Goal: Task Accomplishment & Management: Manage account settings

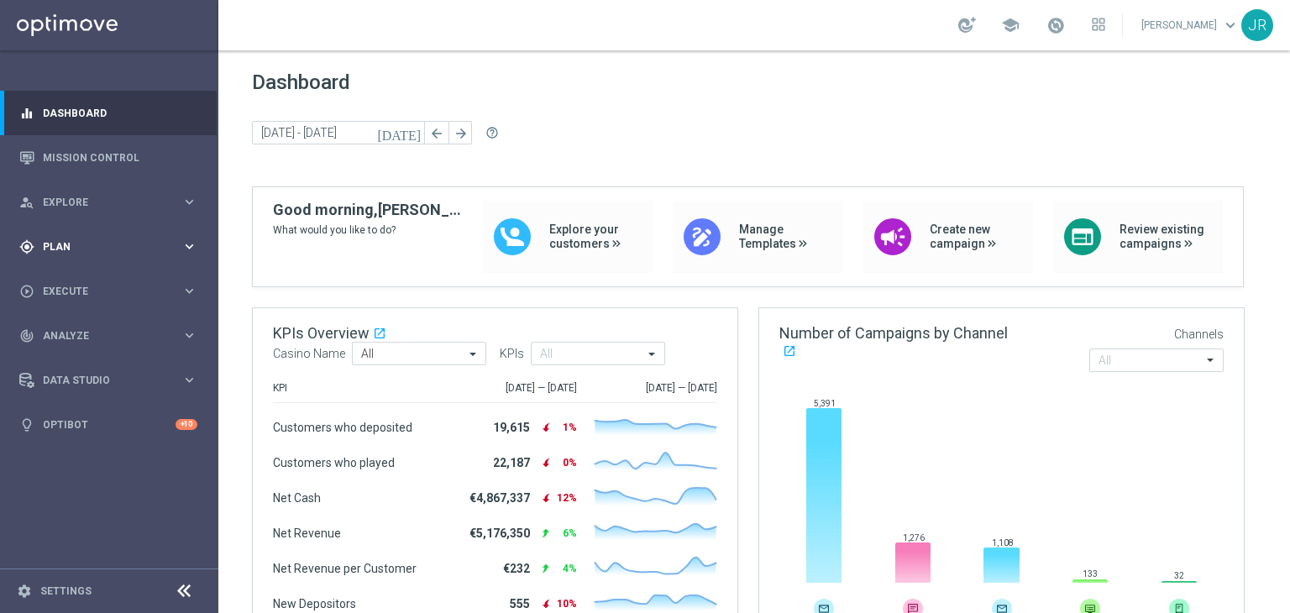
click at [191, 251] on icon "keyboard_arrow_right" at bounding box center [189, 246] width 16 height 16
click at [71, 329] on span "Templates" at bounding box center [105, 332] width 120 height 10
click at [52, 354] on link "Optimail" at bounding box center [113, 356] width 123 height 13
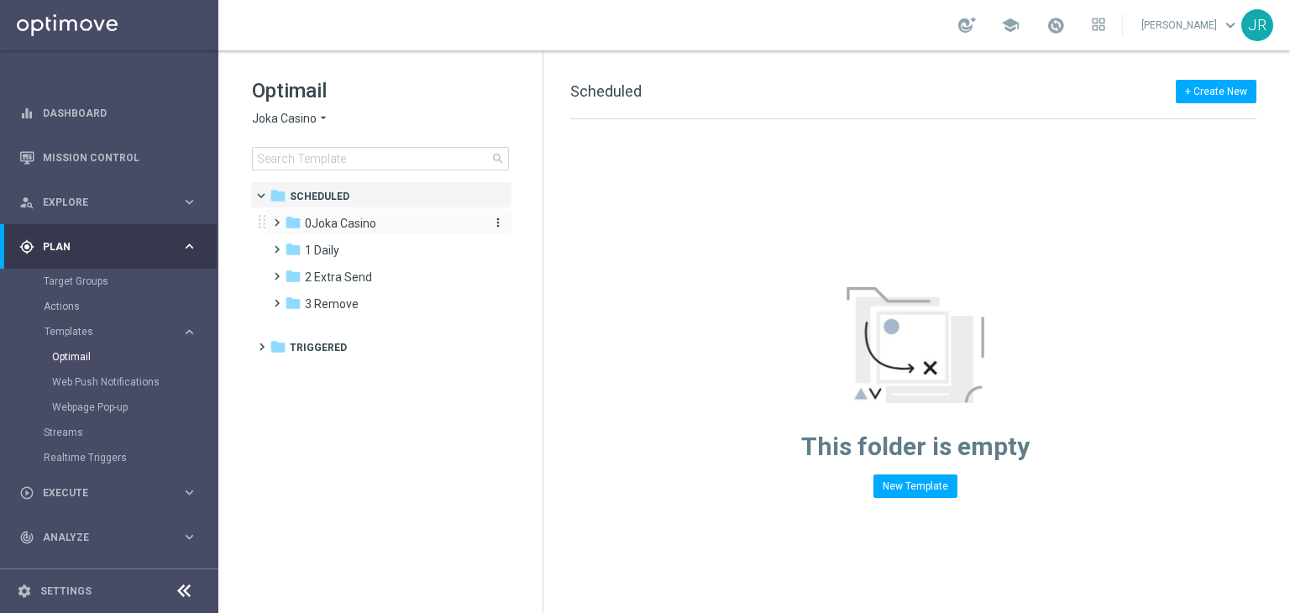
click at [340, 225] on span "0Joka Casino" at bounding box center [340, 223] width 71 height 15
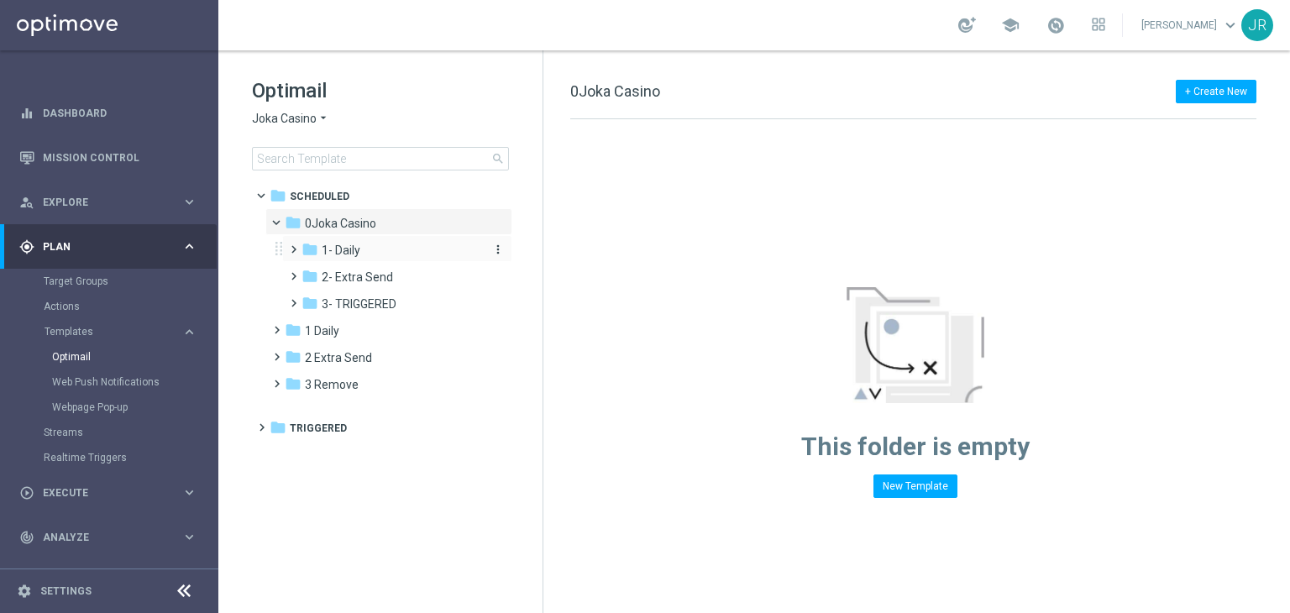
click at [350, 251] on span "1- Daily" at bounding box center [341, 250] width 39 height 15
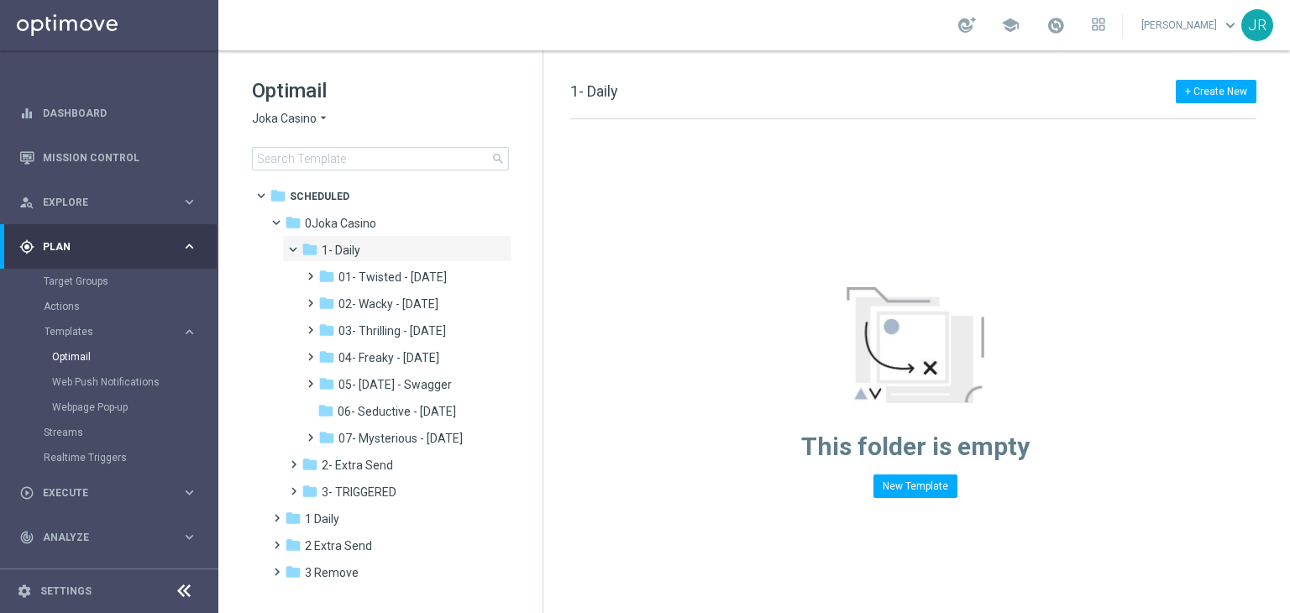
drag, startPoint x: 423, startPoint y: 437, endPoint x: 810, endPoint y: 385, distance: 389.7
click at [427, 435] on span "07- Mysterious - Monday" at bounding box center [400, 438] width 124 height 15
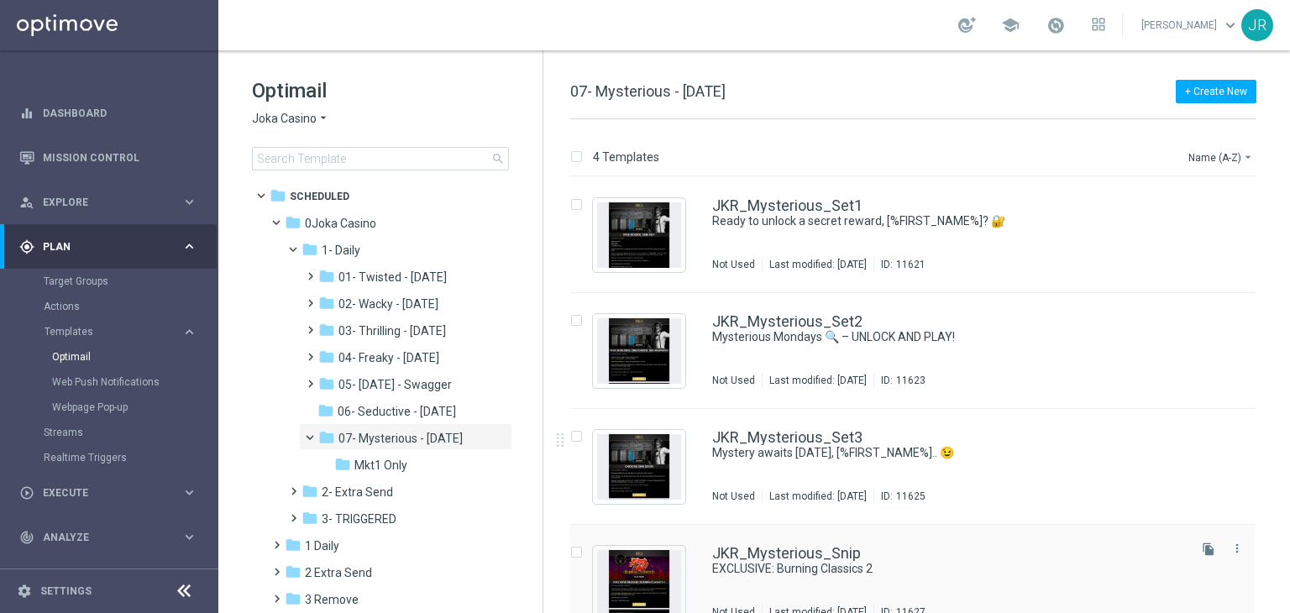
scroll to position [27, 0]
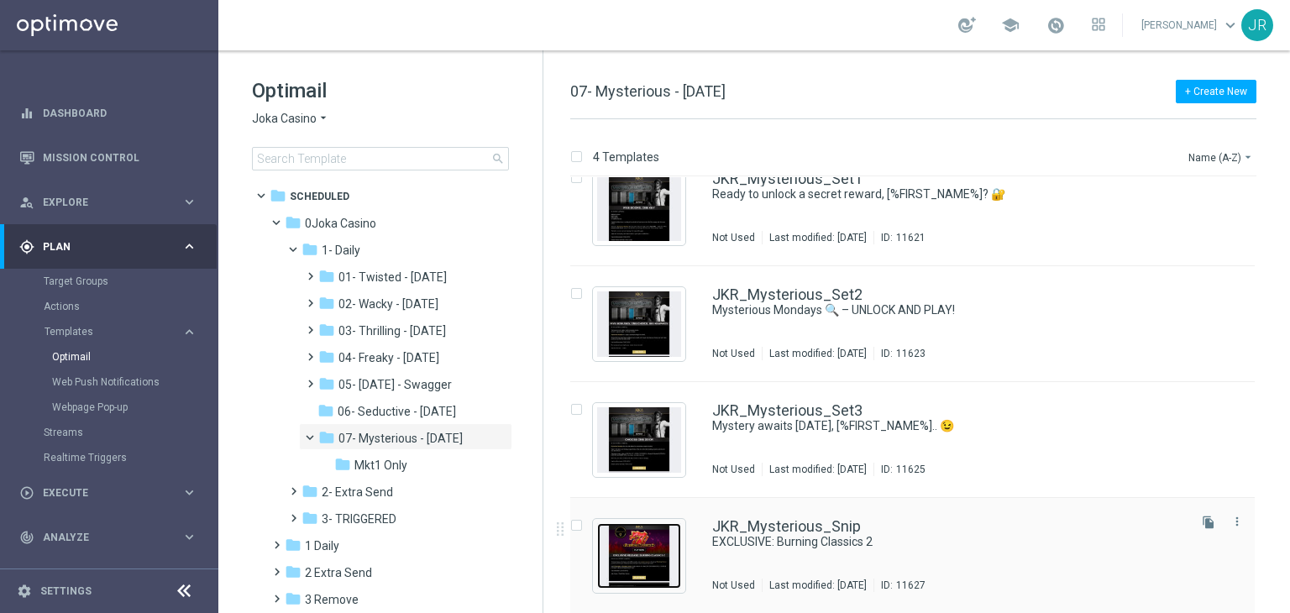
click at [642, 541] on img "Press SPACE to select this row." at bounding box center [639, 556] width 84 height 66
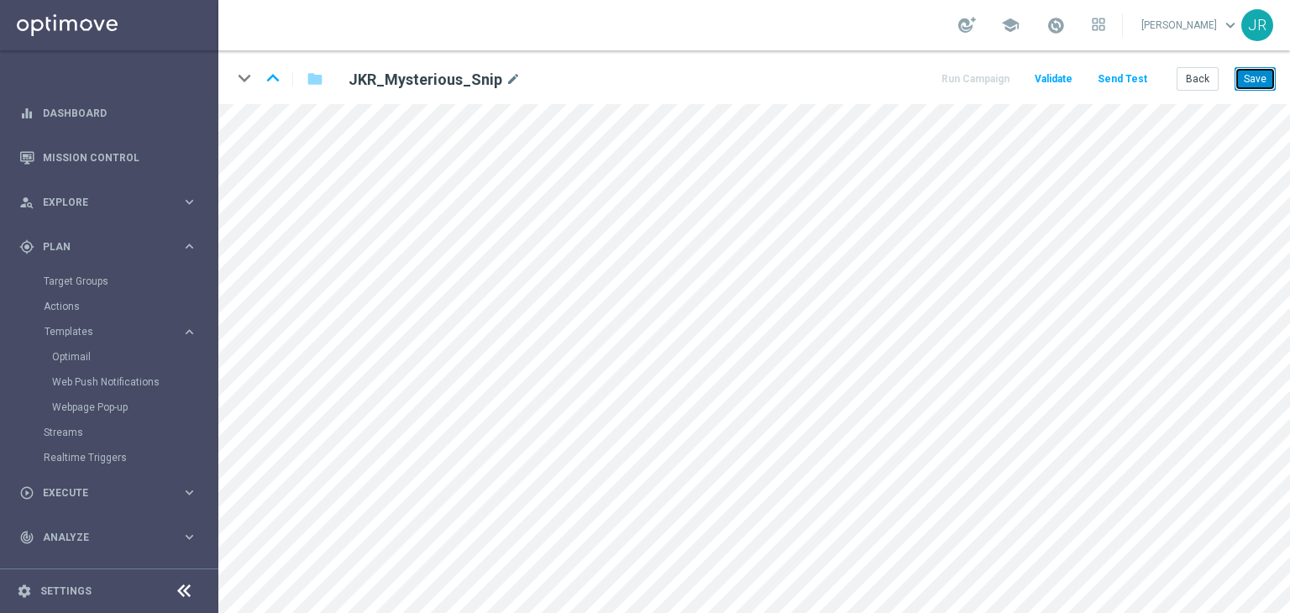
click at [1263, 72] on button "Save" at bounding box center [1254, 79] width 41 height 24
click at [1246, 85] on button "Save" at bounding box center [1254, 79] width 41 height 24
click at [1273, 68] on button "Save" at bounding box center [1254, 79] width 41 height 24
click at [1130, 76] on button "Send Test" at bounding box center [1122, 79] width 55 height 23
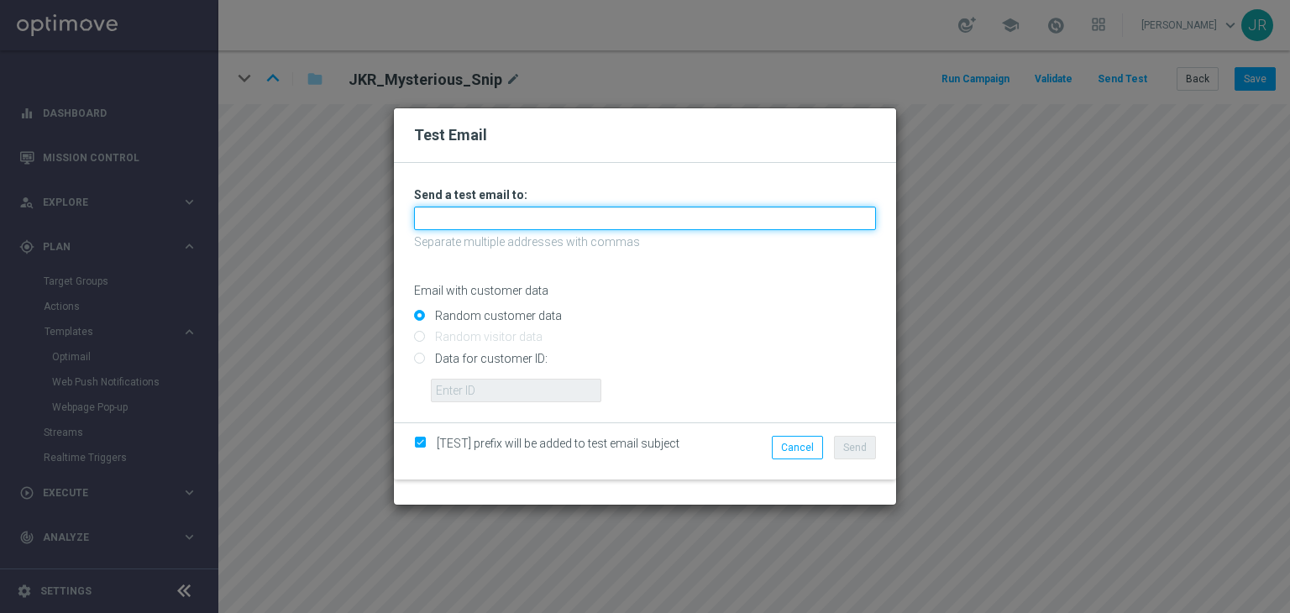
click at [447, 218] on input "text" at bounding box center [645, 219] width 462 height 24
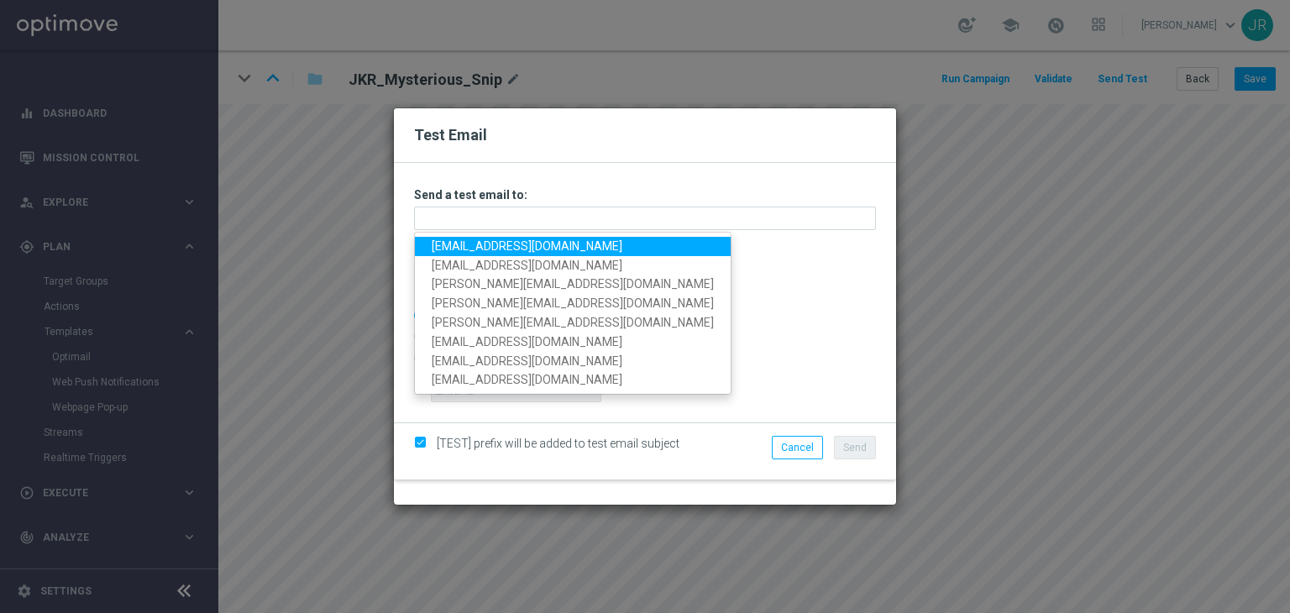
drag, startPoint x: 452, startPoint y: 249, endPoint x: 487, endPoint y: 276, distance: 44.3
click at [452, 249] on link "[EMAIL_ADDRESS][DOMAIN_NAME]" at bounding box center [573, 246] width 316 height 19
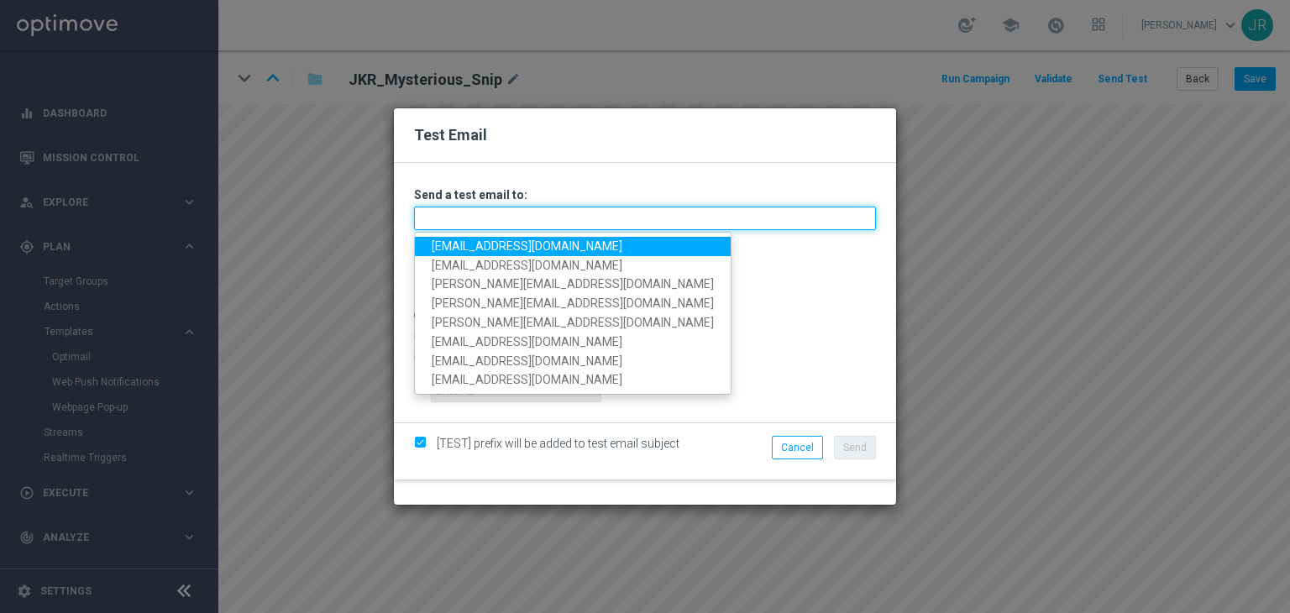
type input "[EMAIL_ADDRESS][DOMAIN_NAME]"
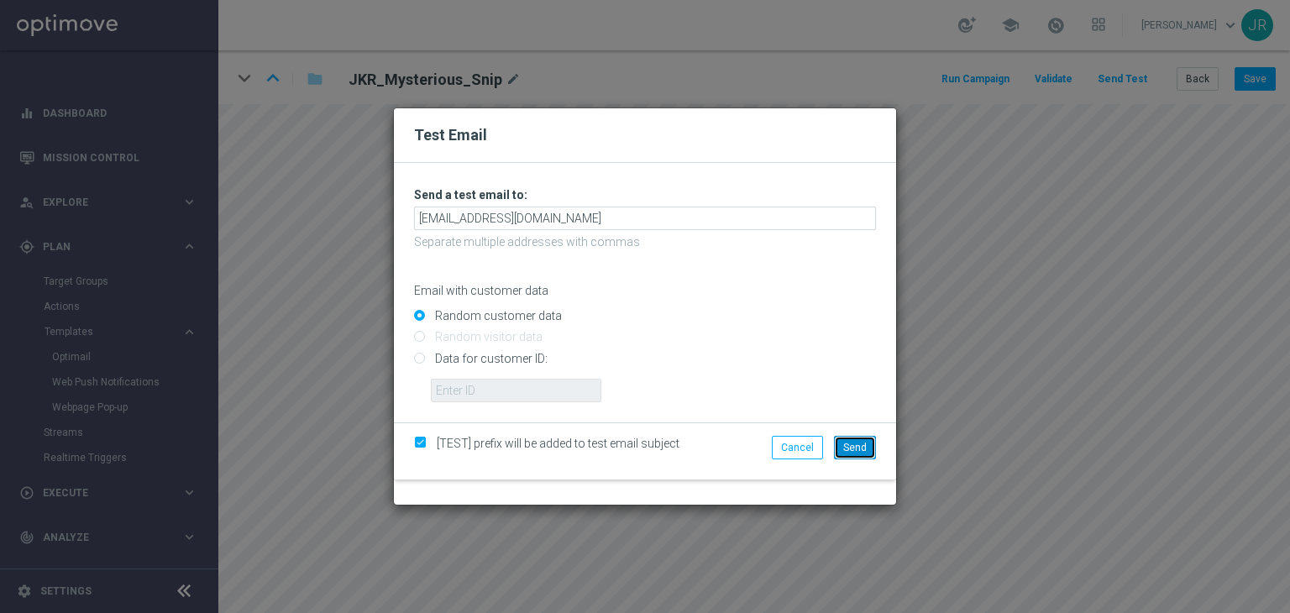
drag, startPoint x: 847, startPoint y: 453, endPoint x: 855, endPoint y: 459, distance: 10.3
click at [847, 453] on span "Send" at bounding box center [855, 448] width 24 height 12
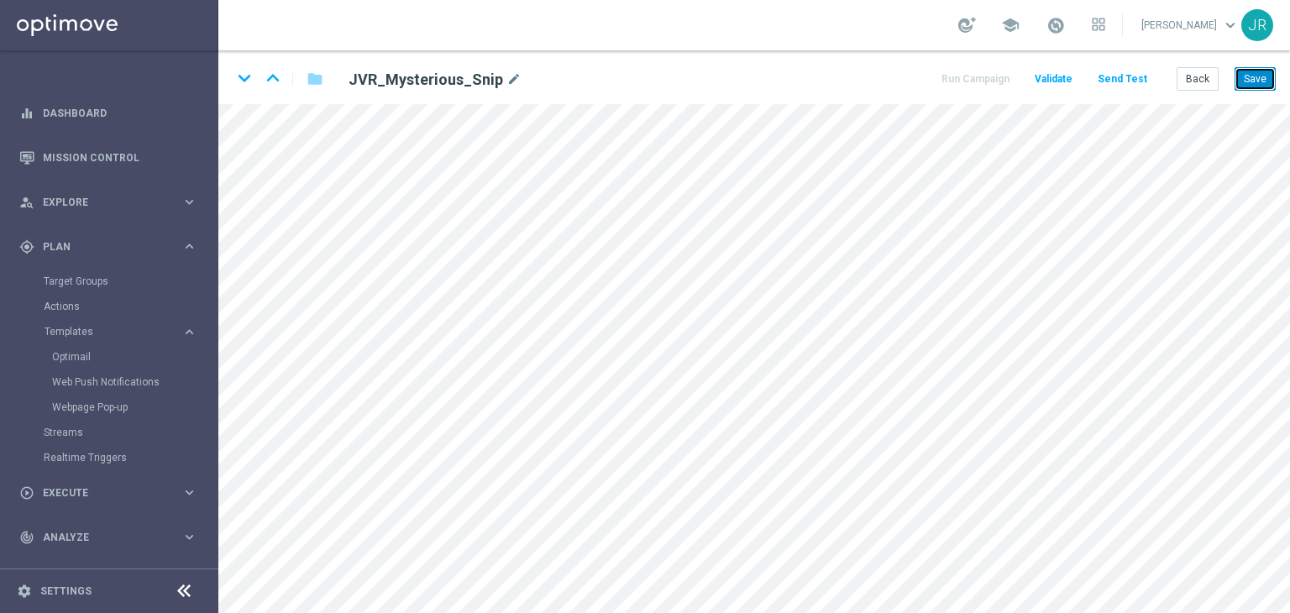
click at [1261, 74] on button "Save" at bounding box center [1254, 79] width 41 height 24
click at [1260, 81] on button "Save" at bounding box center [1254, 79] width 41 height 24
click at [1122, 75] on button "Send Test" at bounding box center [1122, 79] width 55 height 23
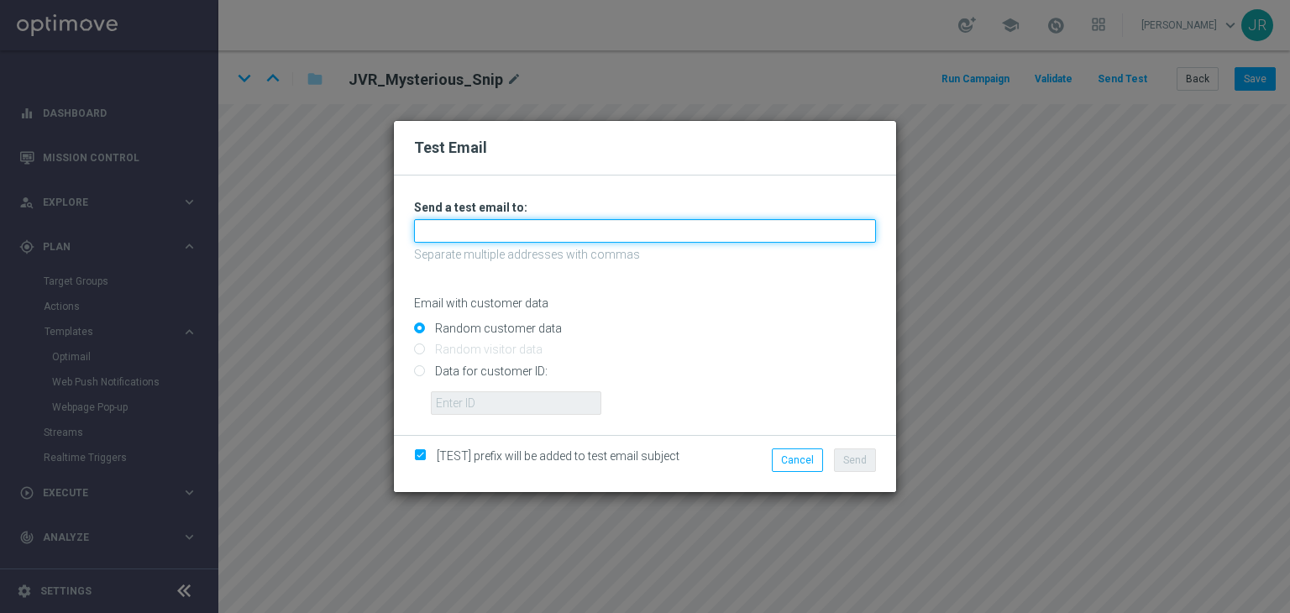
drag, startPoint x: 438, startPoint y: 231, endPoint x: 439, endPoint y: 244, distance: 12.7
click at [438, 231] on input "text" at bounding box center [645, 231] width 462 height 24
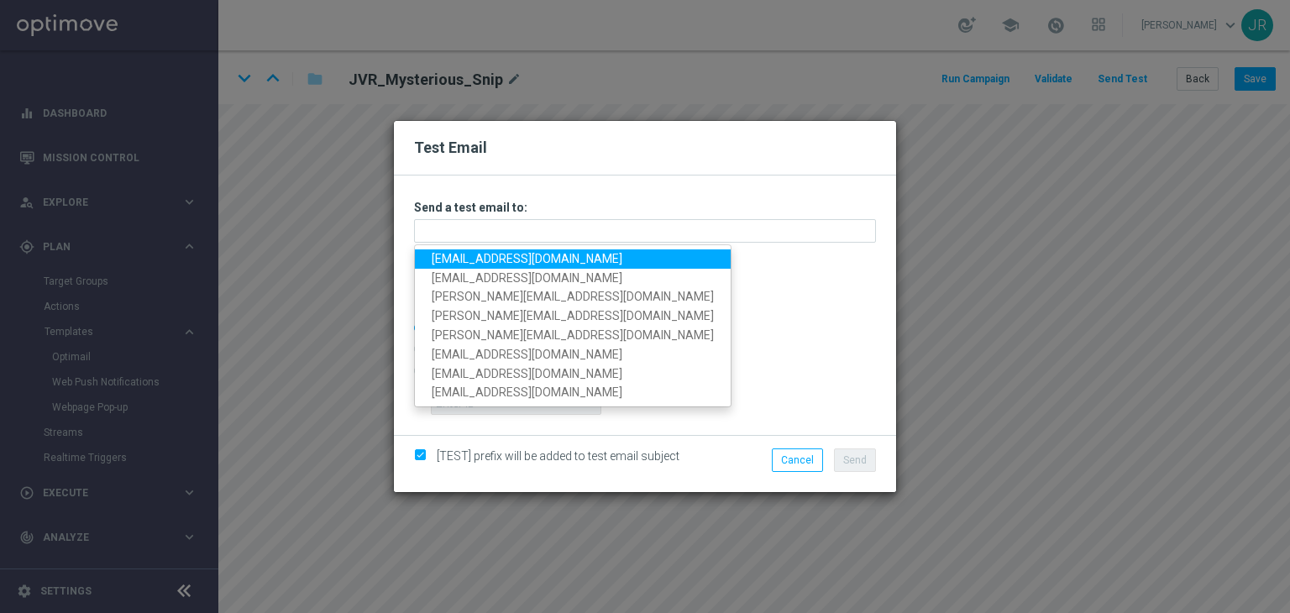
click at [448, 258] on link "[EMAIL_ADDRESS][DOMAIN_NAME]" at bounding box center [573, 258] width 316 height 19
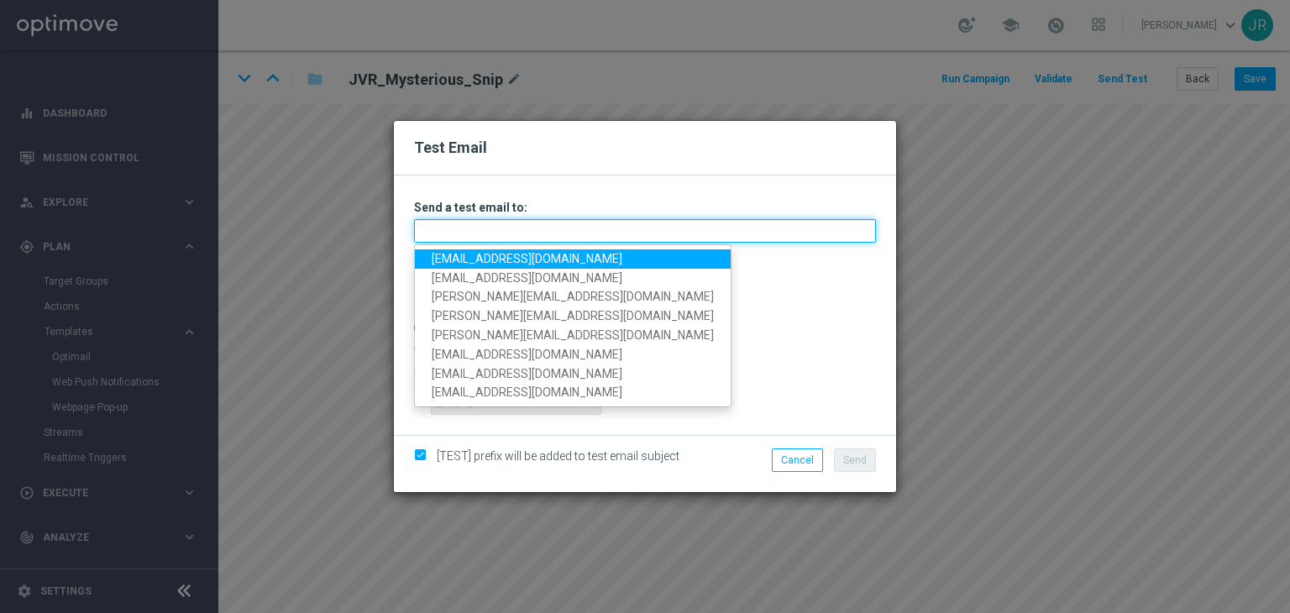
type input "[EMAIL_ADDRESS][DOMAIN_NAME]"
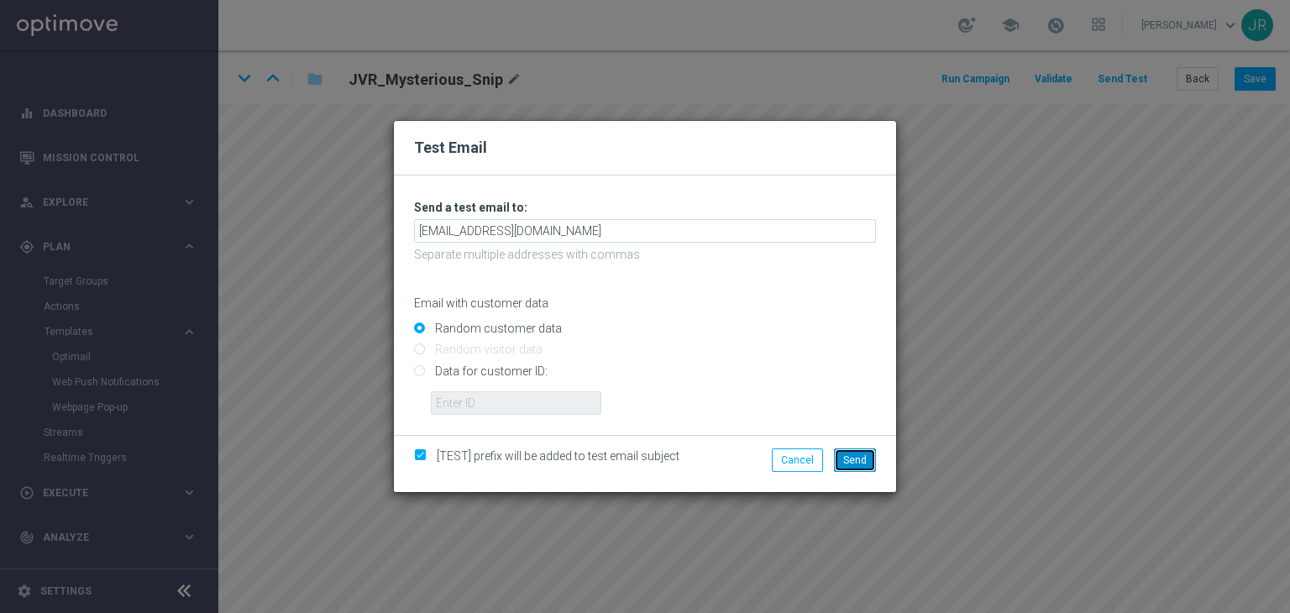
click at [852, 467] on button "Send" at bounding box center [855, 460] width 42 height 24
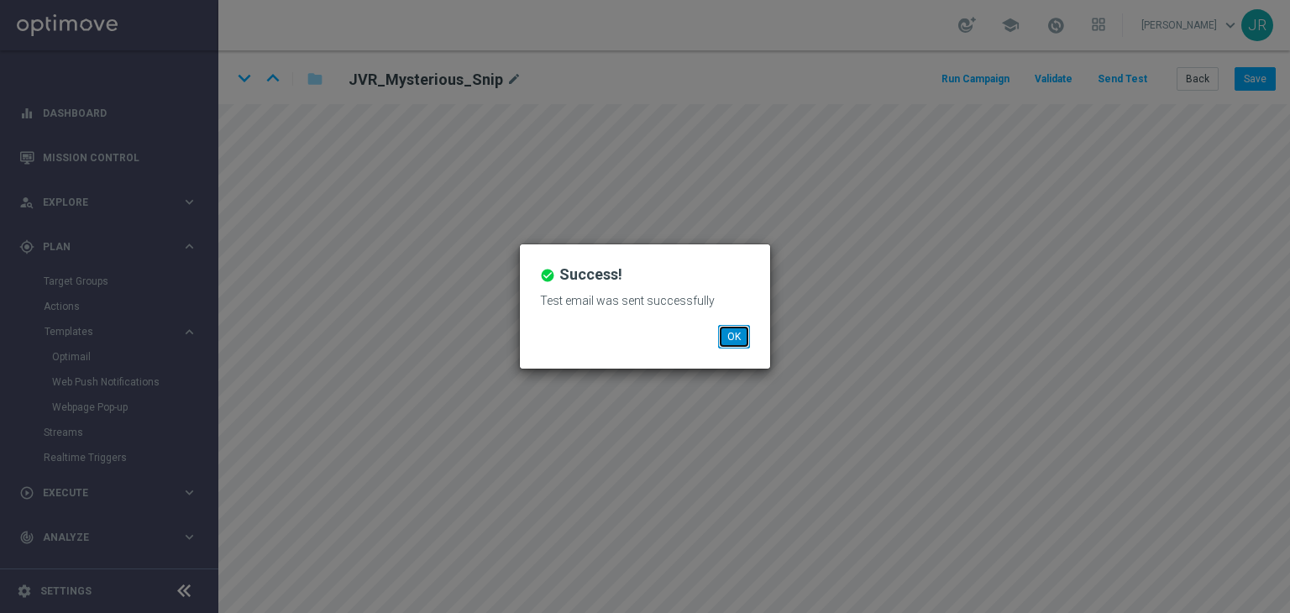
click at [739, 333] on button "OK" at bounding box center [734, 337] width 32 height 24
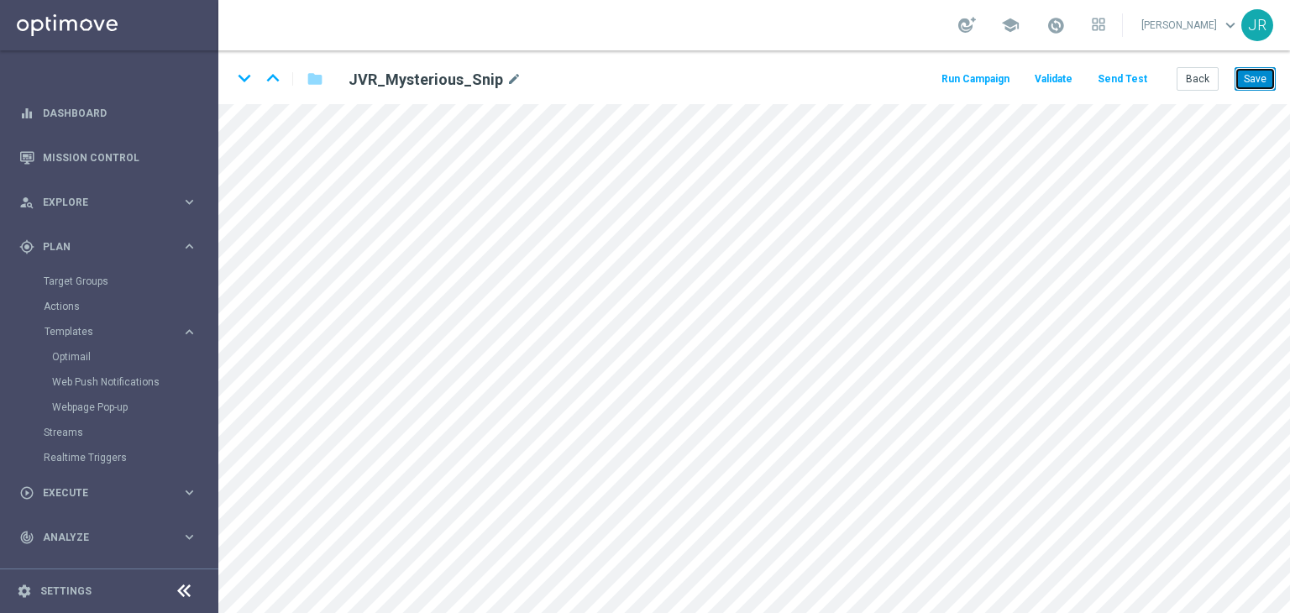
click at [1245, 81] on button "Save" at bounding box center [1254, 79] width 41 height 24
click at [1253, 75] on button "Save" at bounding box center [1254, 79] width 41 height 24
drag, startPoint x: 1253, startPoint y: 81, endPoint x: 1256, endPoint y: 143, distance: 61.4
click at [1253, 81] on button "Save" at bounding box center [1254, 79] width 41 height 24
click at [1262, 75] on button "Save" at bounding box center [1254, 79] width 41 height 24
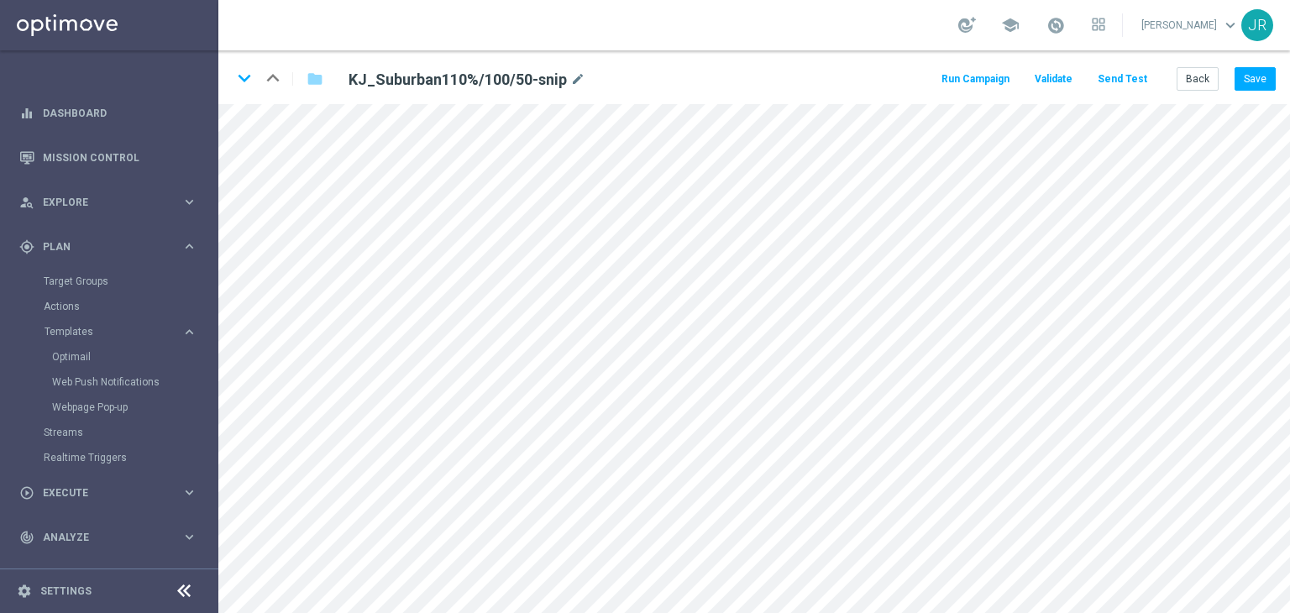
click at [1276, 65] on div "keyboard_arrow_down keyboard_arrow_up folder KJ_Suburban110%/100/50-snip mode_e…" at bounding box center [754, 77] width 1072 height 54
drag, startPoint x: 1268, startPoint y: 80, endPoint x: 1264, endPoint y: 91, distance: 11.7
click at [1266, 81] on button "Save" at bounding box center [1254, 79] width 41 height 24
click at [1116, 81] on button "Send Test" at bounding box center [1122, 79] width 55 height 23
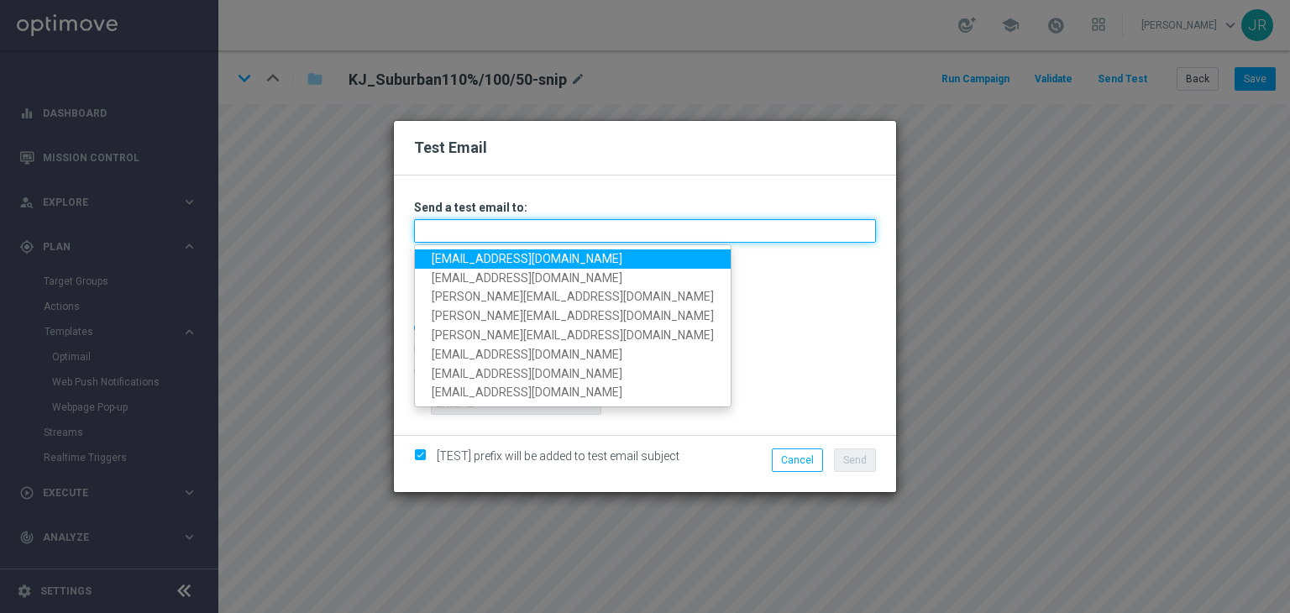
click at [458, 225] on input "text" at bounding box center [645, 231] width 462 height 24
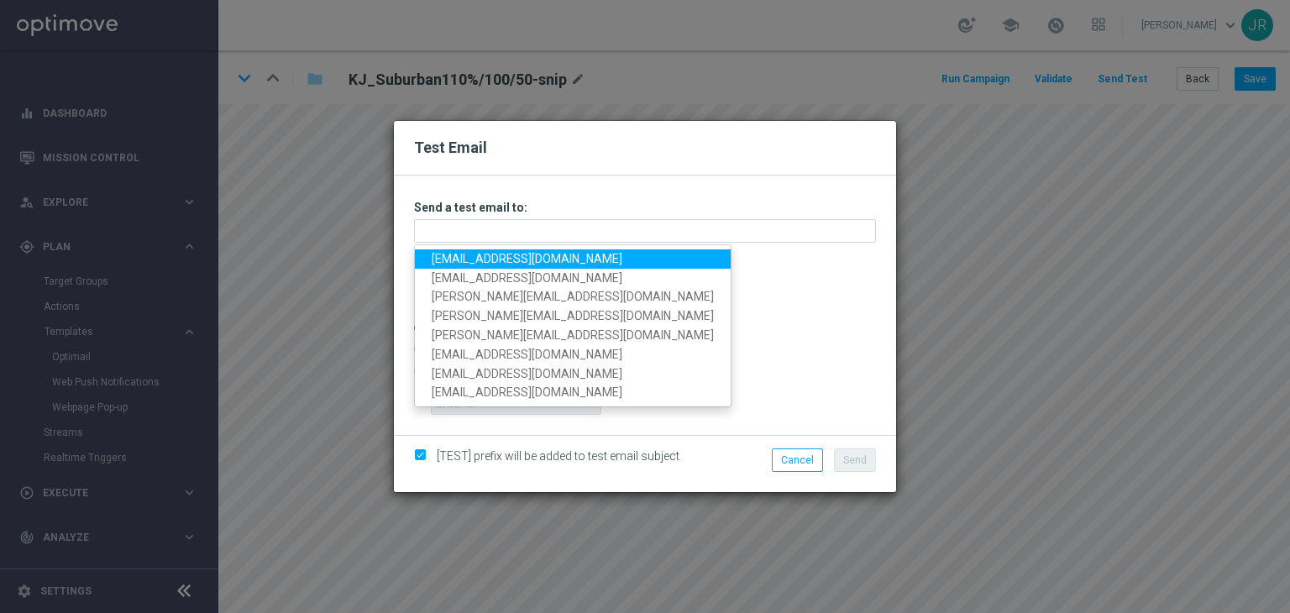
drag, startPoint x: 438, startPoint y: 256, endPoint x: 480, endPoint y: 256, distance: 42.0
click at [438, 256] on link "[EMAIL_ADDRESS][DOMAIN_NAME]" at bounding box center [573, 258] width 316 height 19
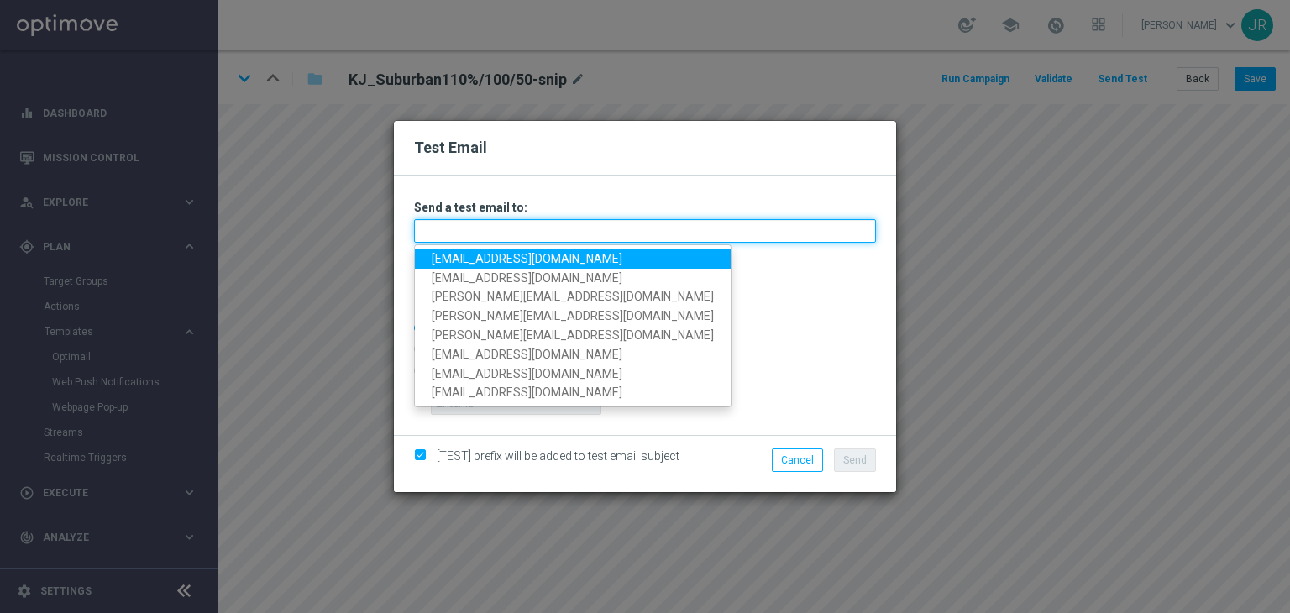
type input "[EMAIL_ADDRESS][DOMAIN_NAME]"
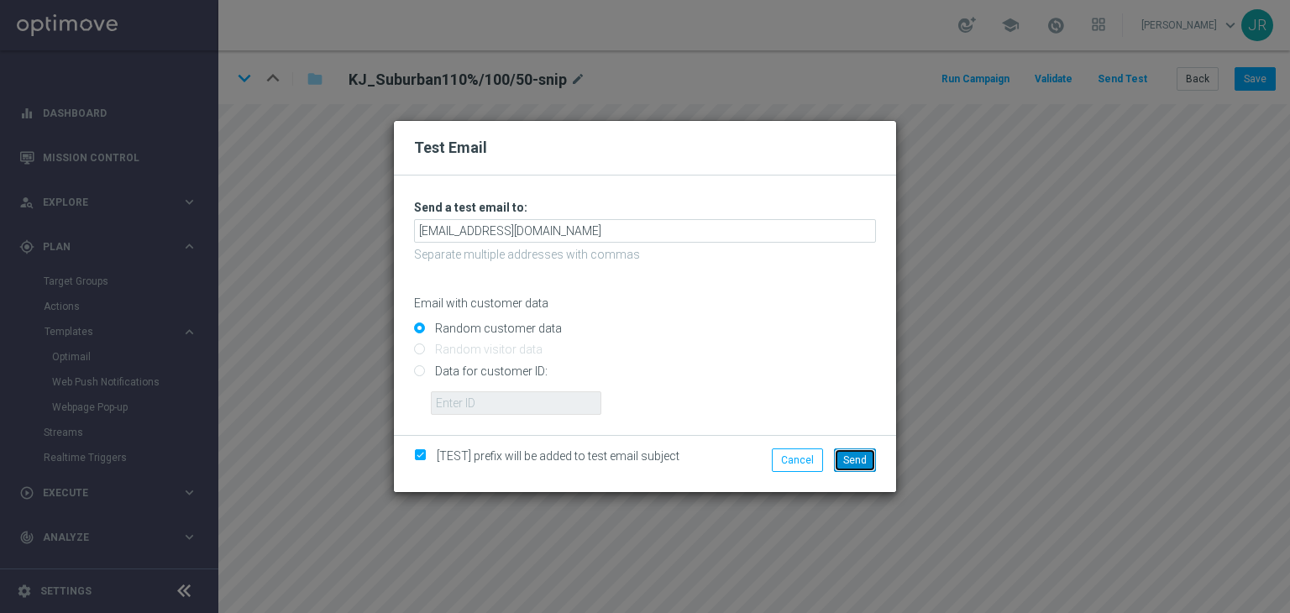
click at [852, 454] on span "Send" at bounding box center [855, 460] width 24 height 12
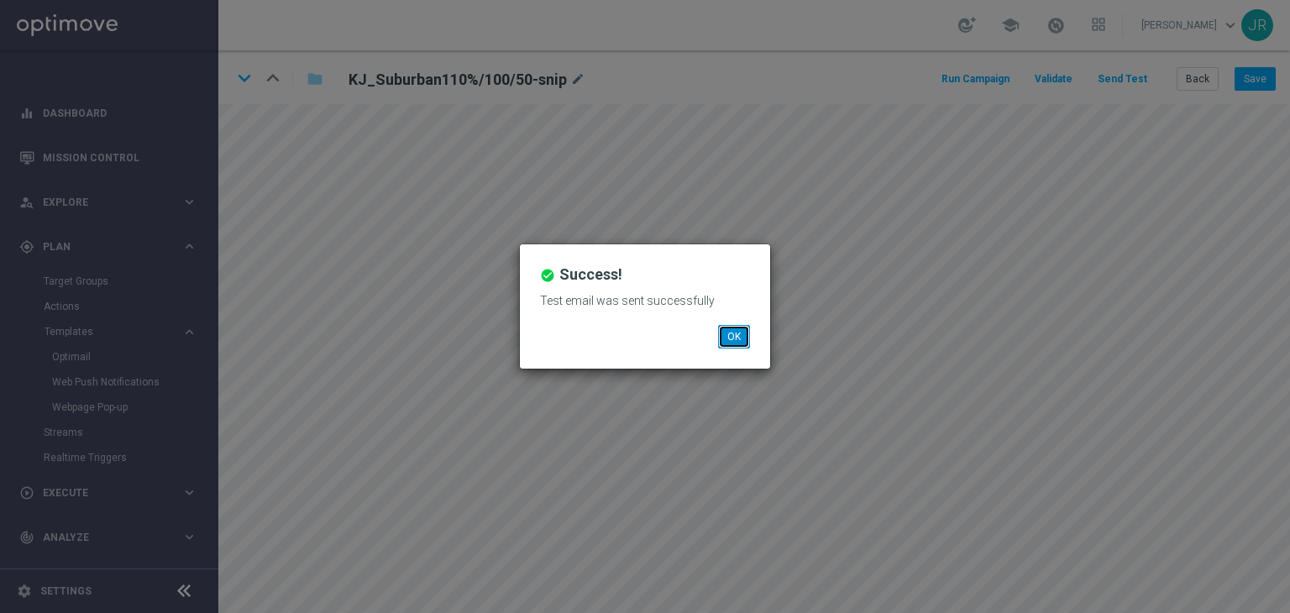
drag, startPoint x: 739, startPoint y: 338, endPoint x: 747, endPoint y: 323, distance: 17.3
click at [739, 338] on button "OK" at bounding box center [734, 337] width 32 height 24
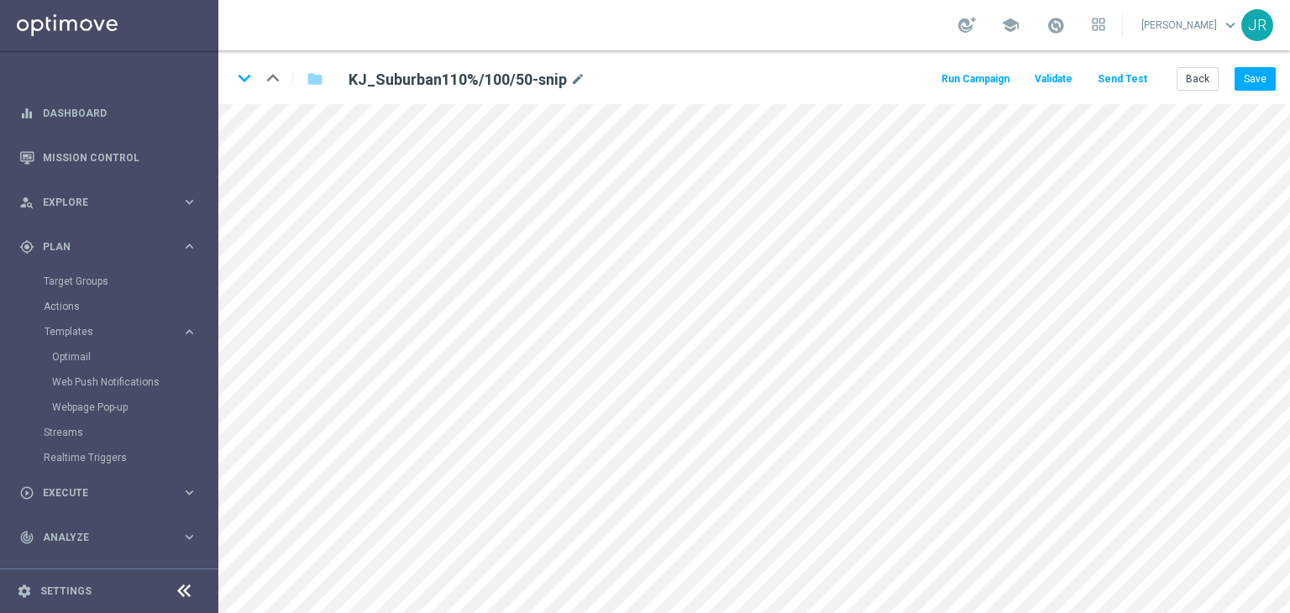
click at [986, 219] on section "school Judith Ratau keyboard_arrow_down JR keyboard_arrow_down keyboard_arrow_u…" at bounding box center [754, 306] width 1072 height 613
click at [241, 79] on icon "keyboard_arrow_down" at bounding box center [244, 78] width 25 height 25
click at [262, 82] on icon "keyboard_arrow_up" at bounding box center [272, 78] width 25 height 25
click at [247, 76] on icon "keyboard_arrow_down" at bounding box center [244, 78] width 25 height 25
click at [1254, 72] on button "Save" at bounding box center [1254, 79] width 41 height 24
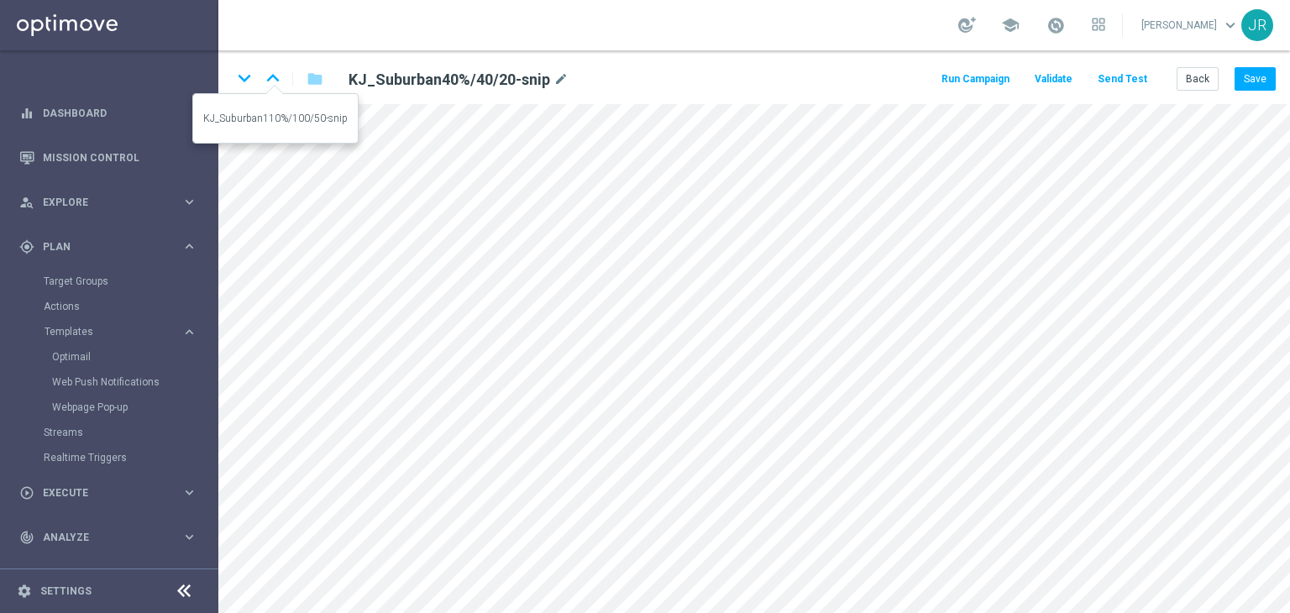
click at [242, 73] on icon "keyboard_arrow_down" at bounding box center [244, 78] width 25 height 25
click at [1251, 87] on button "Save" at bounding box center [1254, 79] width 41 height 24
click at [1204, 78] on button "Back" at bounding box center [1198, 79] width 42 height 24
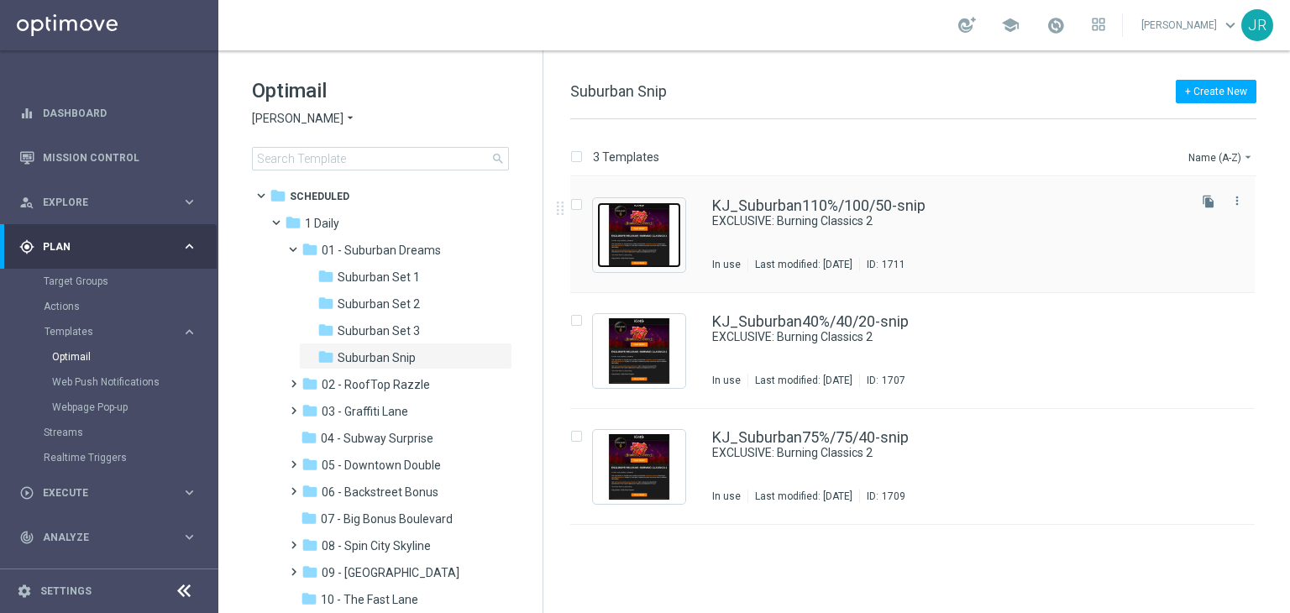
click at [645, 238] on img "Press SPACE to select this row." at bounding box center [639, 235] width 84 height 66
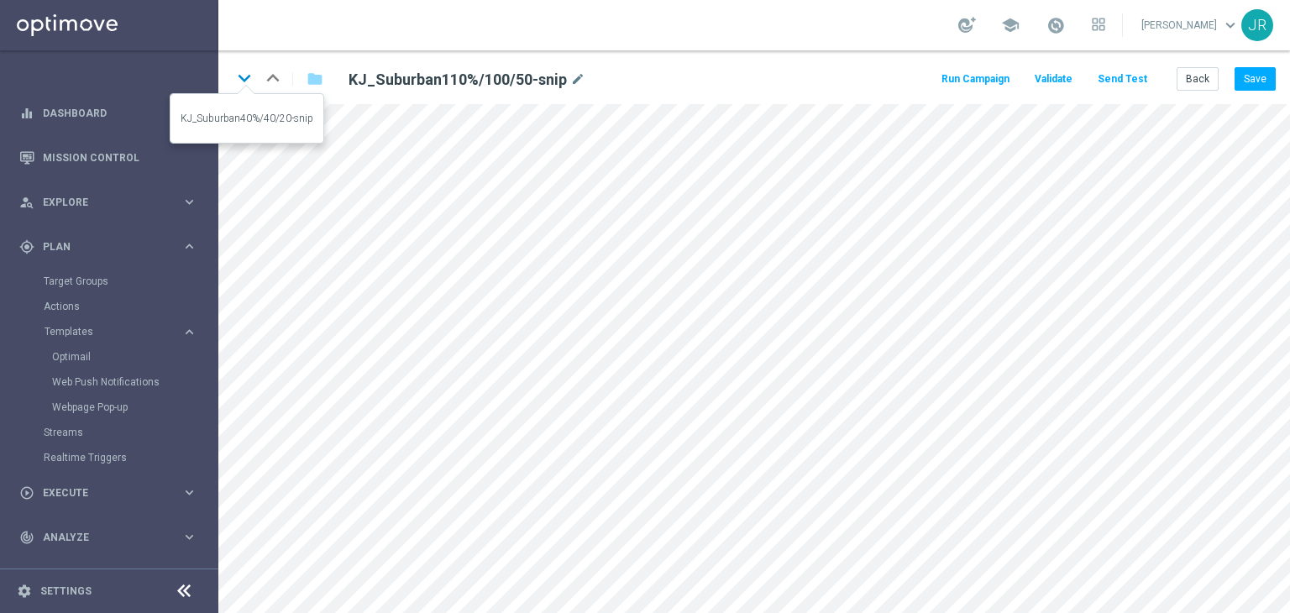
click at [238, 76] on icon "keyboard_arrow_down" at bounding box center [244, 78] width 25 height 25
click at [242, 81] on icon "keyboard_arrow_down" at bounding box center [244, 78] width 25 height 25
click at [1256, 81] on button "Save" at bounding box center [1254, 79] width 41 height 24
click at [1249, 76] on button "Save" at bounding box center [1254, 79] width 41 height 24
click at [1119, 76] on button "Send Test" at bounding box center [1122, 79] width 55 height 23
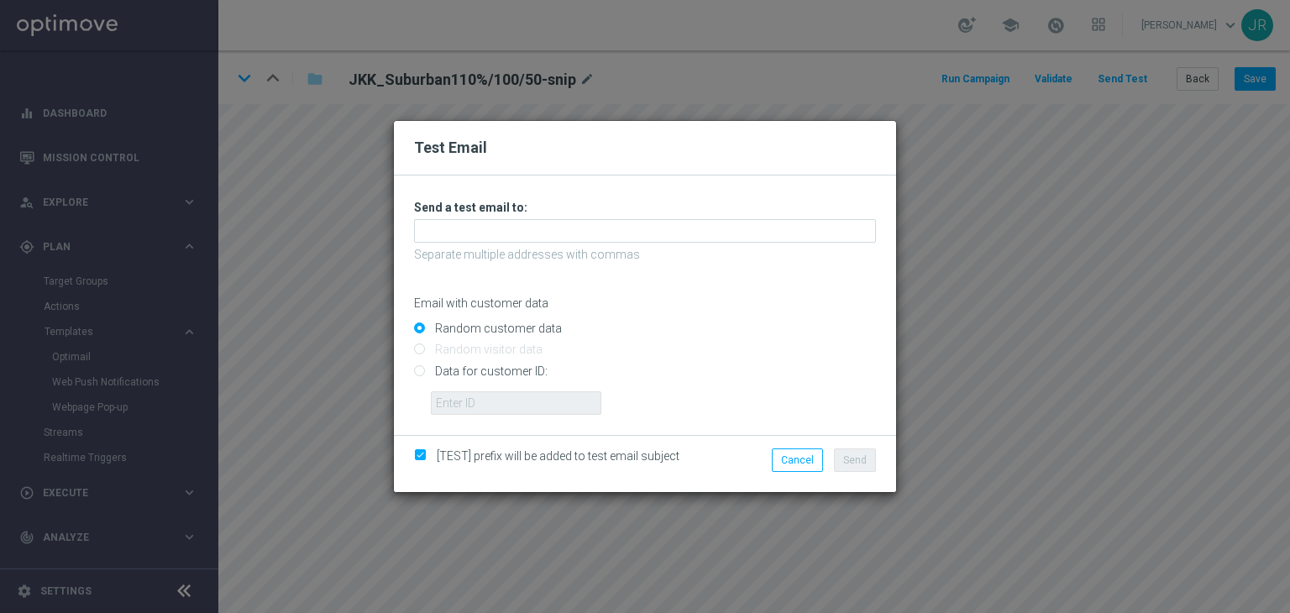
click at [457, 242] on div "Unable to send test email. If this problem persists, contact your CSM for assis…" at bounding box center [645, 307] width 462 height 215
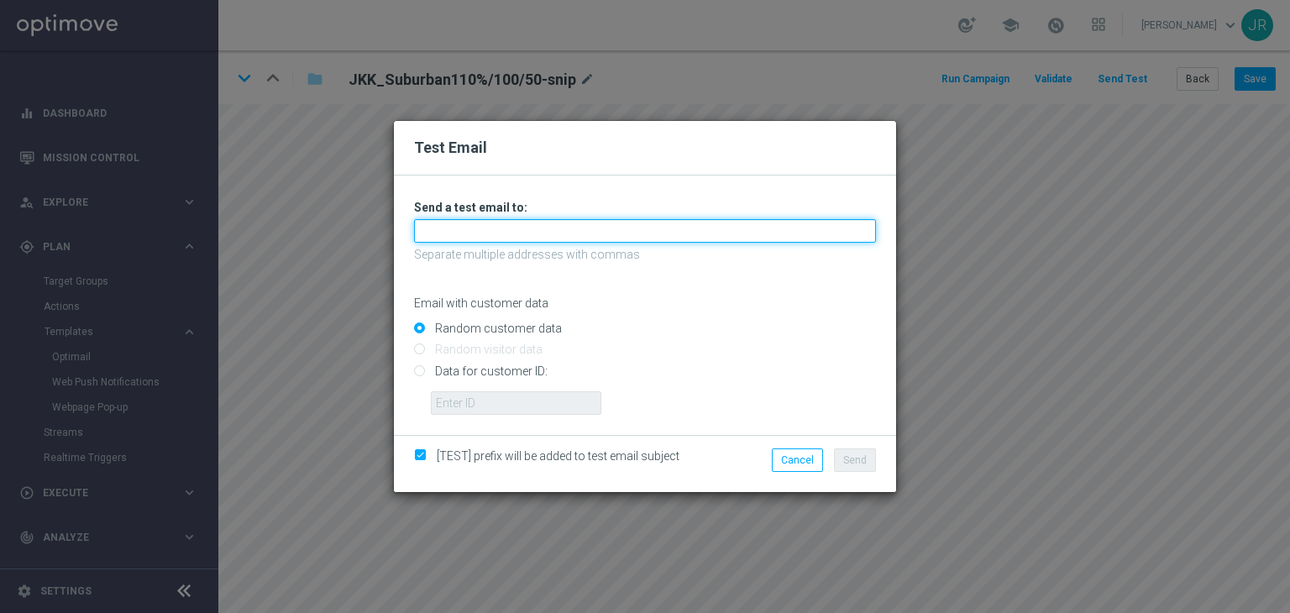
click at [448, 230] on input "text" at bounding box center [645, 231] width 462 height 24
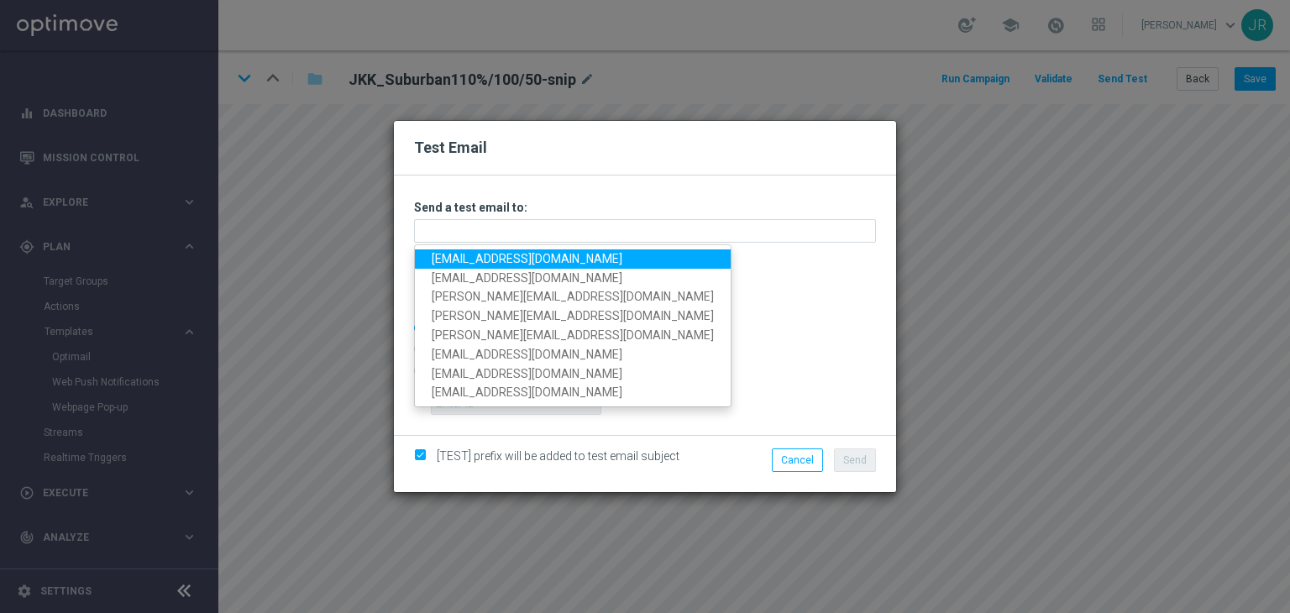
drag, startPoint x: 448, startPoint y: 255, endPoint x: 799, endPoint y: 330, distance: 358.1
click at [450, 255] on link "[EMAIL_ADDRESS][DOMAIN_NAME]" at bounding box center [573, 258] width 316 height 19
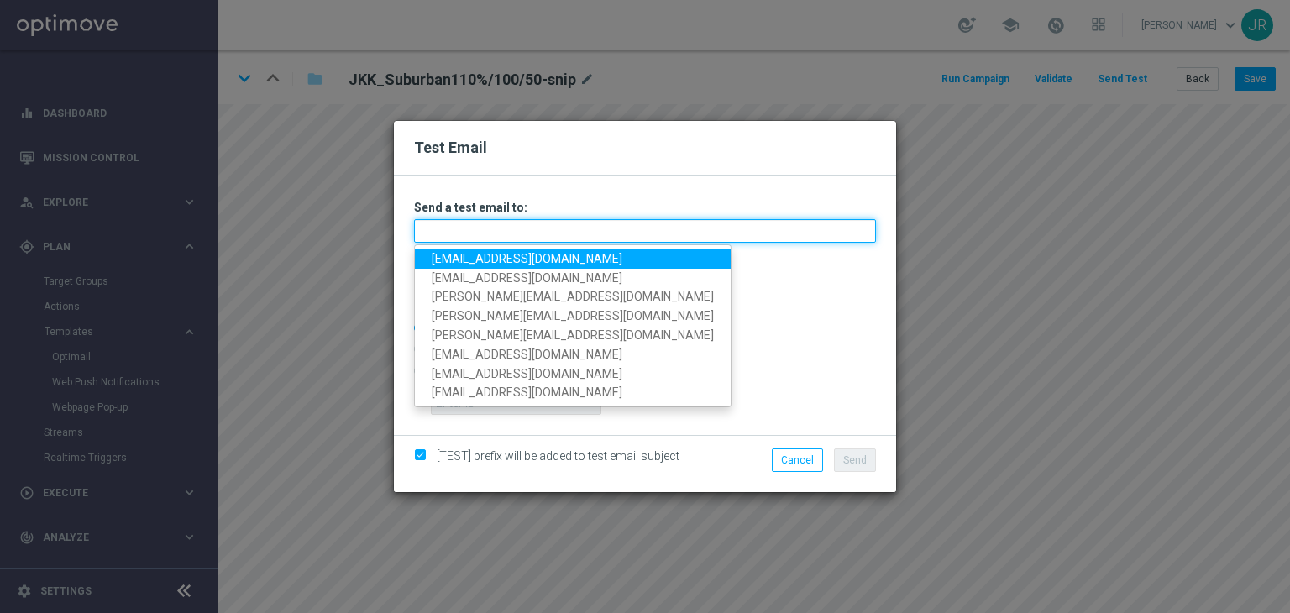
type input "[EMAIL_ADDRESS][DOMAIN_NAME]"
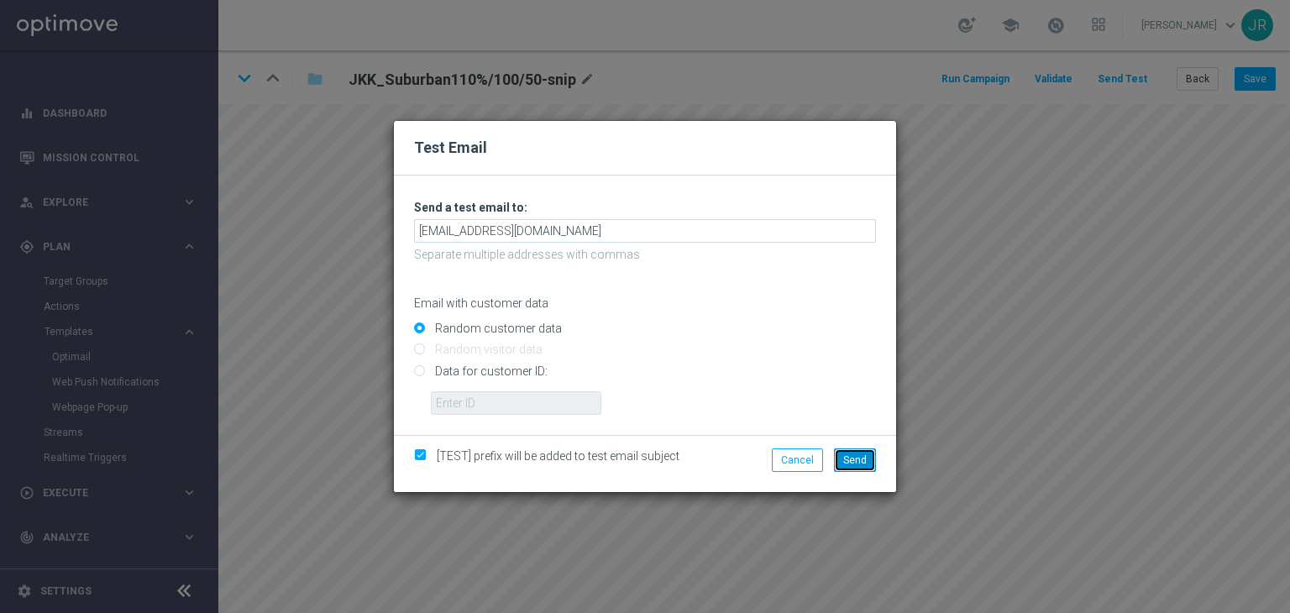
click at [846, 458] on span "Send" at bounding box center [855, 460] width 24 height 12
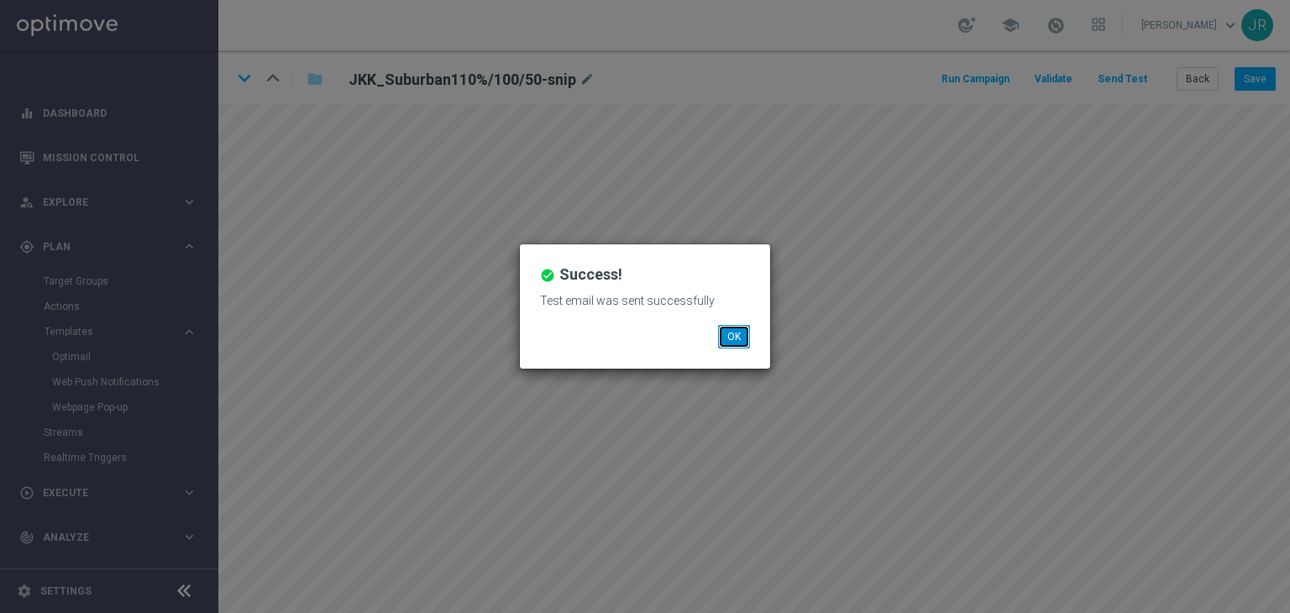
drag, startPoint x: 730, startPoint y: 343, endPoint x: 720, endPoint y: 330, distance: 16.8
click at [729, 340] on button "OK" at bounding box center [734, 337] width 32 height 24
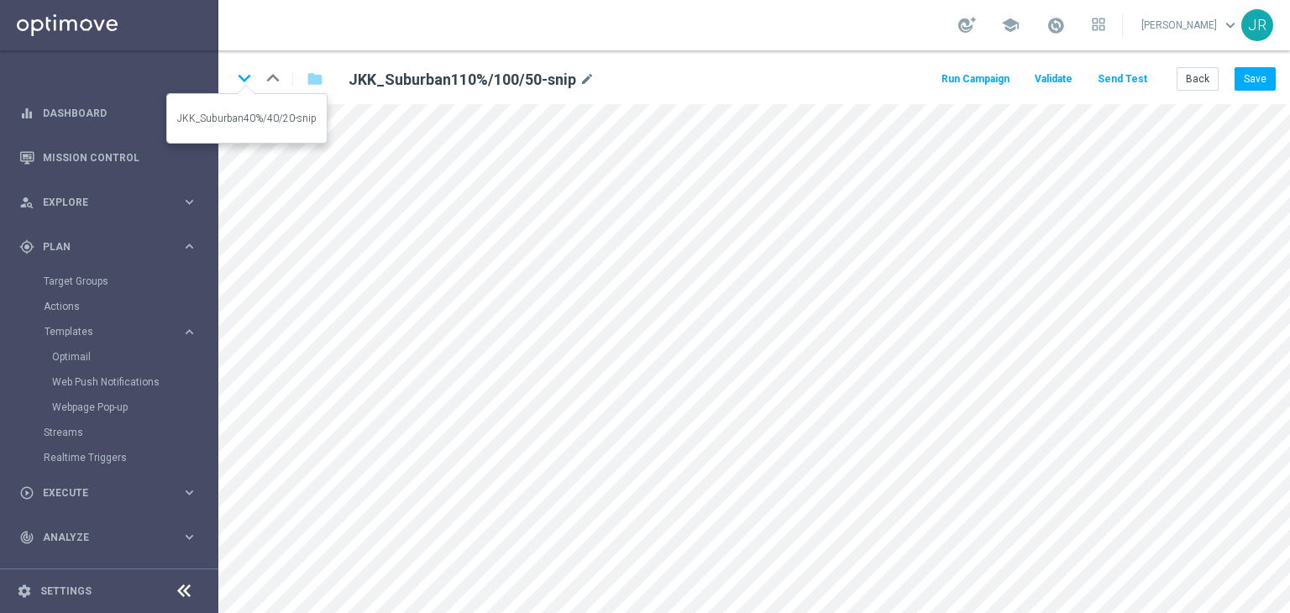
drag, startPoint x: 242, startPoint y: 79, endPoint x: 662, endPoint y: 404, distance: 531.0
click at [242, 81] on icon "keyboard_arrow_down" at bounding box center [244, 78] width 25 height 25
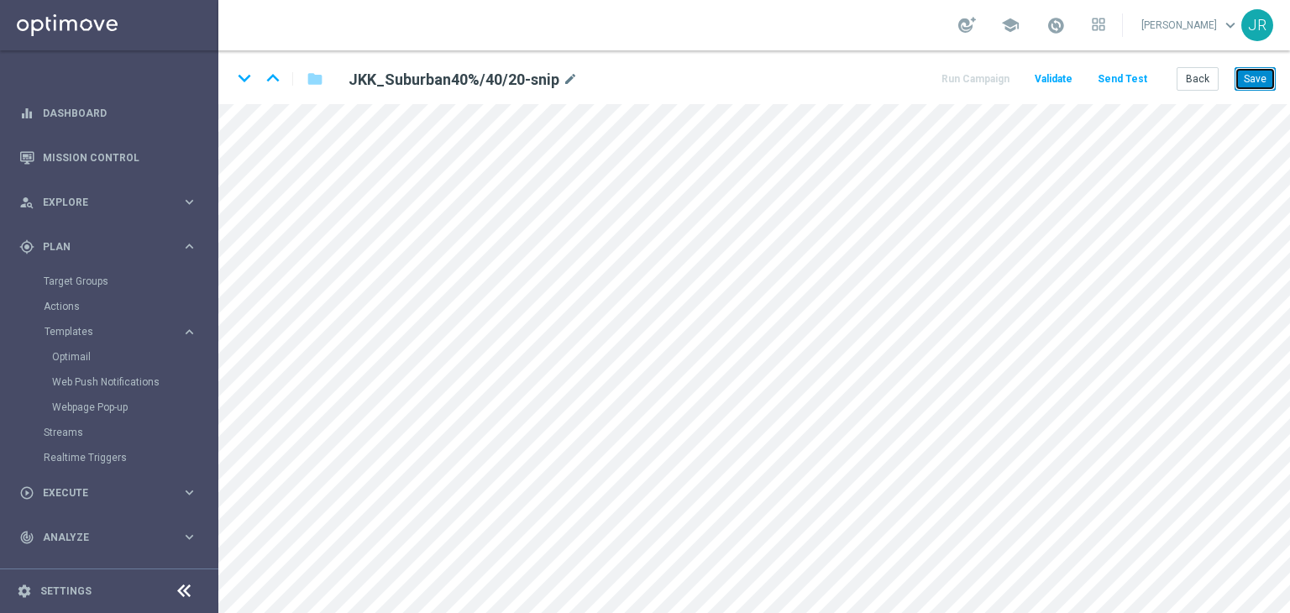
click at [1266, 76] on button "Save" at bounding box center [1254, 79] width 41 height 24
click at [1250, 85] on button "Save" at bounding box center [1254, 79] width 41 height 24
click at [1250, 78] on button "Save" at bounding box center [1254, 79] width 41 height 24
click at [250, 78] on icon "keyboard_arrow_down" at bounding box center [244, 78] width 25 height 25
click at [1253, 83] on button "Save" at bounding box center [1254, 79] width 41 height 24
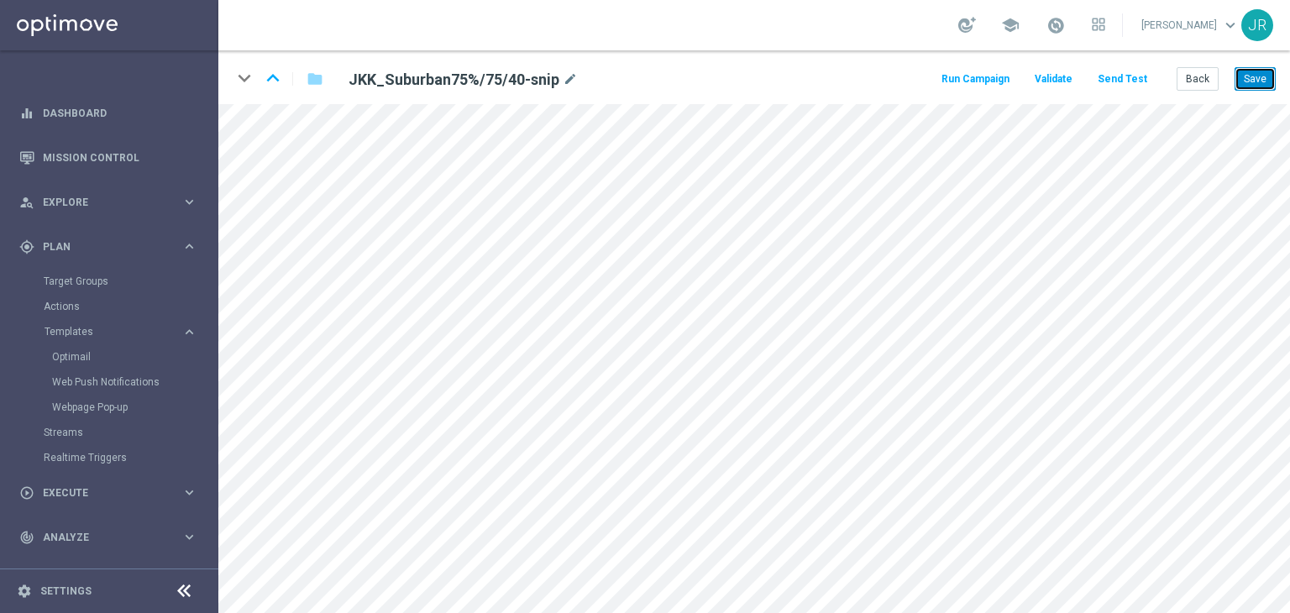
click at [1256, 76] on button "Save" at bounding box center [1254, 79] width 41 height 24
drag, startPoint x: 1264, startPoint y: 78, endPoint x: 1215, endPoint y: 88, distance: 49.7
click at [1263, 78] on button "Save" at bounding box center [1254, 79] width 41 height 24
click at [266, 81] on icon "keyboard_arrow_up" at bounding box center [272, 78] width 25 height 25
click at [1268, 81] on button "Save" at bounding box center [1254, 79] width 41 height 24
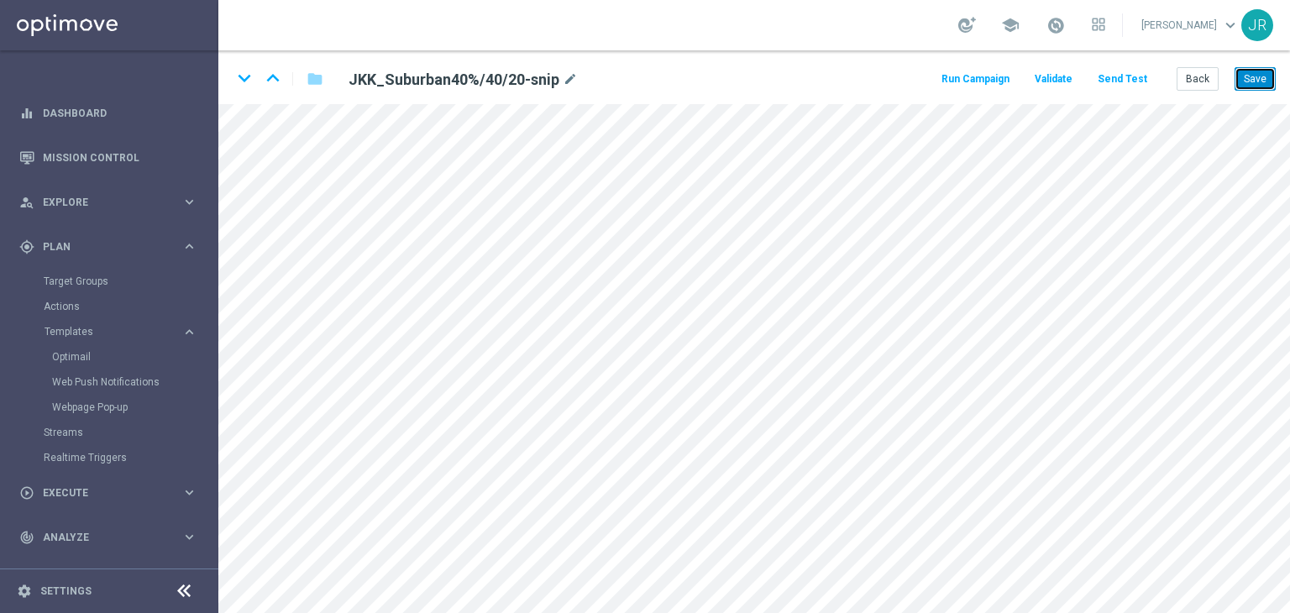
drag, startPoint x: 1267, startPoint y: 75, endPoint x: 1274, endPoint y: 99, distance: 25.3
click at [1266, 76] on button "Save" at bounding box center [1254, 79] width 41 height 24
click at [1203, 75] on button "Back" at bounding box center [1198, 79] width 42 height 24
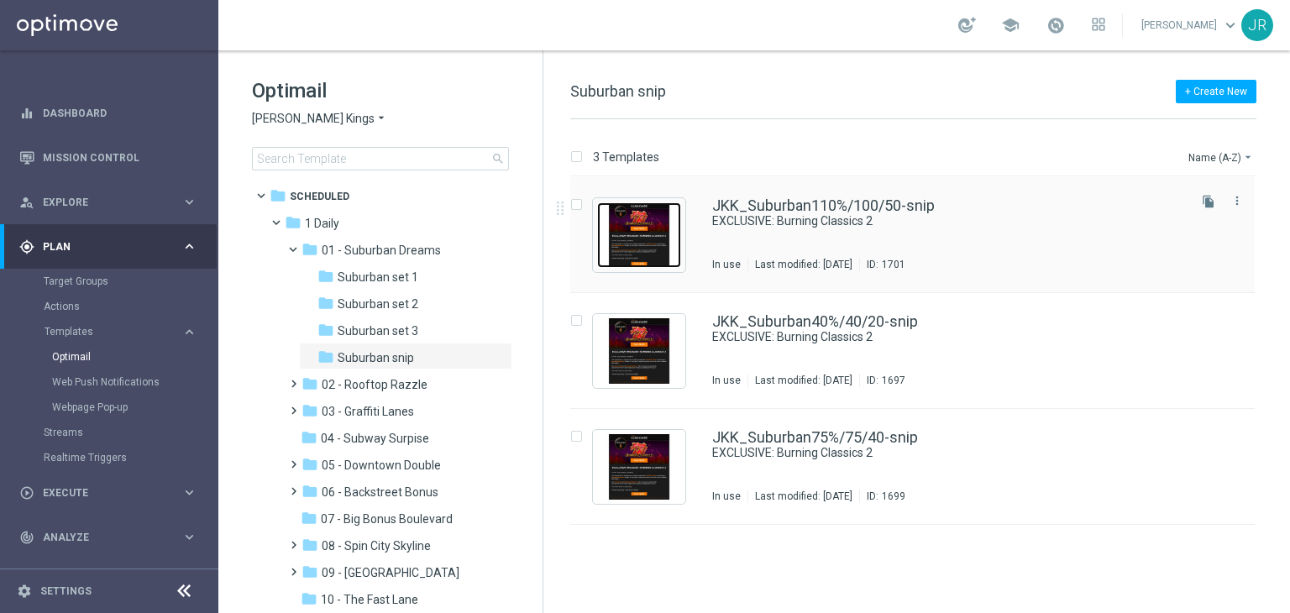
click at [646, 241] on img "Press SPACE to select this row." at bounding box center [639, 235] width 84 height 66
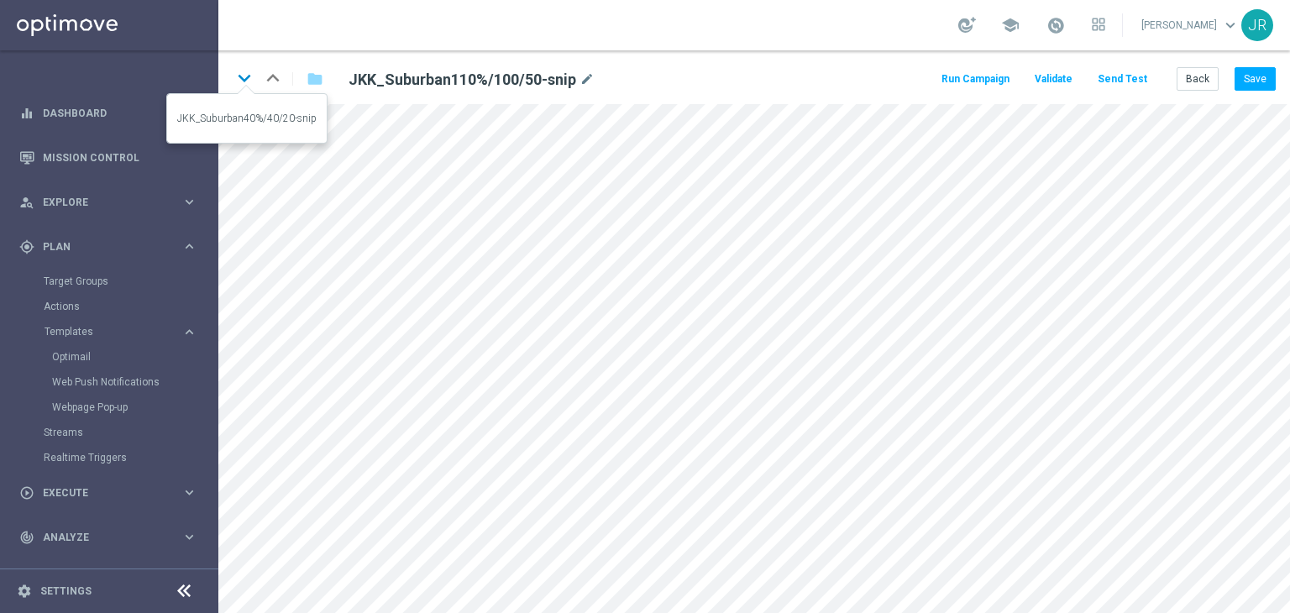
click at [238, 80] on icon "keyboard_arrow_down" at bounding box center [244, 78] width 25 height 25
click at [238, 73] on icon "keyboard_arrow_down" at bounding box center [244, 78] width 25 height 25
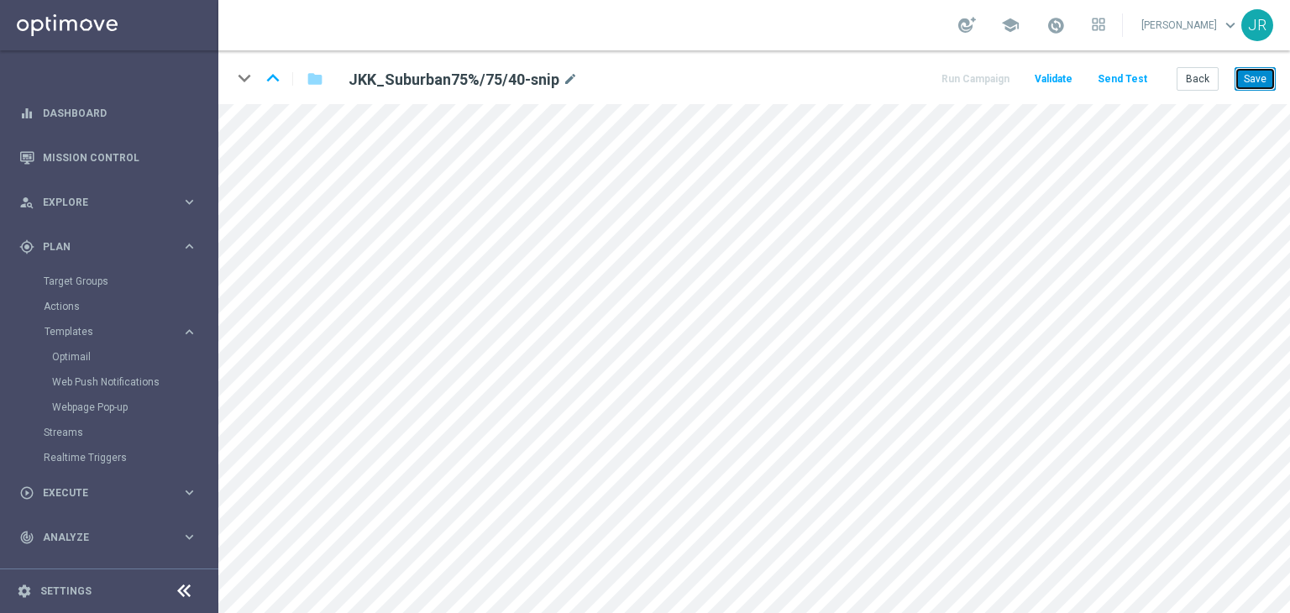
click at [1271, 81] on button "Save" at bounding box center [1254, 79] width 41 height 24
click at [268, 76] on icon "keyboard_arrow_up" at bounding box center [272, 78] width 25 height 25
click at [1261, 68] on button "Save" at bounding box center [1254, 79] width 41 height 24
click at [279, 81] on icon "keyboard_arrow_up" at bounding box center [272, 78] width 25 height 25
click at [1251, 74] on button "Save" at bounding box center [1254, 79] width 41 height 24
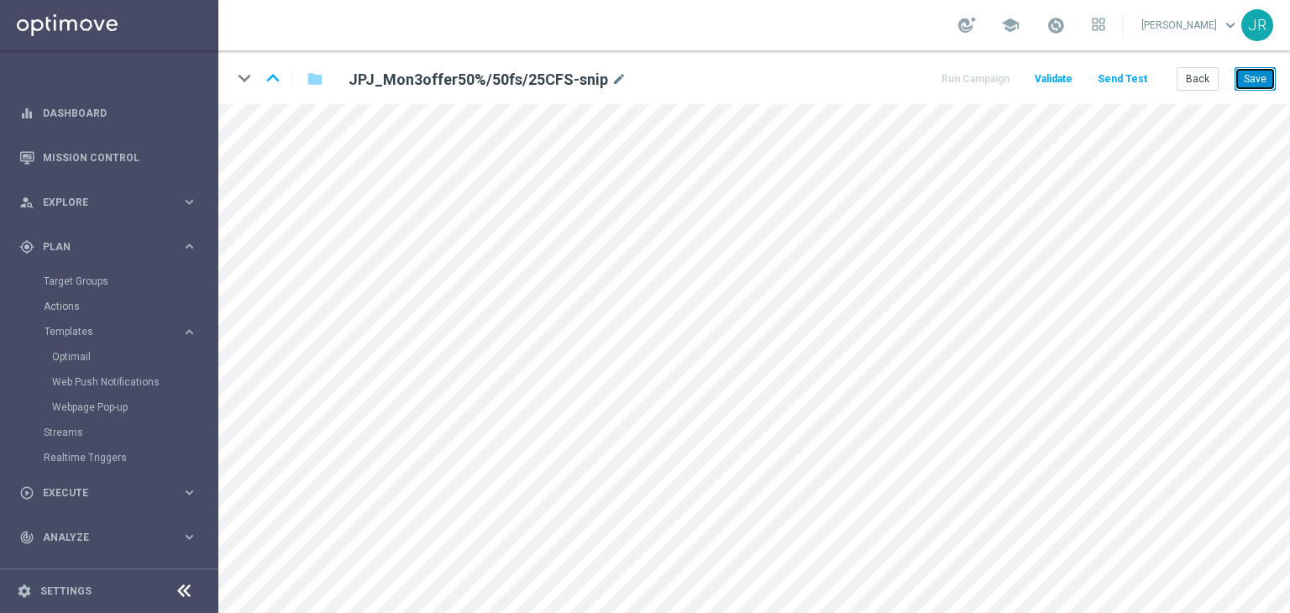
click at [1265, 76] on button "Save" at bounding box center [1254, 79] width 41 height 24
click at [1261, 70] on button "Save" at bounding box center [1254, 79] width 41 height 24
click at [1257, 81] on button "Save" at bounding box center [1254, 79] width 41 height 24
click at [1127, 78] on button "Send Test" at bounding box center [1122, 79] width 55 height 23
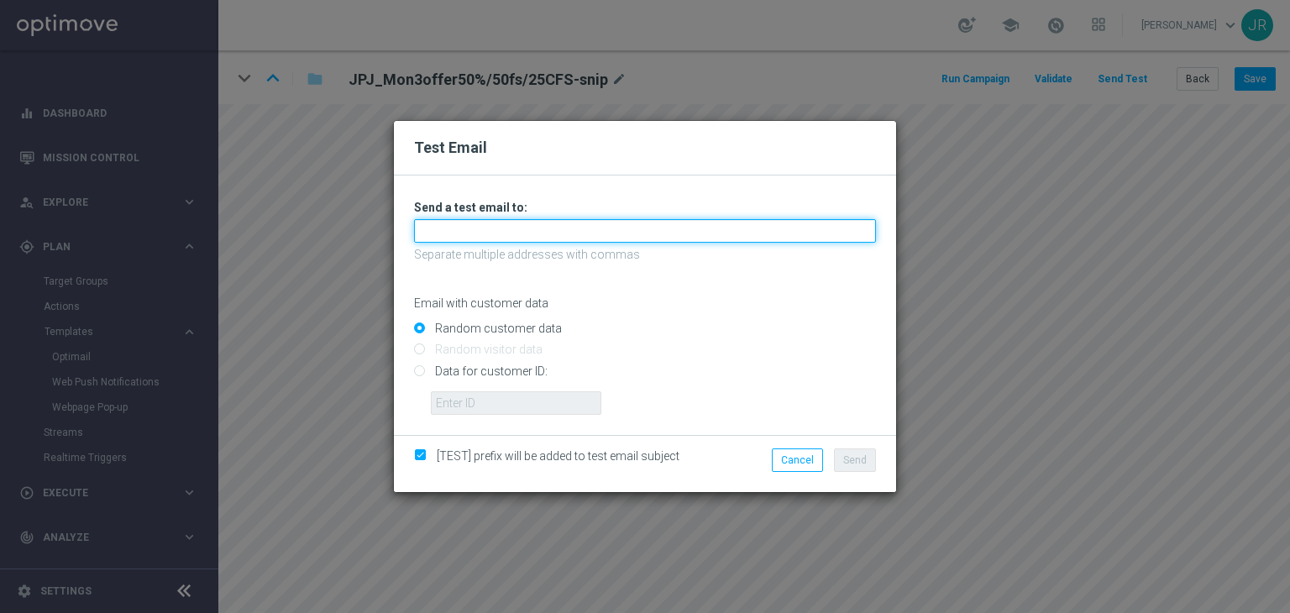
click at [464, 235] on input "text" at bounding box center [645, 231] width 462 height 24
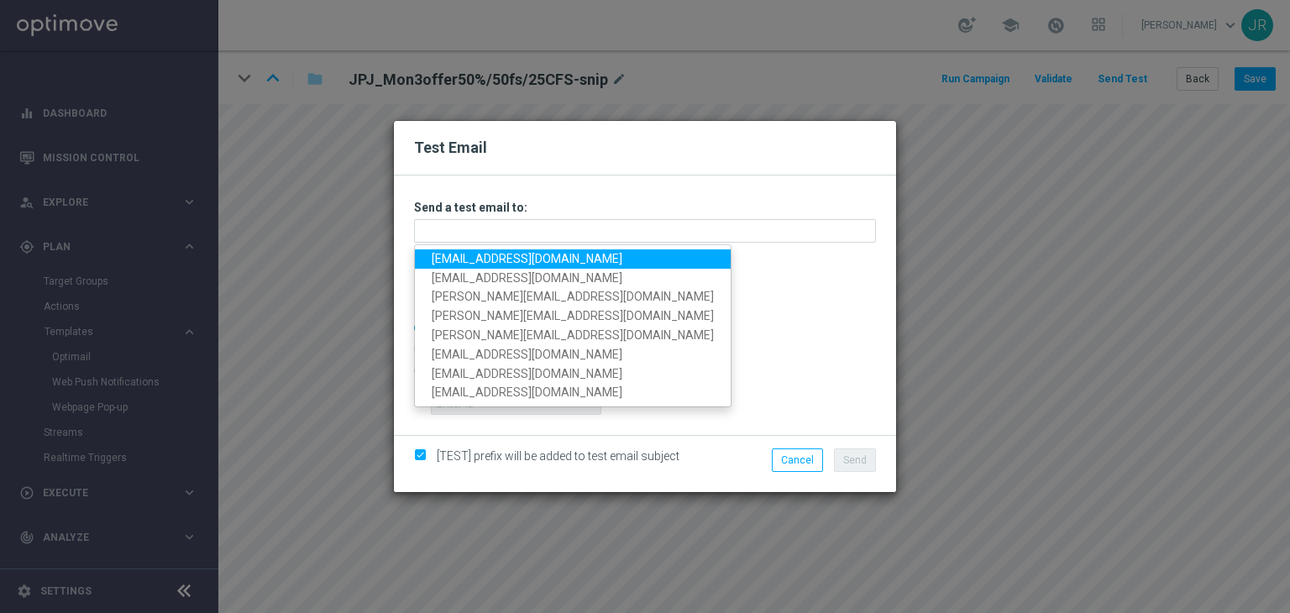
click at [453, 259] on link "[EMAIL_ADDRESS][DOMAIN_NAME]" at bounding box center [573, 258] width 316 height 19
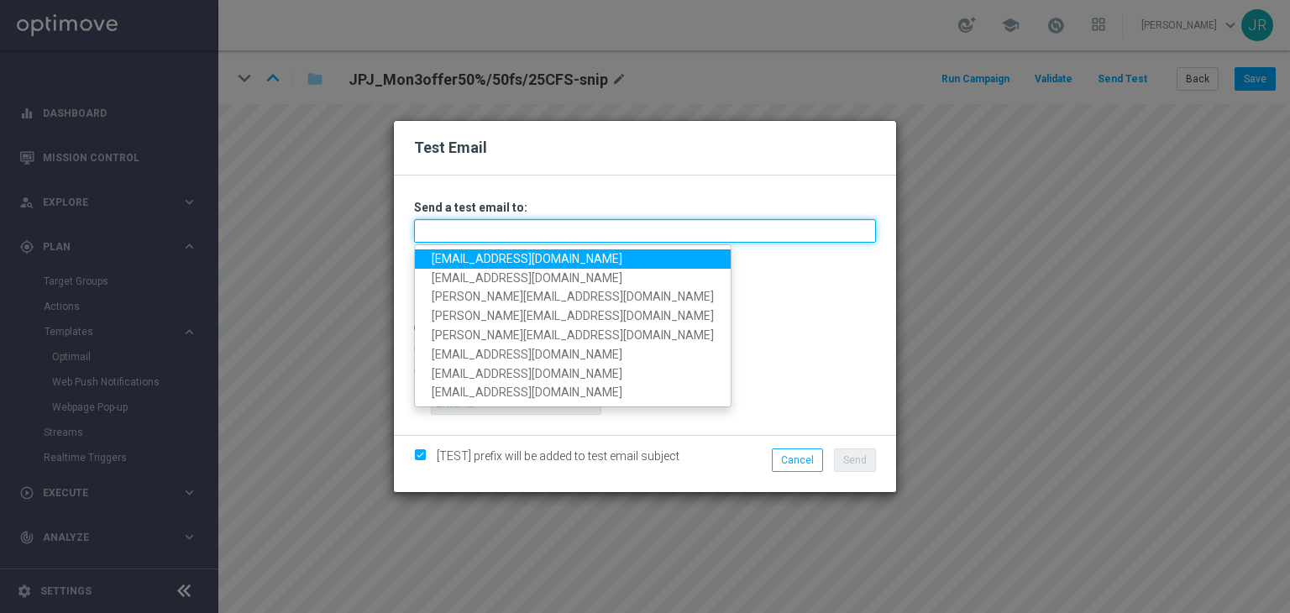
type input "[EMAIL_ADDRESS][DOMAIN_NAME]"
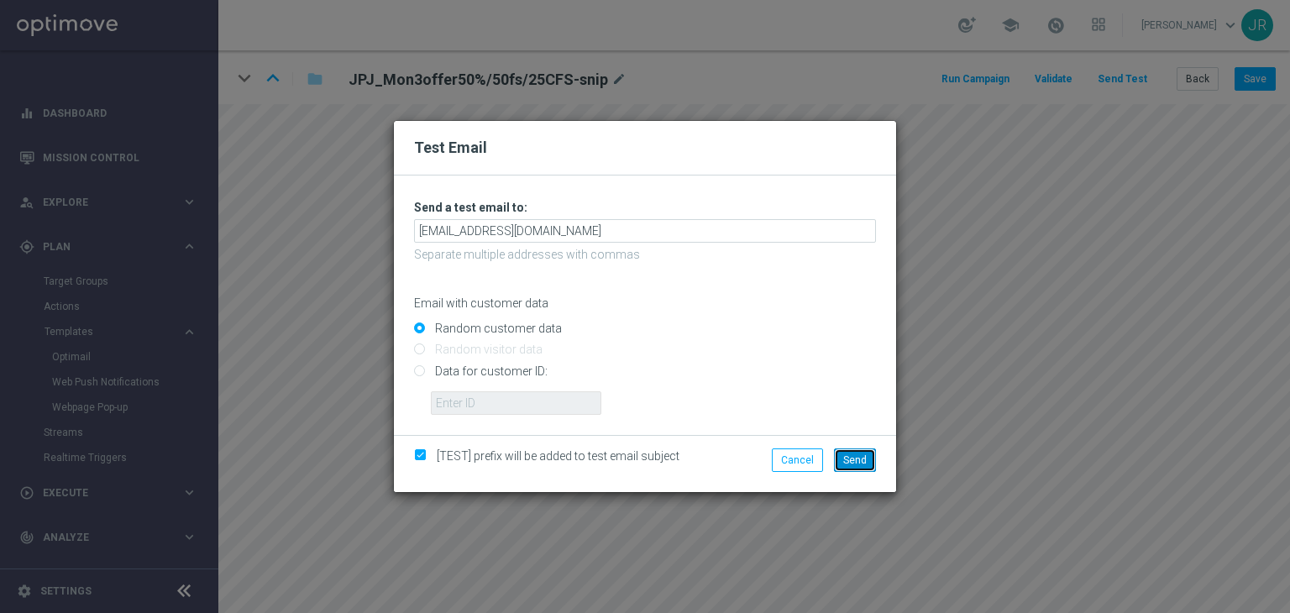
click at [853, 452] on button "Send" at bounding box center [855, 460] width 42 height 24
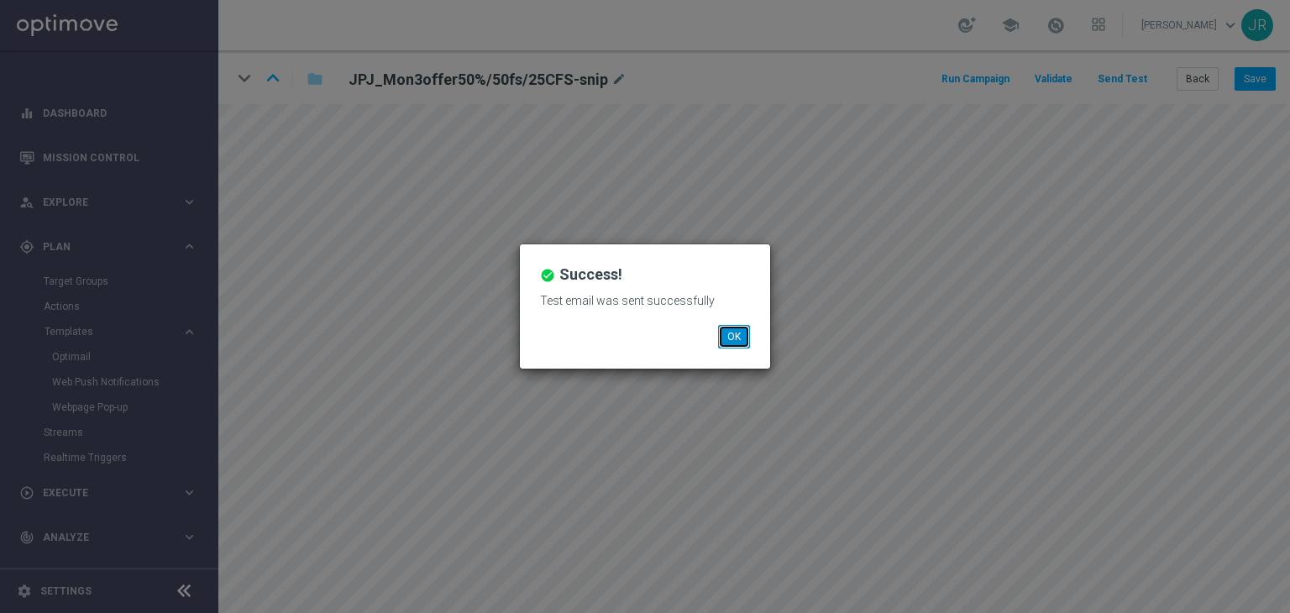
click at [729, 332] on button "OK" at bounding box center [734, 337] width 32 height 24
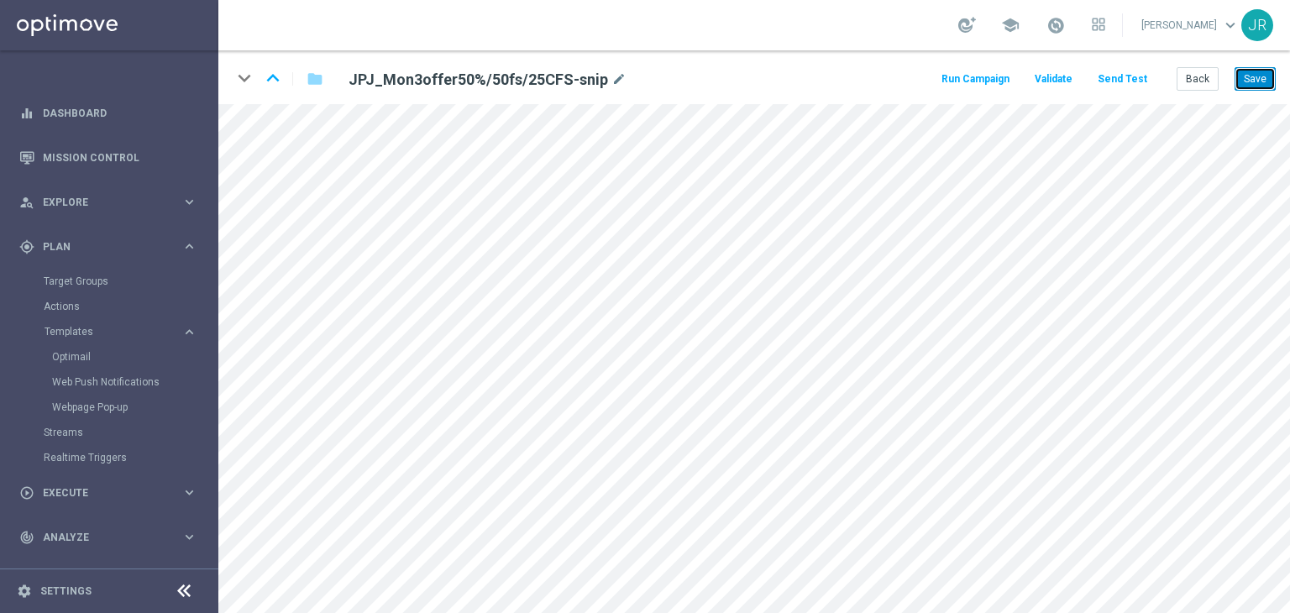
click at [1245, 74] on button "Save" at bounding box center [1254, 79] width 41 height 24
click at [1135, 78] on button "Send Test" at bounding box center [1122, 79] width 55 height 23
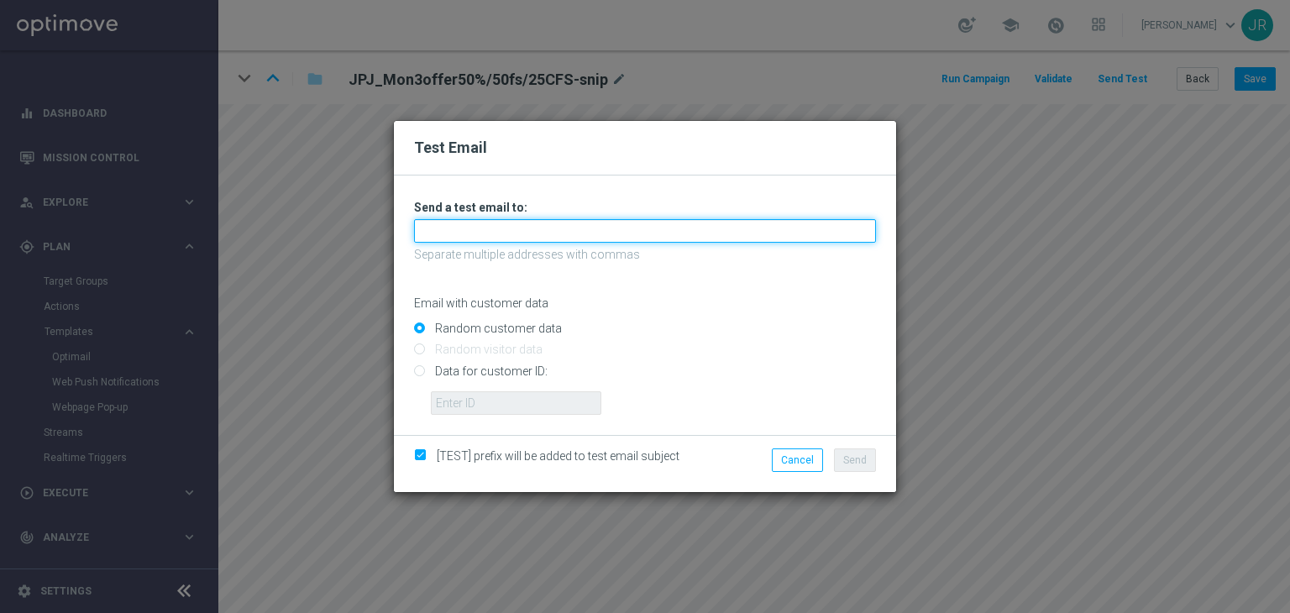
click at [514, 226] on input "text" at bounding box center [645, 231] width 462 height 24
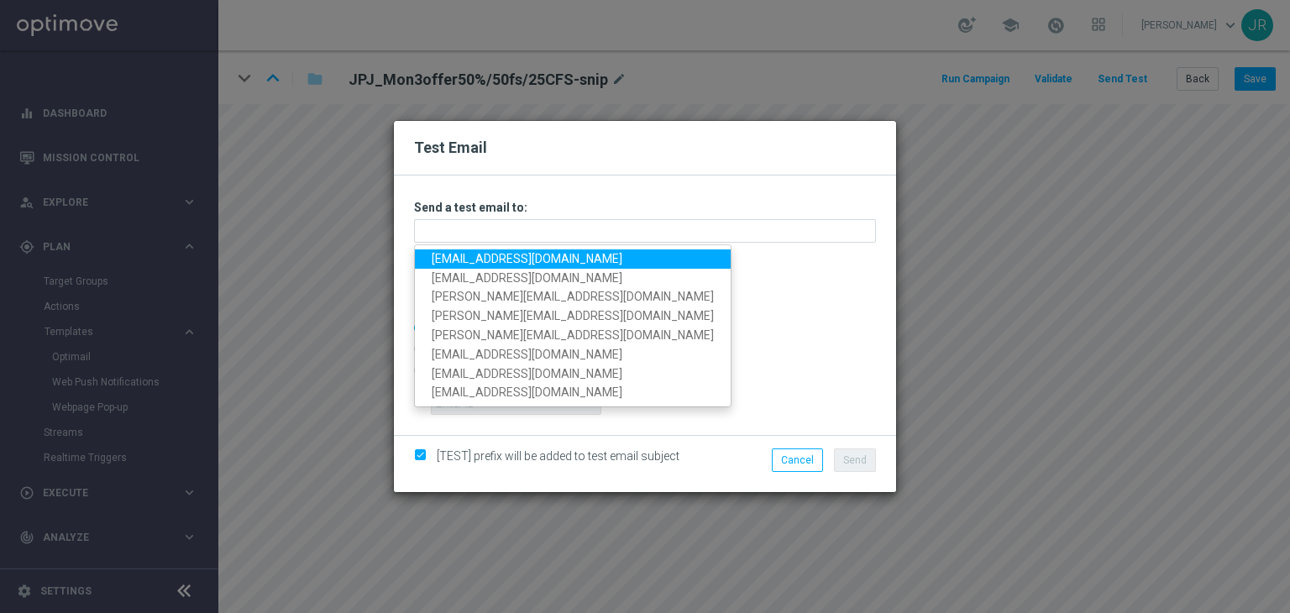
click at [429, 263] on link "[EMAIL_ADDRESS][DOMAIN_NAME]" at bounding box center [573, 258] width 316 height 19
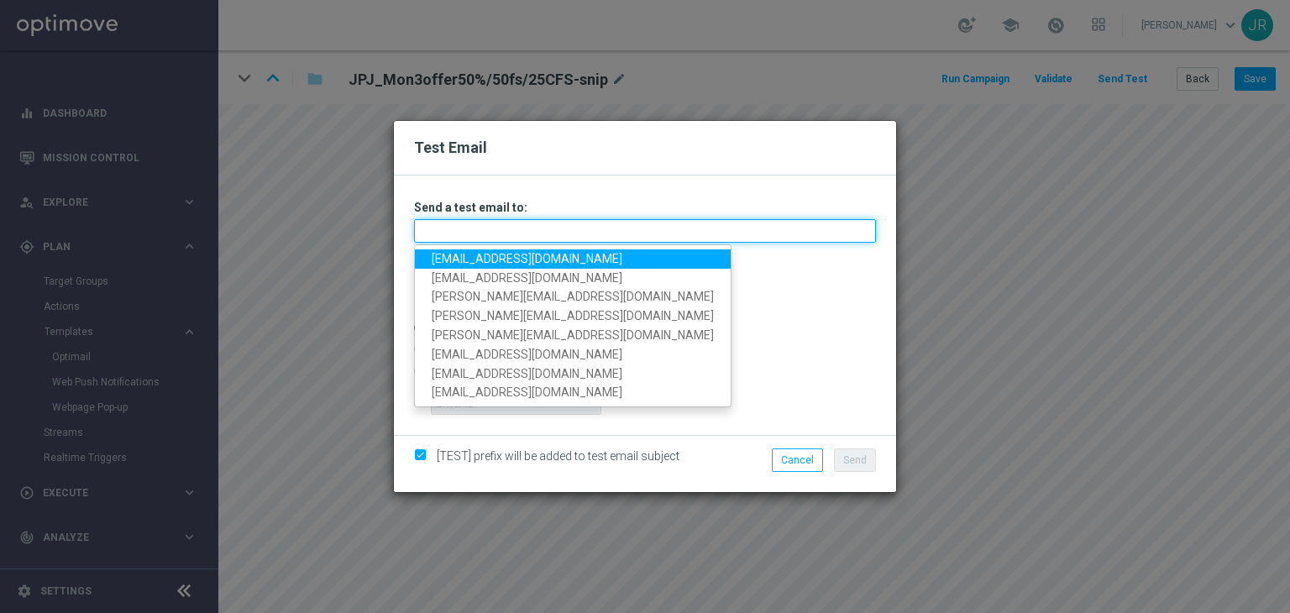
type input "[EMAIL_ADDRESS][DOMAIN_NAME]"
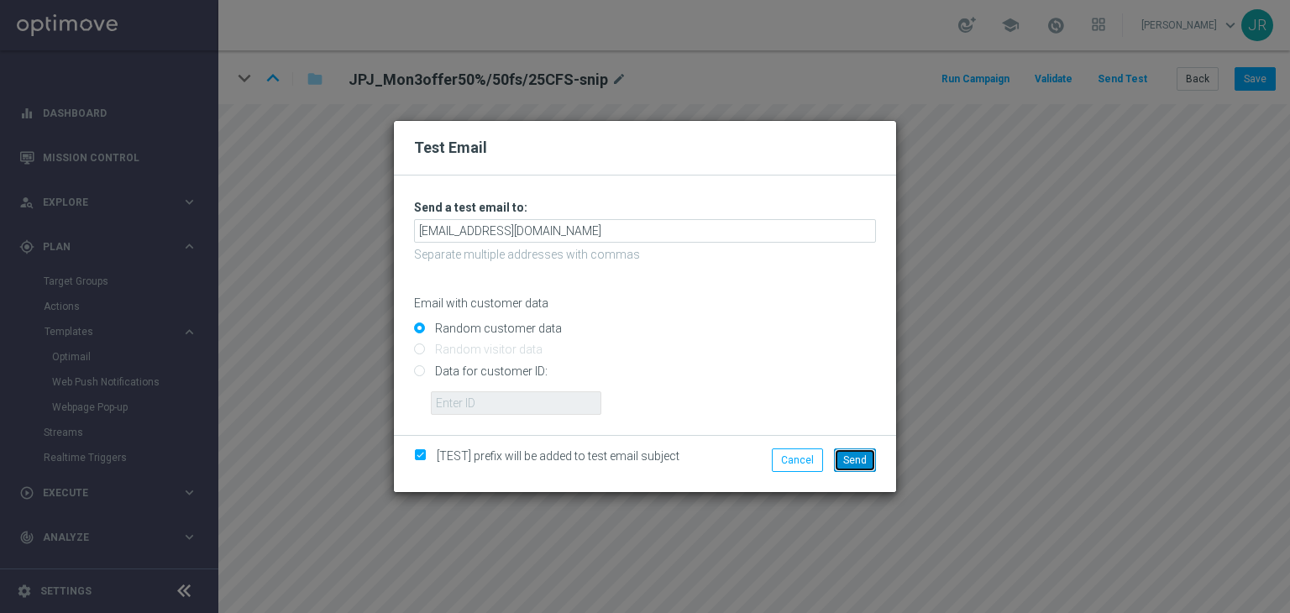
click at [851, 460] on span "Send" at bounding box center [855, 460] width 24 height 12
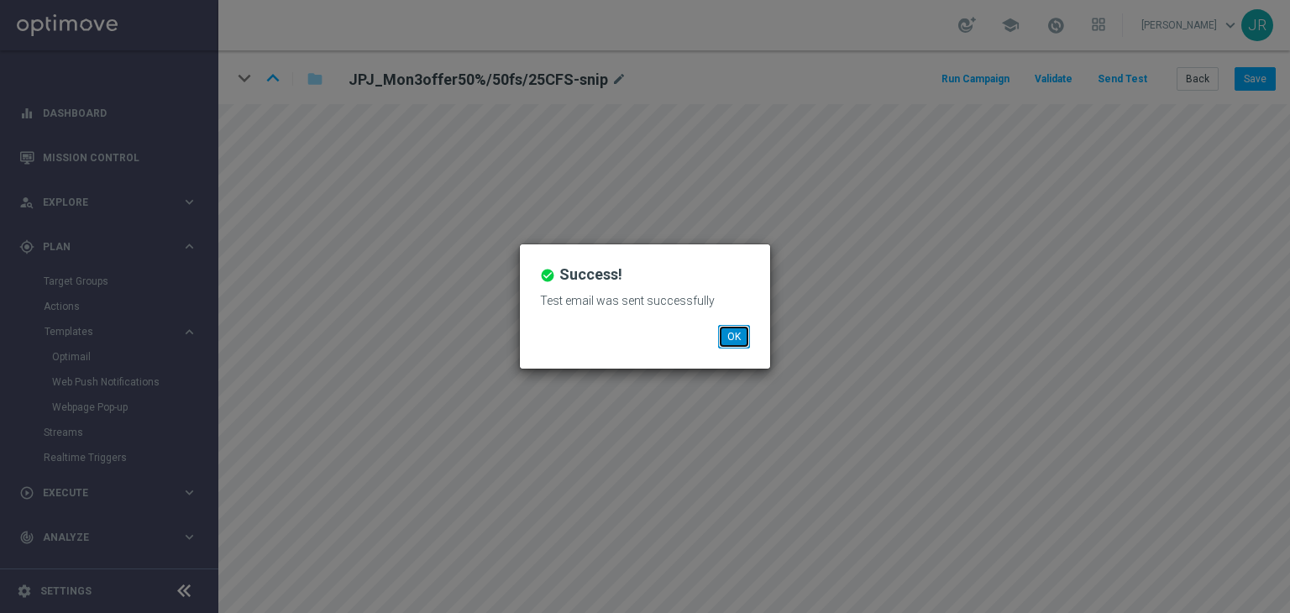
click at [729, 343] on button "OK" at bounding box center [734, 337] width 32 height 24
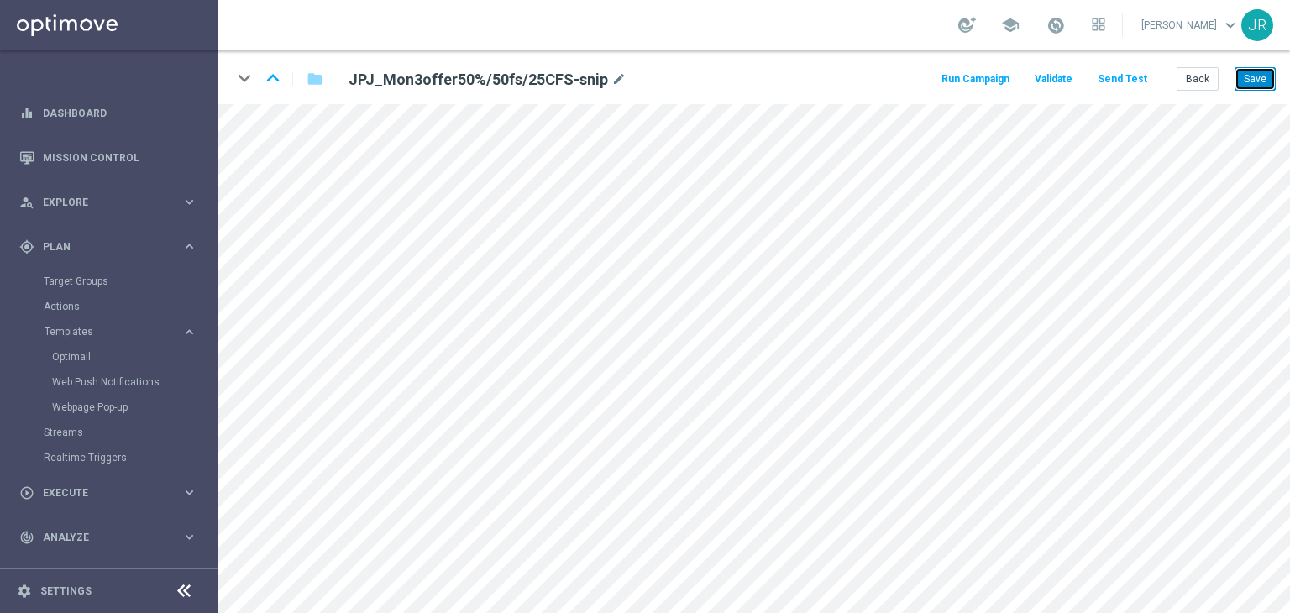
click at [1258, 72] on button "Save" at bounding box center [1254, 79] width 41 height 24
drag, startPoint x: 1262, startPoint y: 78, endPoint x: 611, endPoint y: 57, distance: 651.2
click at [1261, 78] on button "Save" at bounding box center [1254, 79] width 41 height 24
click at [1255, 79] on button "Save" at bounding box center [1254, 79] width 41 height 24
click at [1270, 71] on button "Save" at bounding box center [1254, 79] width 41 height 24
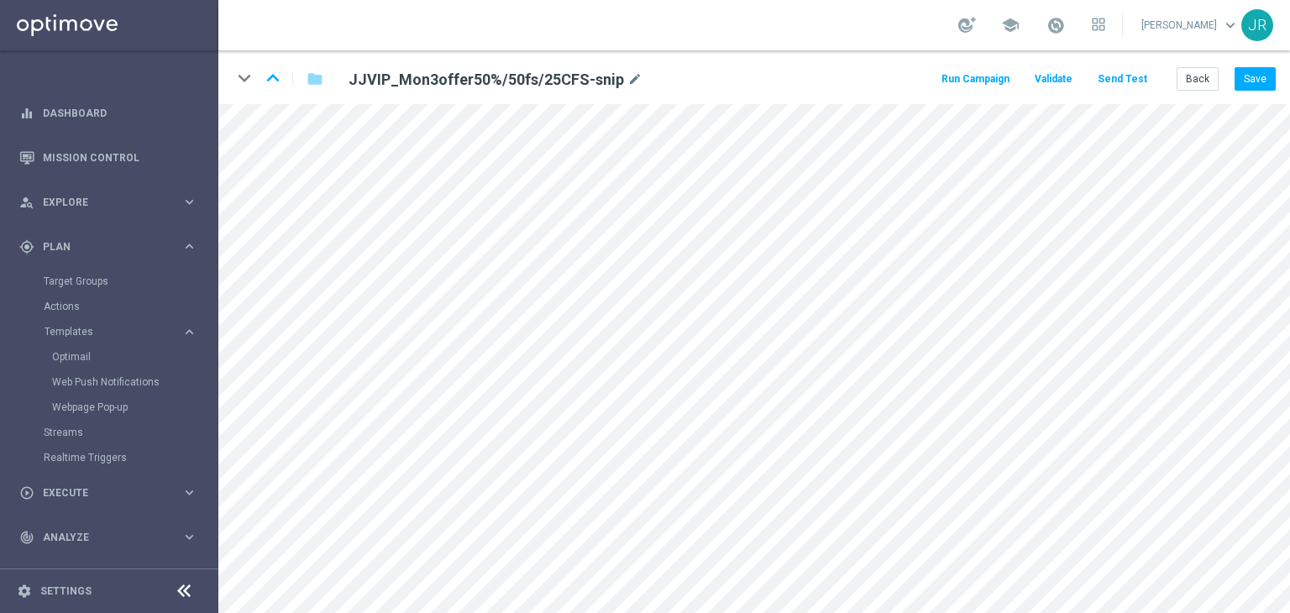
click at [1117, 78] on button "Send Test" at bounding box center [1122, 79] width 55 height 23
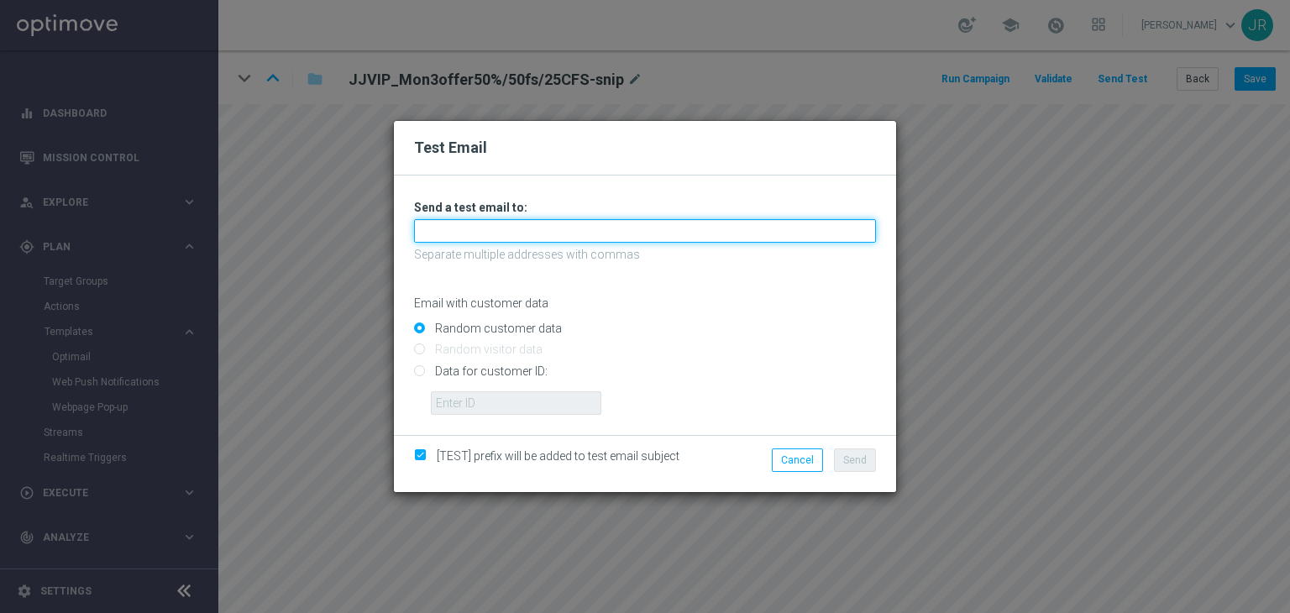
click at [480, 226] on input "text" at bounding box center [645, 231] width 462 height 24
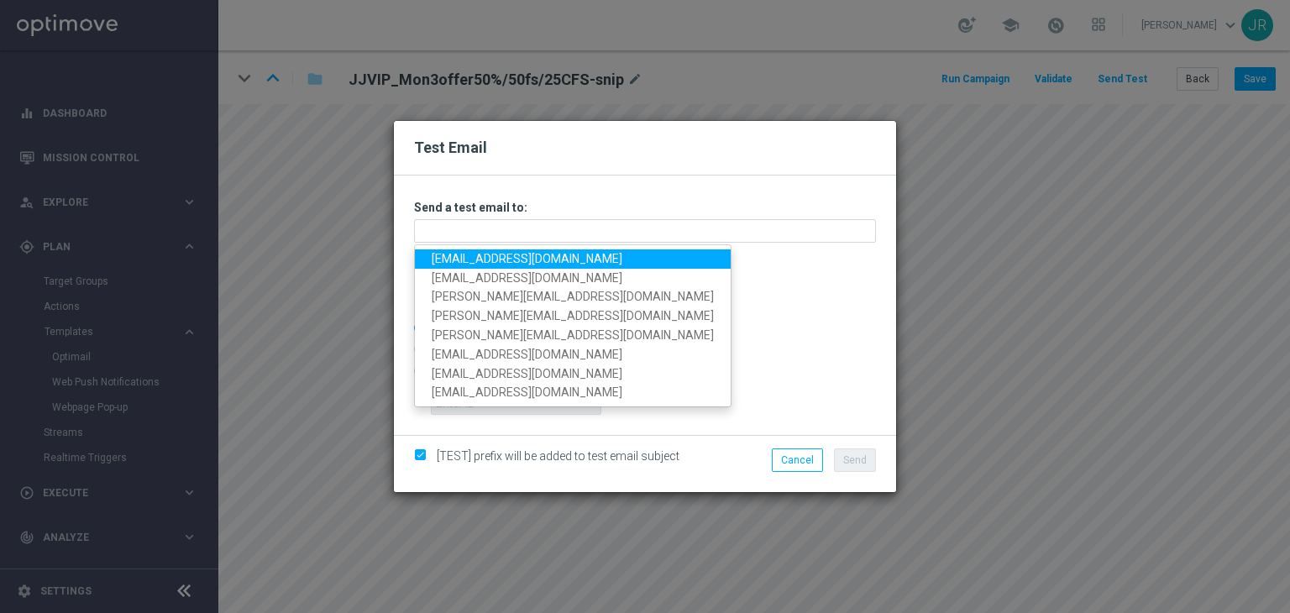
click at [450, 258] on link "[EMAIL_ADDRESS][DOMAIN_NAME]" at bounding box center [573, 258] width 316 height 19
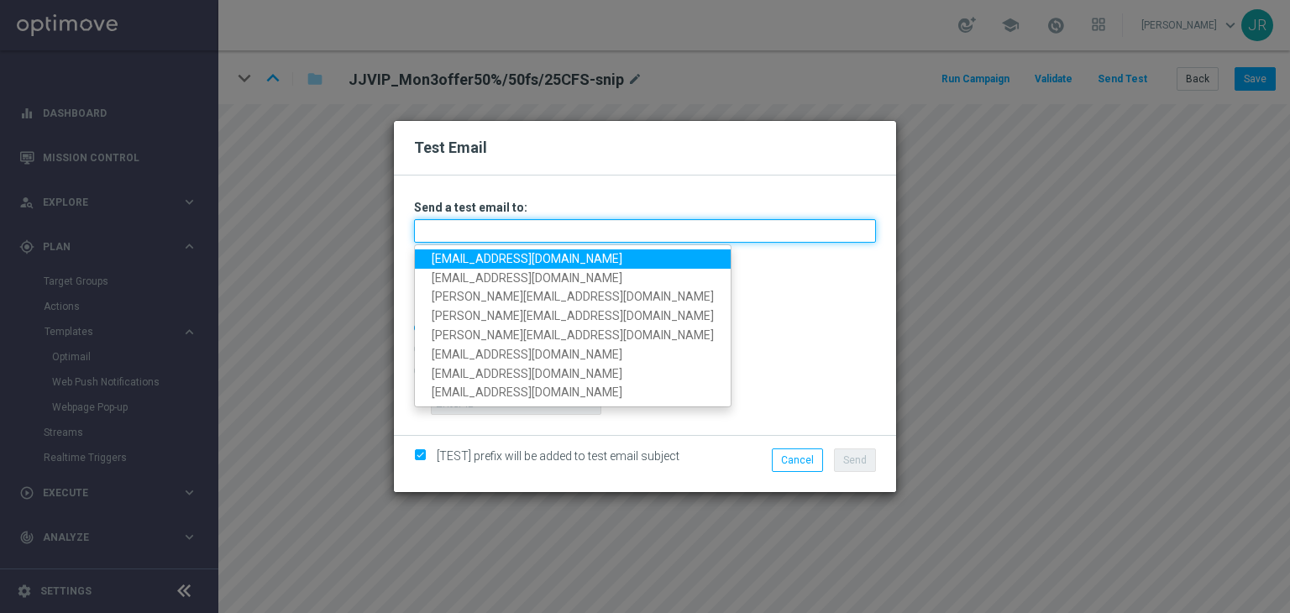
type input "[EMAIL_ADDRESS][DOMAIN_NAME]"
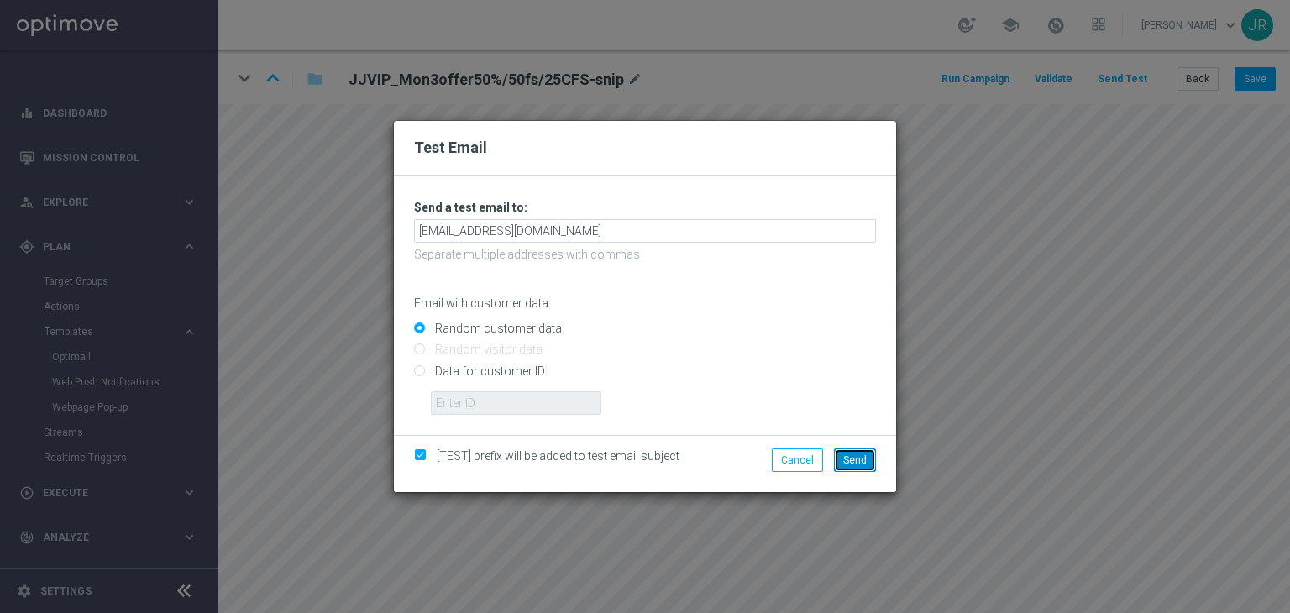
click at [841, 463] on button "Send" at bounding box center [855, 460] width 42 height 24
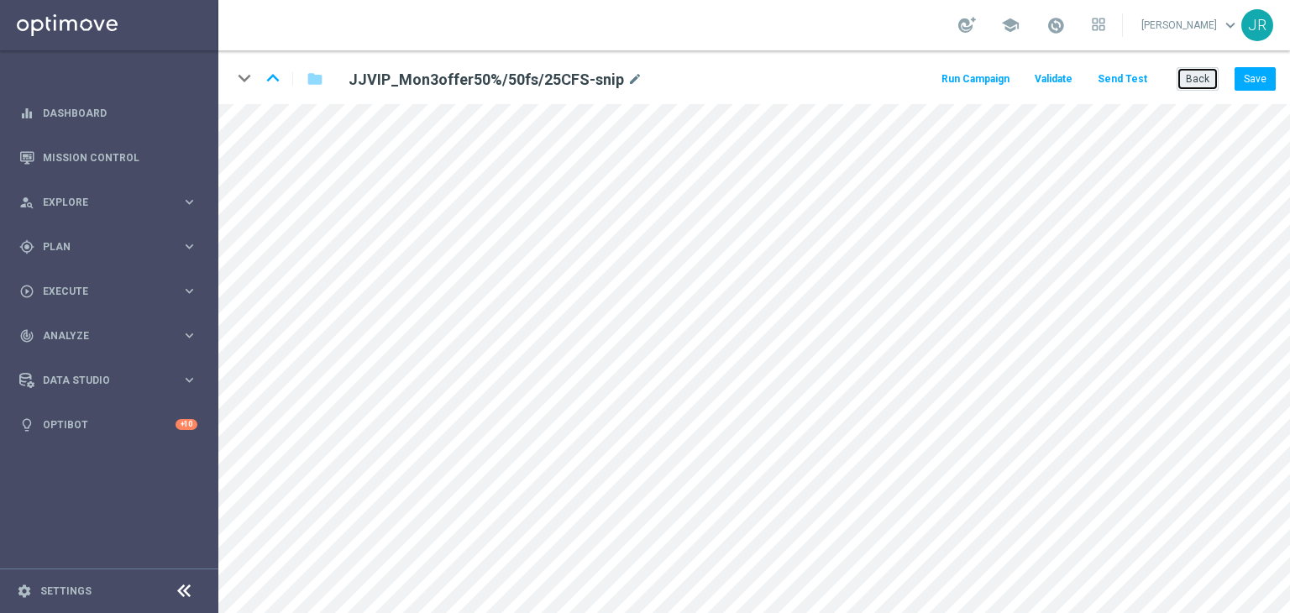
click at [1205, 79] on button "Back" at bounding box center [1198, 79] width 42 height 24
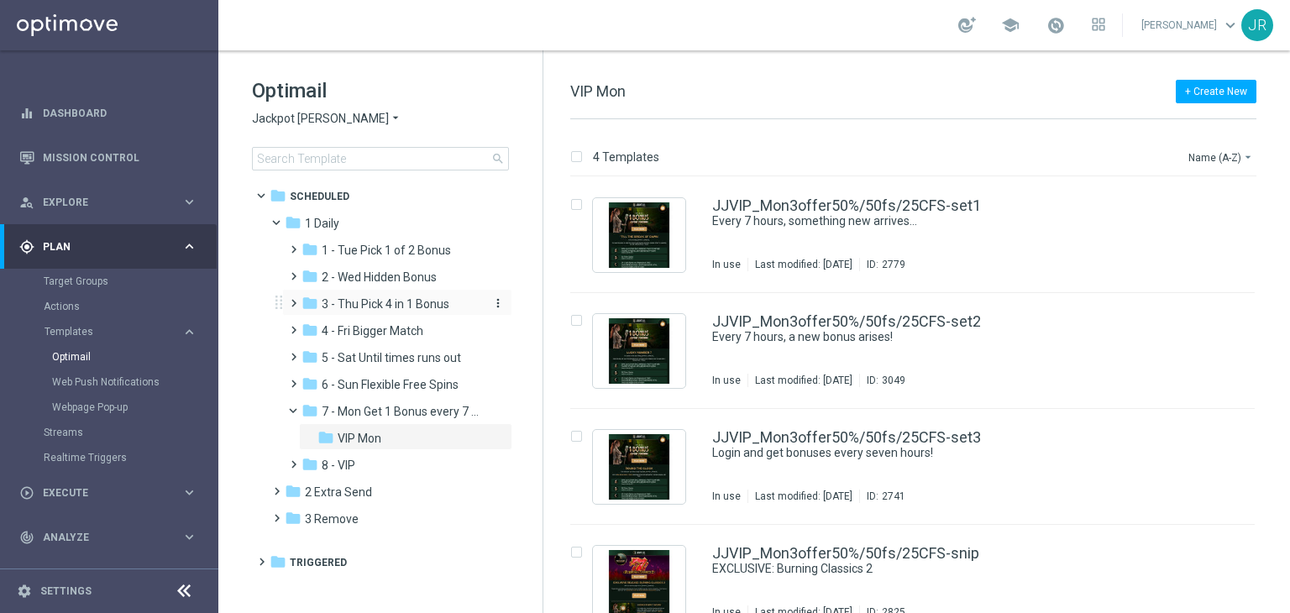
click at [343, 307] on span "3 - Thu Pick 4 in 1 Bonus" at bounding box center [386, 303] width 128 height 15
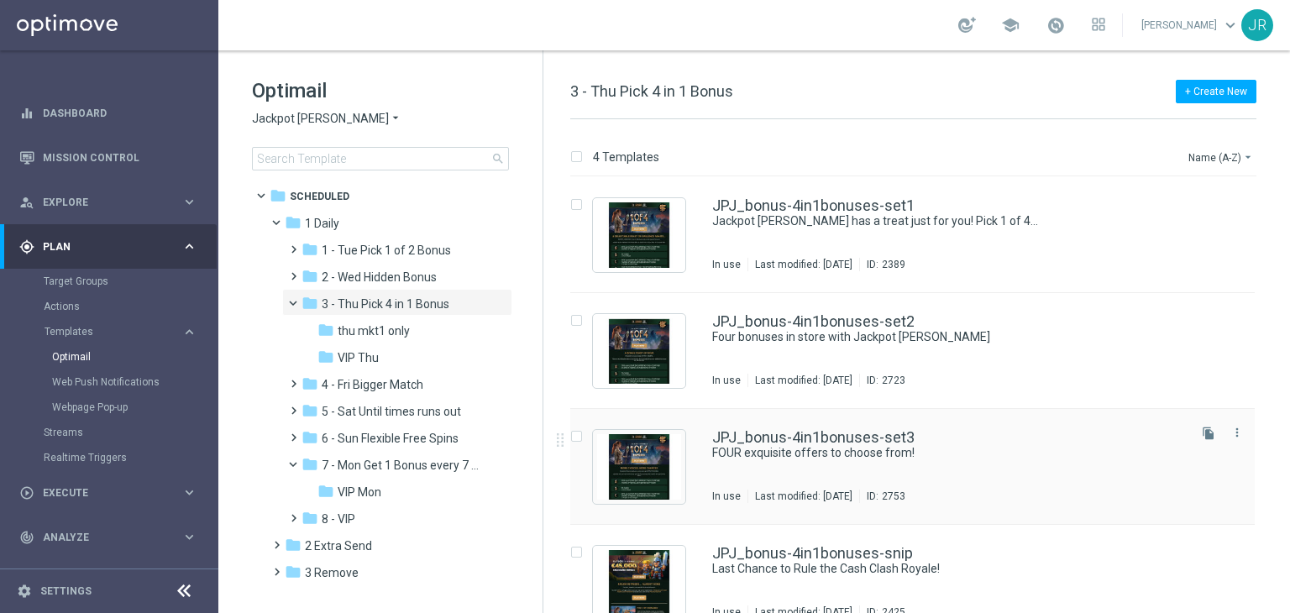
scroll to position [27, 0]
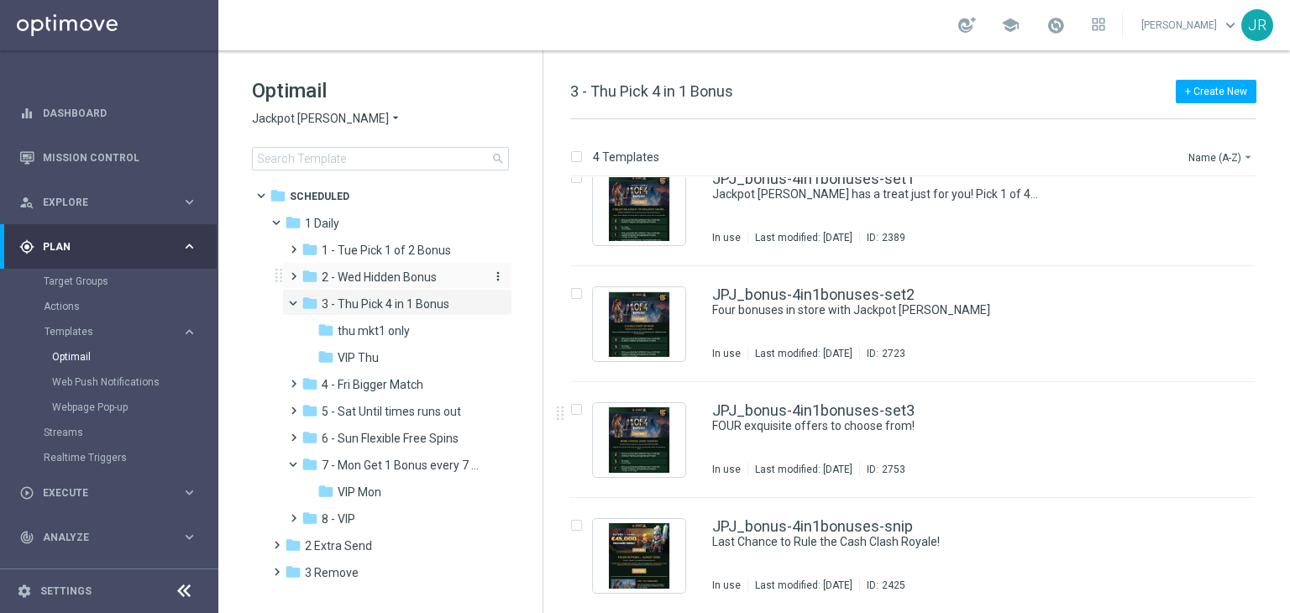
click at [397, 285] on div "folder 2 - Wed Hidden Bonus" at bounding box center [390, 277] width 179 height 19
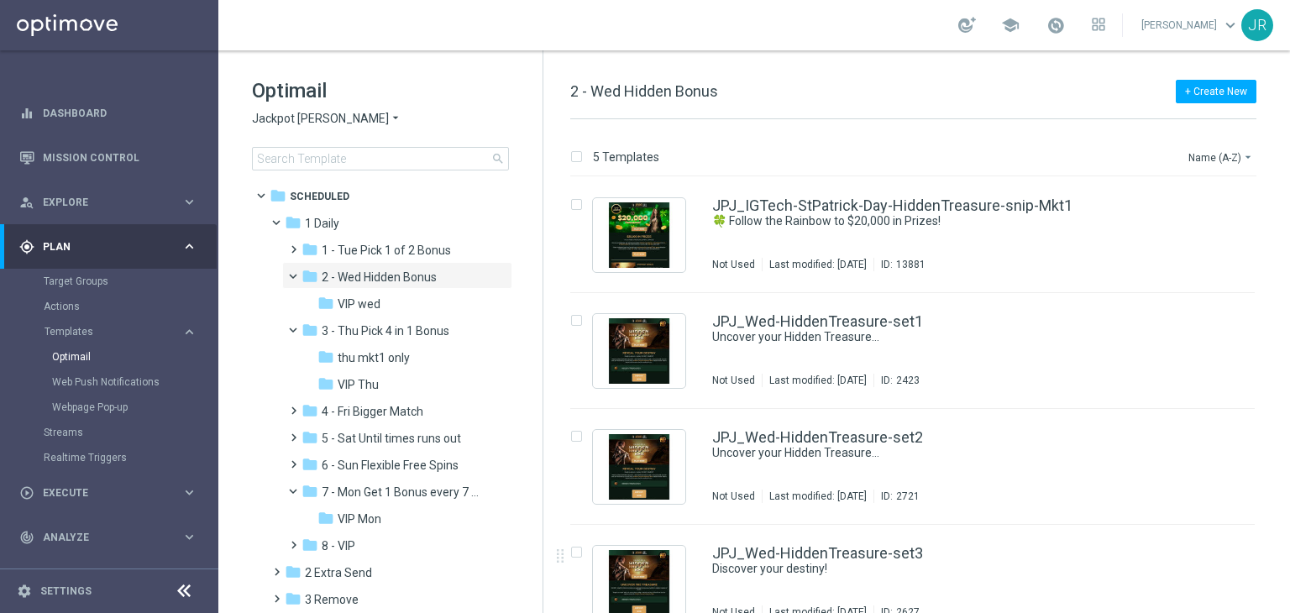
scroll to position [144, 0]
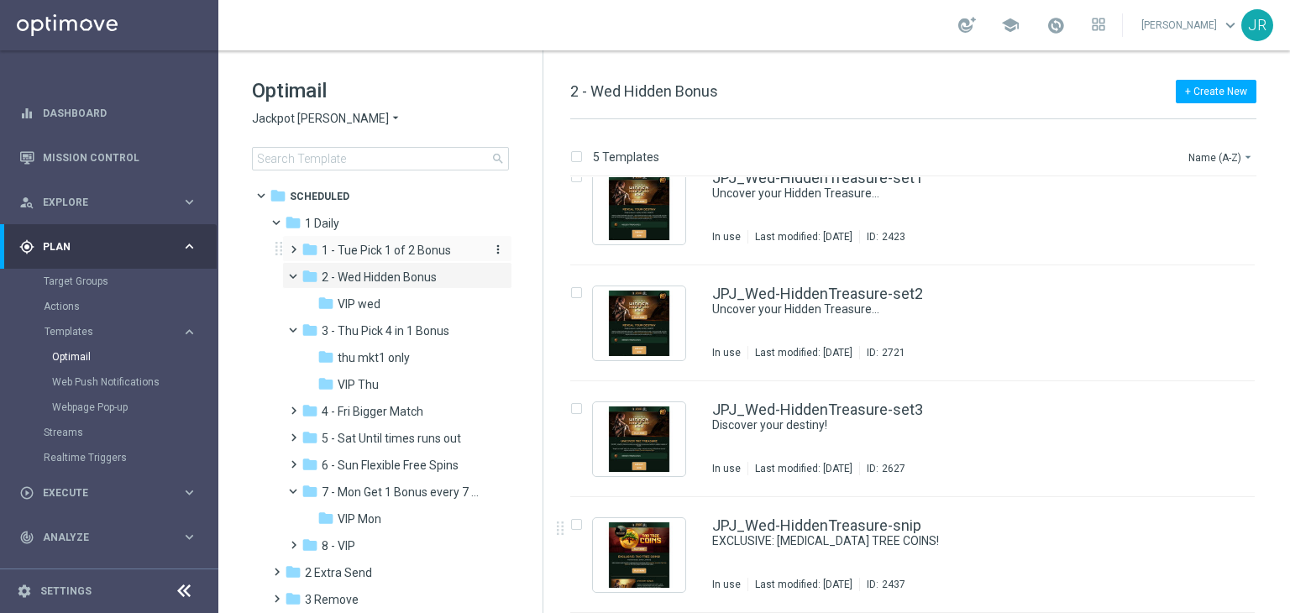
click at [361, 244] on span "1 - Tue Pick 1 of 2 Bonus" at bounding box center [386, 250] width 129 height 15
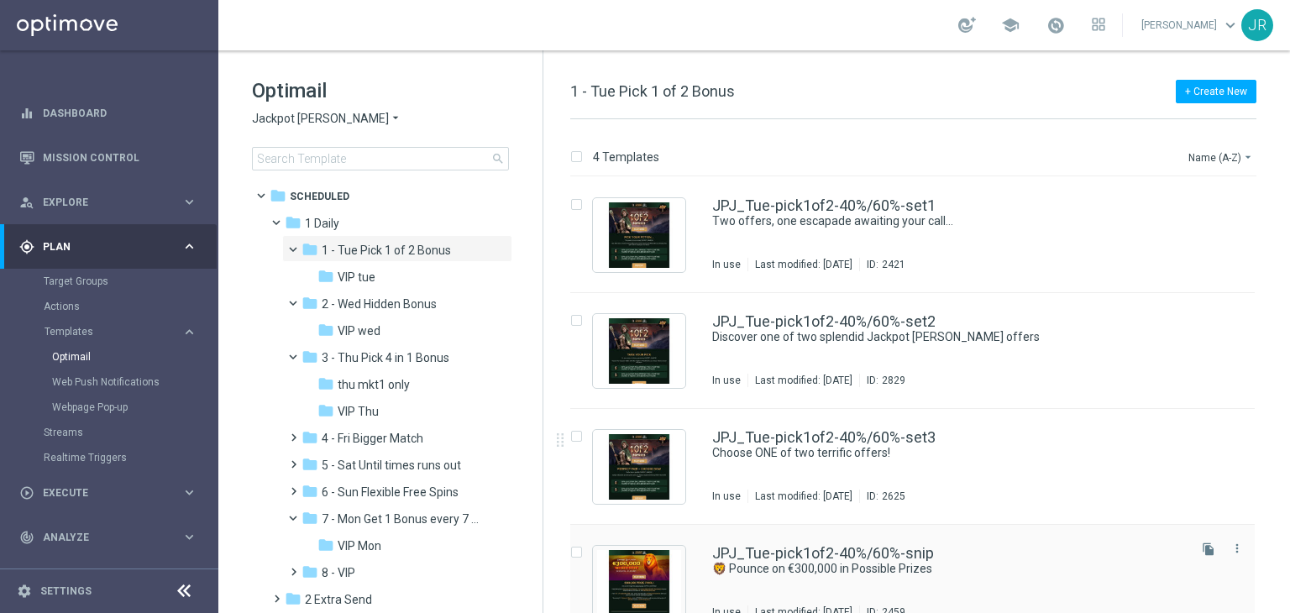
scroll to position [27, 0]
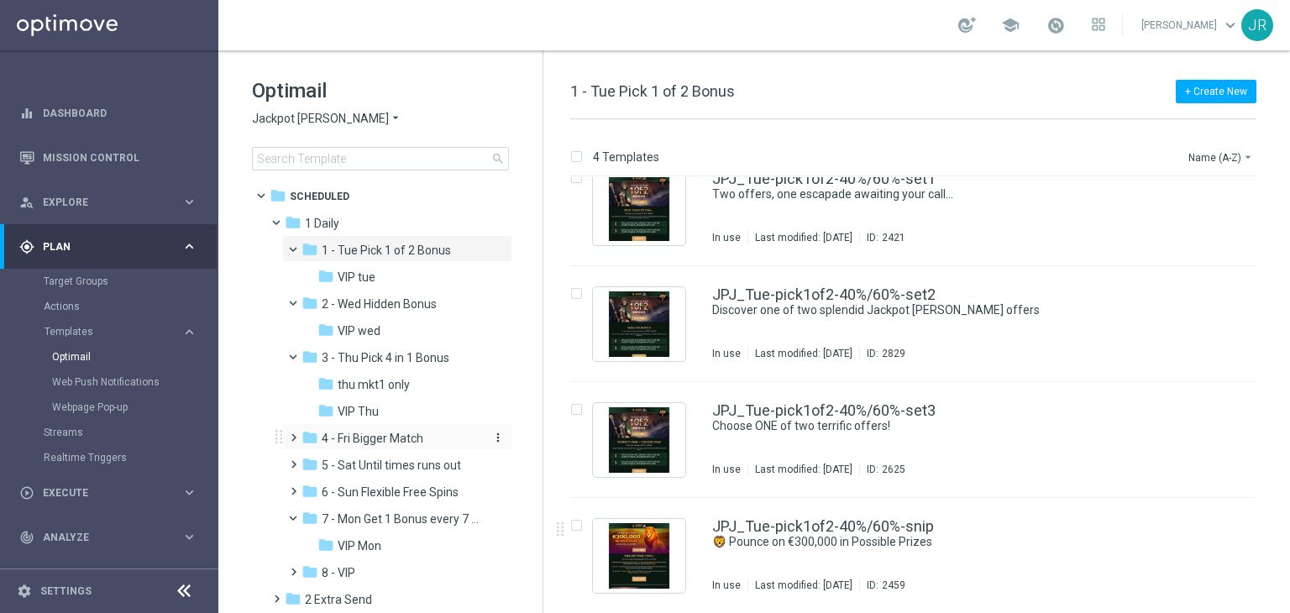
click at [356, 435] on span "4 - Fri Bigger Match" at bounding box center [373, 438] width 102 height 15
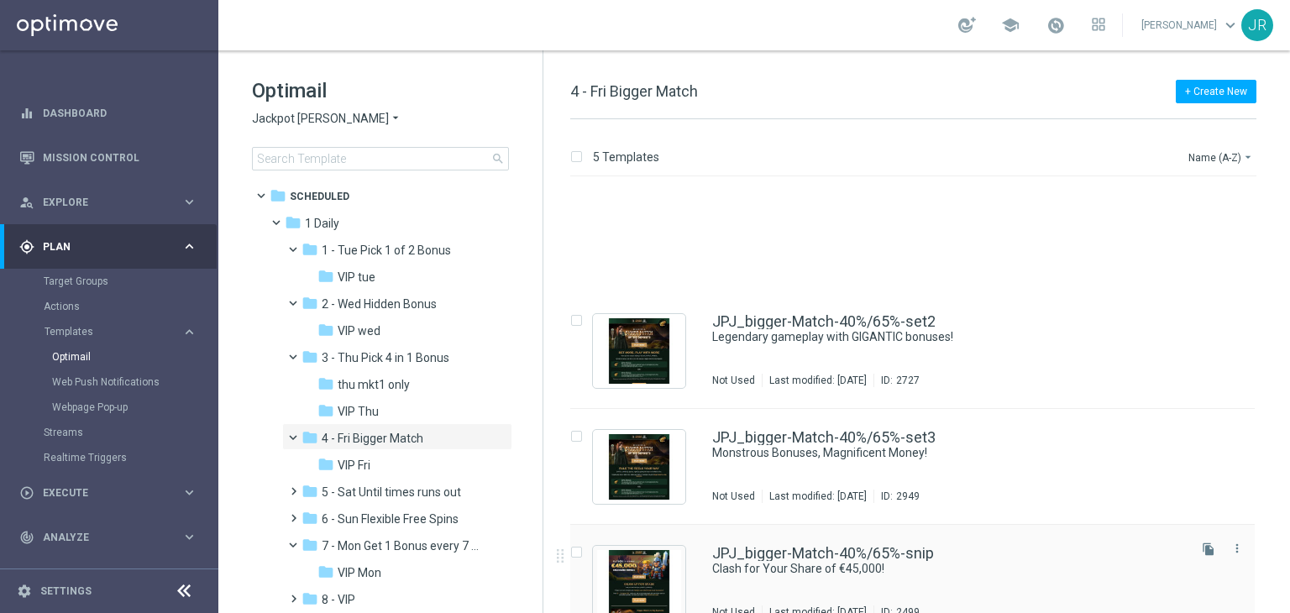
scroll to position [144, 0]
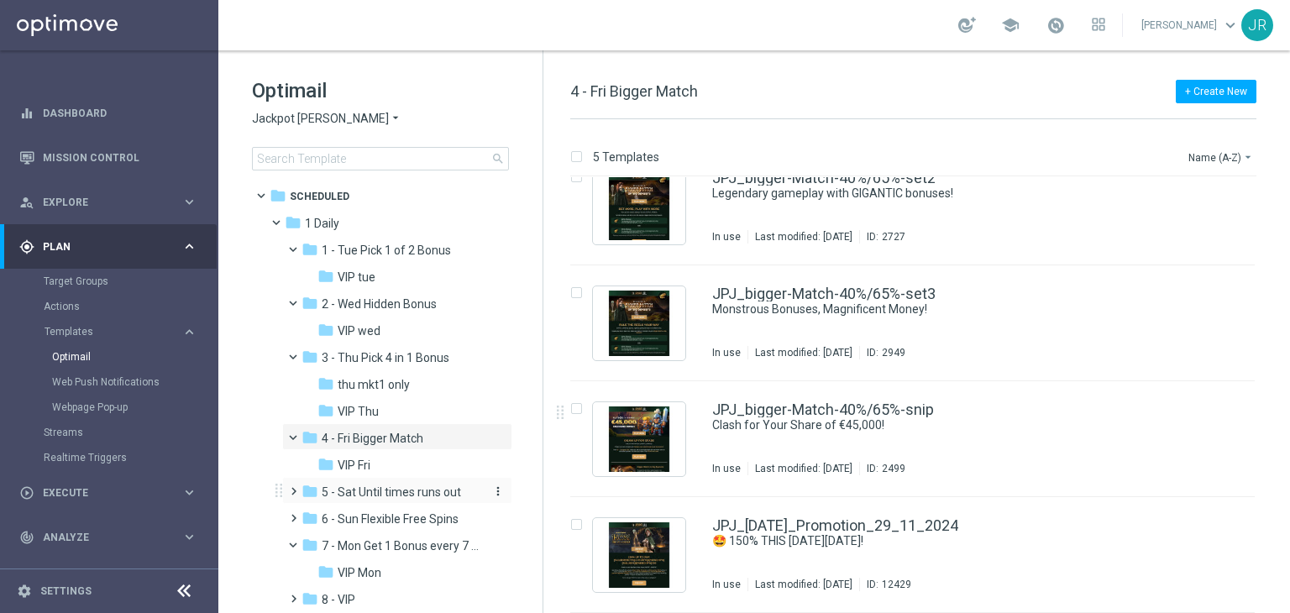
click at [383, 486] on span "5 - Sat Until times runs out" at bounding box center [391, 492] width 139 height 15
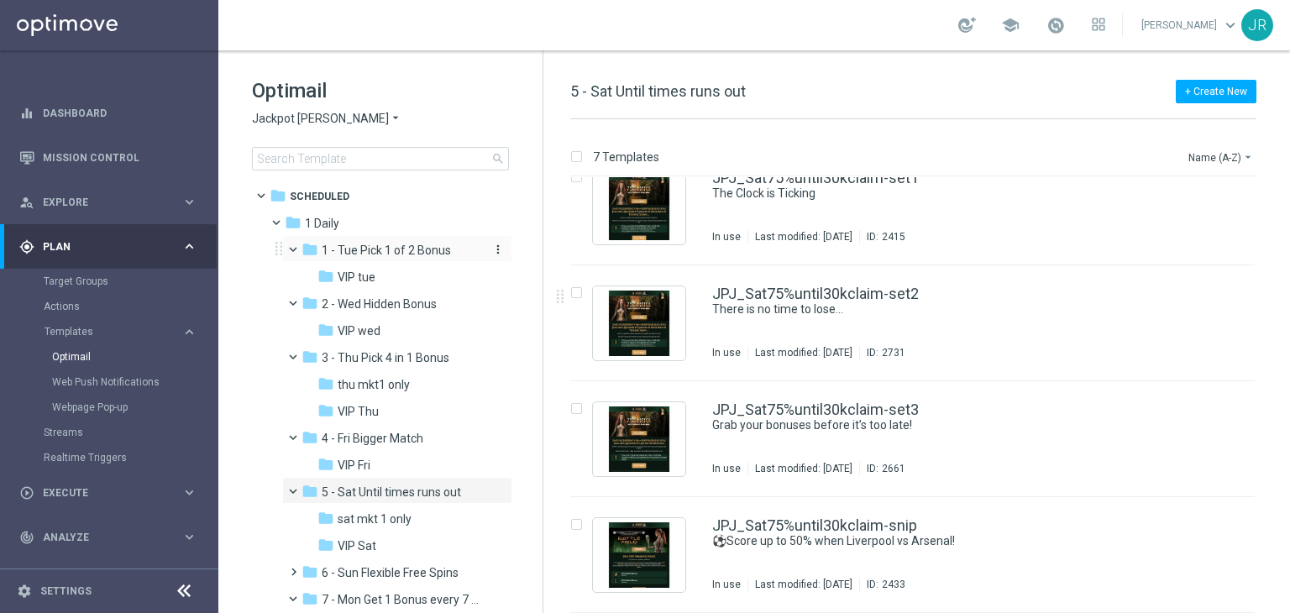
click at [364, 244] on span "1 - Tue Pick 1 of 2 Bonus" at bounding box center [386, 250] width 129 height 15
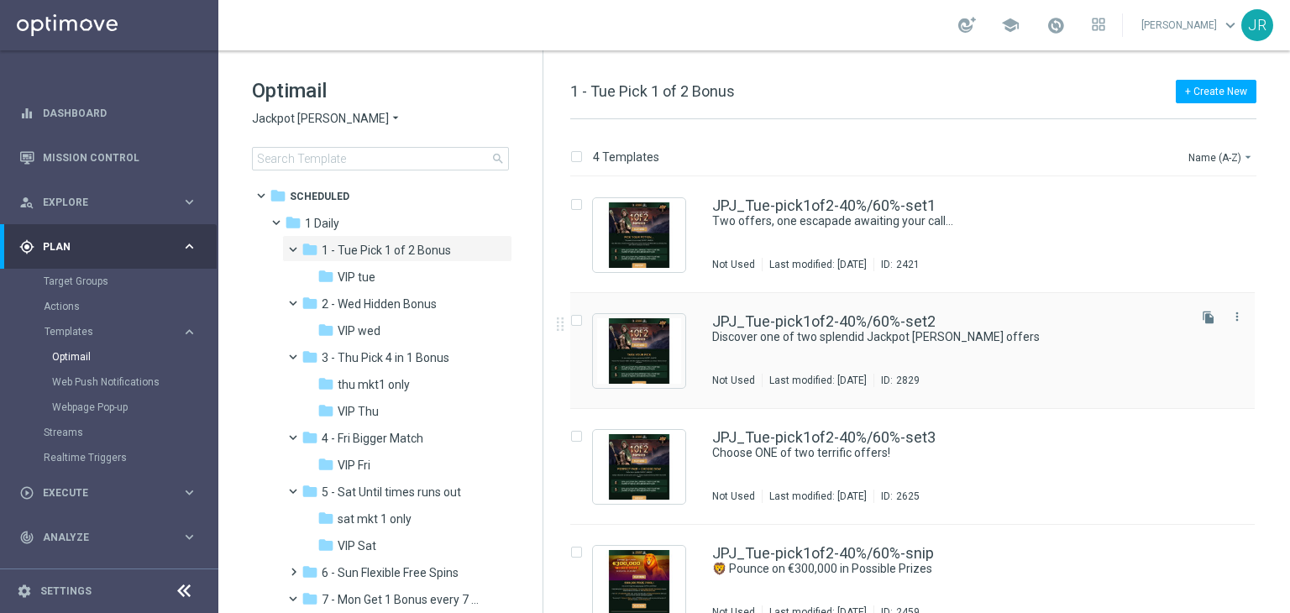
scroll to position [27, 0]
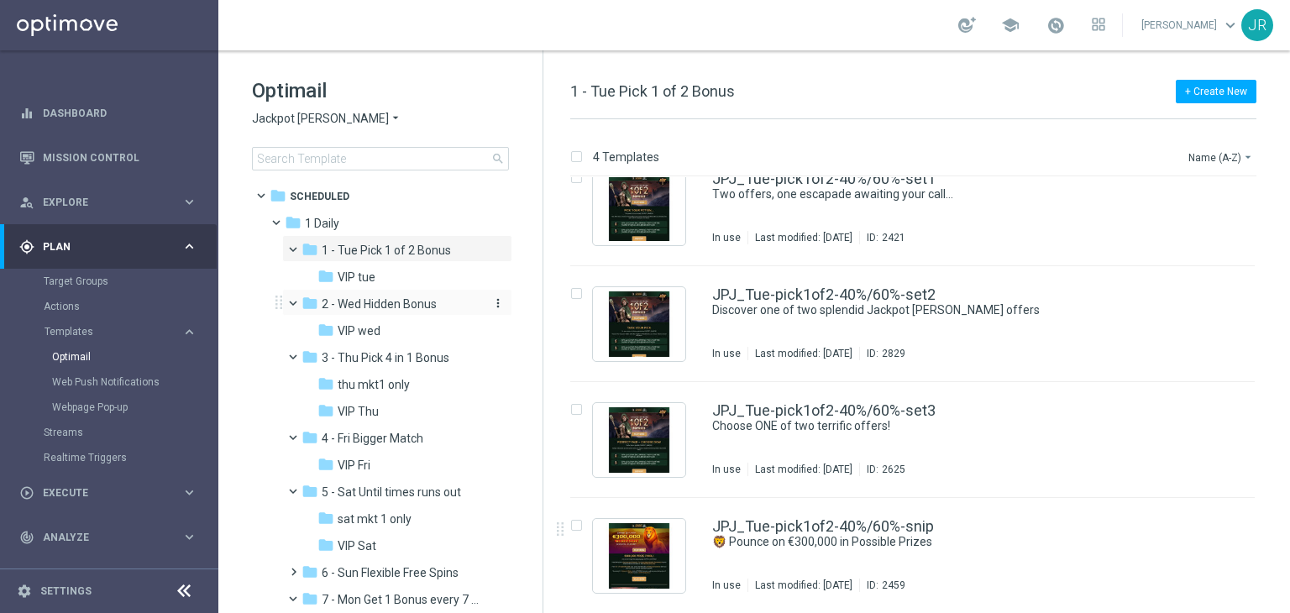
click at [366, 301] on span "2 - Wed Hidden Bonus" at bounding box center [379, 303] width 115 height 15
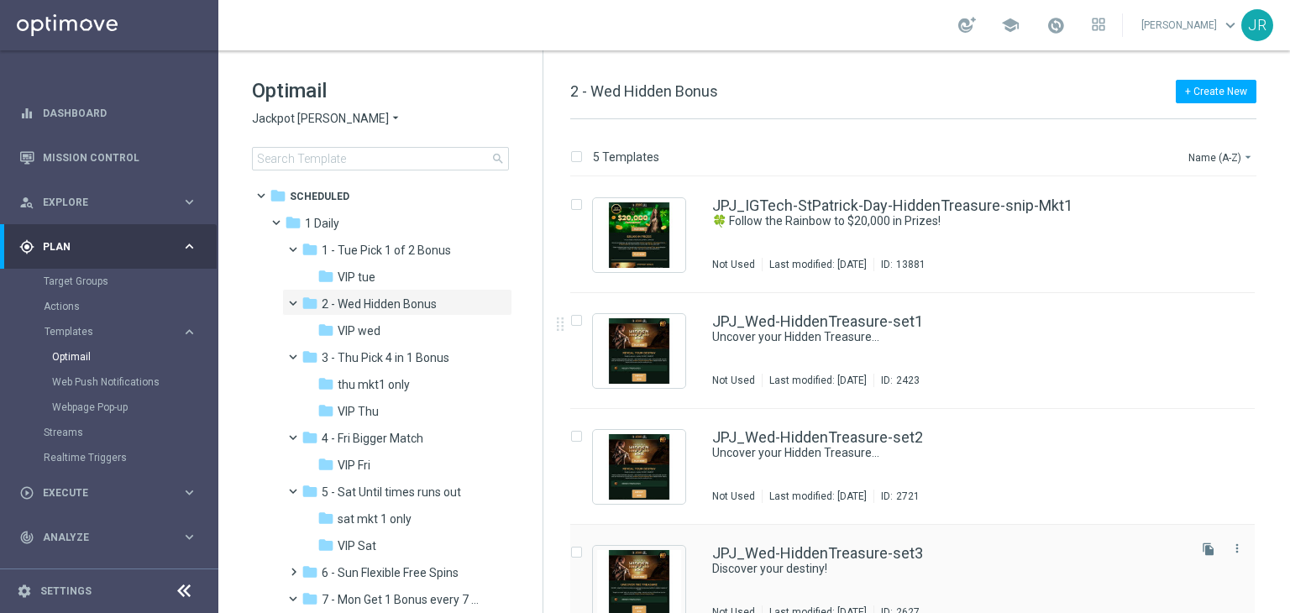
scroll to position [144, 0]
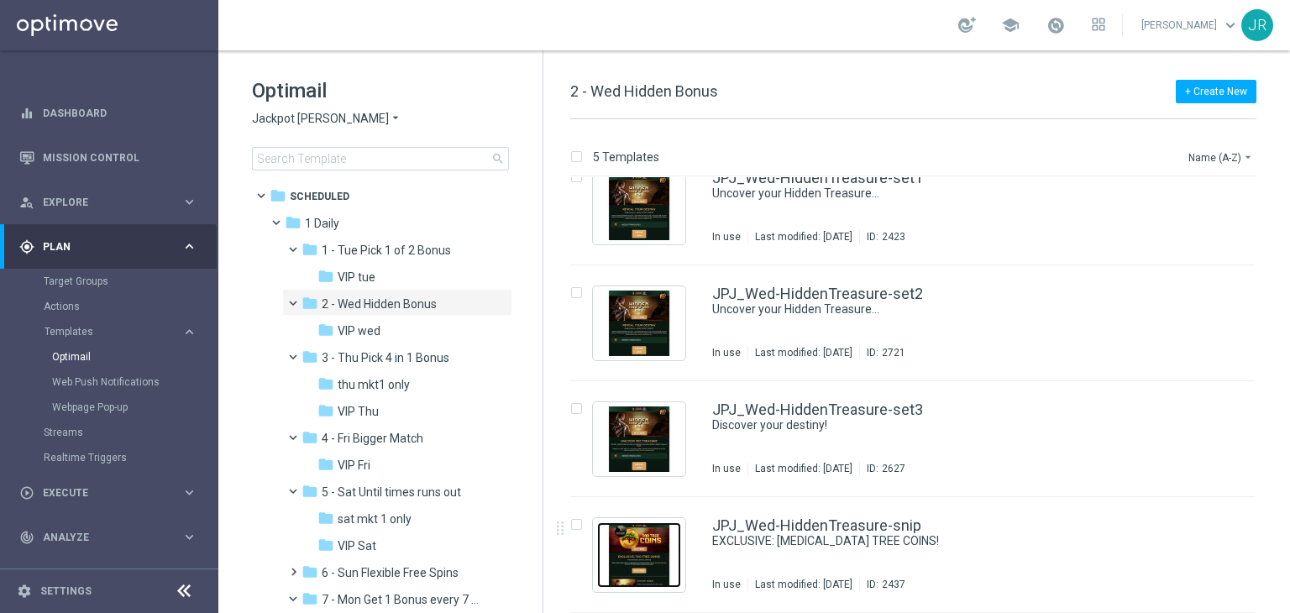
drag, startPoint x: 636, startPoint y: 548, endPoint x: 648, endPoint y: 538, distance: 15.6
click at [636, 547] on img "Press SPACE to select this row." at bounding box center [639, 555] width 84 height 66
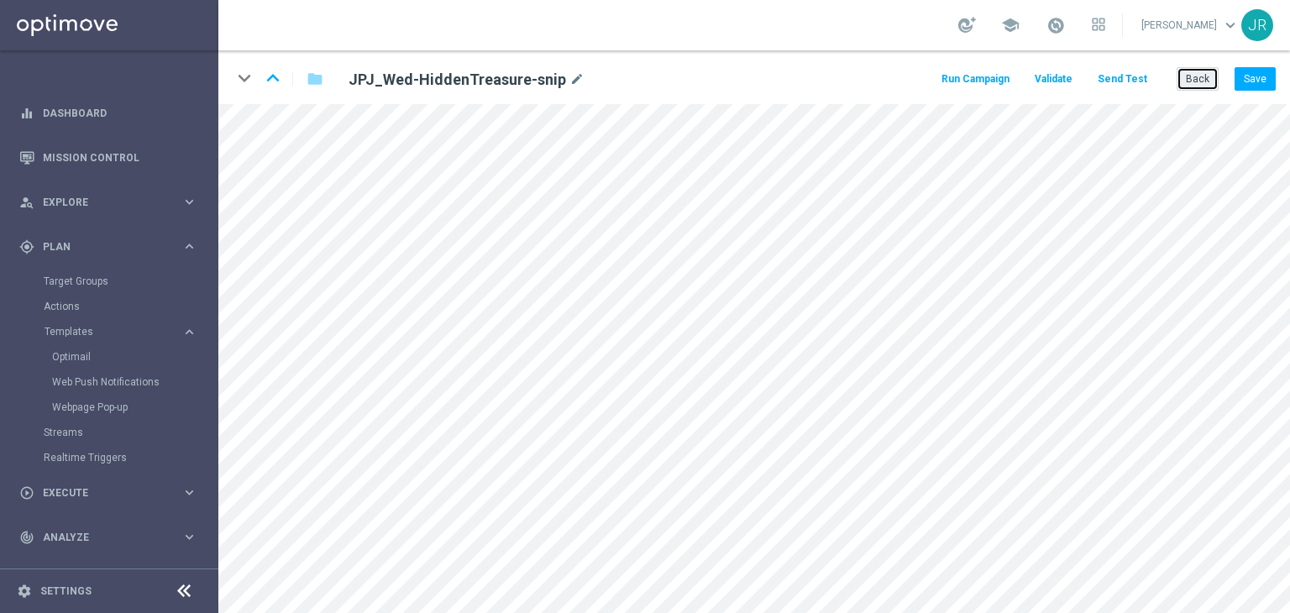
click at [1187, 74] on button "Back" at bounding box center [1198, 79] width 42 height 24
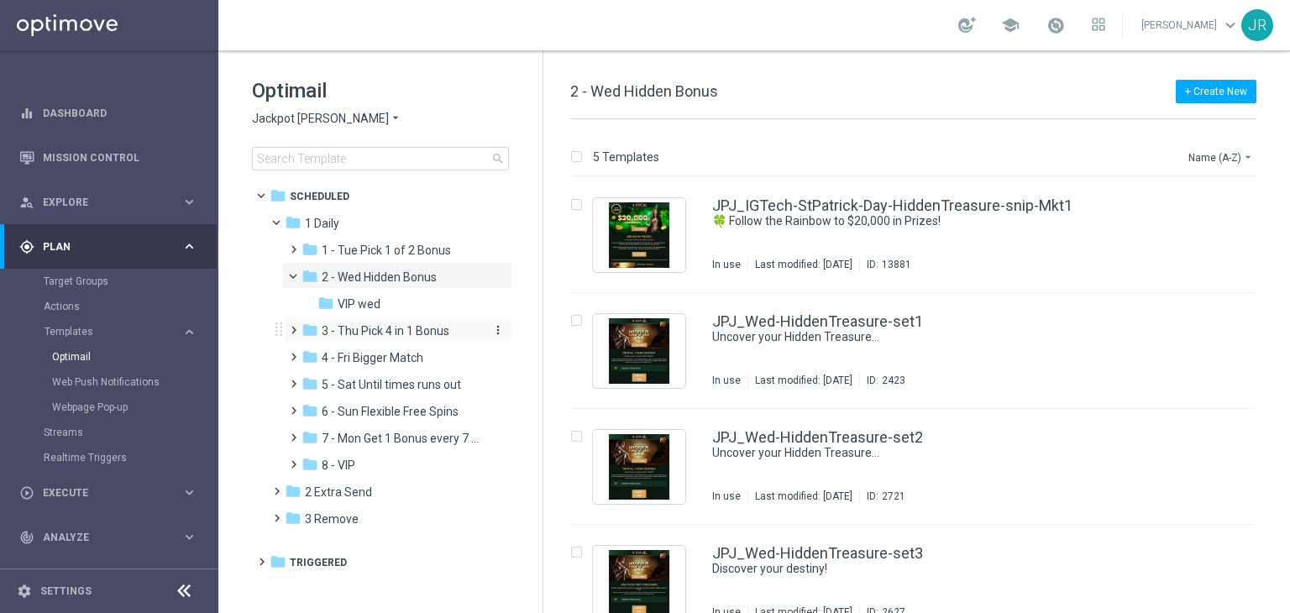
click at [372, 324] on span "3 - Thu Pick 4 in 1 Bonus" at bounding box center [386, 330] width 128 height 15
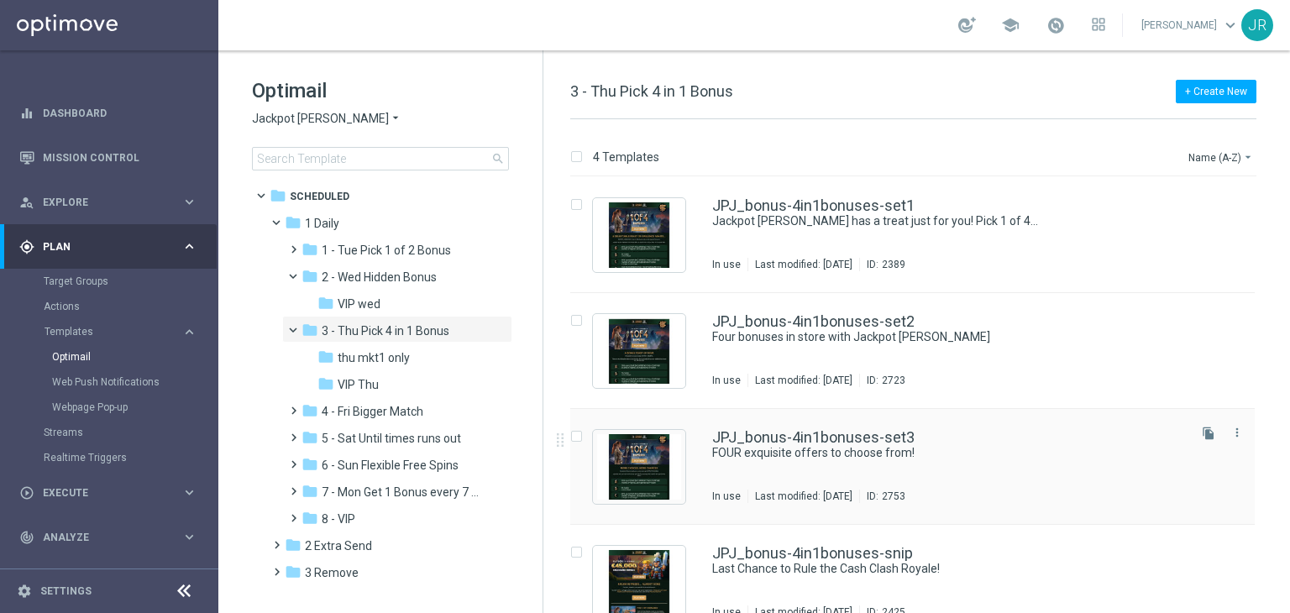
scroll to position [27, 0]
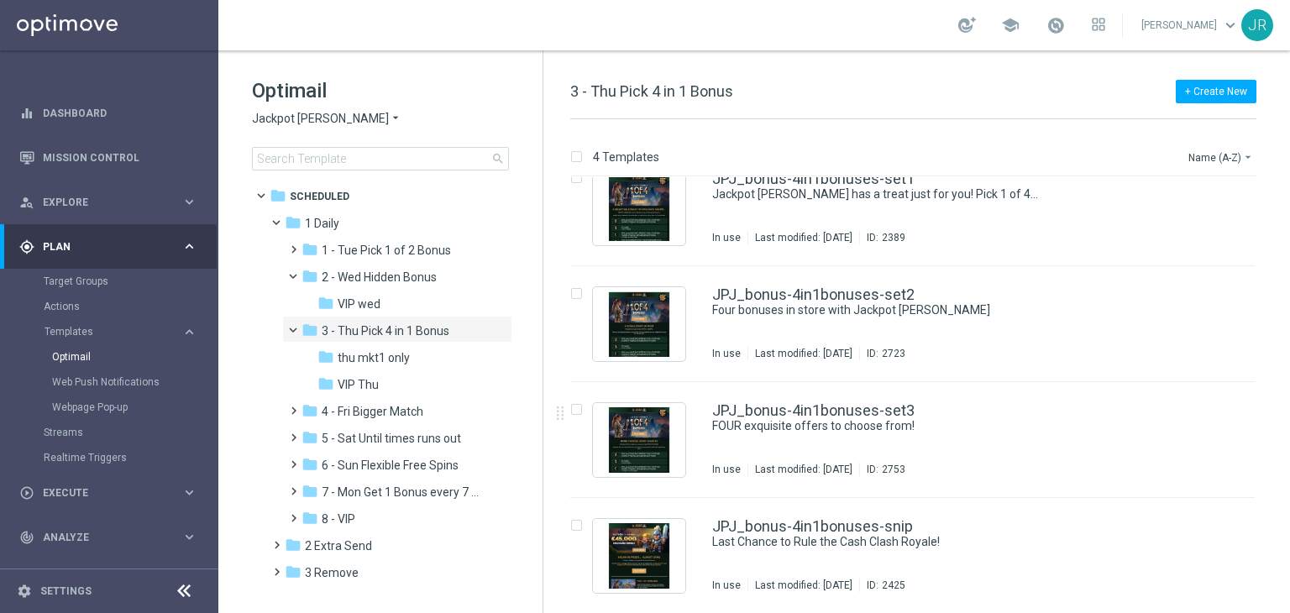
drag, startPoint x: 396, startPoint y: 406, endPoint x: 883, endPoint y: 448, distance: 488.9
click at [398, 406] on span "4 - Fri Bigger Match" at bounding box center [373, 411] width 102 height 15
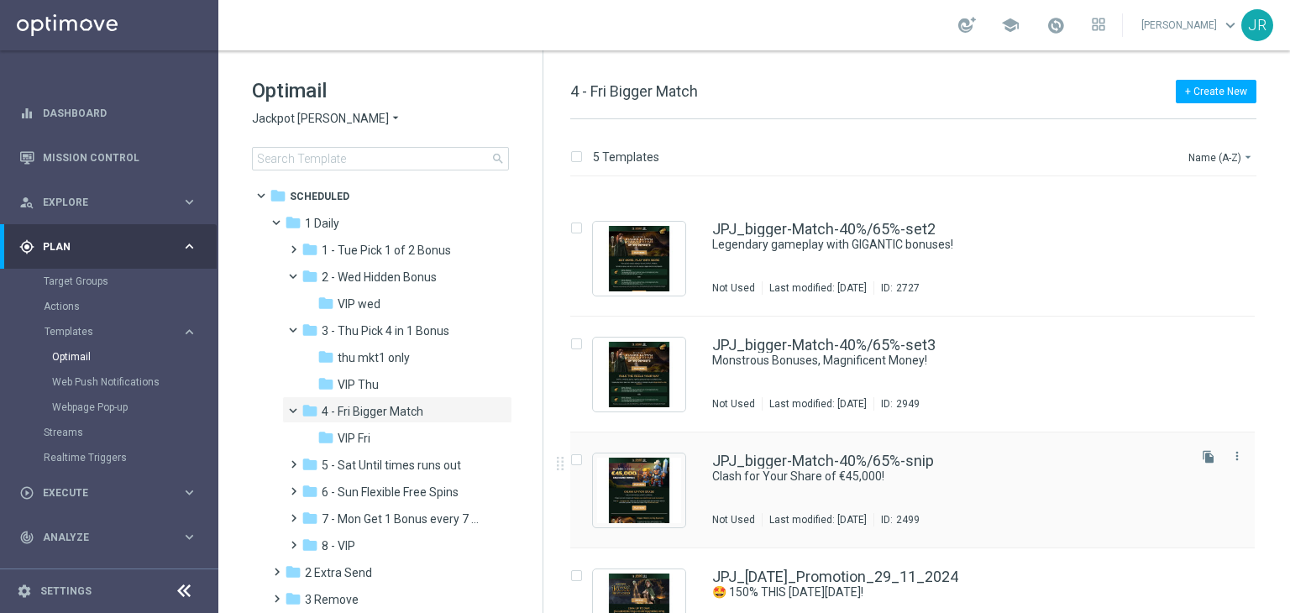
scroll to position [144, 0]
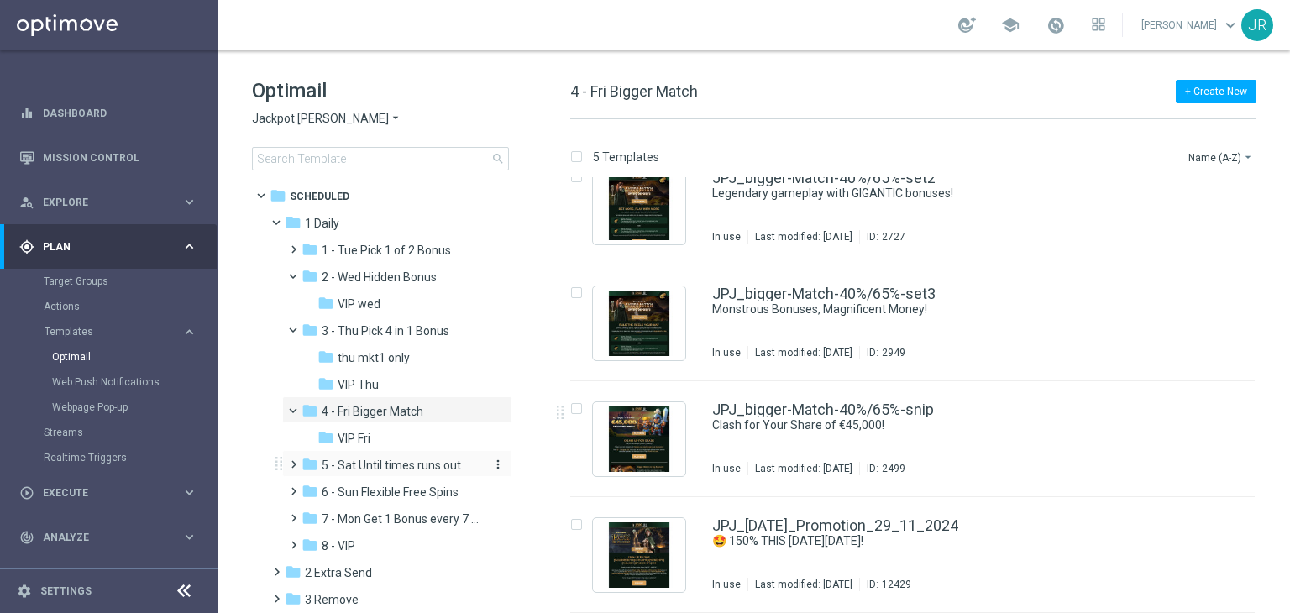
click at [403, 456] on div "folder 5 - Sat Until times runs out" at bounding box center [390, 465] width 179 height 19
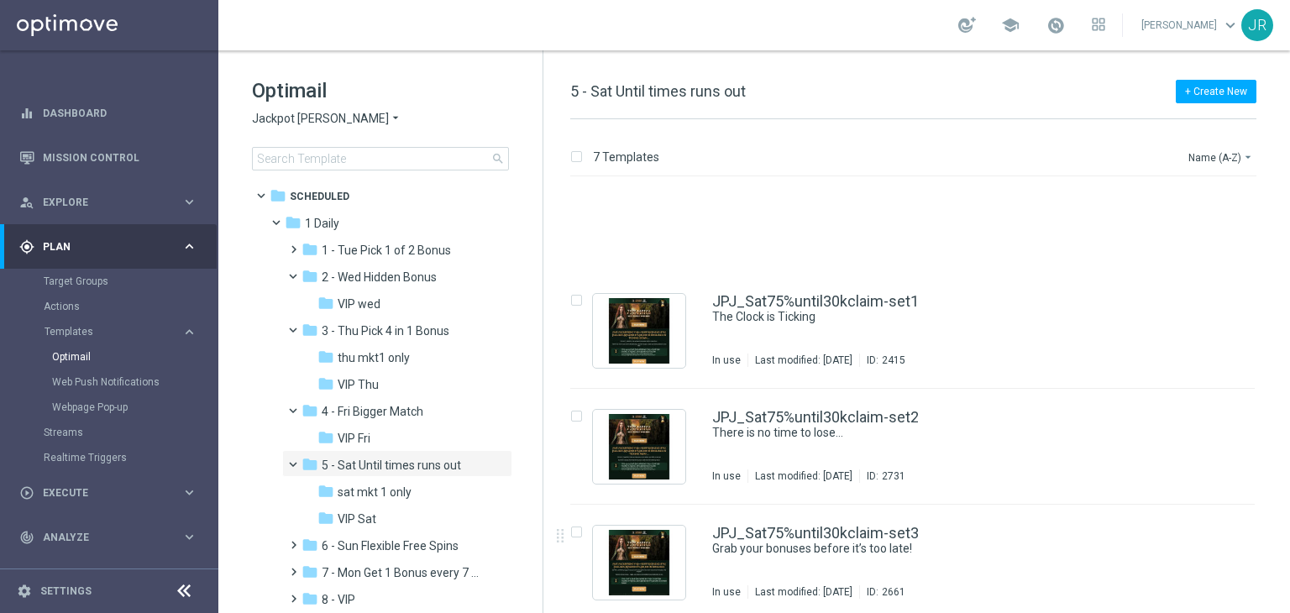
scroll to position [375, 0]
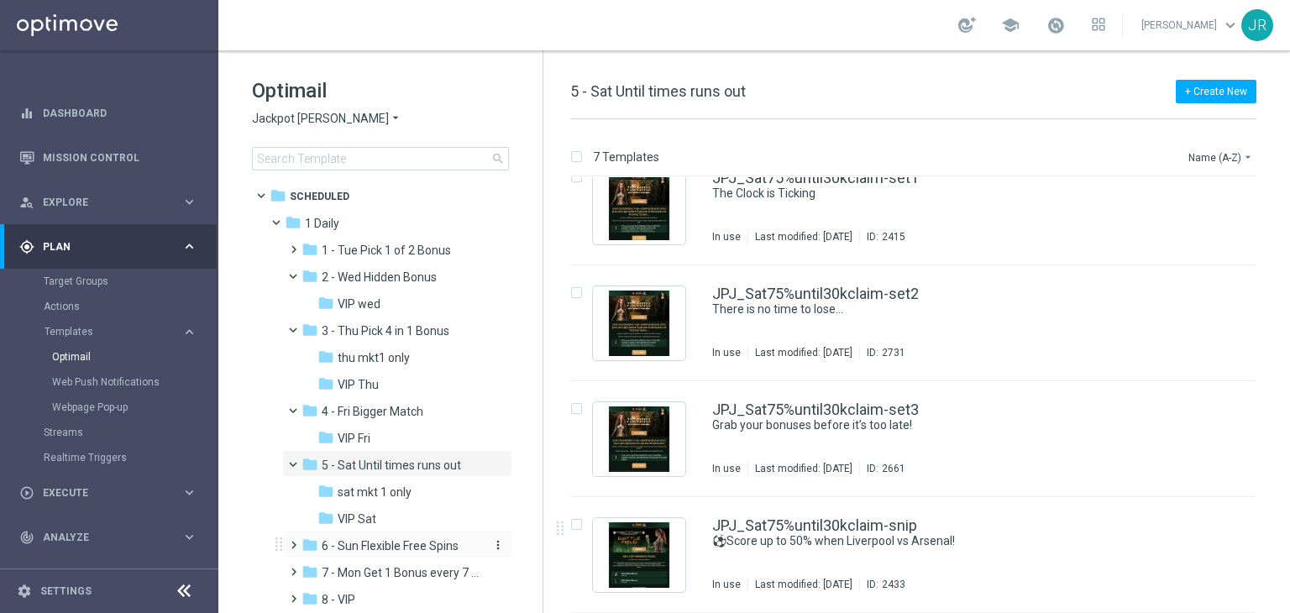
click at [413, 548] on span "6 - Sun Flexible Free Spins" at bounding box center [390, 545] width 137 height 15
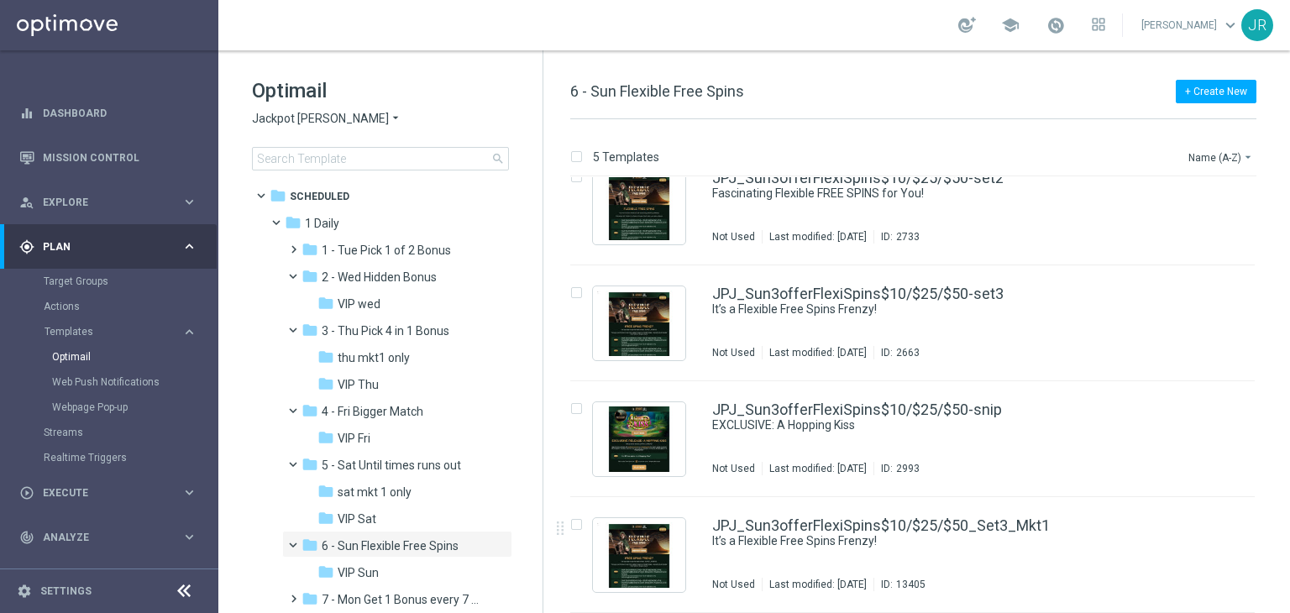
scroll to position [126, 0]
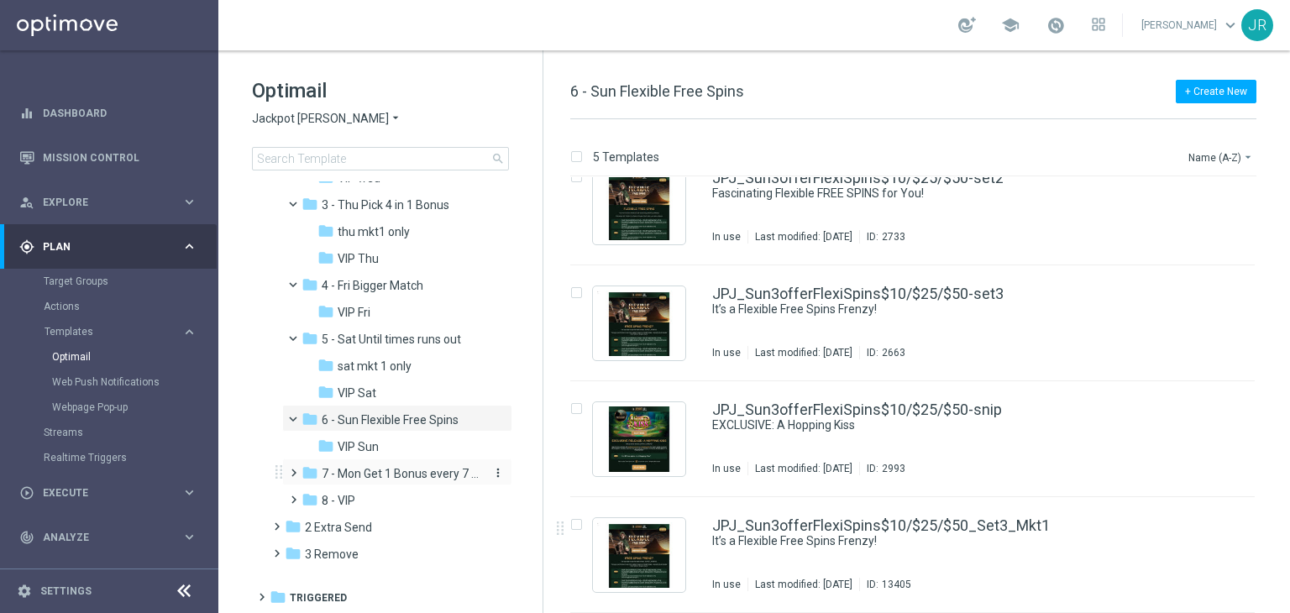
click at [402, 480] on span "7 - Mon Get 1 Bonus every 7 Hours" at bounding box center [401, 473] width 159 height 15
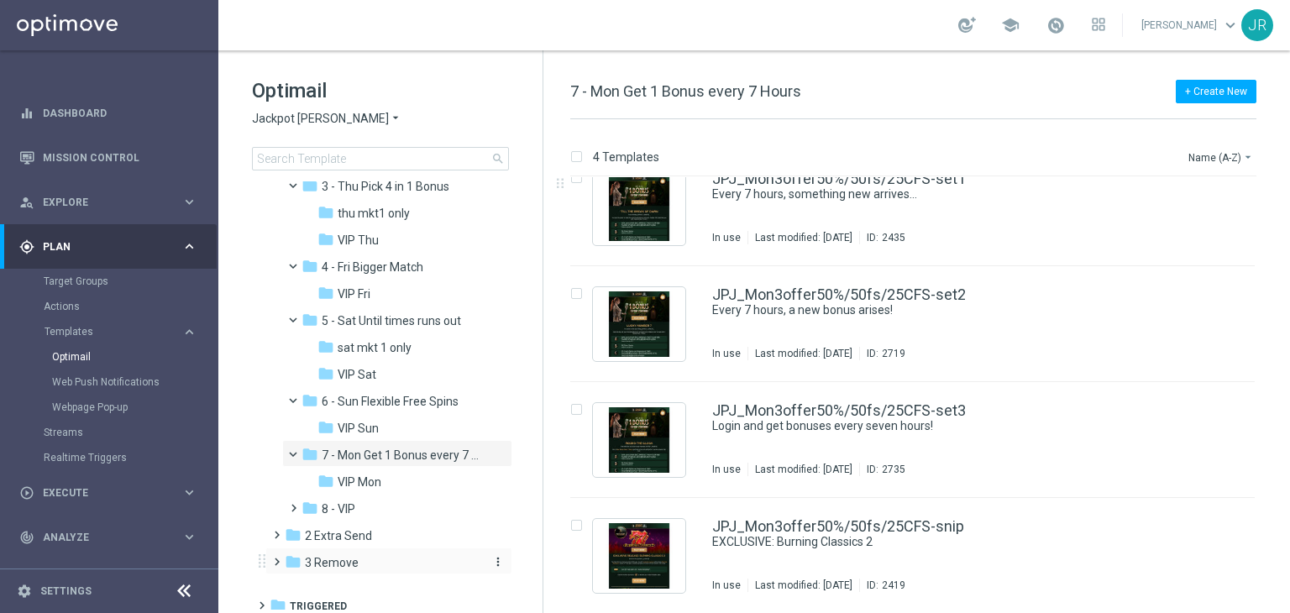
scroll to position [153, 0]
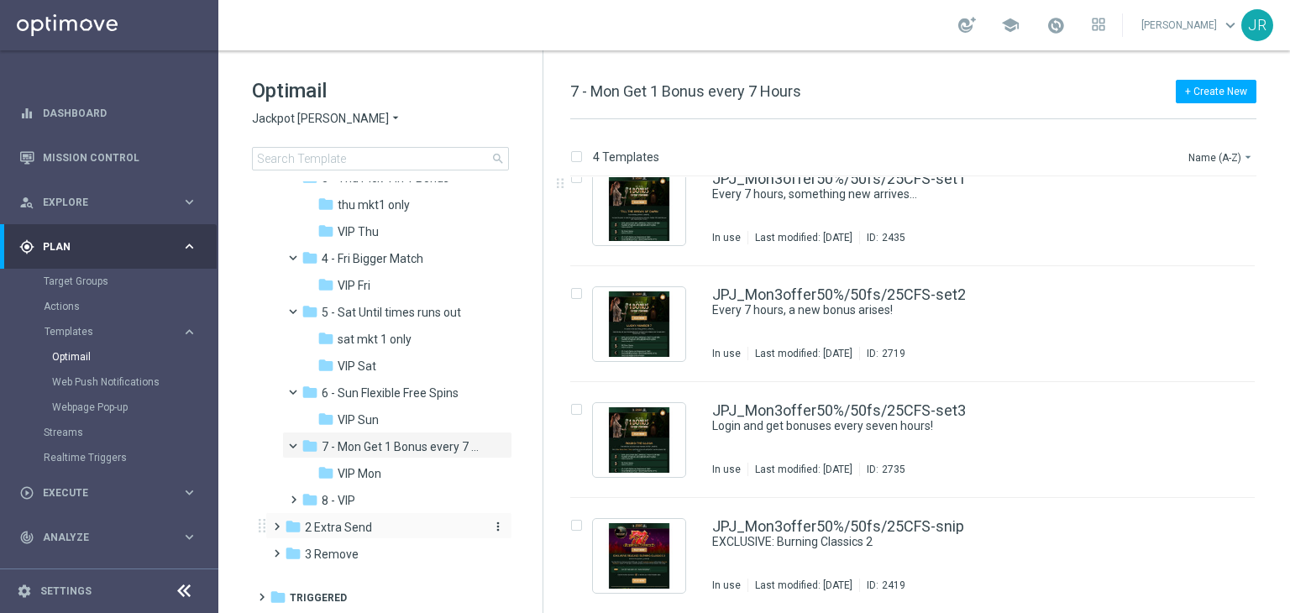
click at [358, 532] on span "2 Extra Send" at bounding box center [338, 527] width 67 height 15
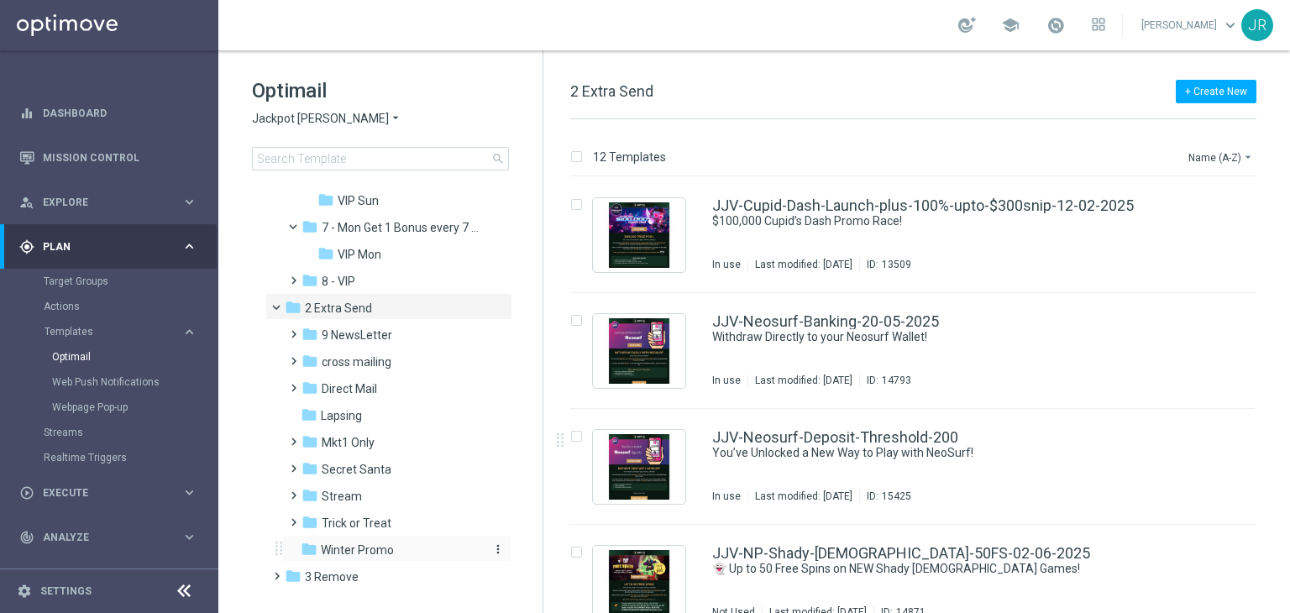
scroll to position [395, 0]
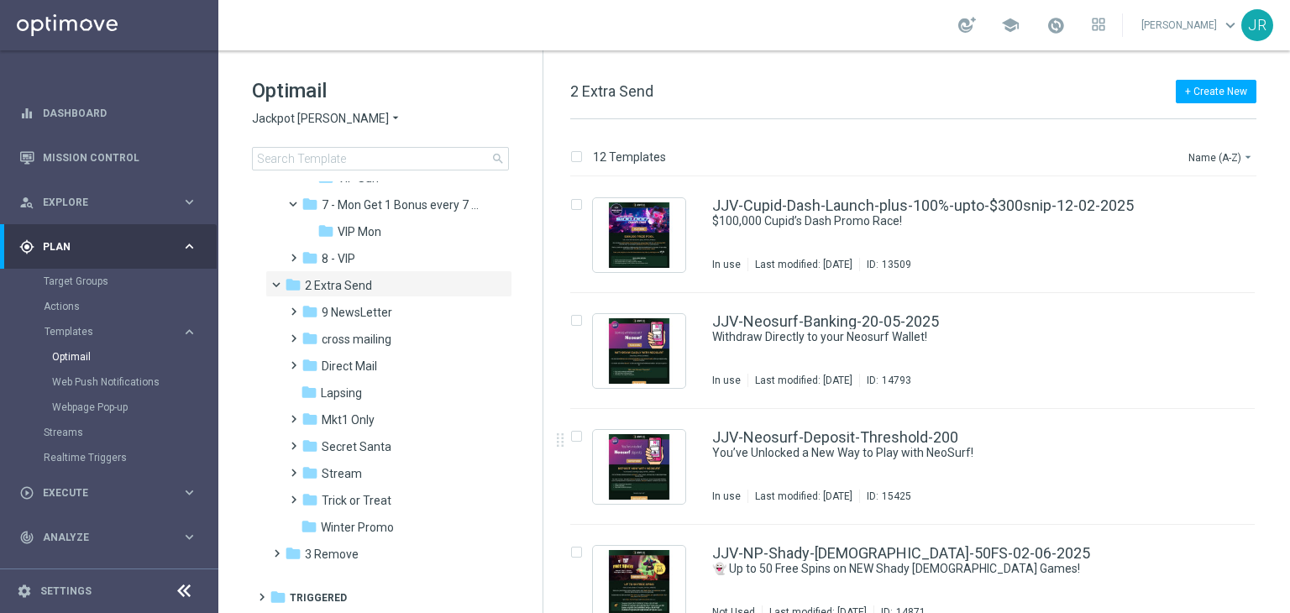
click at [343, 317] on span "9 NewsLetter" at bounding box center [357, 312] width 71 height 15
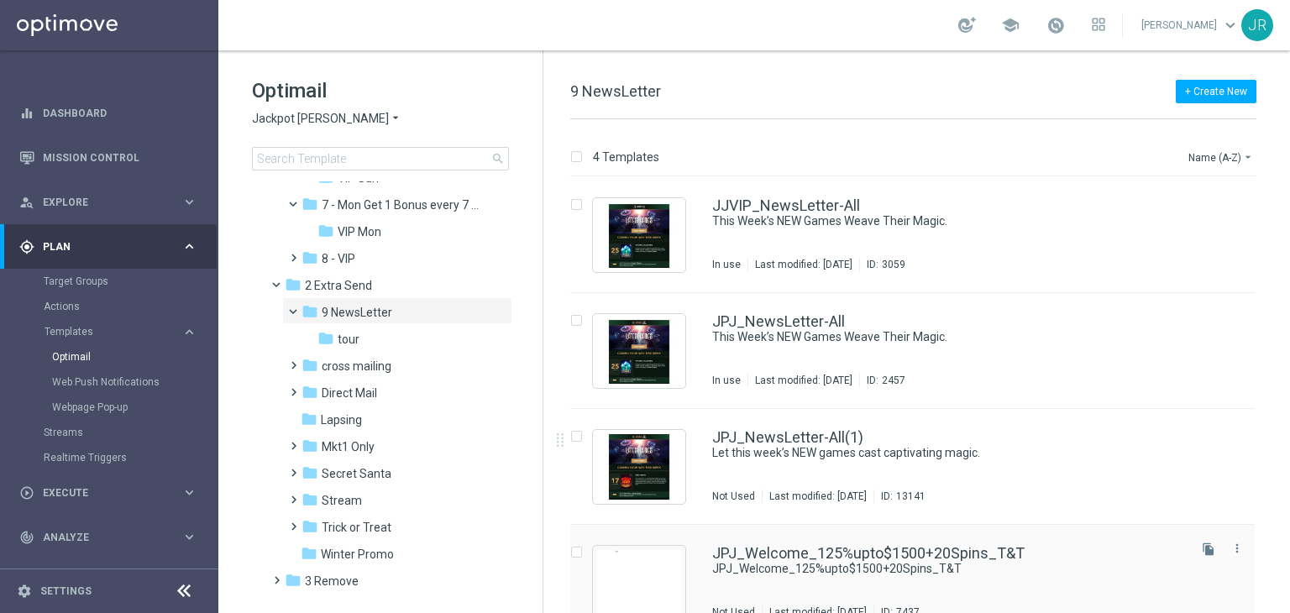
scroll to position [27, 0]
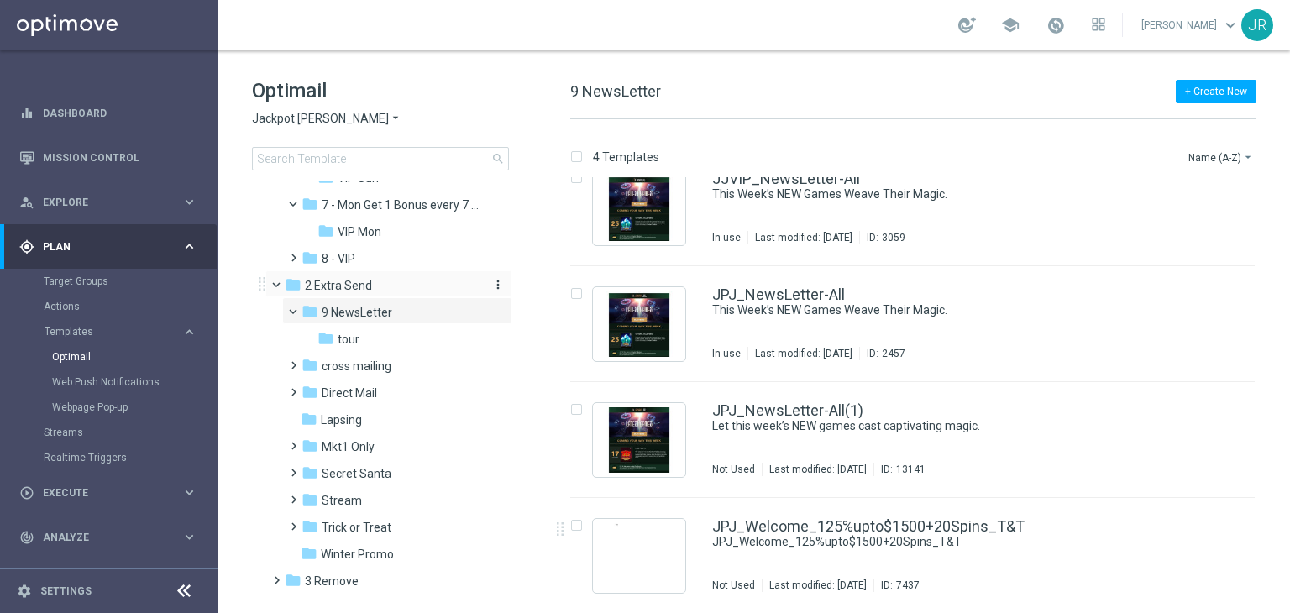
click at [350, 278] on span "2 Extra Send" at bounding box center [338, 285] width 67 height 15
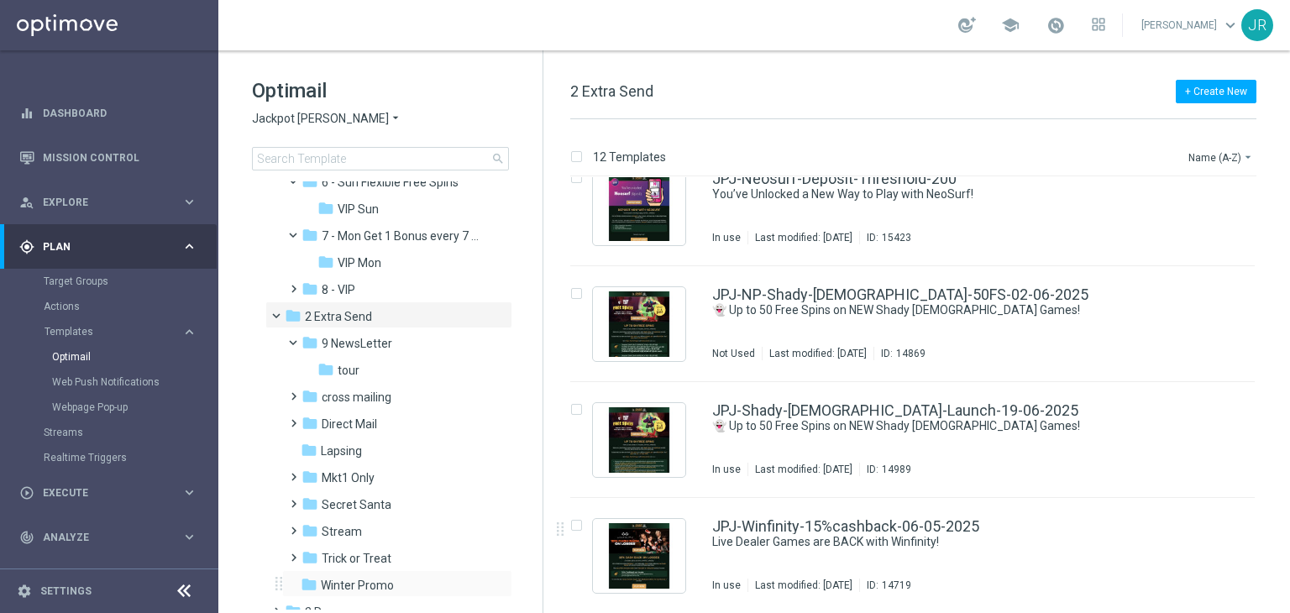
scroll to position [422, 0]
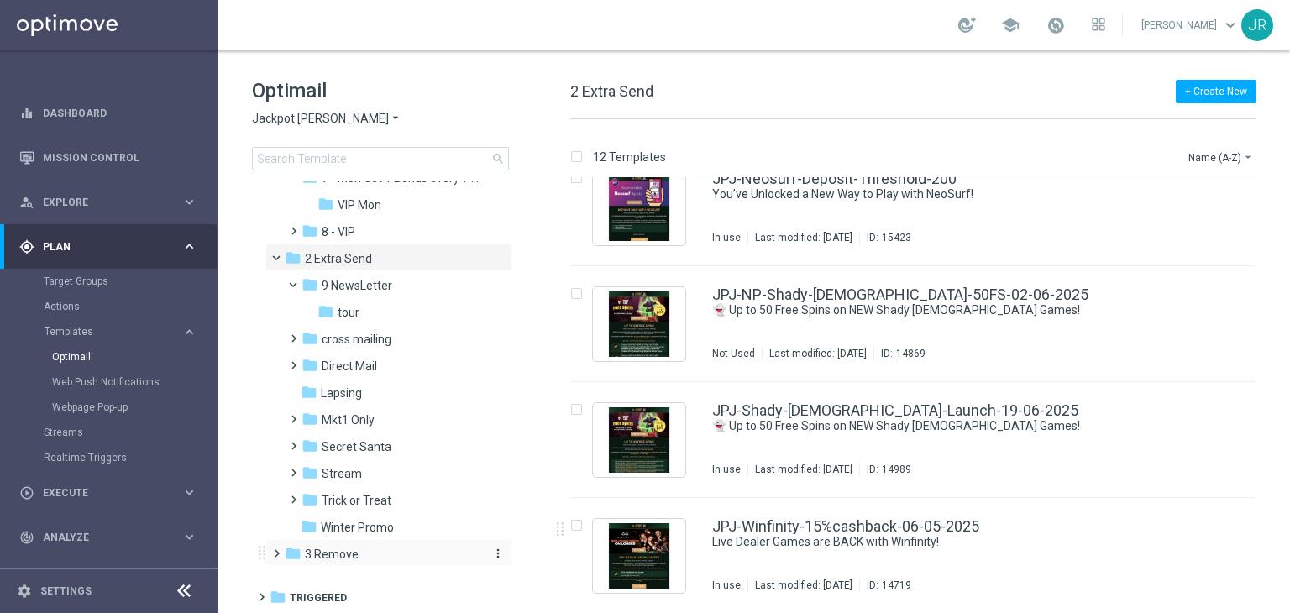
click at [356, 558] on span "3 Remove" at bounding box center [332, 554] width 54 height 15
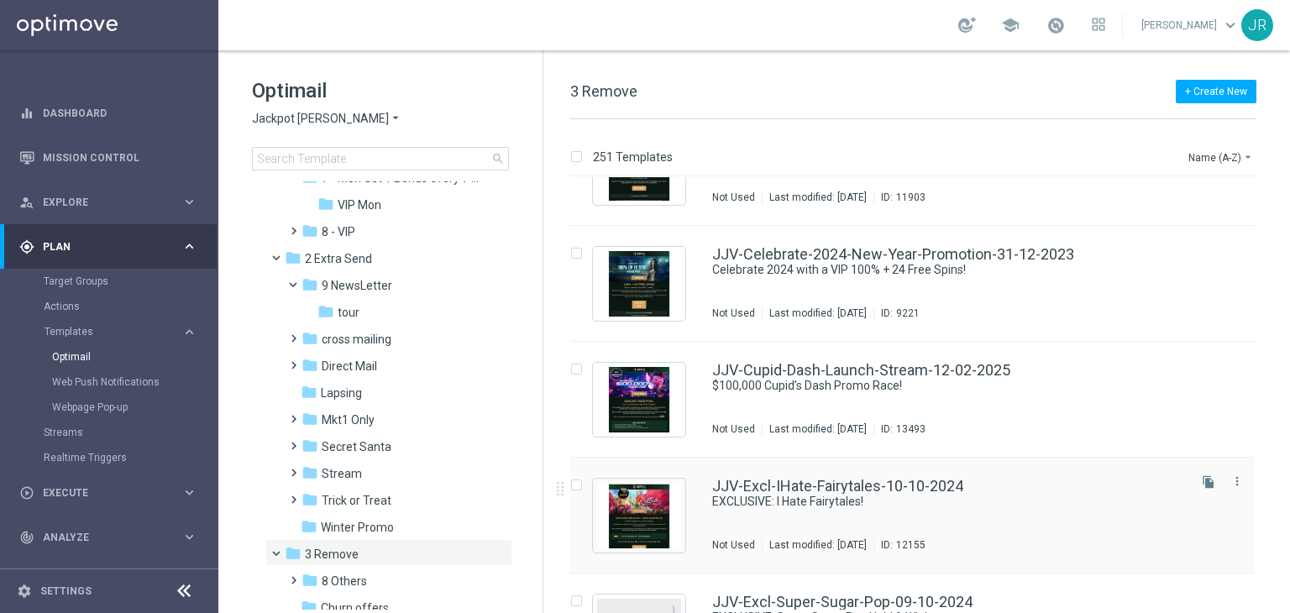
scroll to position [924, 0]
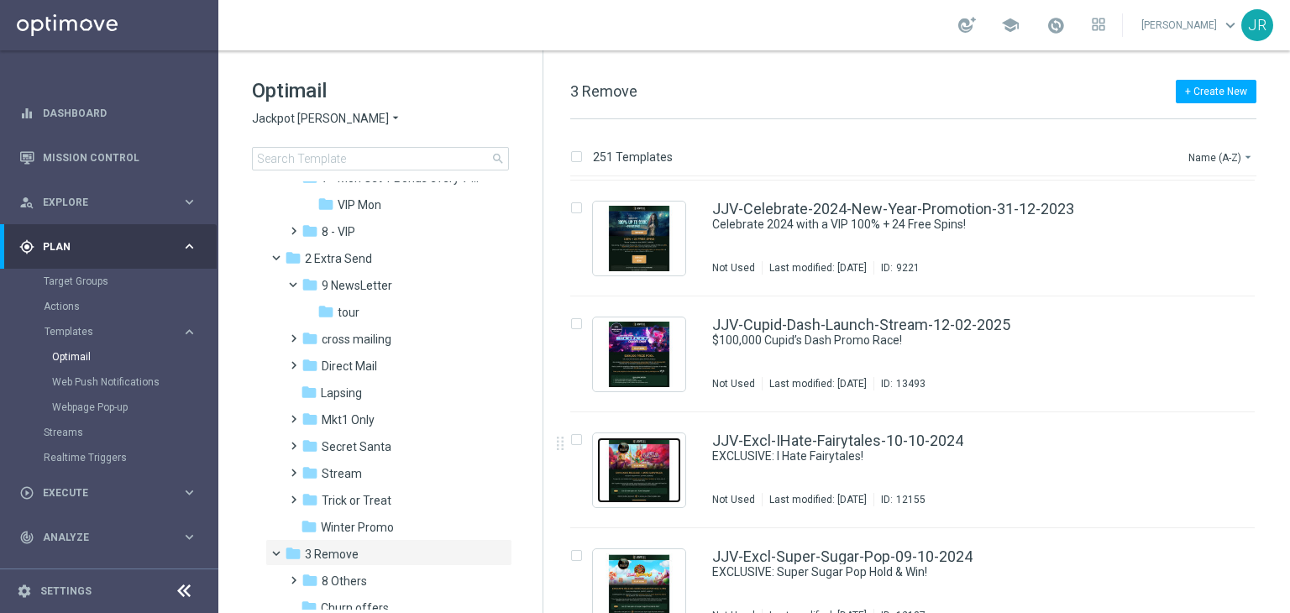
drag, startPoint x: 633, startPoint y: 464, endPoint x: 650, endPoint y: 464, distance: 16.8
click at [633, 464] on img "Press SPACE to select this row." at bounding box center [639, 471] width 84 height 66
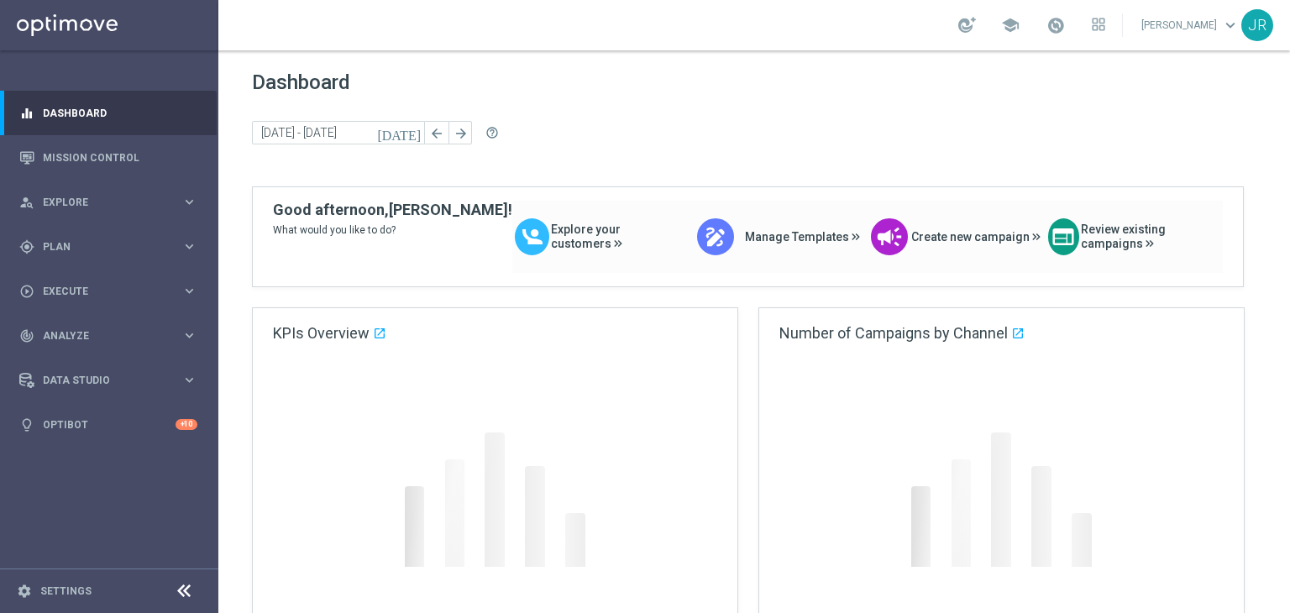
drag, startPoint x: 51, startPoint y: 246, endPoint x: 121, endPoint y: 322, distance: 102.8
click at [52, 244] on span "Plan" at bounding box center [112, 247] width 139 height 10
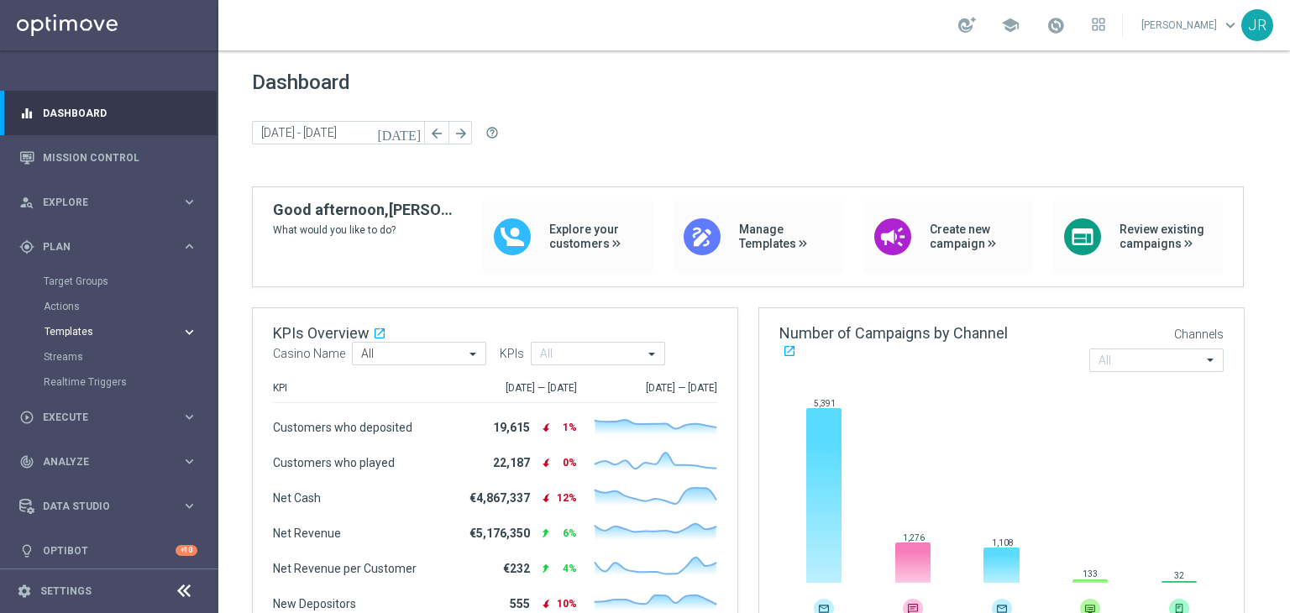
click at [80, 335] on span "Templates" at bounding box center [105, 332] width 120 height 10
click at [75, 356] on link "Optimail" at bounding box center [113, 356] width 123 height 13
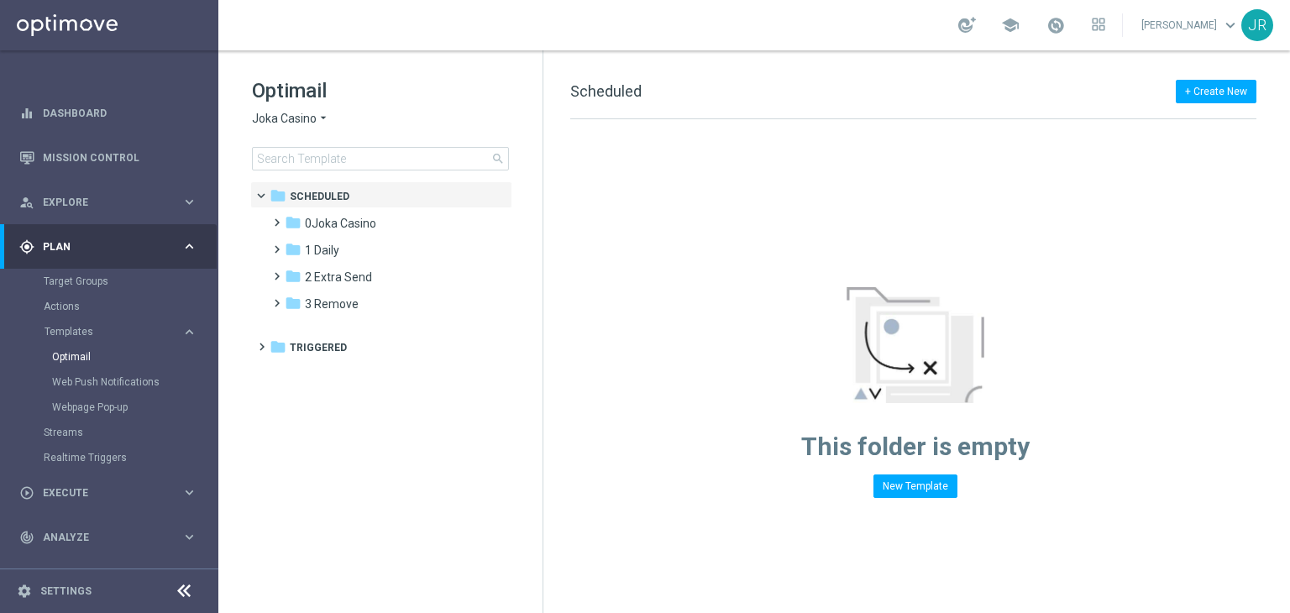
click at [309, 118] on span "Joka Casino" at bounding box center [284, 119] width 65 height 16
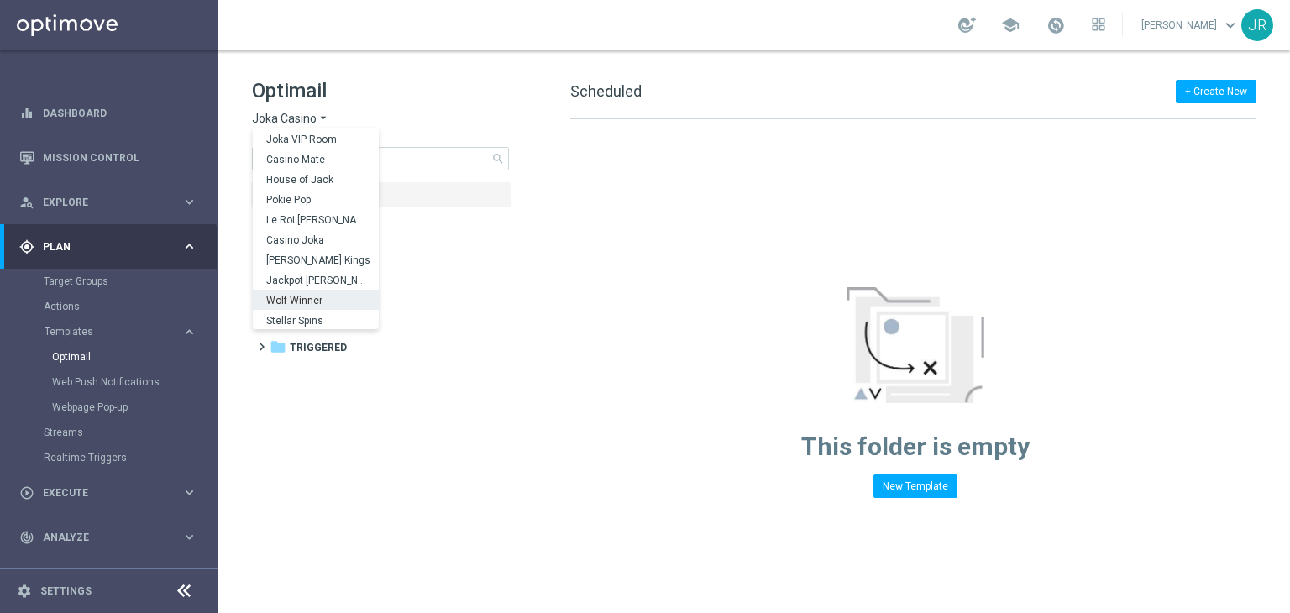
scroll to position [60, 0]
click at [0, 0] on span "Stellar Spins" at bounding box center [0, 0] width 0 height 0
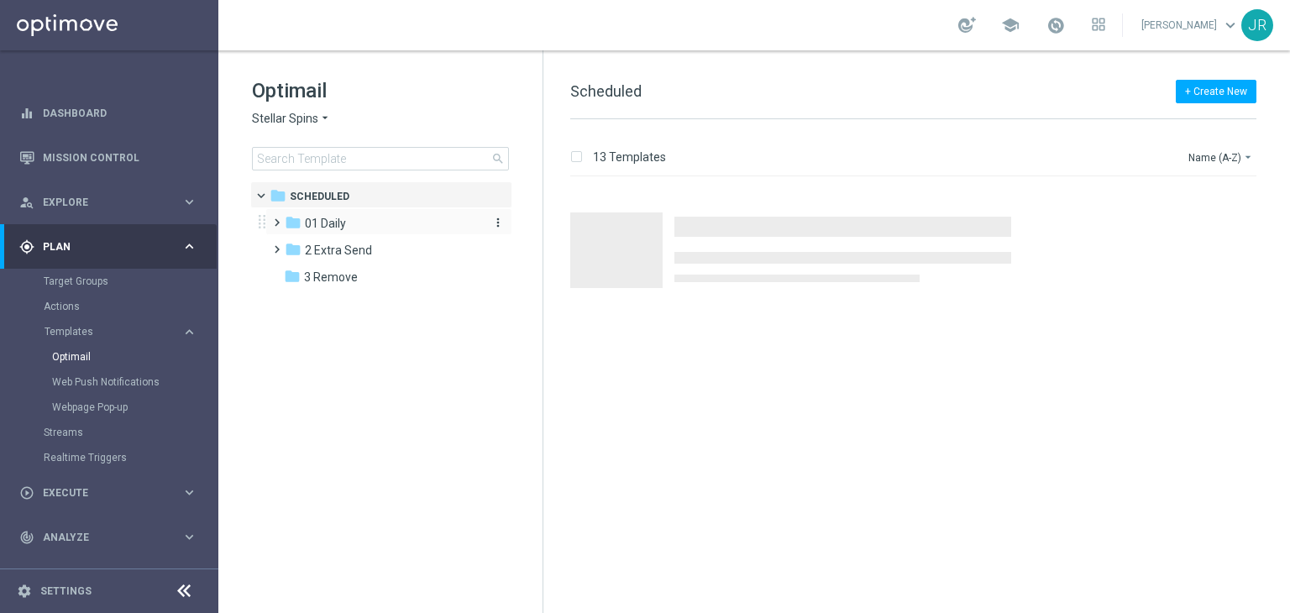
click at [339, 224] on span "01 Daily" at bounding box center [325, 223] width 41 height 15
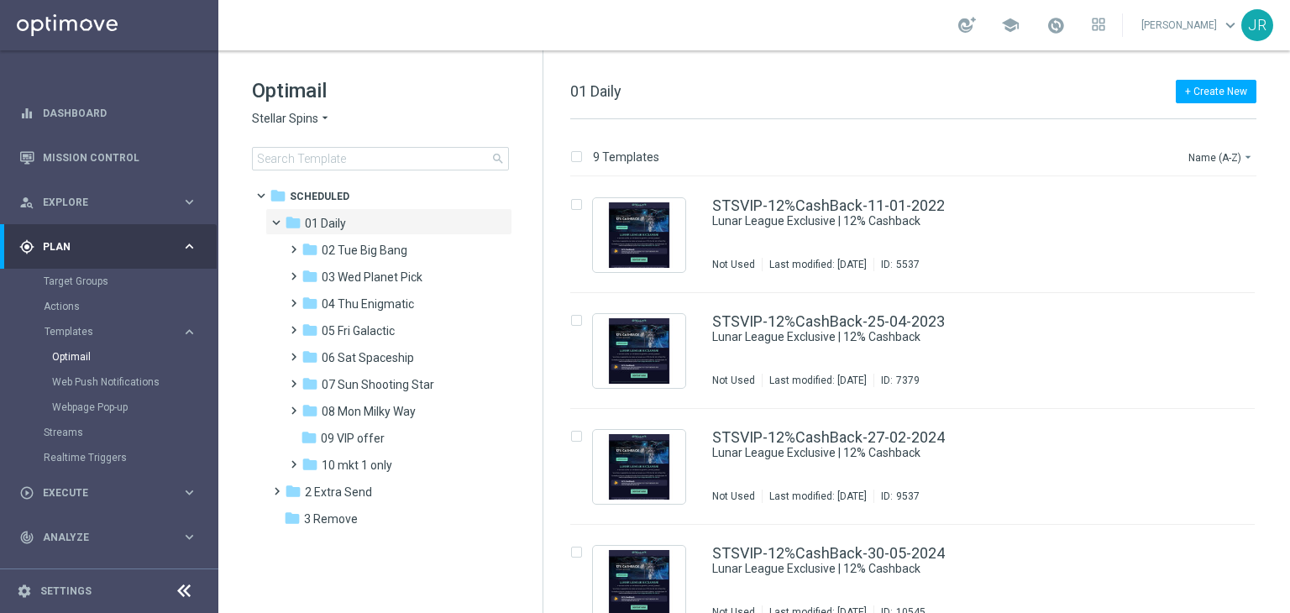
drag, startPoint x: 366, startPoint y: 412, endPoint x: 894, endPoint y: 477, distance: 531.3
click at [367, 412] on span "08 Mon Milky Way" at bounding box center [369, 411] width 94 height 15
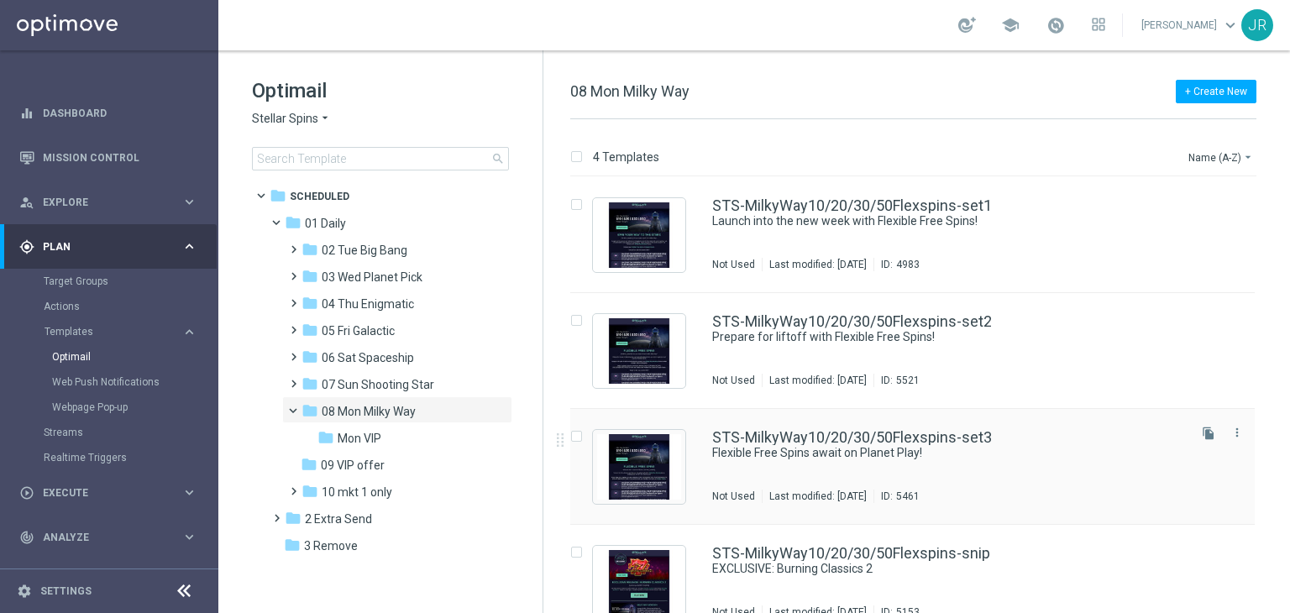
scroll to position [27, 0]
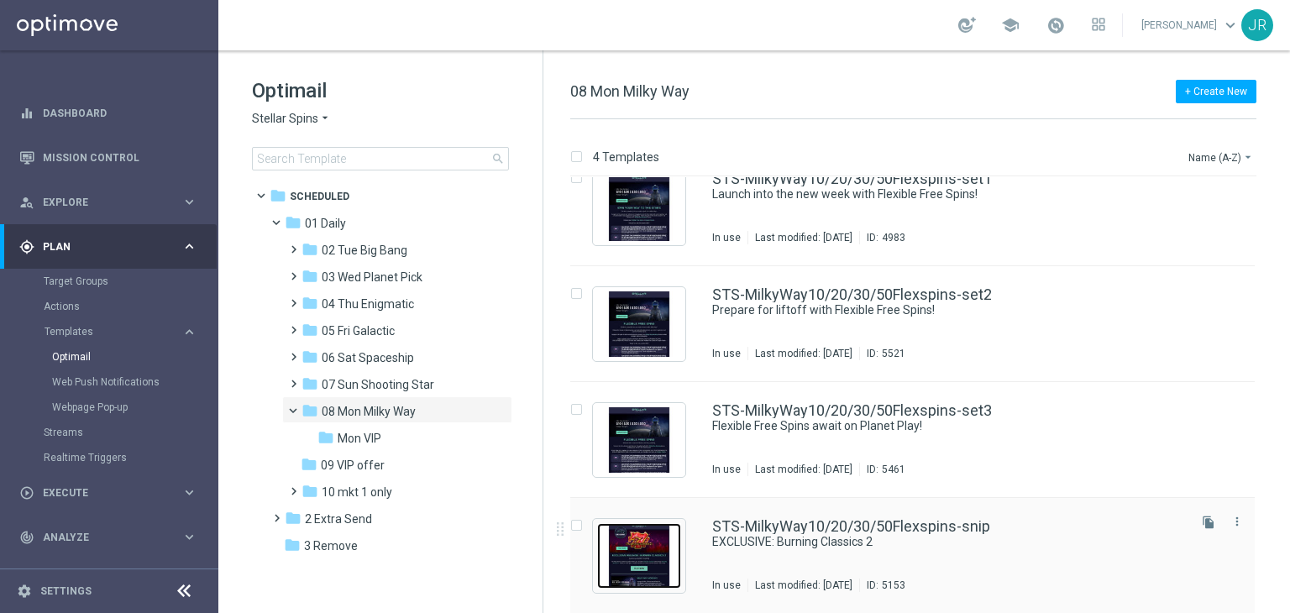
click at [642, 549] on img "Press SPACE to select this row." at bounding box center [639, 556] width 84 height 66
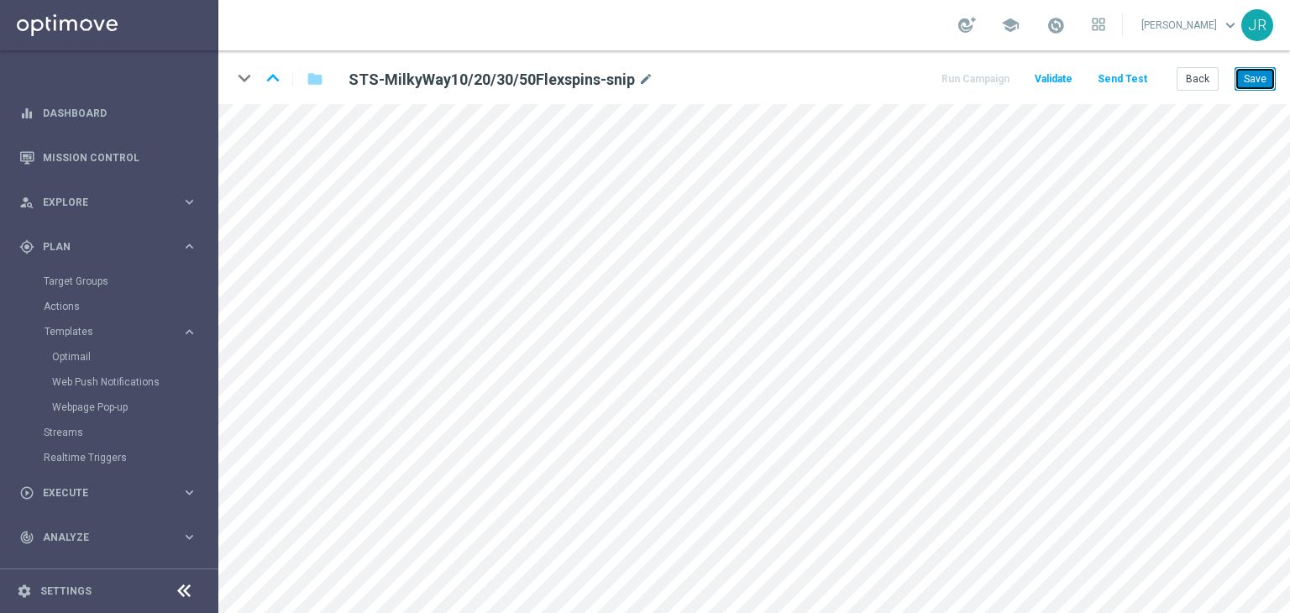
click at [1256, 71] on button "Save" at bounding box center [1254, 79] width 41 height 24
click at [1258, 81] on button "Save" at bounding box center [1254, 79] width 41 height 24
click at [1260, 86] on button "Save" at bounding box center [1254, 79] width 41 height 24
click at [1126, 74] on button "Send Test" at bounding box center [1122, 79] width 55 height 23
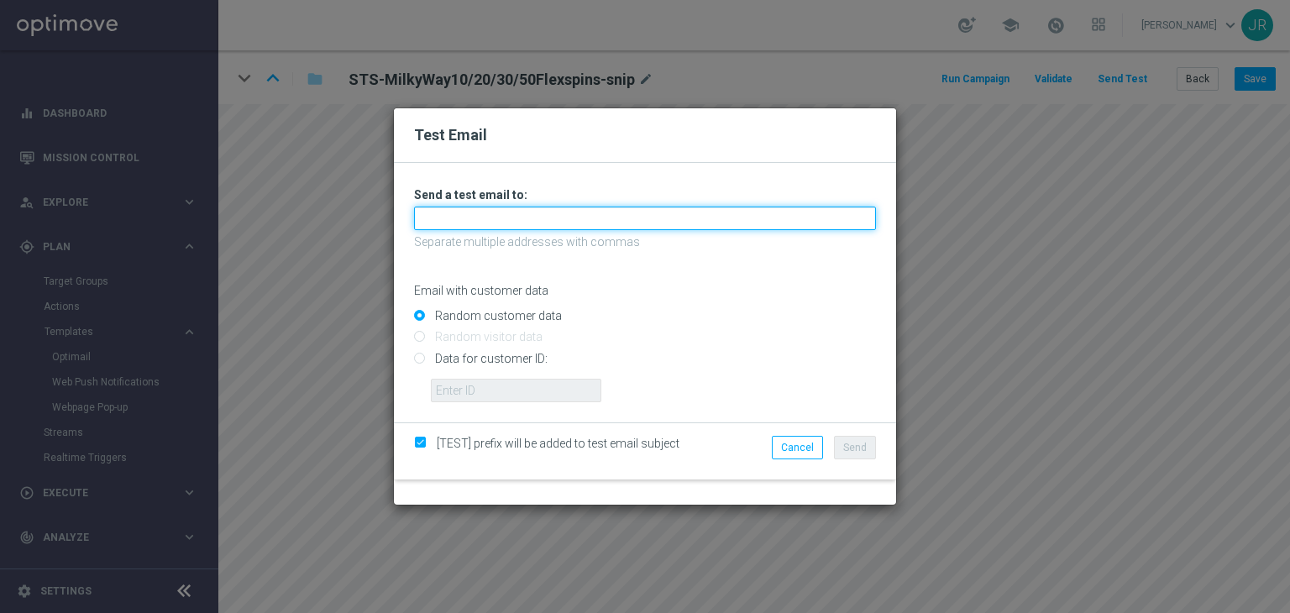
click at [500, 220] on input "text" at bounding box center [645, 219] width 462 height 24
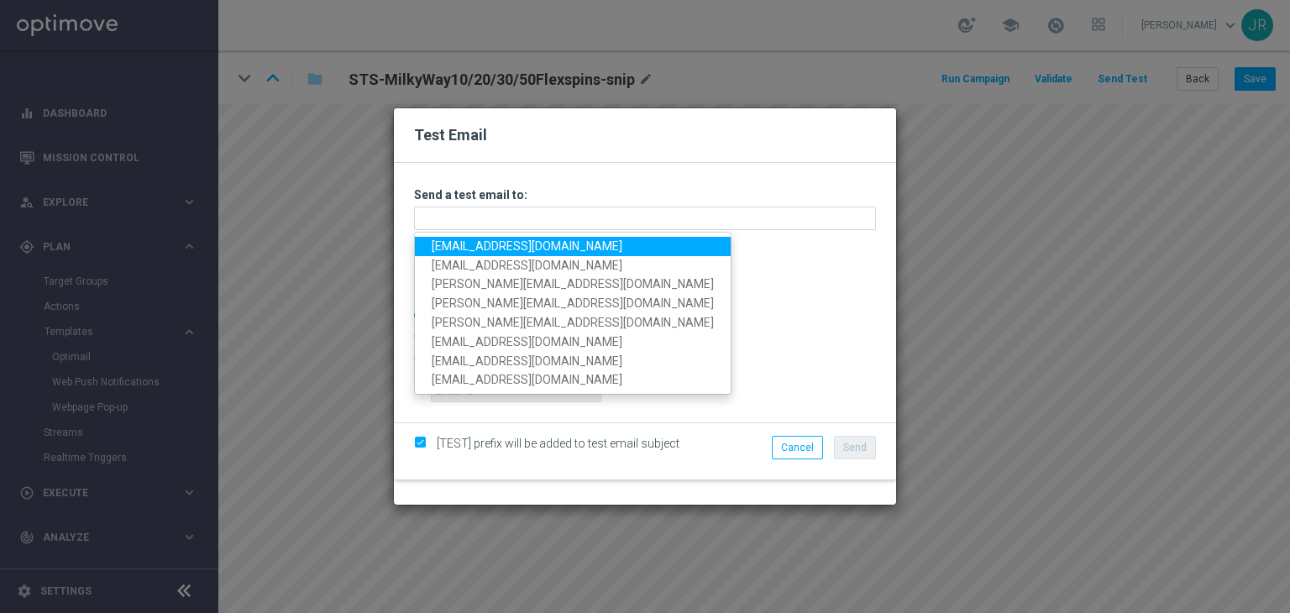
click at [467, 244] on link "[EMAIL_ADDRESS][DOMAIN_NAME]" at bounding box center [573, 246] width 316 height 19
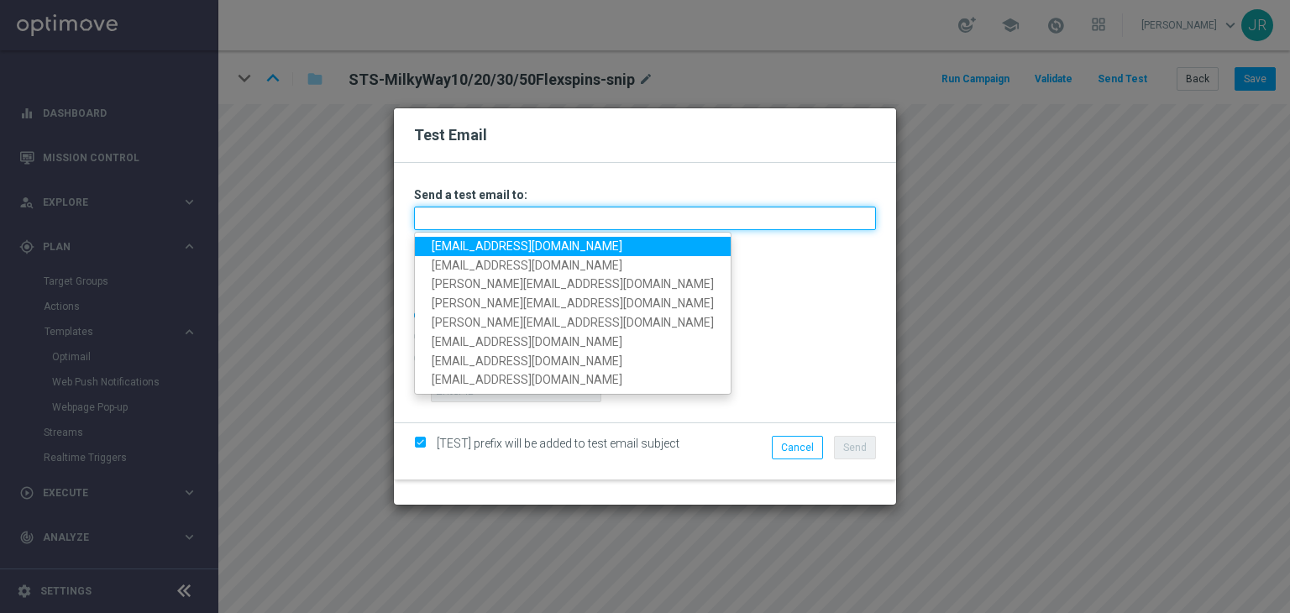
type input "[EMAIL_ADDRESS][DOMAIN_NAME]"
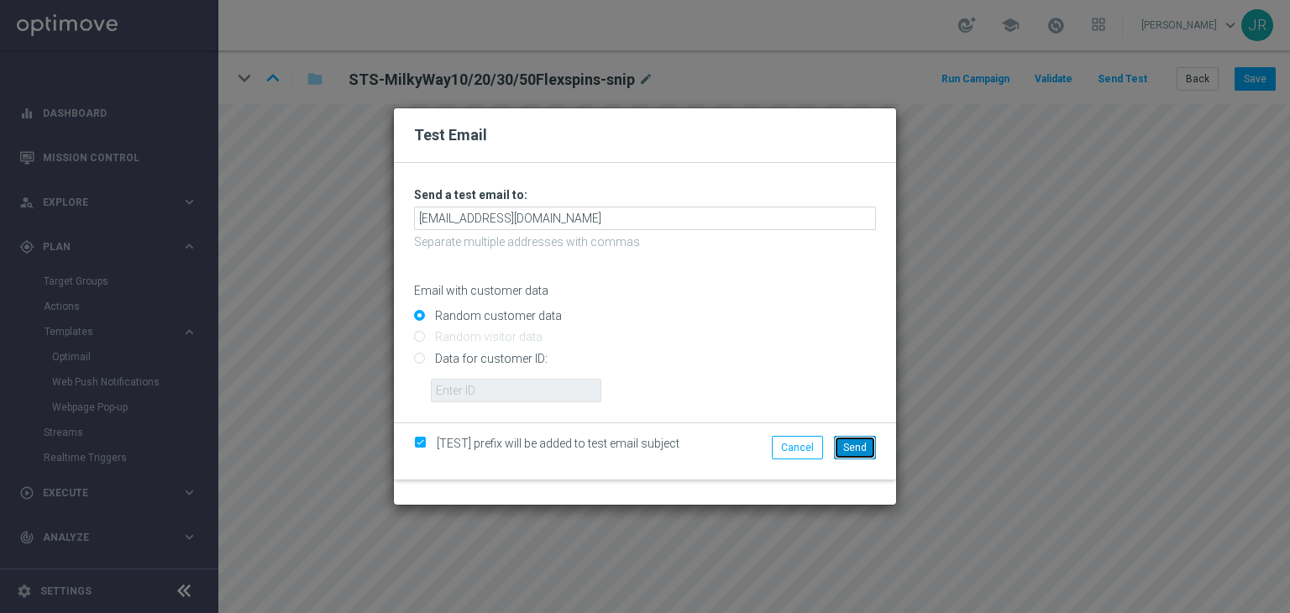
click at [868, 451] on button "Send" at bounding box center [855, 448] width 42 height 24
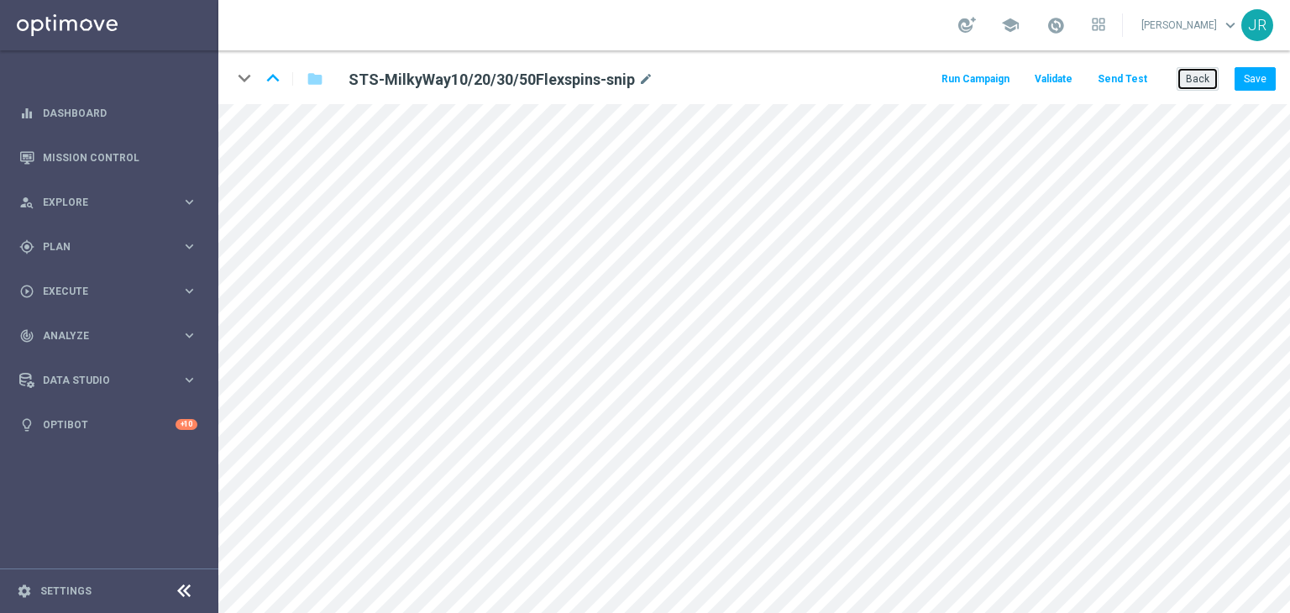
click at [1192, 76] on button "Back" at bounding box center [1198, 79] width 42 height 24
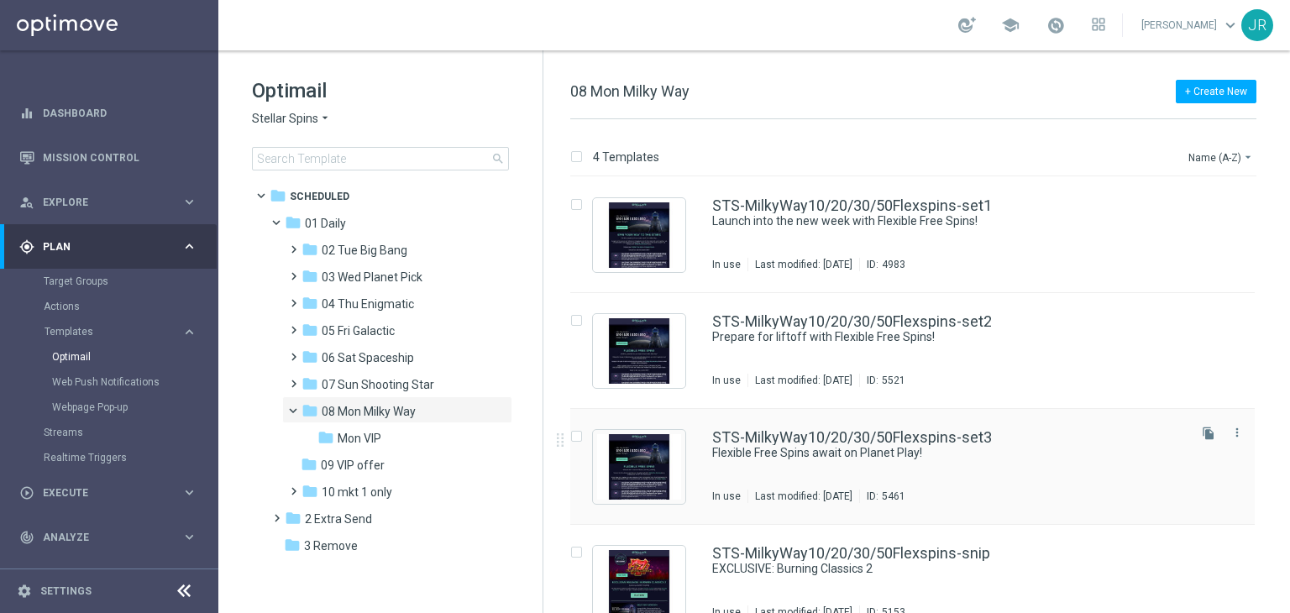
scroll to position [27, 0]
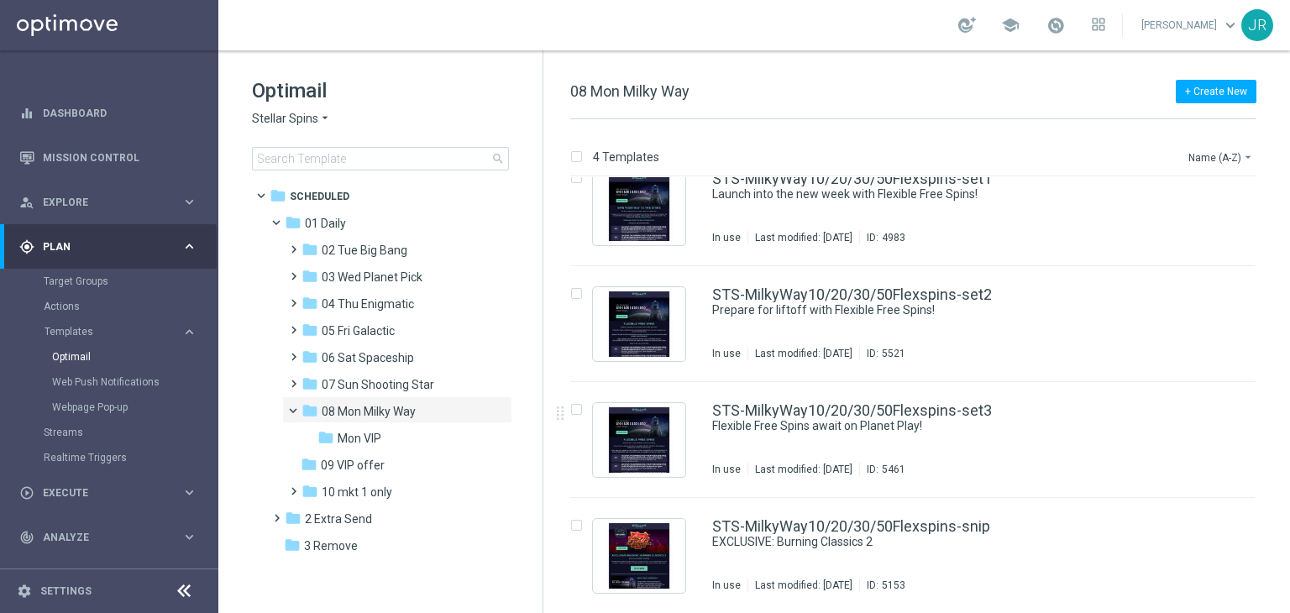
drag, startPoint x: 374, startPoint y: 522, endPoint x: 784, endPoint y: 450, distance: 417.0
click at [373, 521] on div "folder 2 Extra Send" at bounding box center [381, 519] width 193 height 19
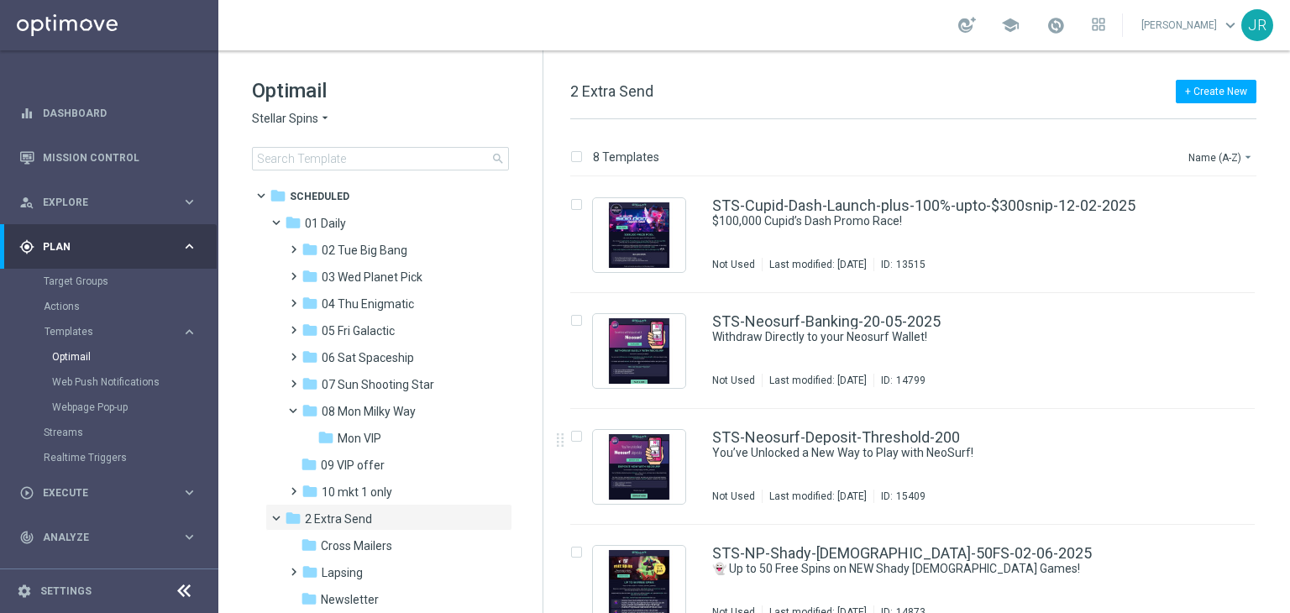
click at [947, 416] on div "STS-Neosurf-Deposit-Threshold-200 You’ve Unlocked a New Way to Play with NeoSur…" at bounding box center [912, 467] width 684 height 116
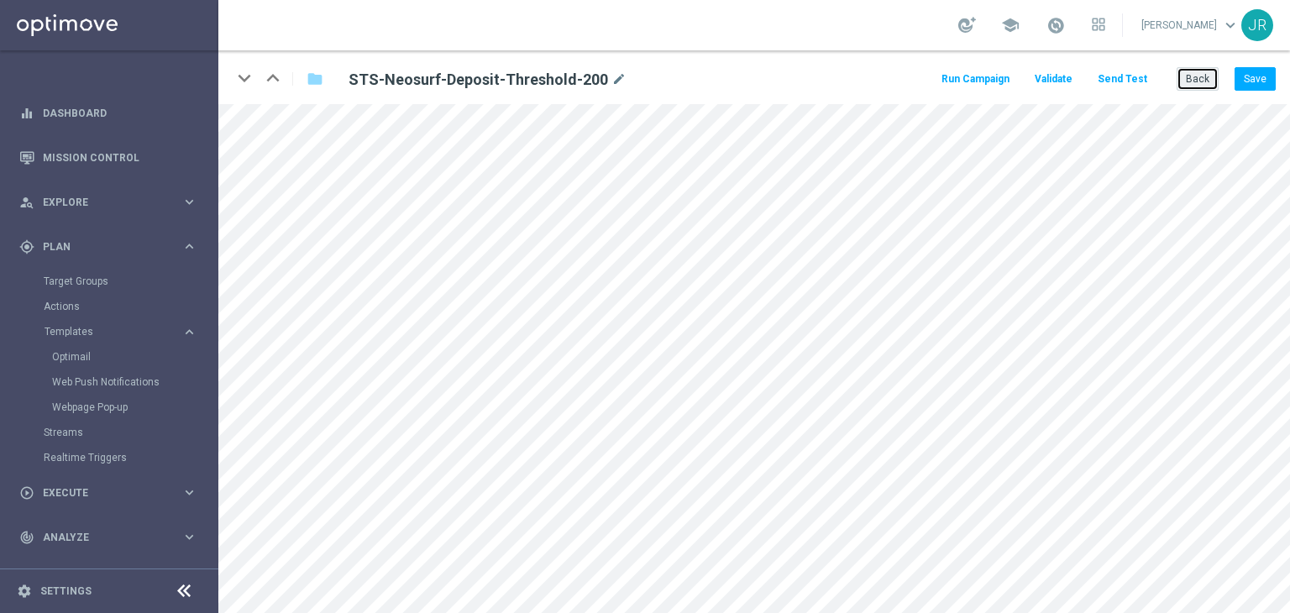
drag, startPoint x: 1194, startPoint y: 85, endPoint x: 1177, endPoint y: 139, distance: 56.6
click at [1193, 85] on button "Back" at bounding box center [1198, 79] width 42 height 24
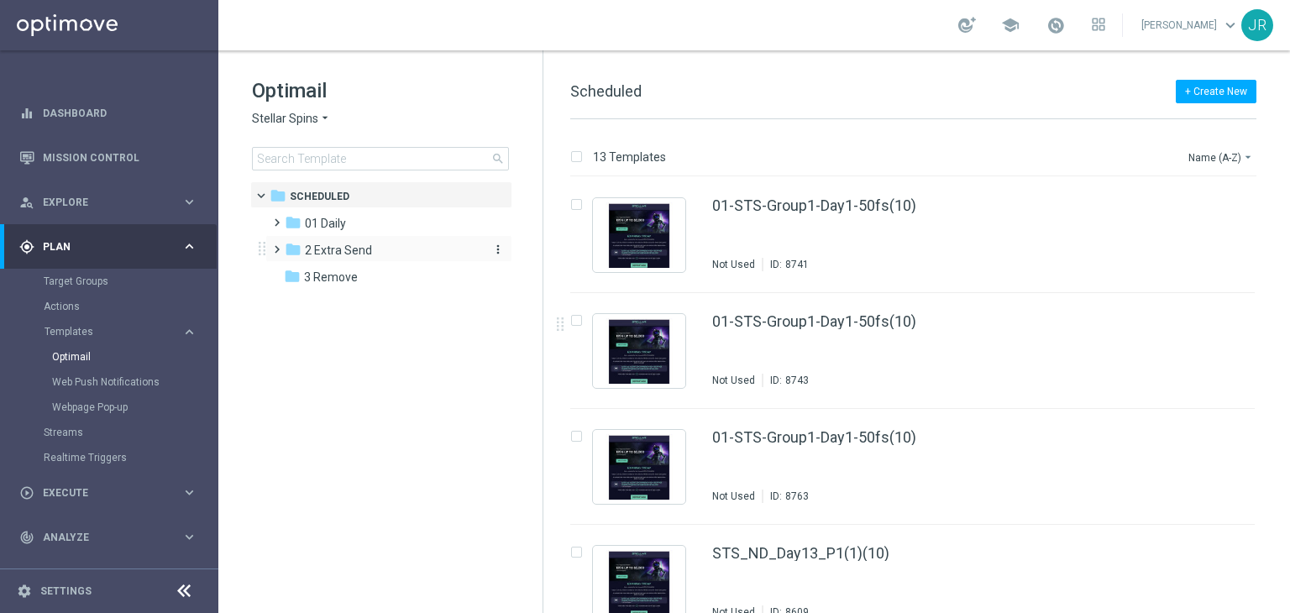
click at [401, 246] on div "folder 2 Extra Send" at bounding box center [381, 250] width 193 height 19
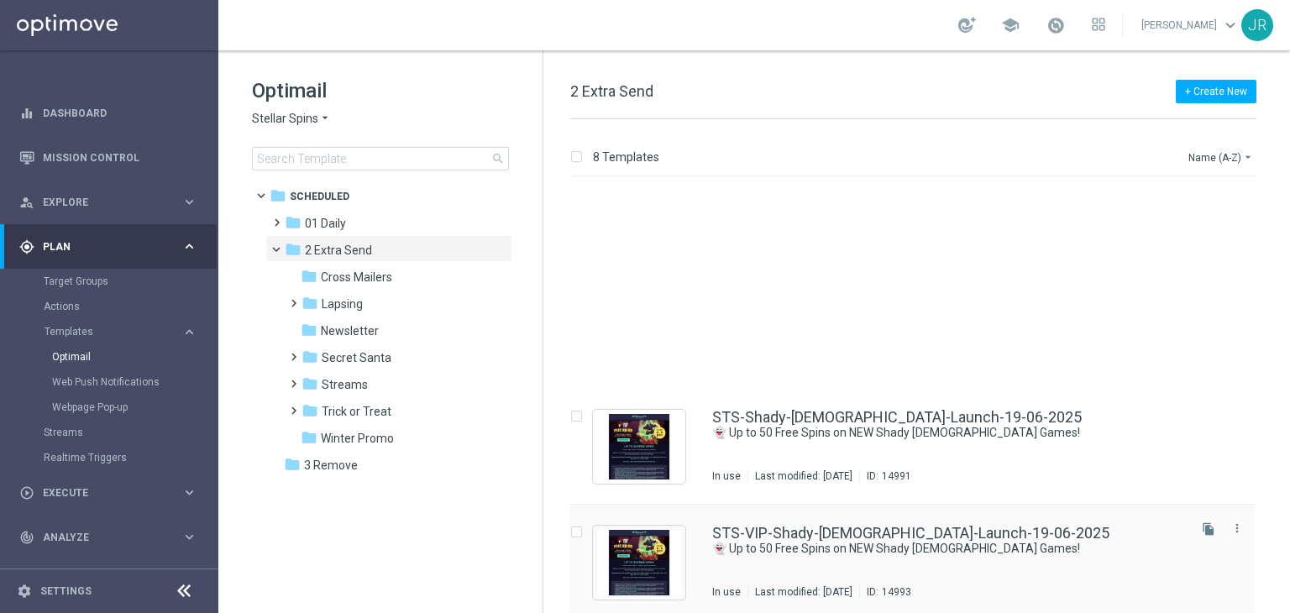
scroll to position [490, 0]
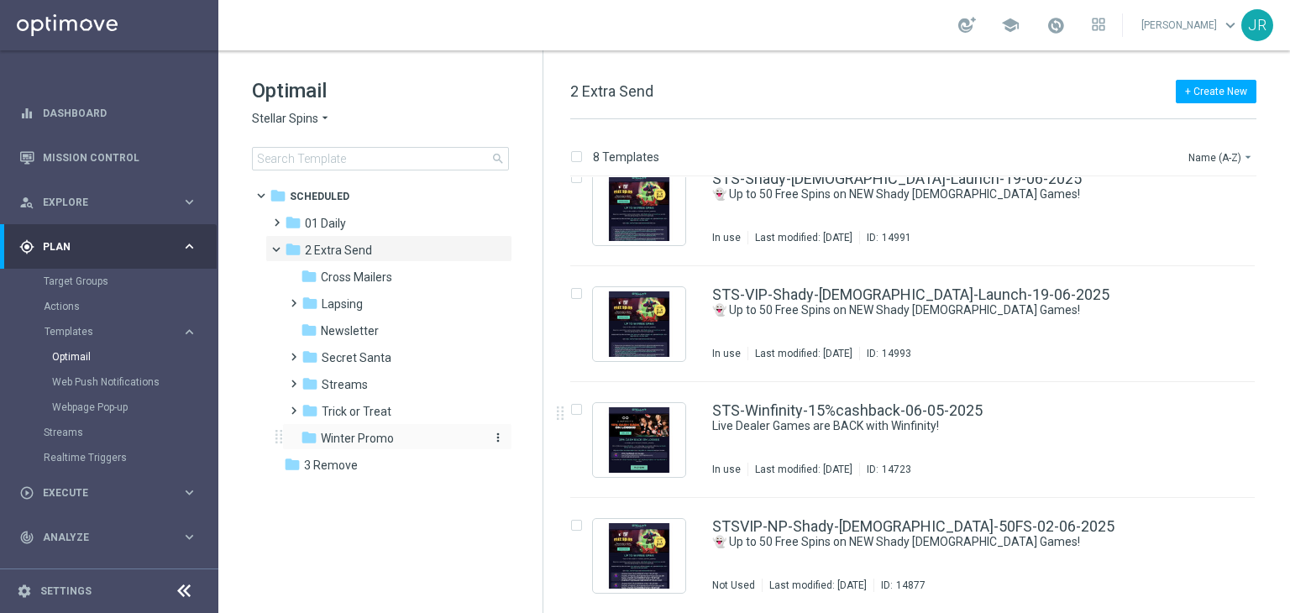
click at [388, 440] on span "Winter Promo" at bounding box center [357, 438] width 73 height 15
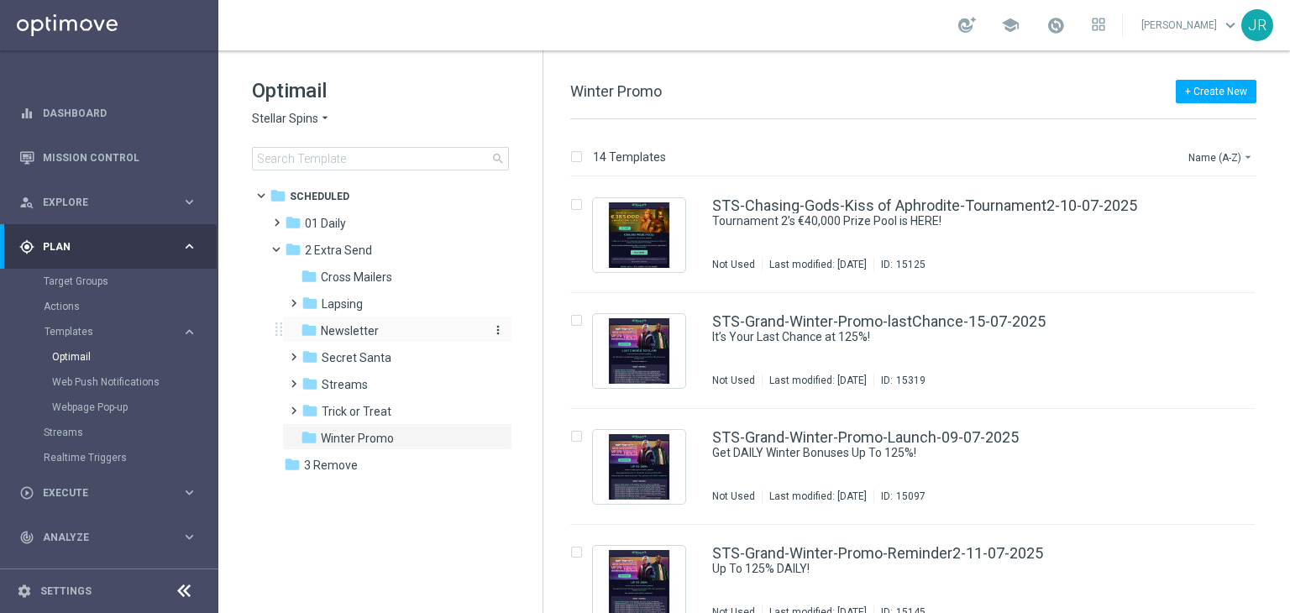
click at [337, 324] on span "Newsletter" at bounding box center [350, 330] width 58 height 15
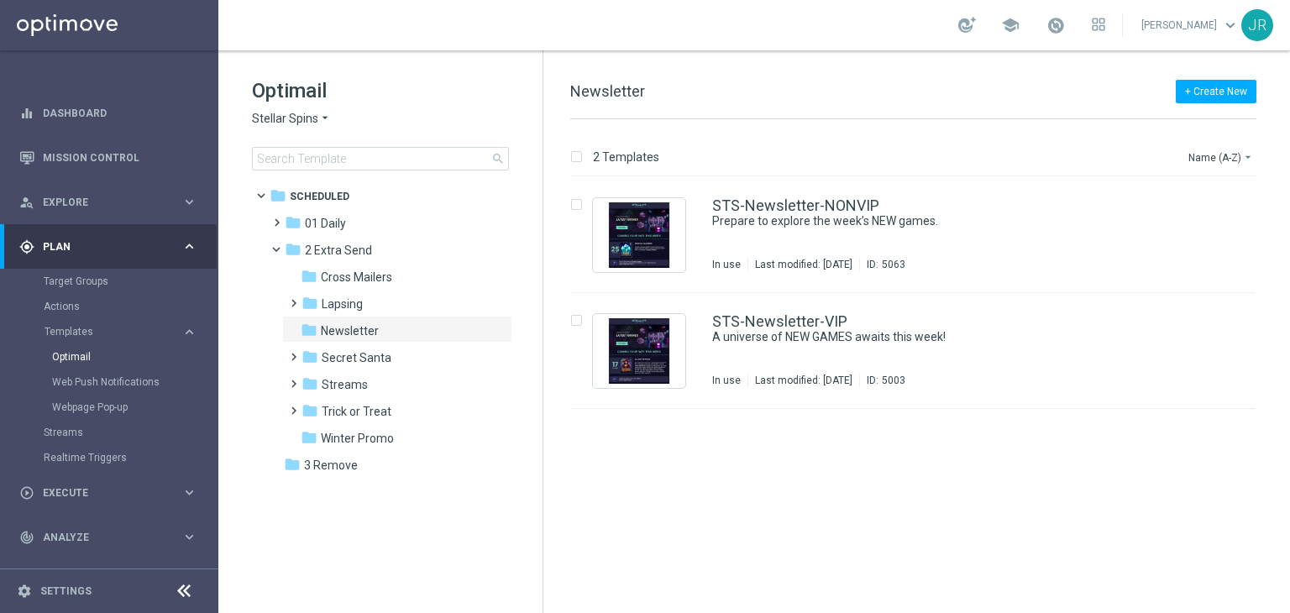
drag, startPoint x: 346, startPoint y: 467, endPoint x: 757, endPoint y: 466, distance: 411.5
click at [346, 466] on span "3 Remove" at bounding box center [331, 465] width 54 height 15
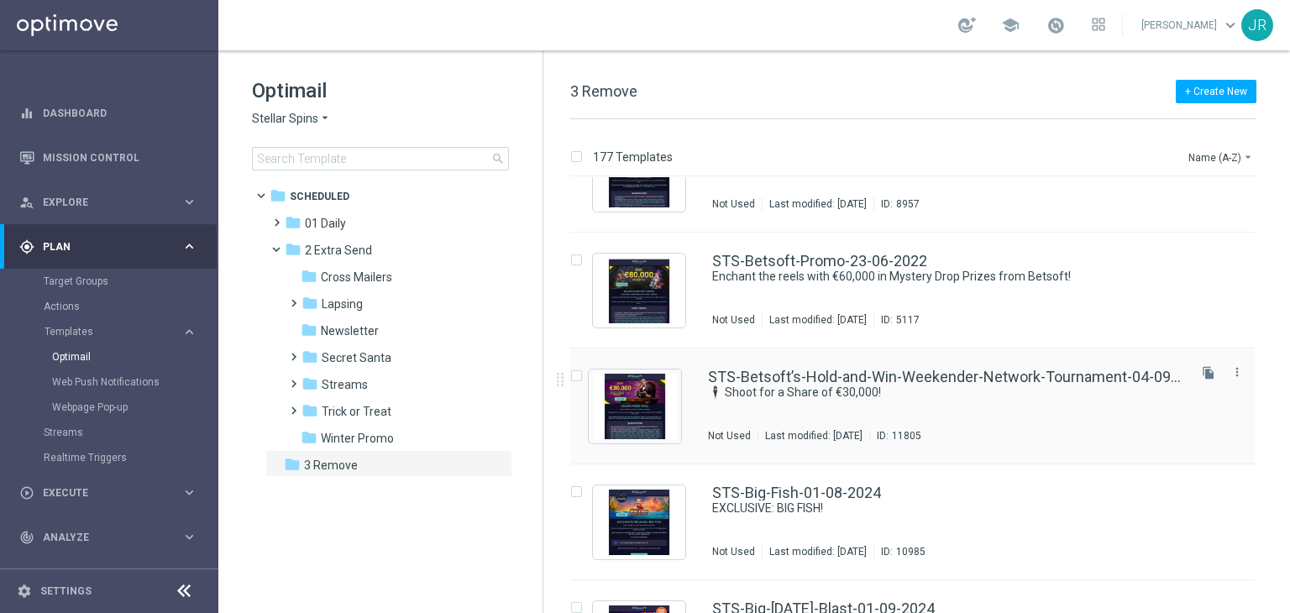
scroll to position [840, 0]
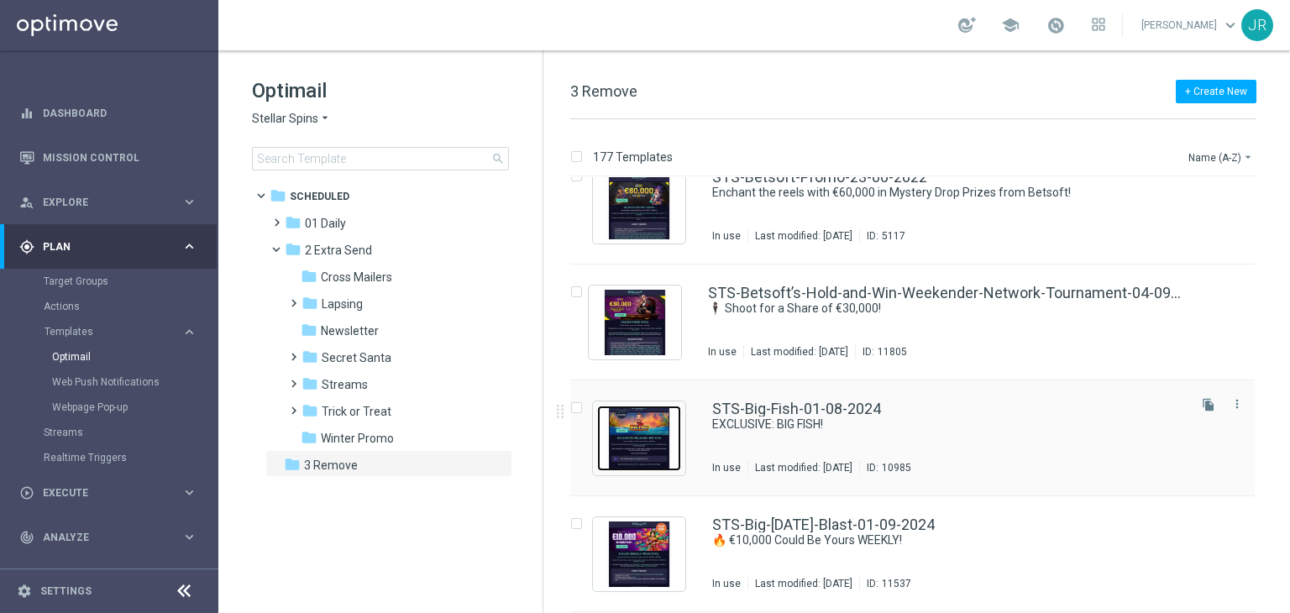
click at [638, 446] on img "Press SPACE to select this row." at bounding box center [639, 439] width 84 height 66
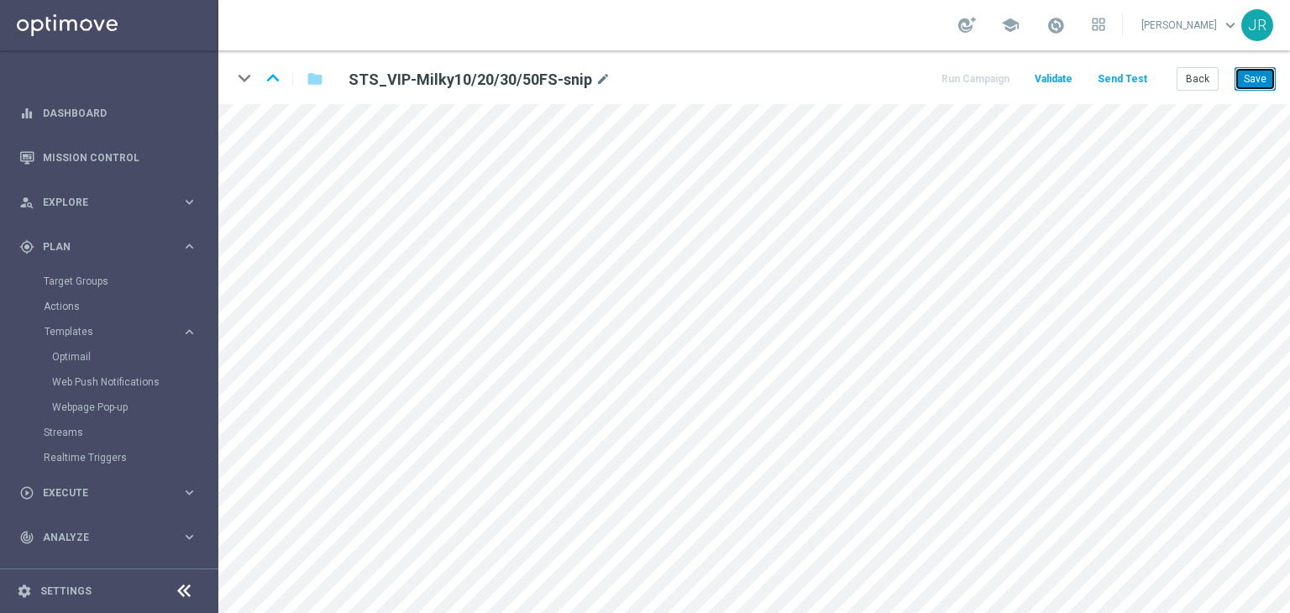
click at [1258, 81] on button "Save" at bounding box center [1254, 79] width 41 height 24
click at [1266, 78] on button "Save" at bounding box center [1254, 79] width 41 height 24
click at [1121, 75] on button "Send Test" at bounding box center [1122, 79] width 55 height 23
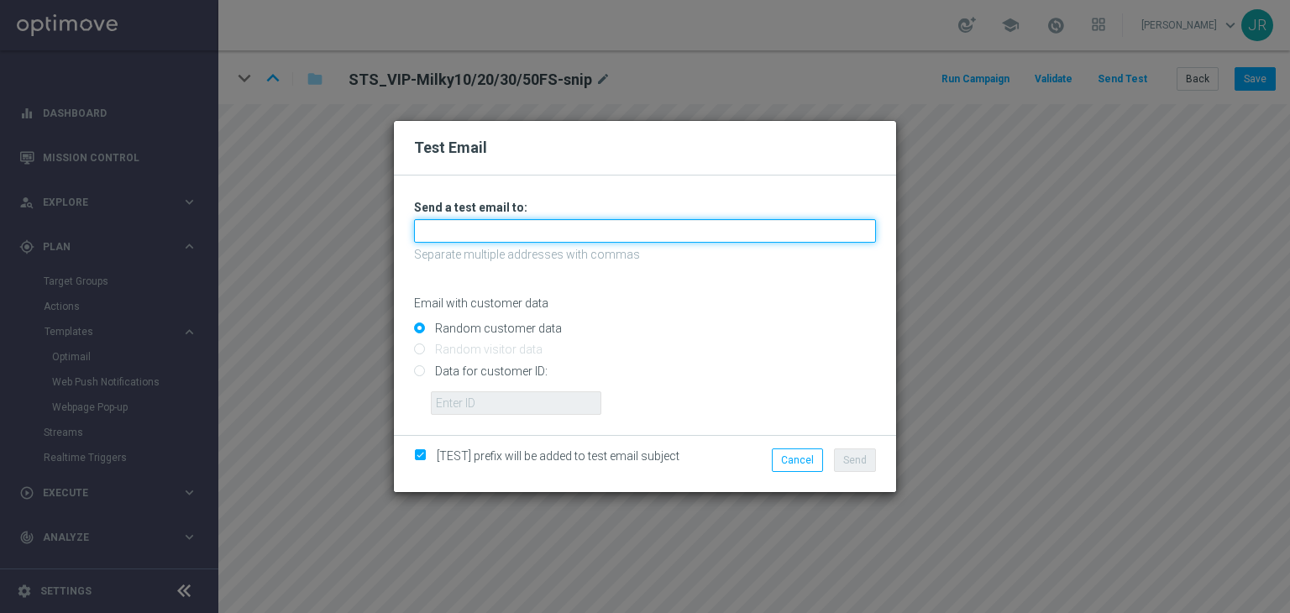
click at [519, 229] on input "text" at bounding box center [645, 231] width 462 height 24
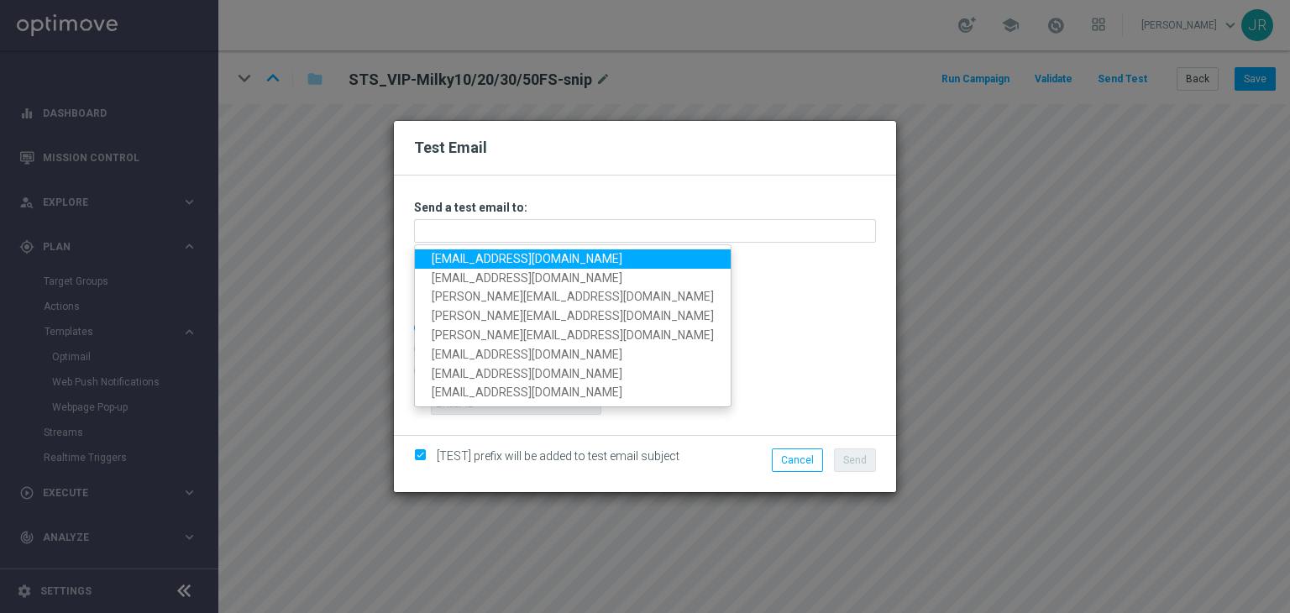
click at [475, 253] on link "testingalltesting@gmail.com" at bounding box center [573, 258] width 316 height 19
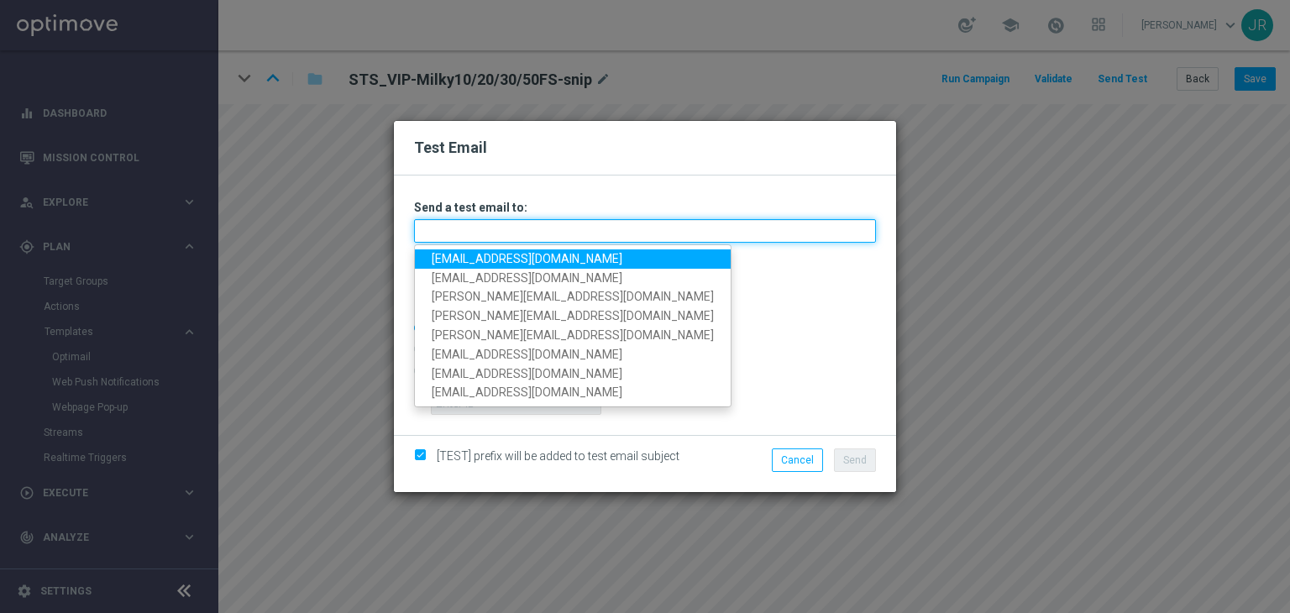
type input "testingalltesting@gmail.com"
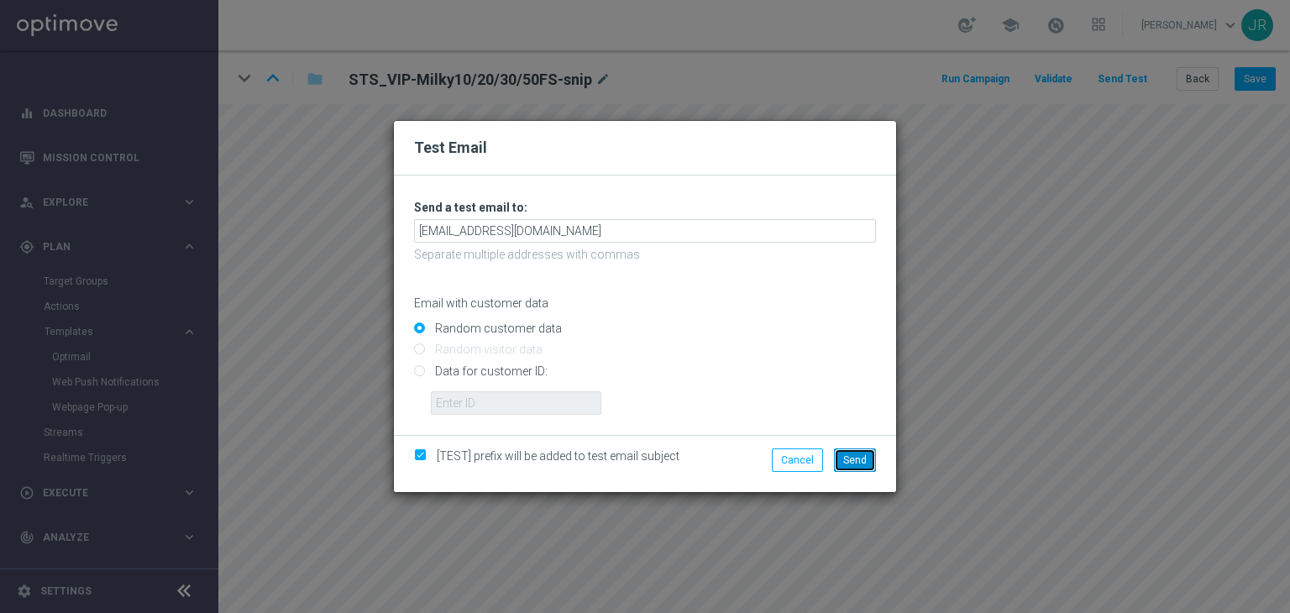
click at [862, 468] on button "Send" at bounding box center [855, 460] width 42 height 24
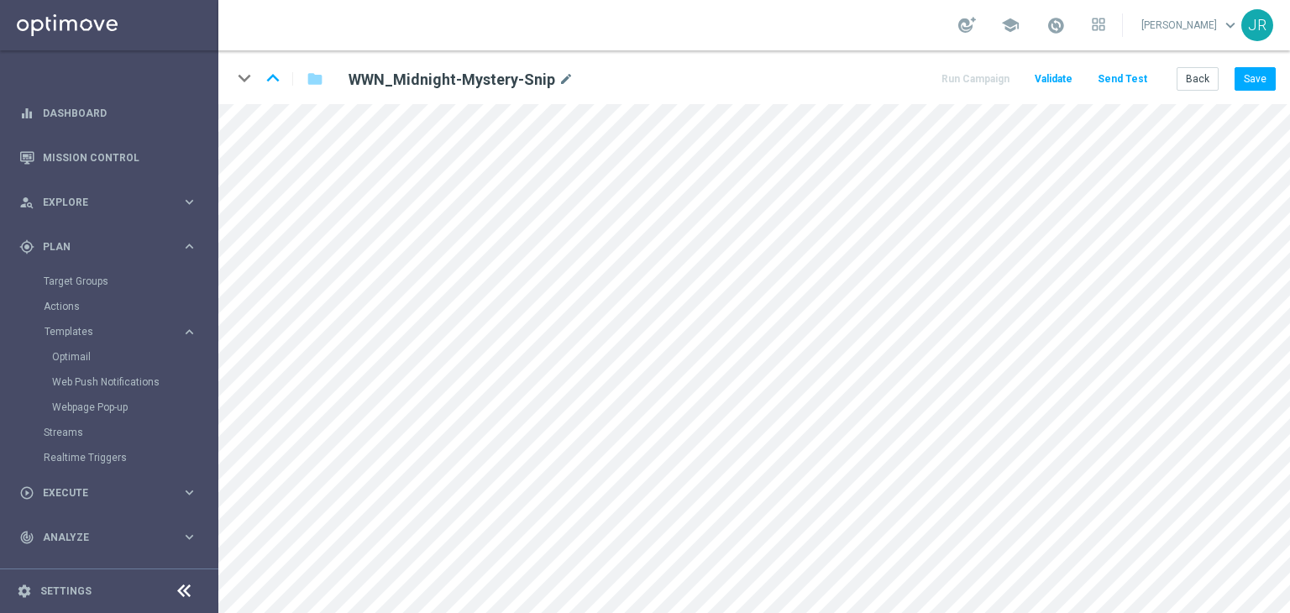
click at [299, 98] on div "keyboard_arrow_down keyboard_arrow_up folder WWN_Midnight-Mystery-Snip mode_edi…" at bounding box center [754, 77] width 1072 height 54
click at [1255, 81] on button "Save" at bounding box center [1254, 79] width 41 height 24
click at [1245, 83] on button "Save" at bounding box center [1254, 79] width 41 height 24
click at [1115, 79] on button "Send Test" at bounding box center [1122, 79] width 55 height 23
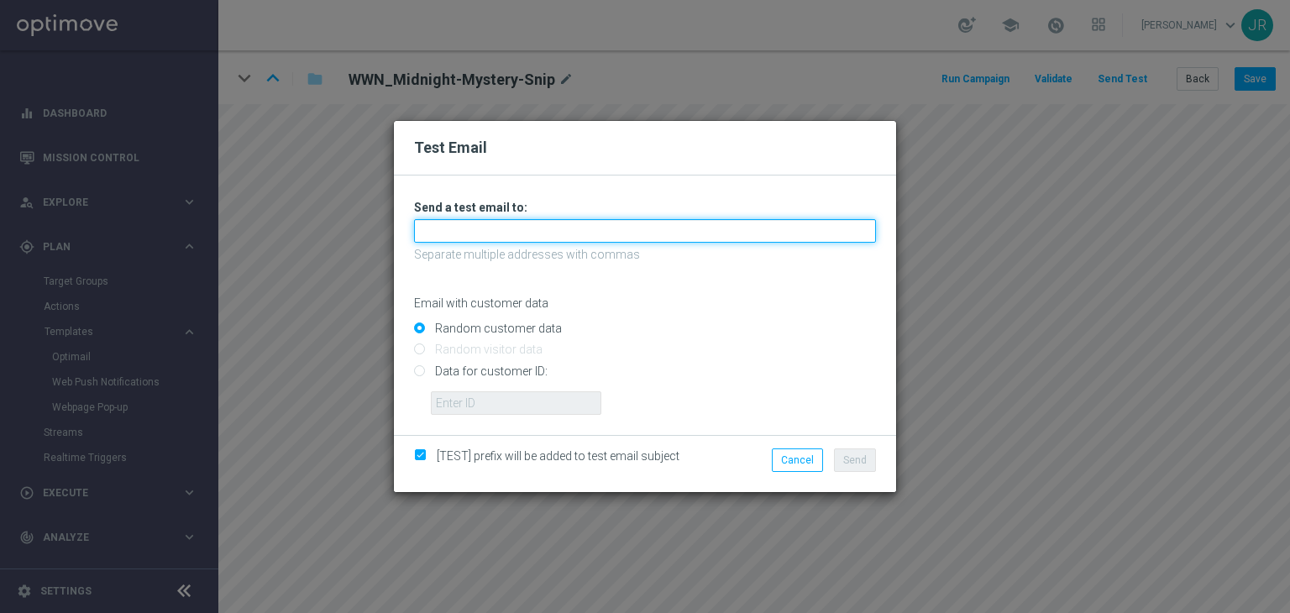
drag, startPoint x: 608, startPoint y: 231, endPoint x: 570, endPoint y: 241, distance: 39.1
click at [608, 231] on input "text" at bounding box center [645, 231] width 462 height 24
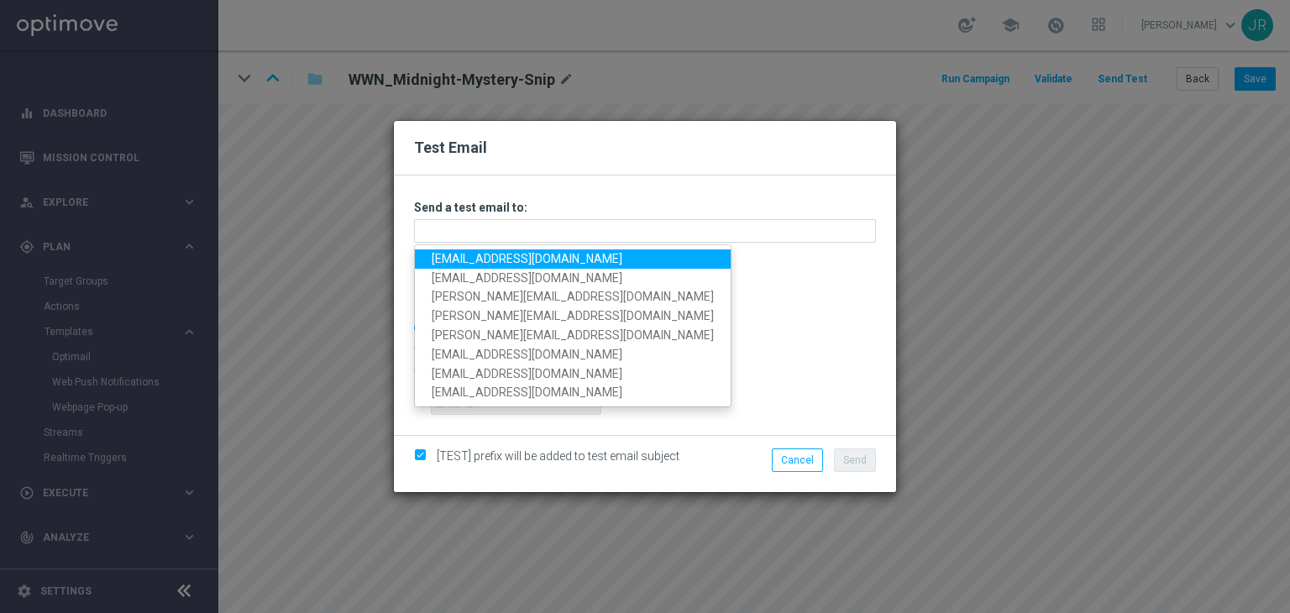
click at [472, 249] on link "[EMAIL_ADDRESS][DOMAIN_NAME]" at bounding box center [573, 258] width 316 height 19
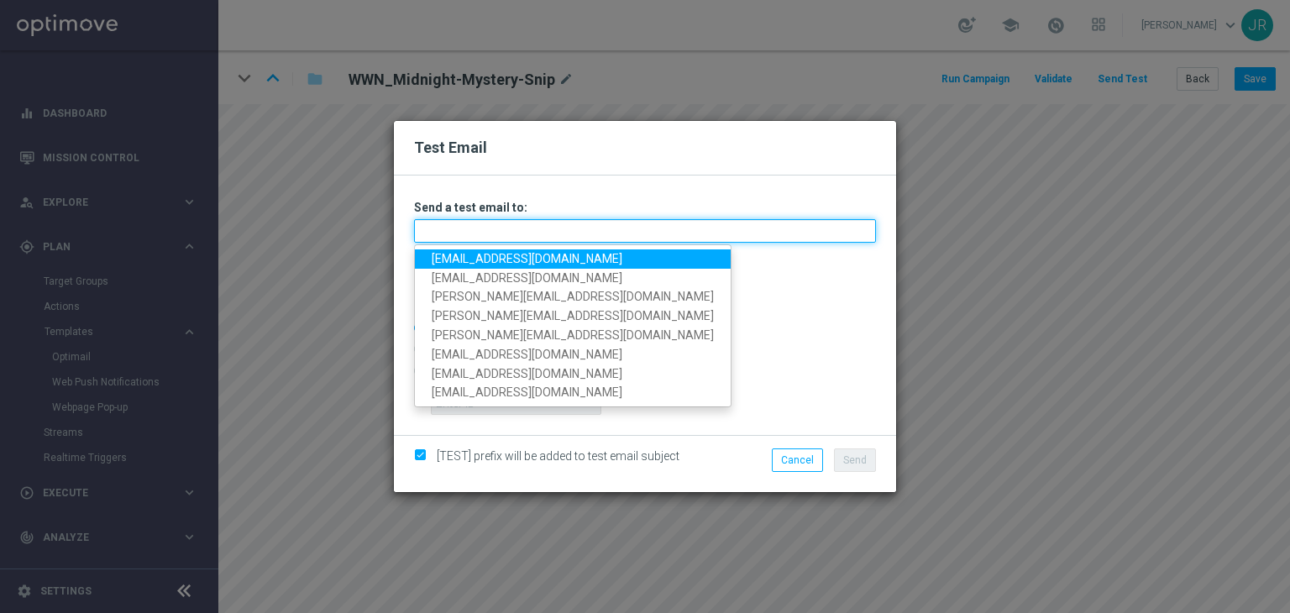
type input "[EMAIL_ADDRESS][DOMAIN_NAME]"
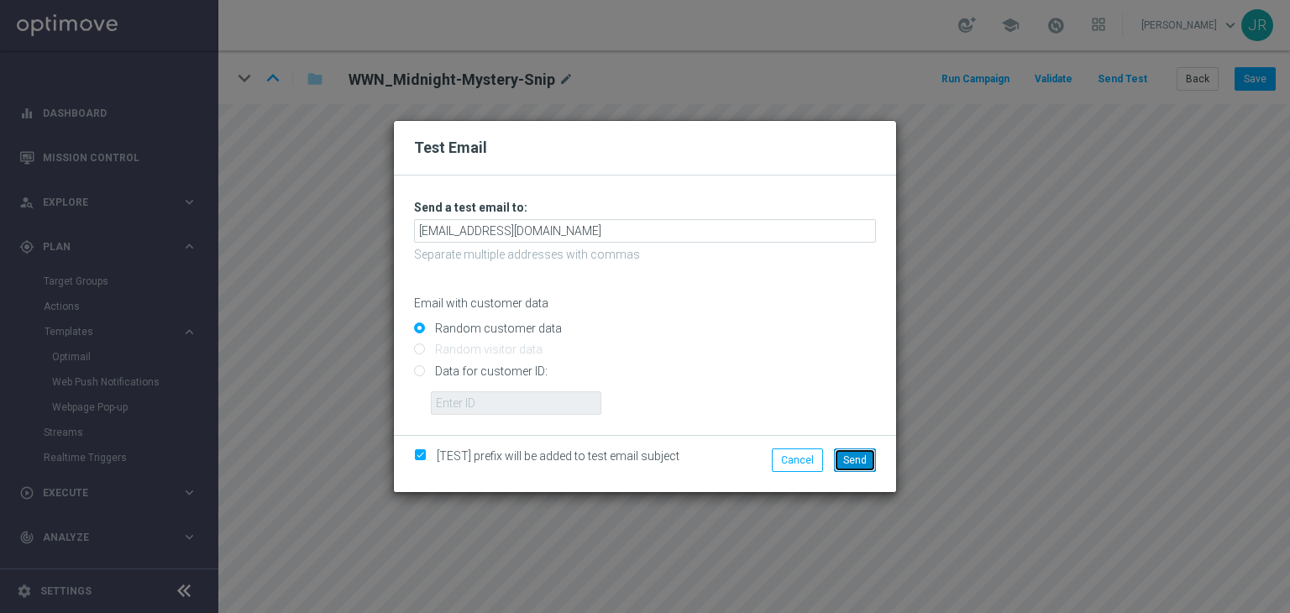
click at [848, 456] on span "Send" at bounding box center [855, 460] width 24 height 12
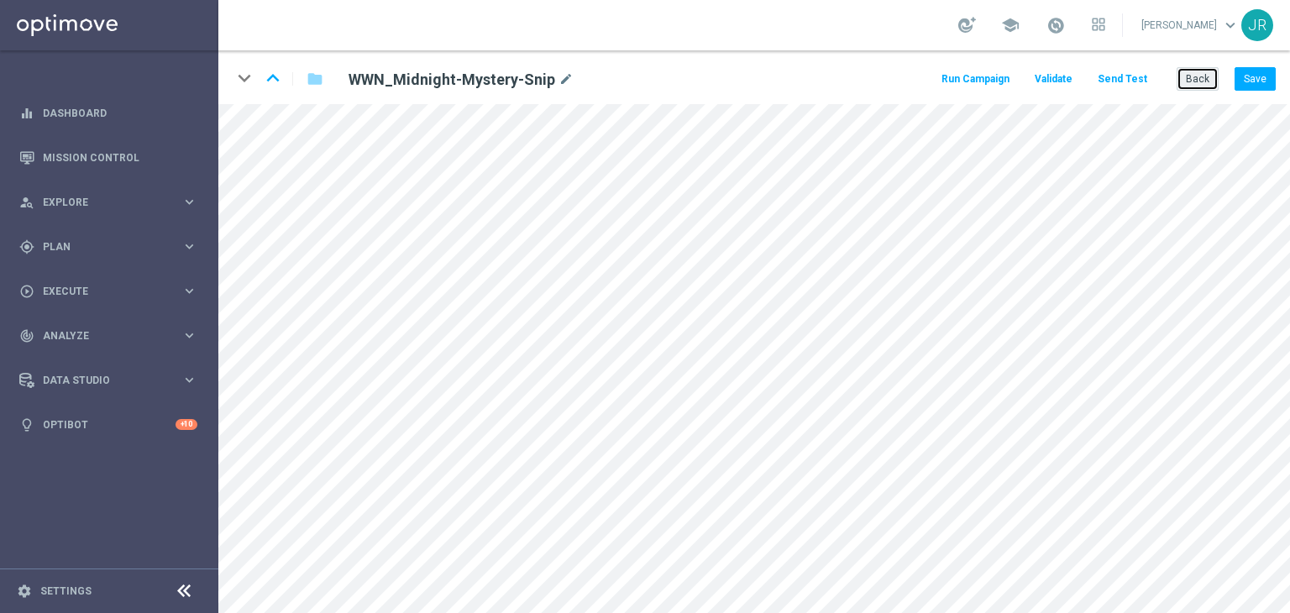
click at [1190, 77] on button "Back" at bounding box center [1198, 79] width 42 height 24
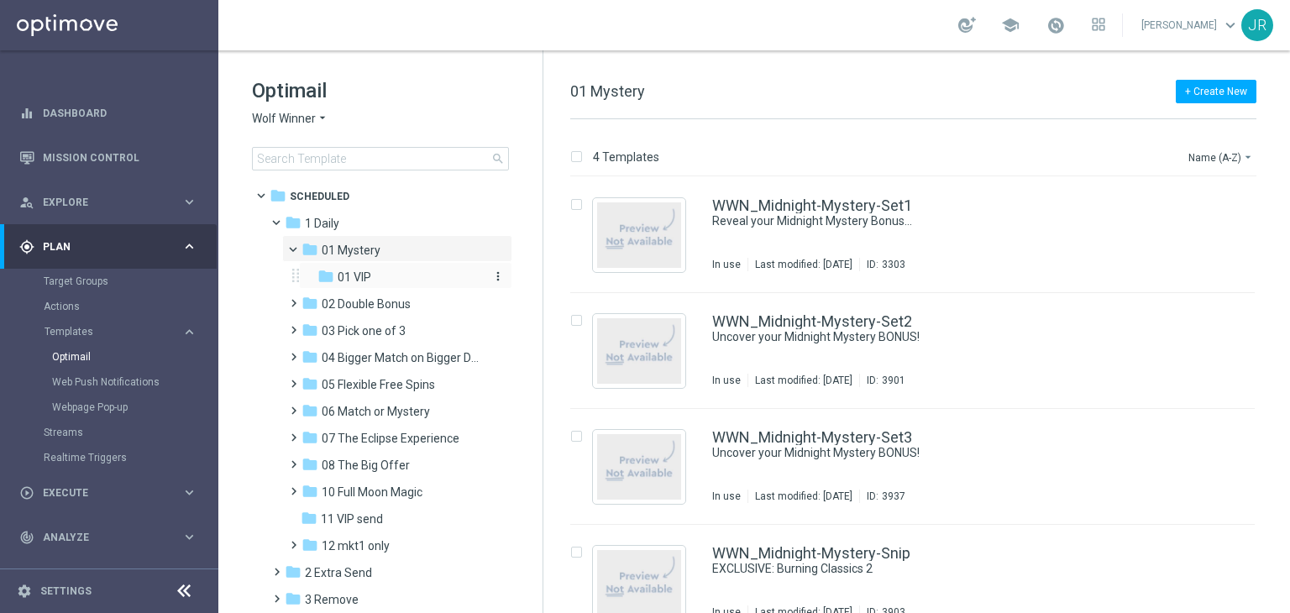
click at [354, 285] on div "folder 01 VIP" at bounding box center [399, 277] width 165 height 19
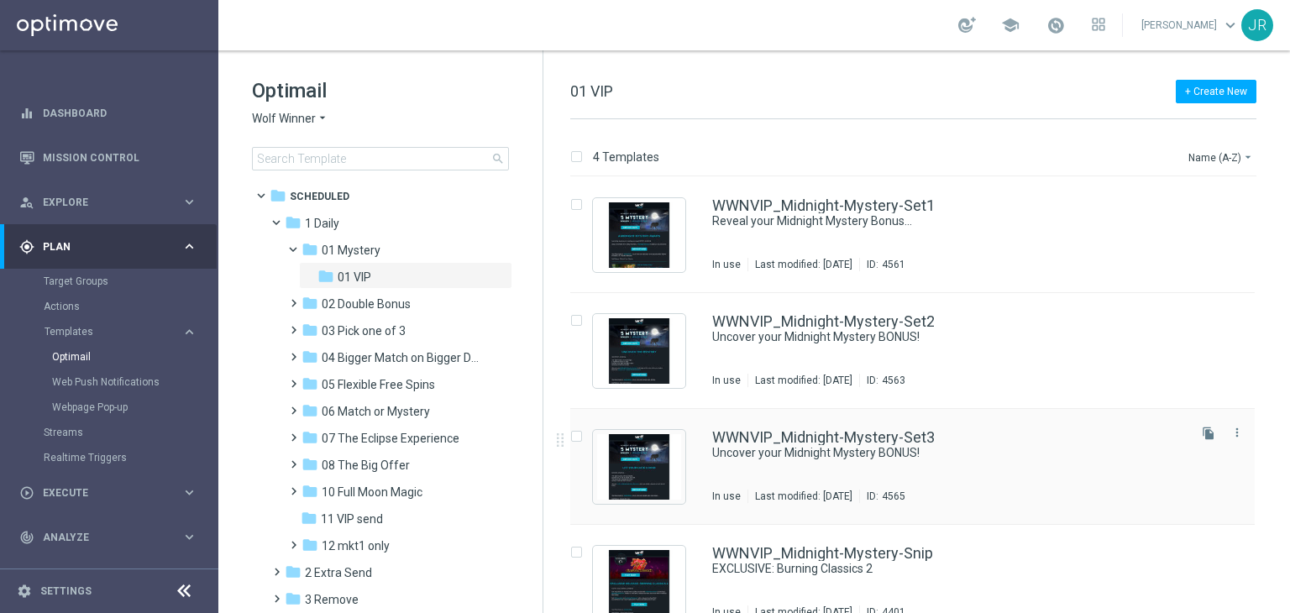
scroll to position [27, 0]
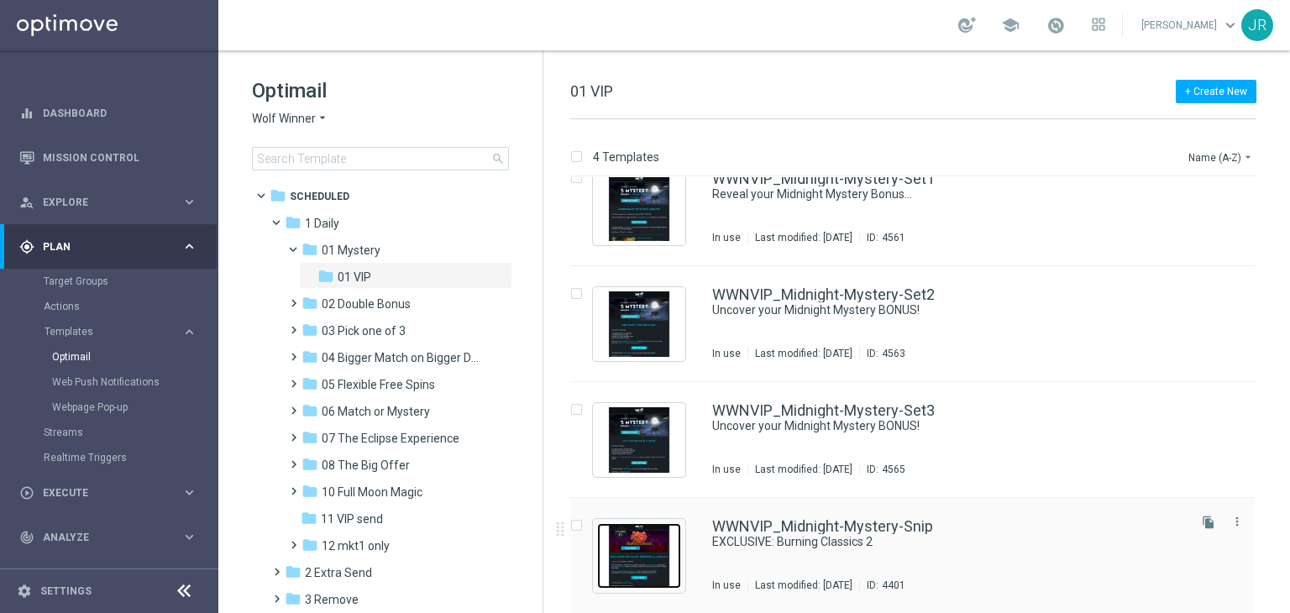
click at [634, 544] on img "Press SPACE to select this row." at bounding box center [639, 556] width 84 height 66
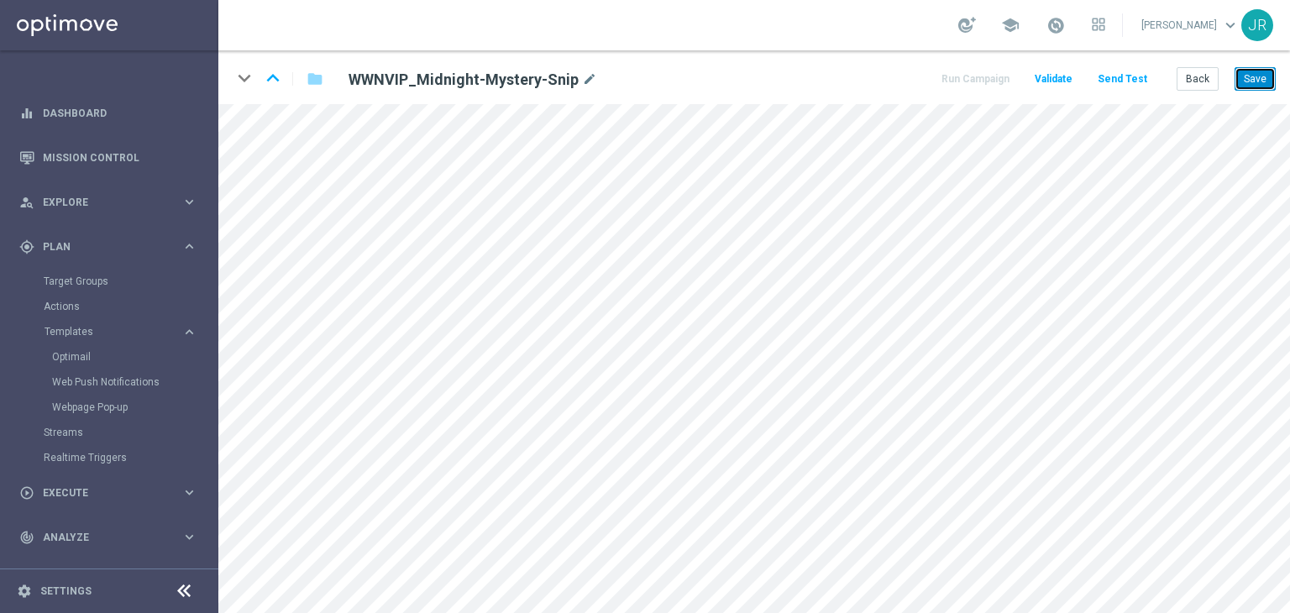
click at [1253, 79] on button "Save" at bounding box center [1254, 79] width 41 height 24
click at [1259, 84] on button "Save" at bounding box center [1254, 79] width 41 height 24
click at [1135, 80] on button "Send Test" at bounding box center [1122, 79] width 55 height 23
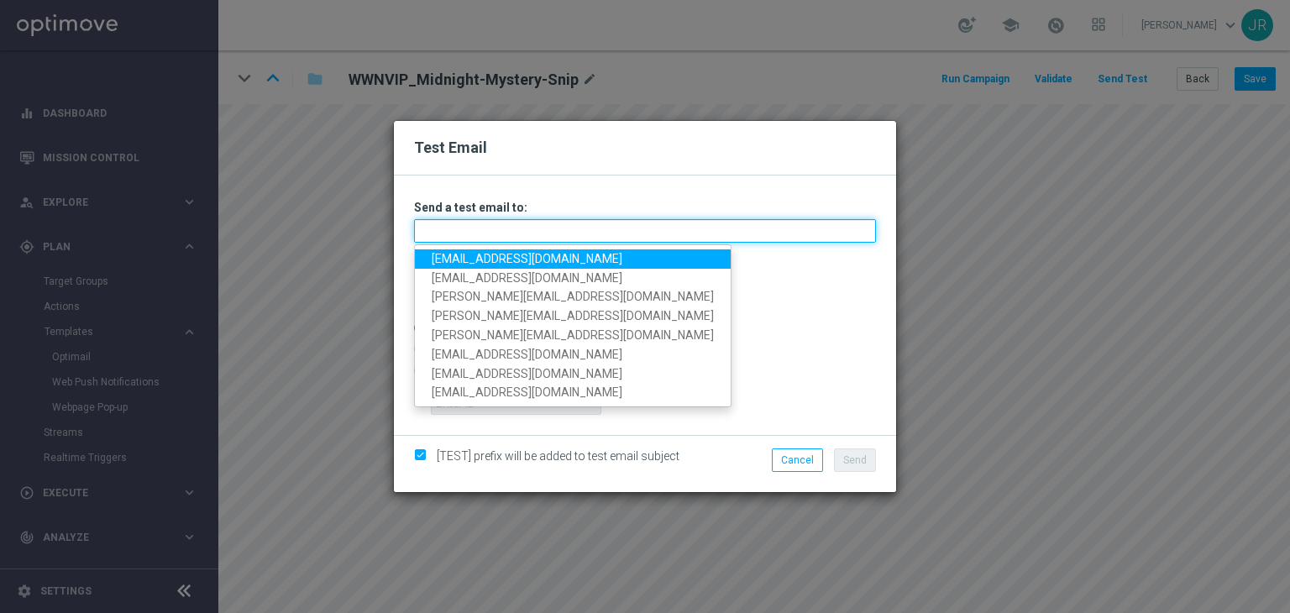
drag, startPoint x: 502, startPoint y: 228, endPoint x: 427, endPoint y: 259, distance: 81.7
click at [503, 228] on input "text" at bounding box center [645, 231] width 462 height 24
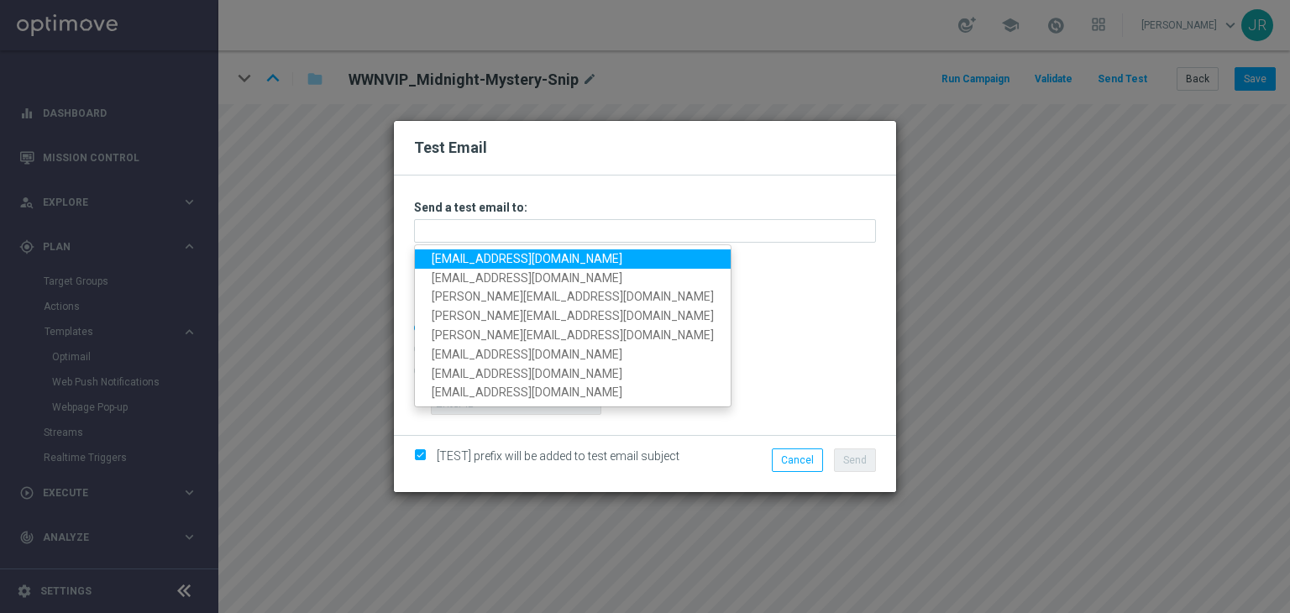
drag, startPoint x: 435, startPoint y: 256, endPoint x: 490, endPoint y: 276, distance: 59.0
click at [437, 256] on link "testingalltesting@gmail.com" at bounding box center [573, 258] width 316 height 19
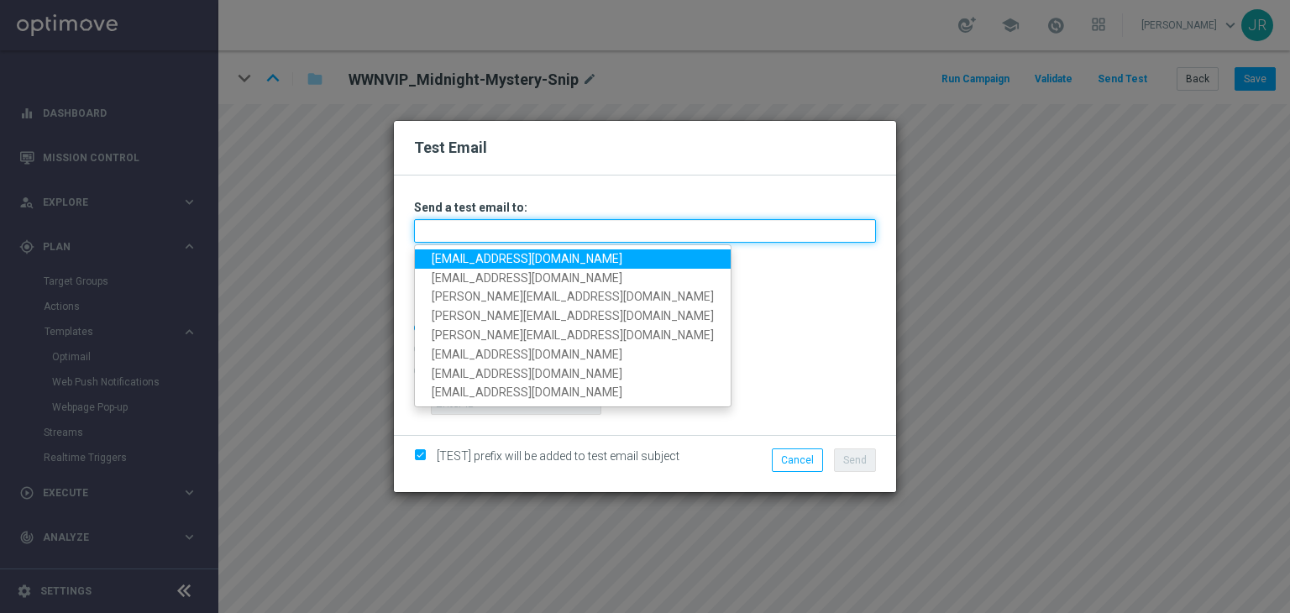
type input "testingalltesting@gmail.com"
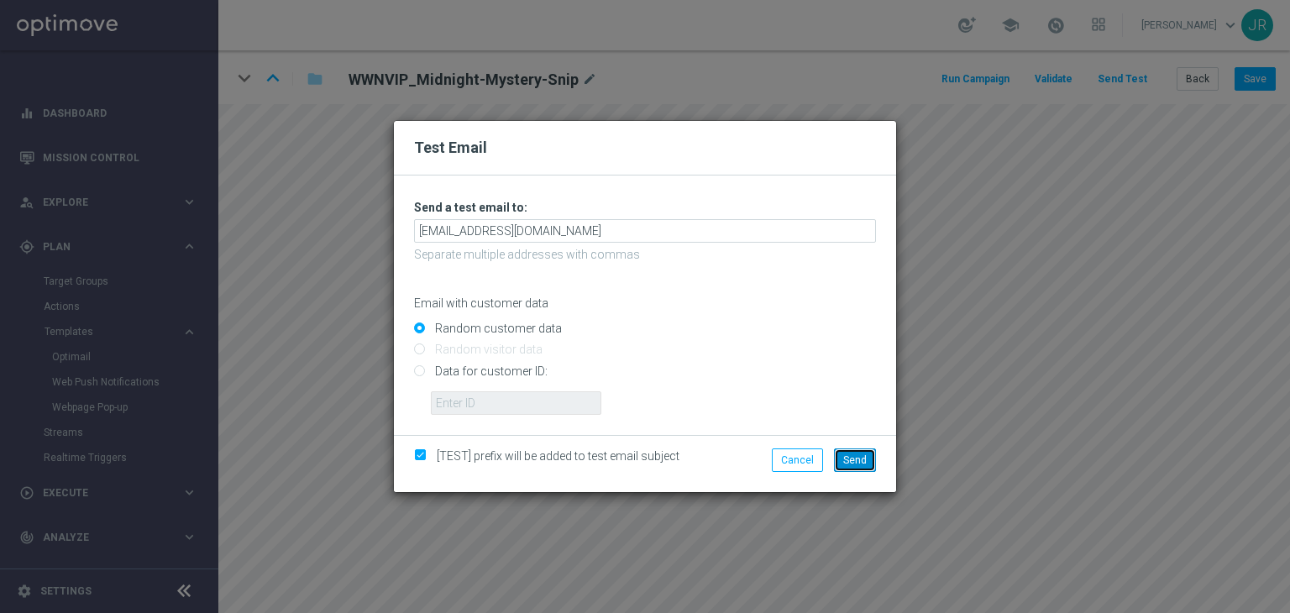
click at [852, 459] on span "Send" at bounding box center [855, 460] width 24 height 12
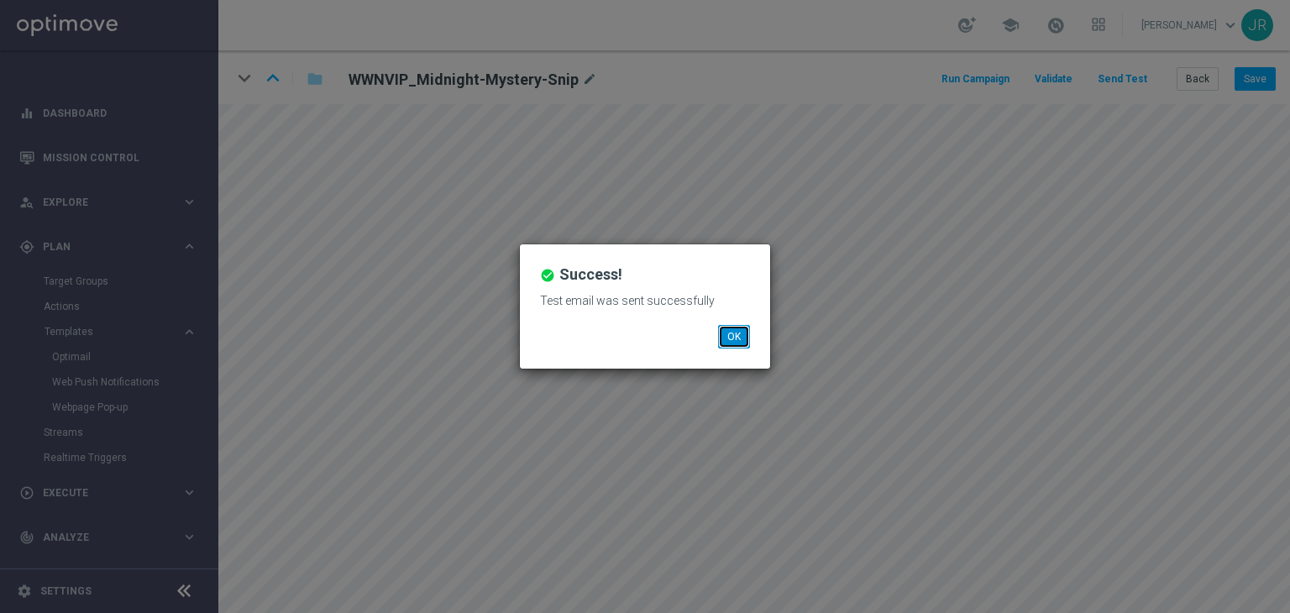
click at [739, 334] on button "OK" at bounding box center [734, 337] width 32 height 24
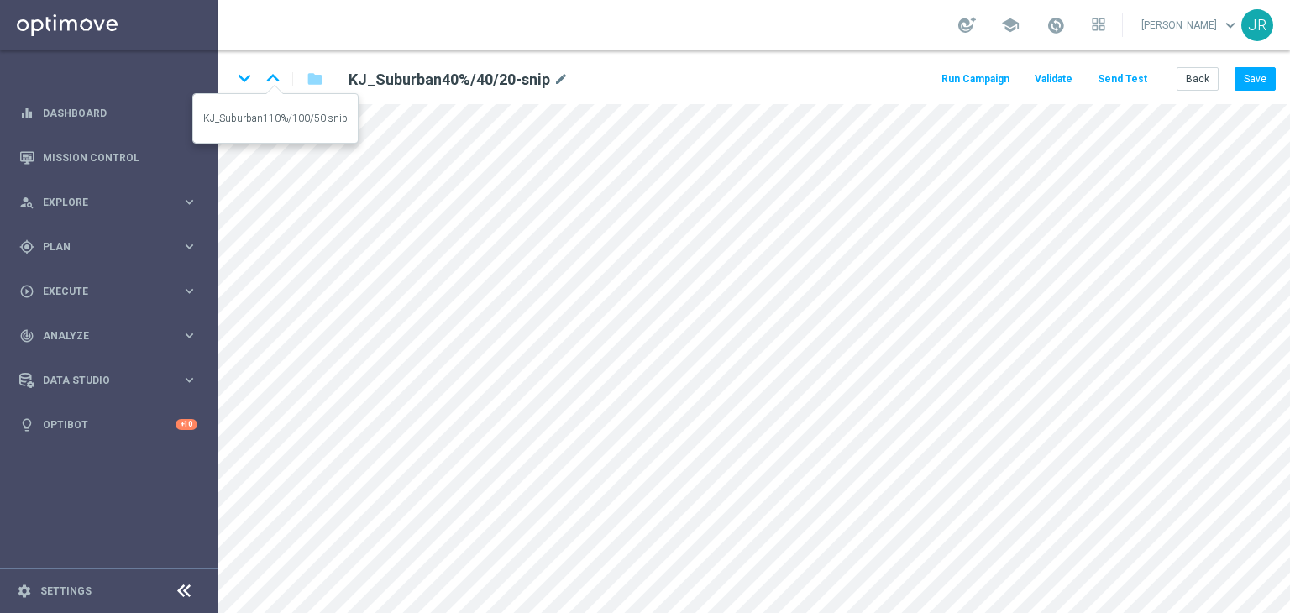
drag, startPoint x: 272, startPoint y: 76, endPoint x: 273, endPoint y: 51, distance: 24.4
click at [271, 76] on icon "keyboard_arrow_up" at bounding box center [272, 78] width 25 height 25
click at [236, 79] on icon "keyboard_arrow_down" at bounding box center [244, 78] width 25 height 25
click at [270, 84] on icon "keyboard_arrow_up" at bounding box center [272, 78] width 25 height 25
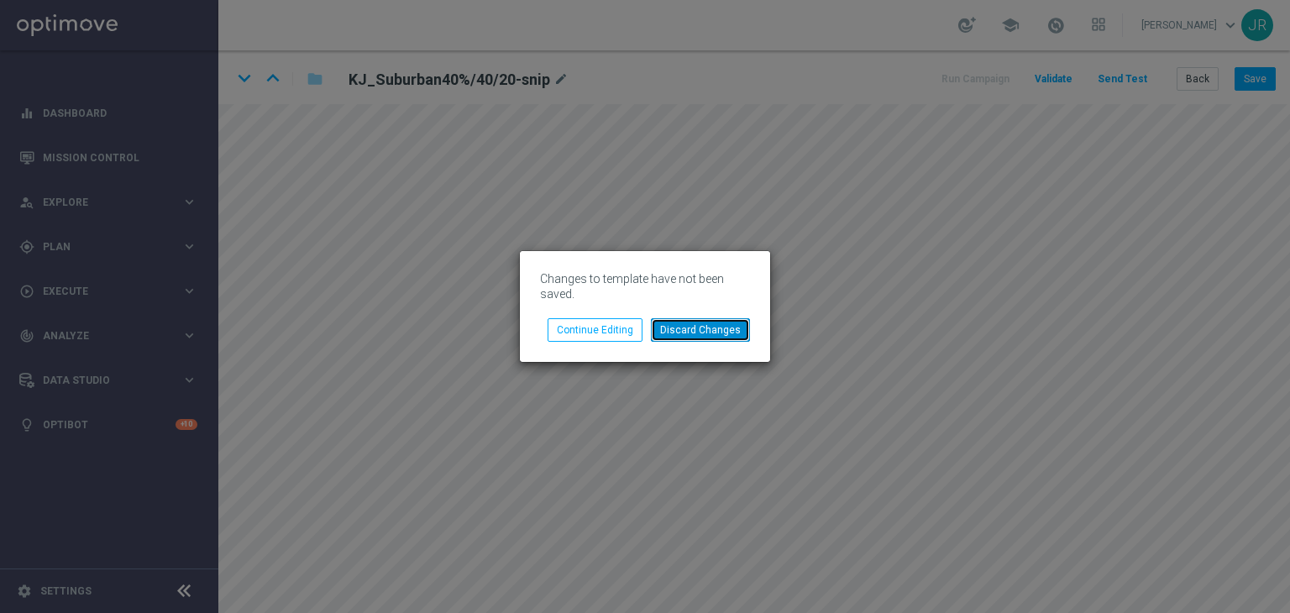
click at [700, 326] on button "Discard Changes" at bounding box center [700, 330] width 99 height 24
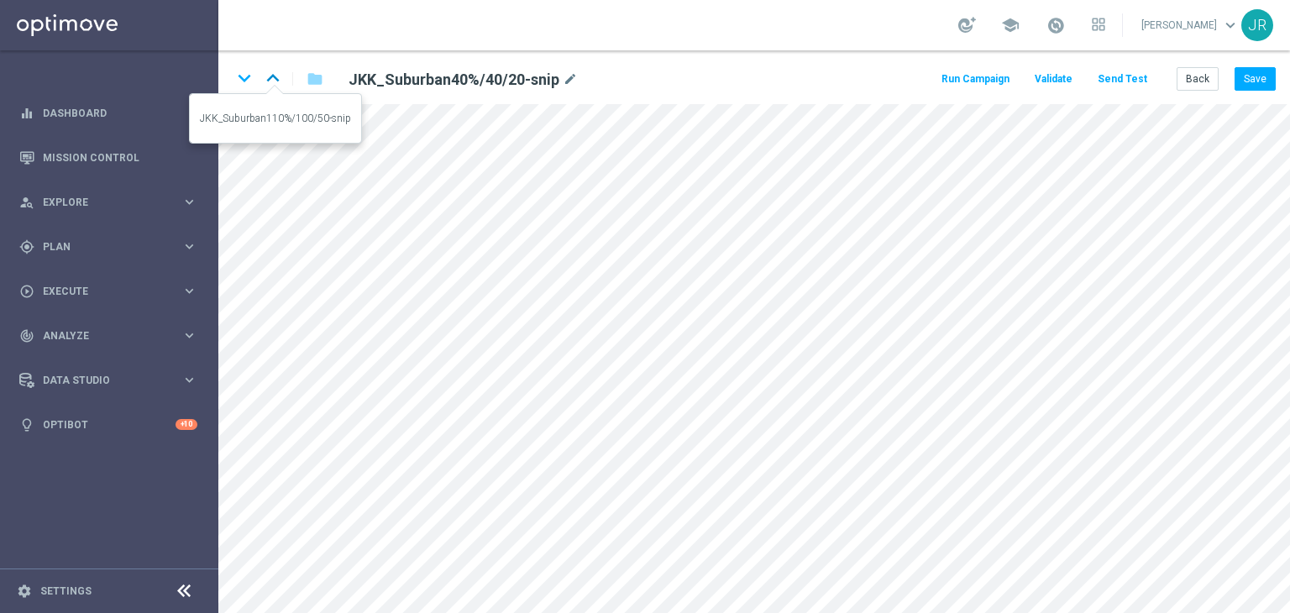
click at [270, 70] on icon "keyboard_arrow_up" at bounding box center [272, 78] width 25 height 25
click at [1256, 85] on button "Save" at bounding box center [1254, 79] width 41 height 24
click at [242, 84] on icon "keyboard_arrow_down" at bounding box center [244, 78] width 25 height 25
click at [1257, 83] on button "Save" at bounding box center [1254, 79] width 41 height 24
click at [1201, 73] on button "Back" at bounding box center [1198, 79] width 42 height 24
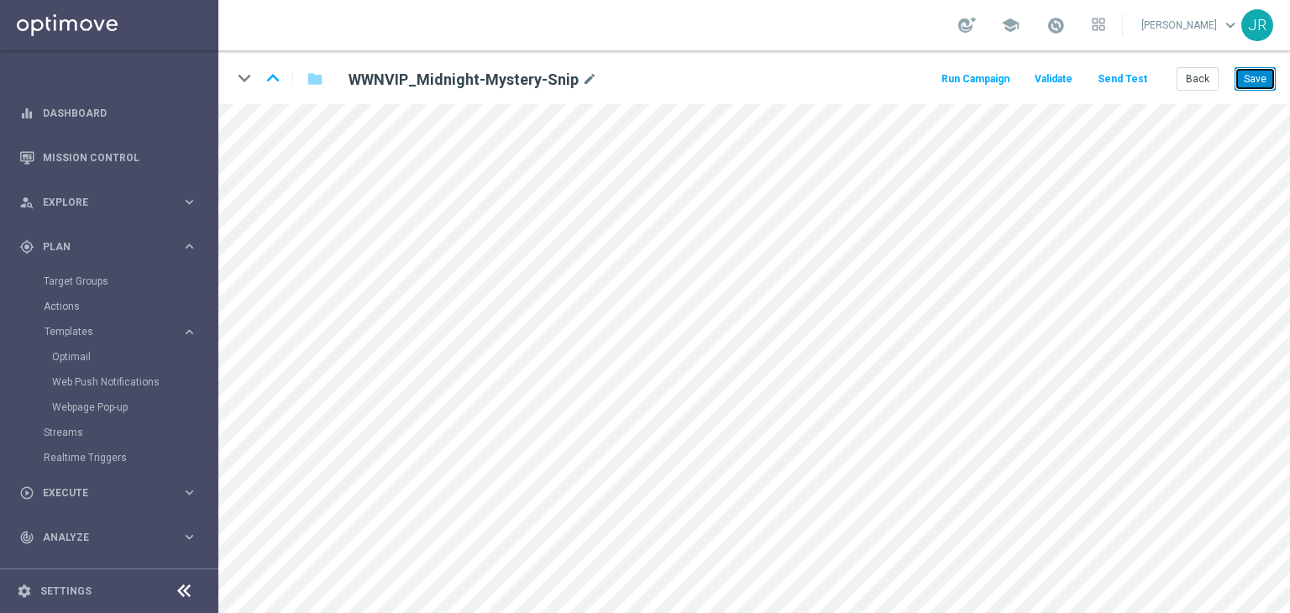
click at [1263, 81] on button "Save" at bounding box center [1254, 79] width 41 height 24
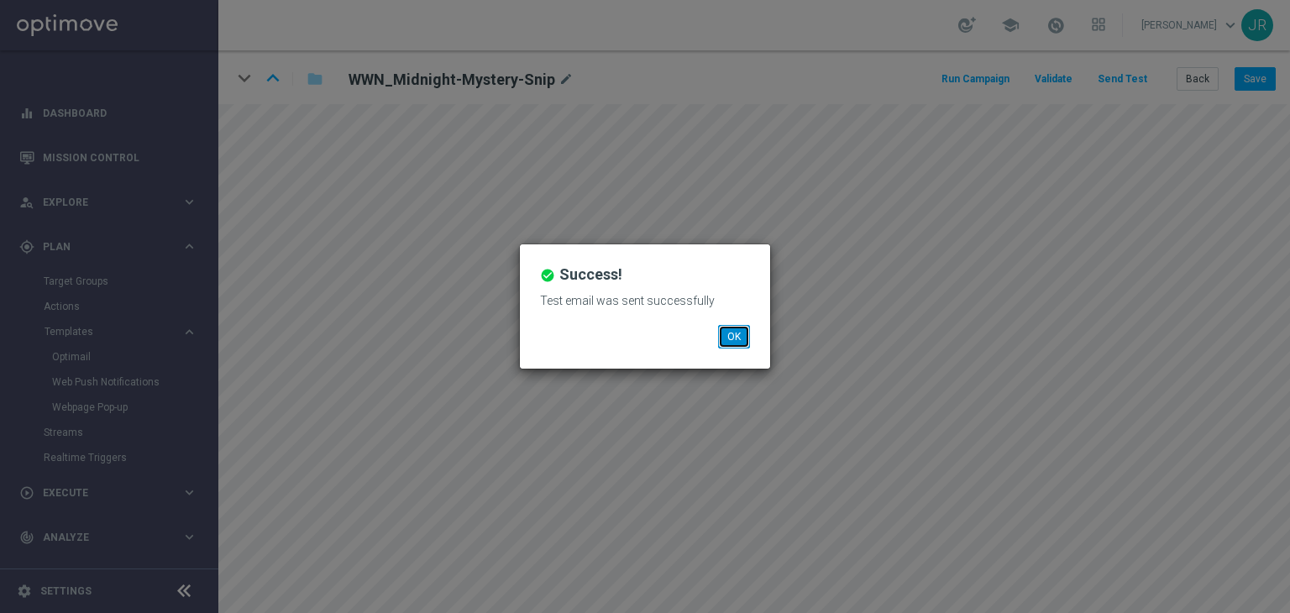
click at [736, 336] on button "OK" at bounding box center [734, 337] width 32 height 24
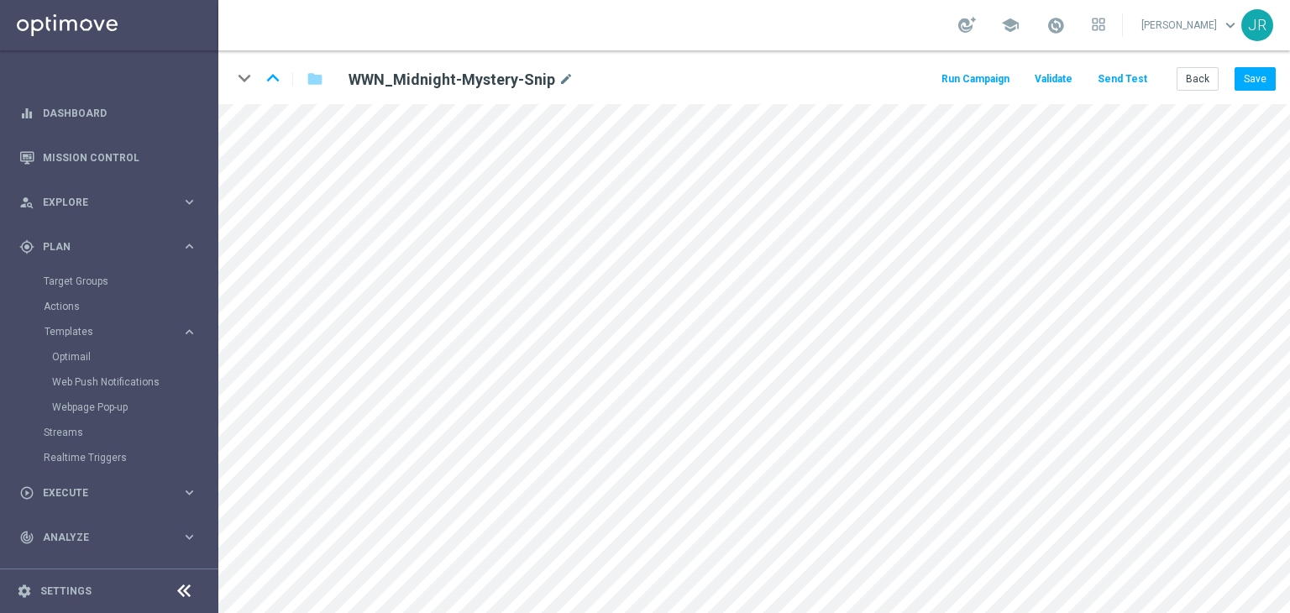
click at [1251, 62] on div "keyboard_arrow_down keyboard_arrow_up folder WWN_Midnight-Mystery-Snip mode_edi…" at bounding box center [754, 77] width 1072 height 54
click at [1255, 67] on button "Save" at bounding box center [1254, 79] width 41 height 24
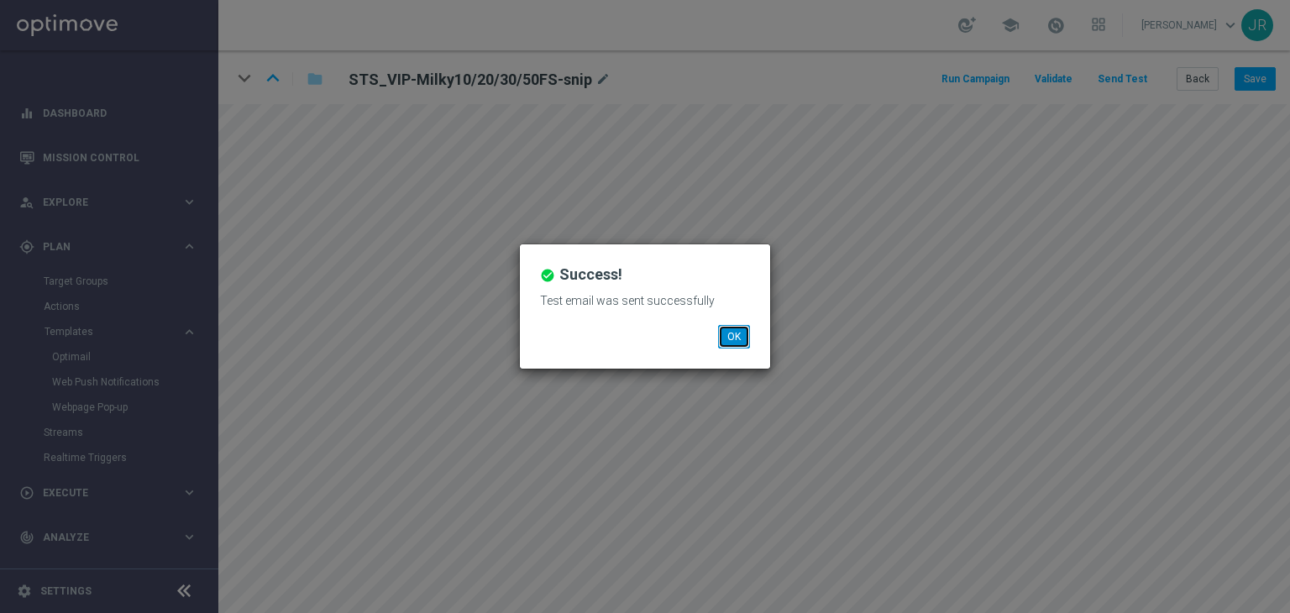
click at [736, 340] on button "OK" at bounding box center [734, 337] width 32 height 24
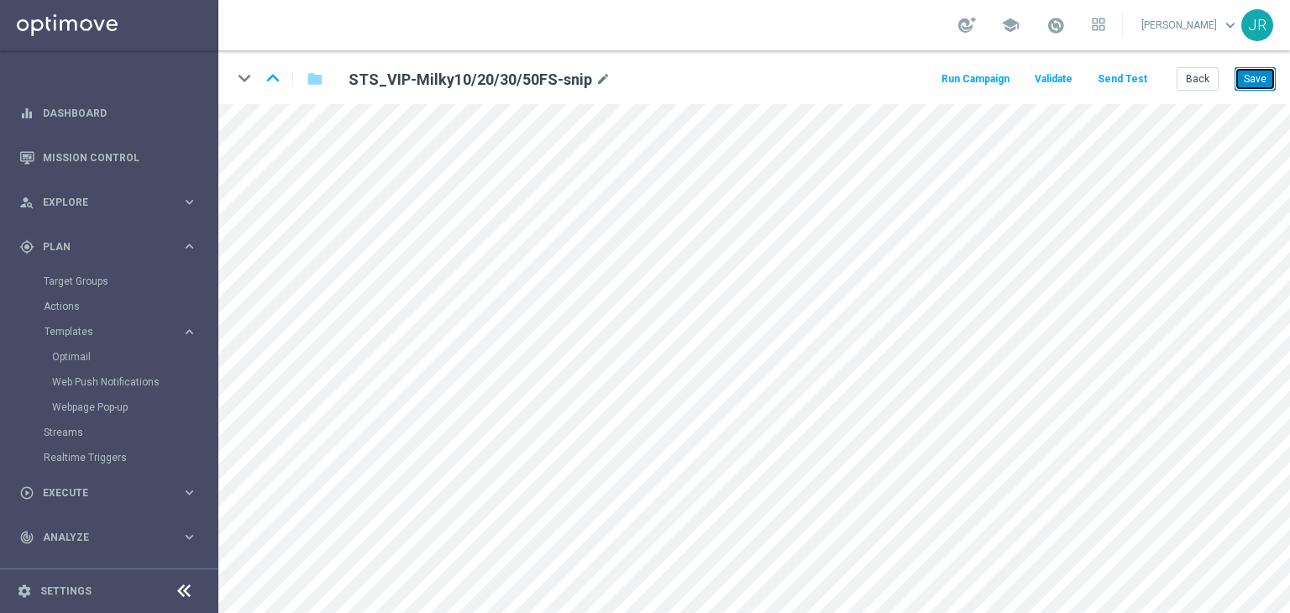
click at [1253, 85] on button "Save" at bounding box center [1254, 79] width 41 height 24
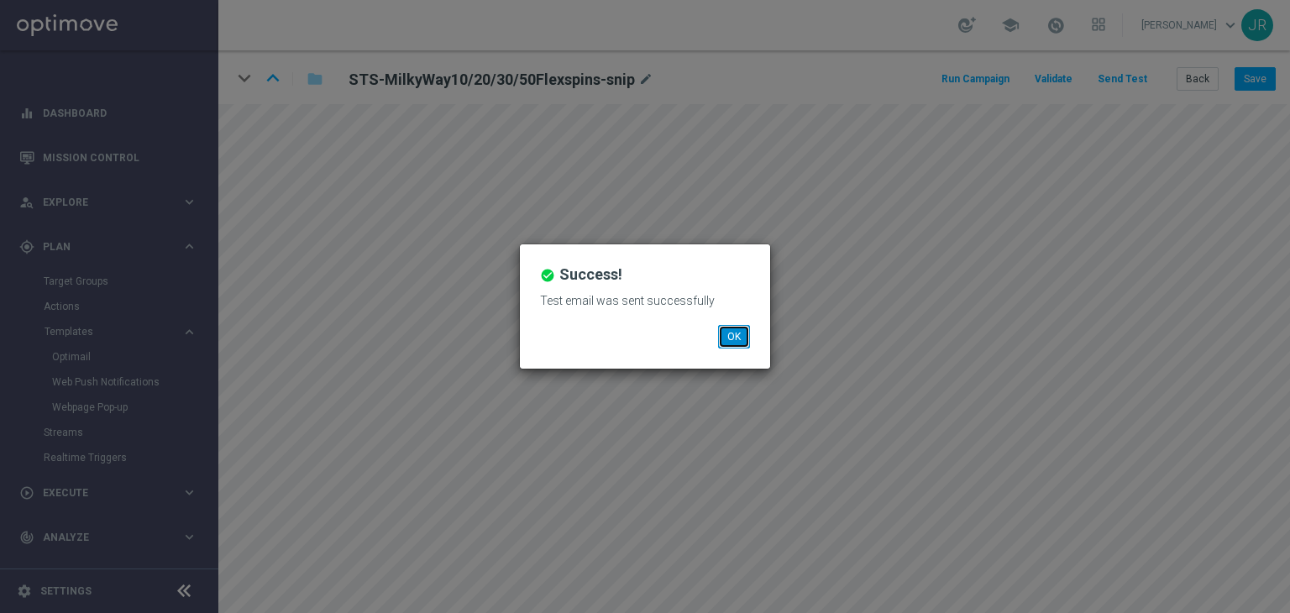
click at [742, 333] on button "OK" at bounding box center [734, 337] width 32 height 24
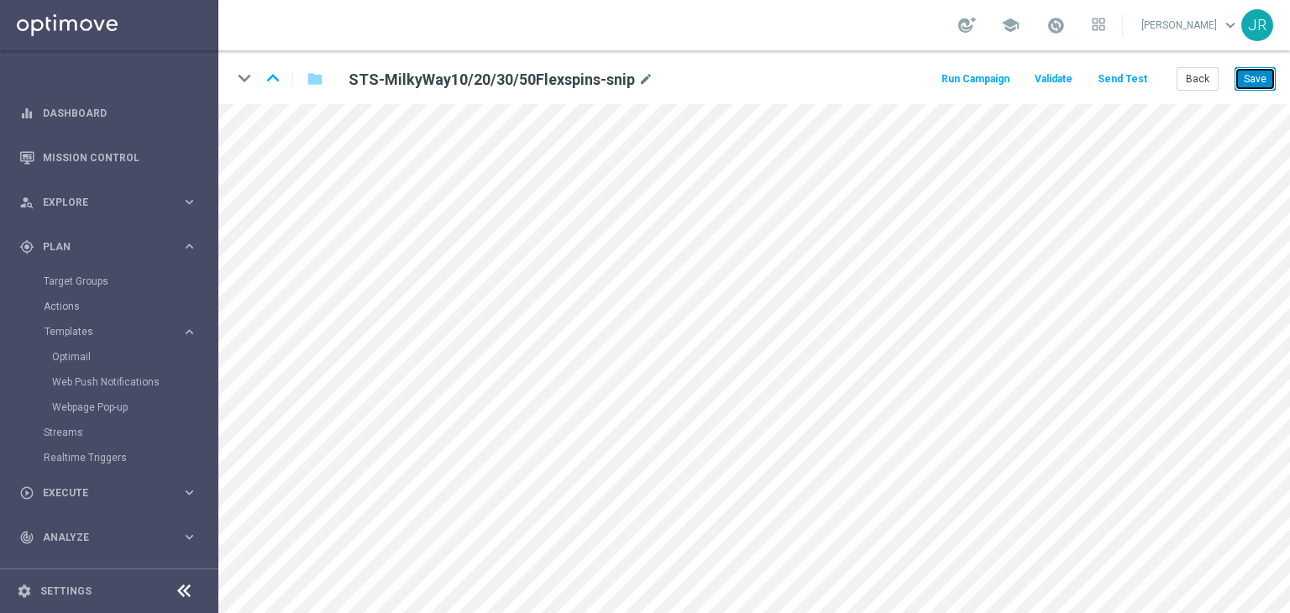
click at [1258, 86] on button "Save" at bounding box center [1254, 79] width 41 height 24
click at [1257, 71] on button "Save" at bounding box center [1254, 79] width 41 height 24
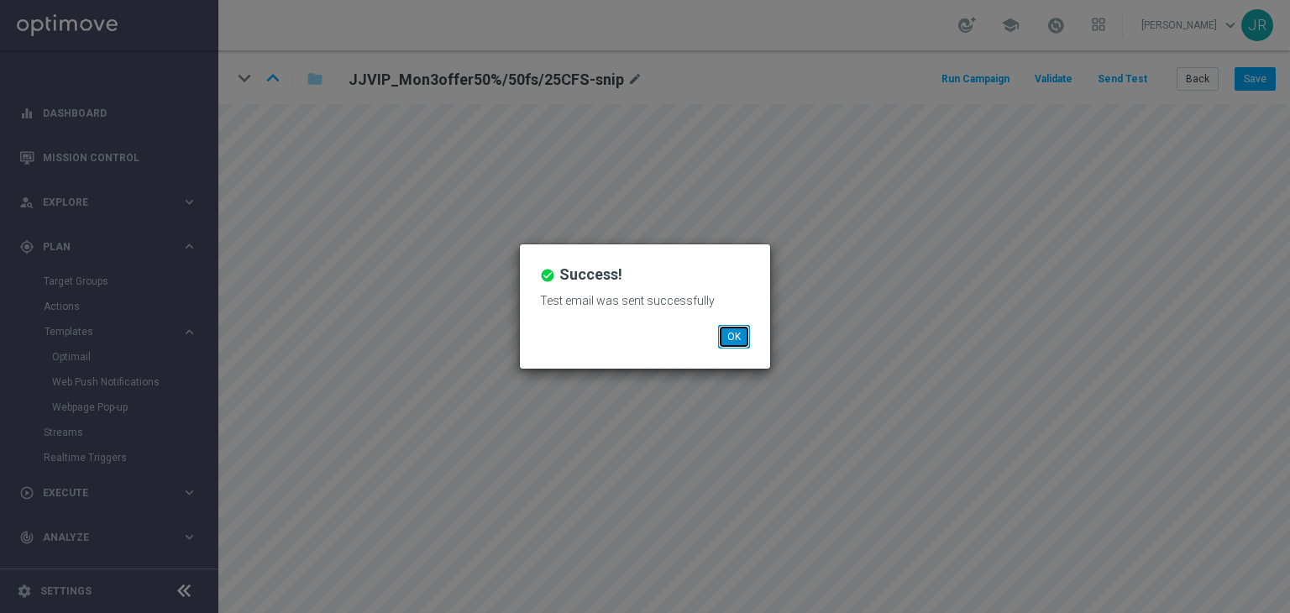
click at [741, 335] on button "OK" at bounding box center [734, 337] width 32 height 24
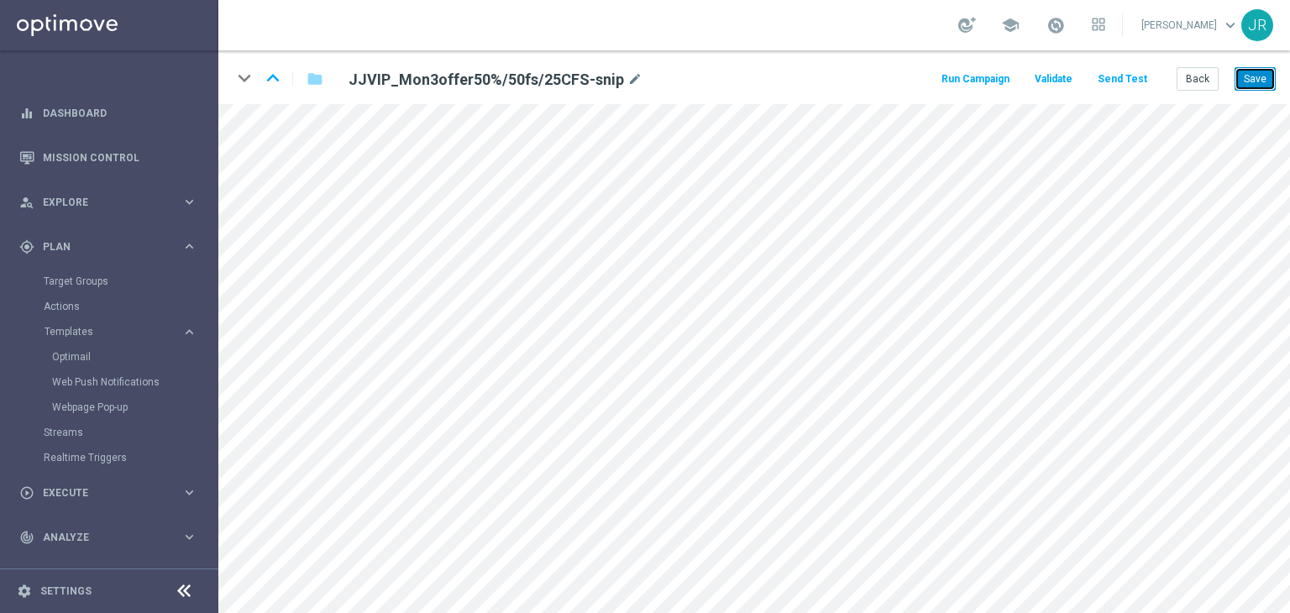
click at [1249, 85] on button "Save" at bounding box center [1254, 79] width 41 height 24
click at [1253, 78] on button "Save" at bounding box center [1254, 79] width 41 height 24
click at [1271, 74] on button "Save" at bounding box center [1254, 79] width 41 height 24
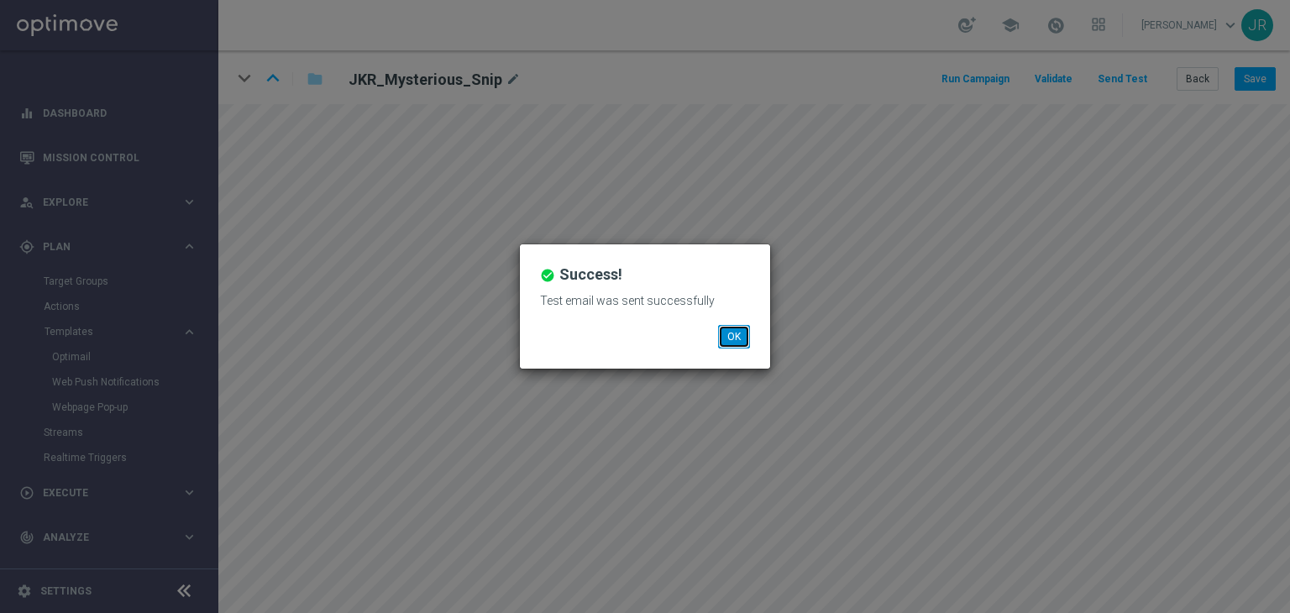
click at [736, 328] on button "OK" at bounding box center [734, 337] width 32 height 24
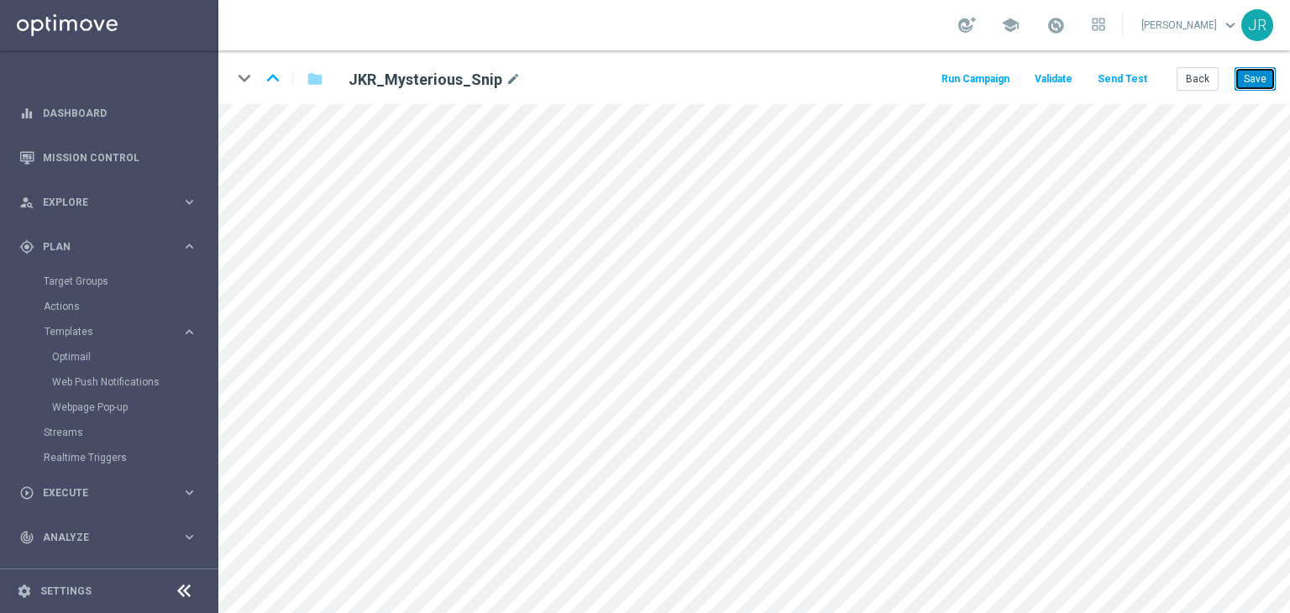
click at [1254, 81] on button "Save" at bounding box center [1254, 79] width 41 height 24
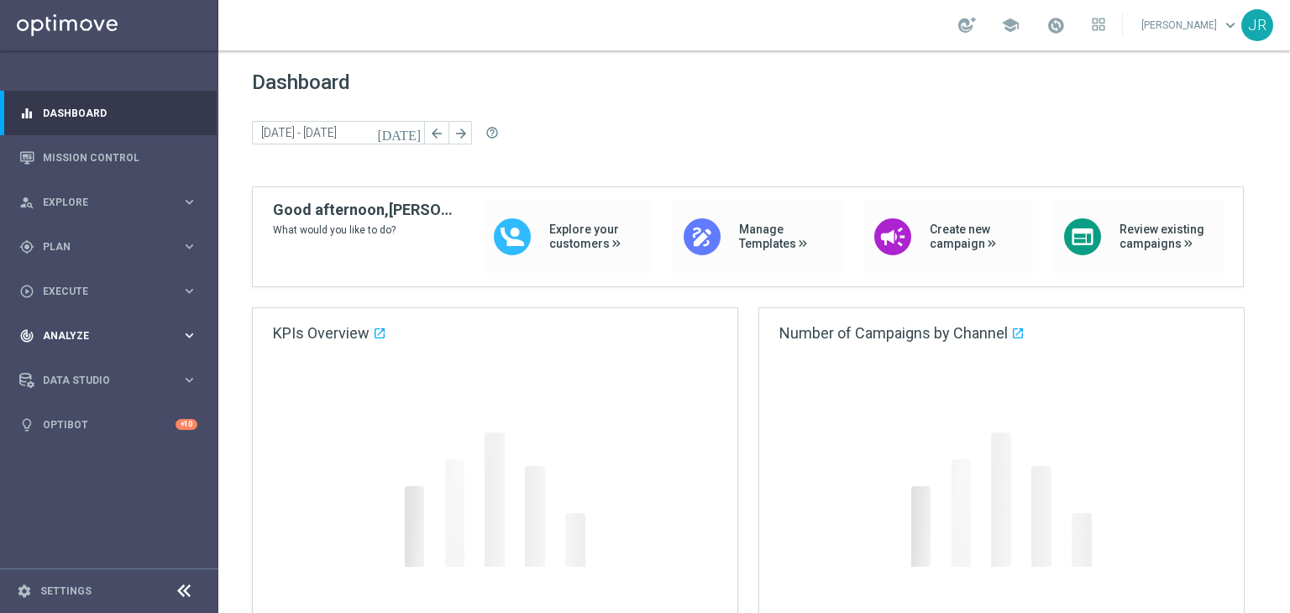
drag, startPoint x: 61, startPoint y: 241, endPoint x: 94, endPoint y: 326, distance: 90.9
click at [61, 242] on span "Plan" at bounding box center [112, 247] width 139 height 10
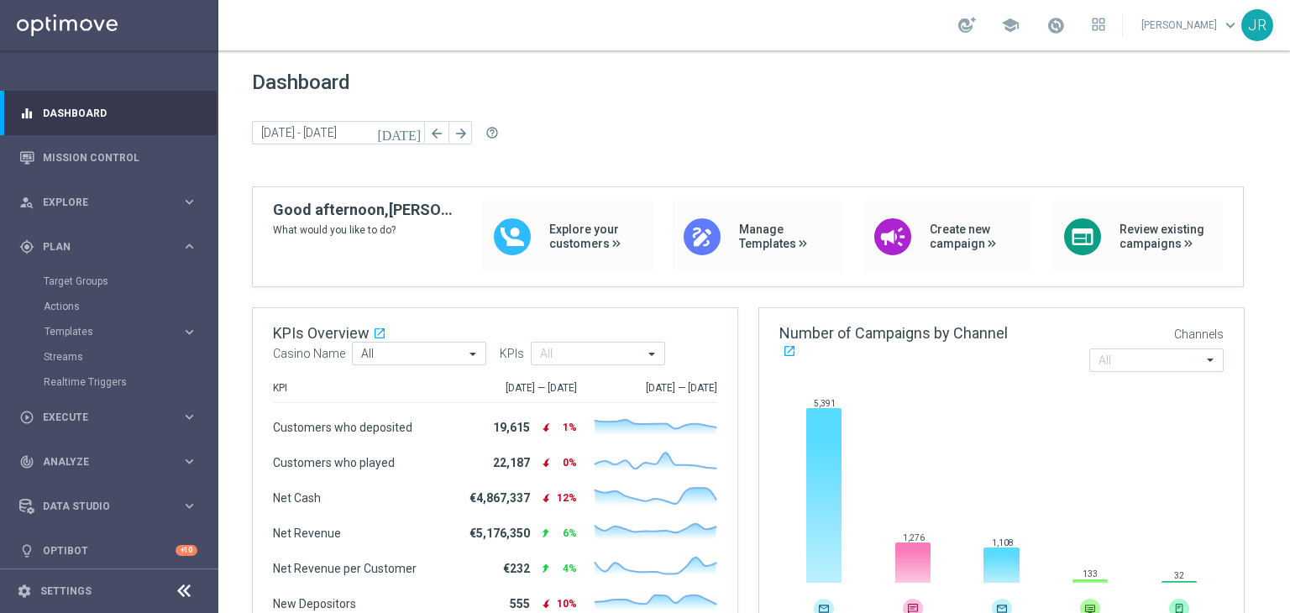
click at [81, 339] on accordion "Templates keyboard_arrow_right Optimail Web Push Notifications Webpage Pop-up" at bounding box center [130, 331] width 173 height 25
click at [84, 333] on span "Templates" at bounding box center [105, 332] width 120 height 10
click at [71, 358] on link "Optimail" at bounding box center [113, 356] width 123 height 13
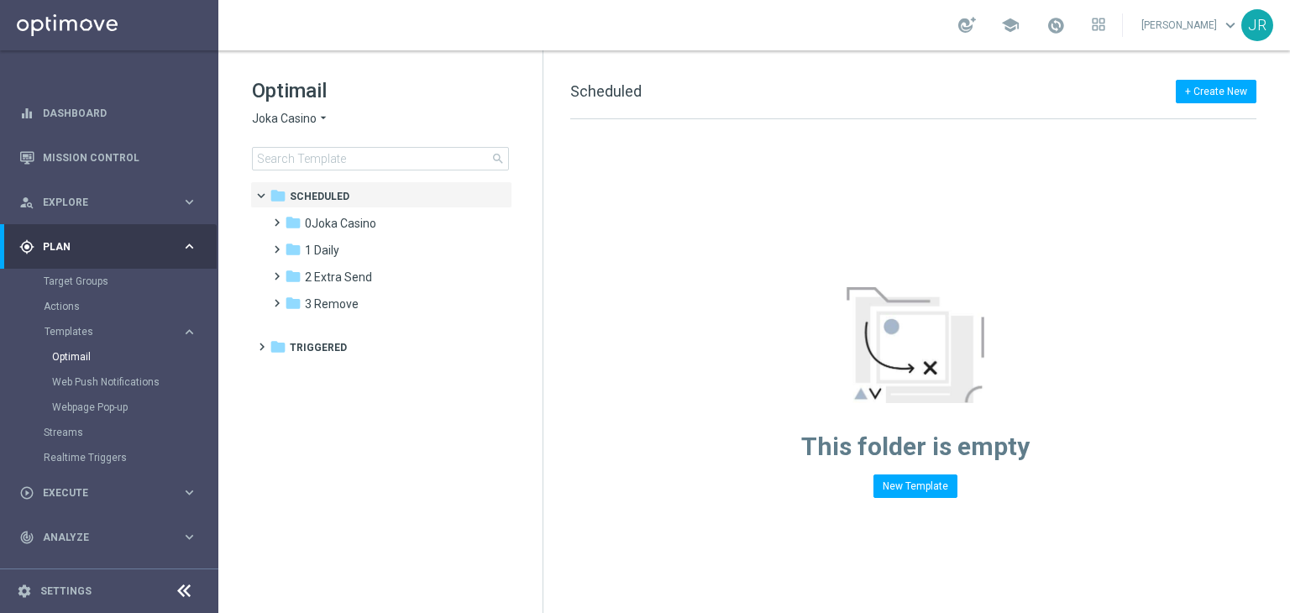
click at [299, 118] on span "Joka Casino" at bounding box center [284, 119] width 65 height 16
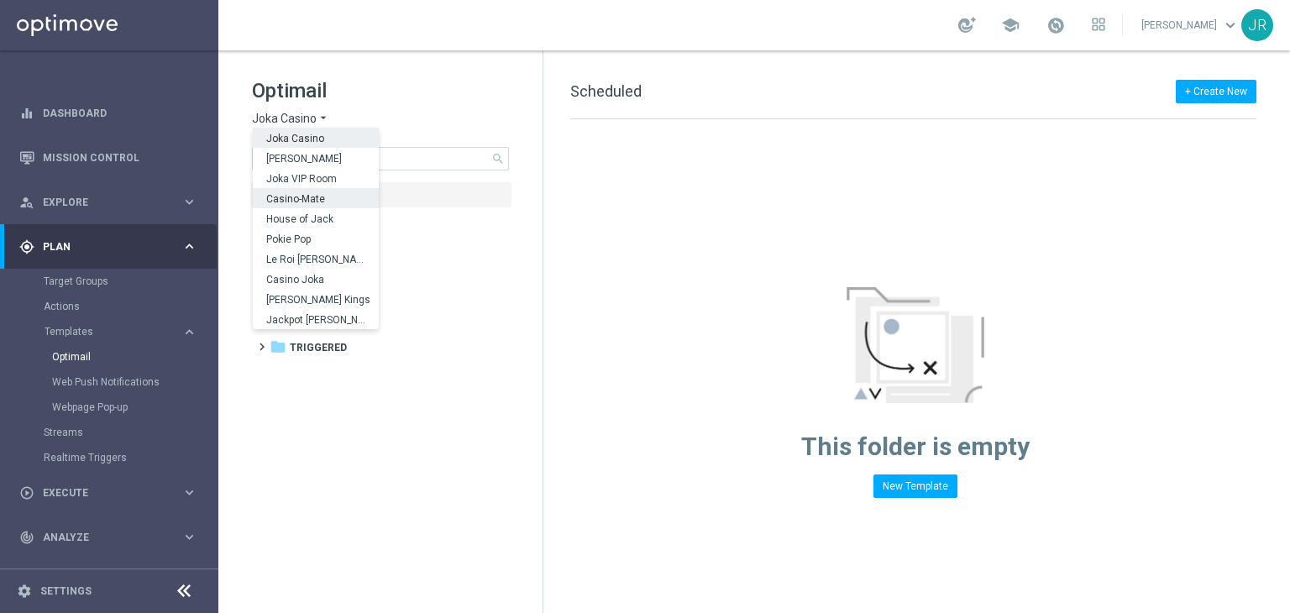
click at [0, 0] on span "Casino-Mate" at bounding box center [0, 0] width 0 height 0
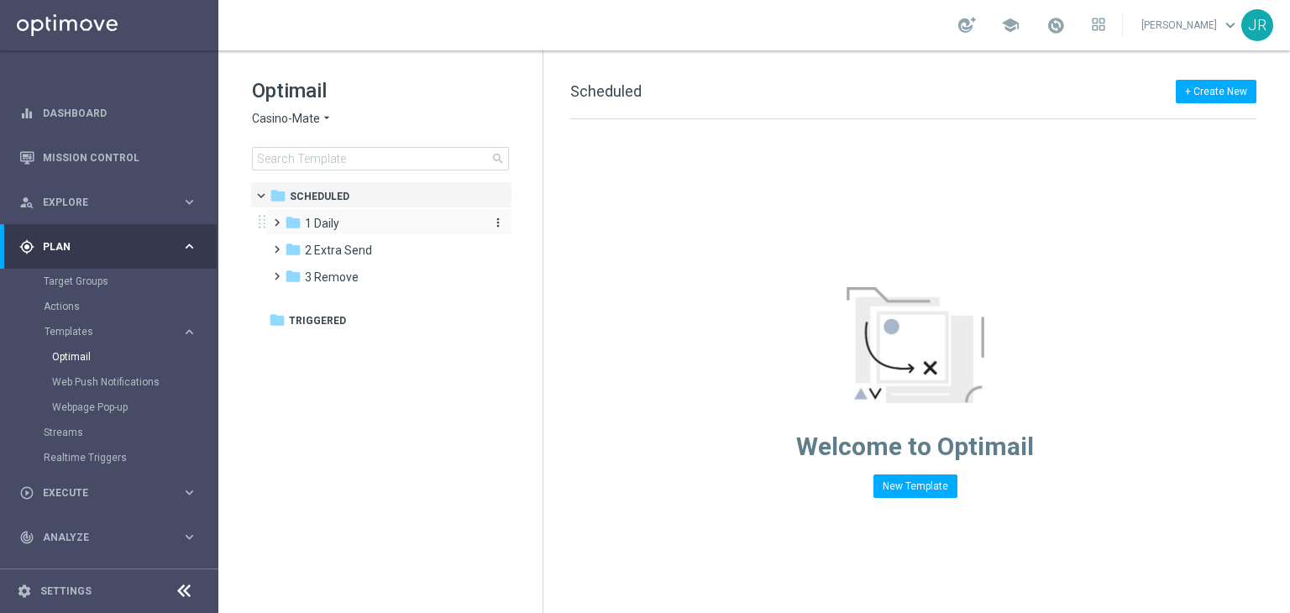
click at [330, 219] on span "1 Daily" at bounding box center [322, 223] width 34 height 15
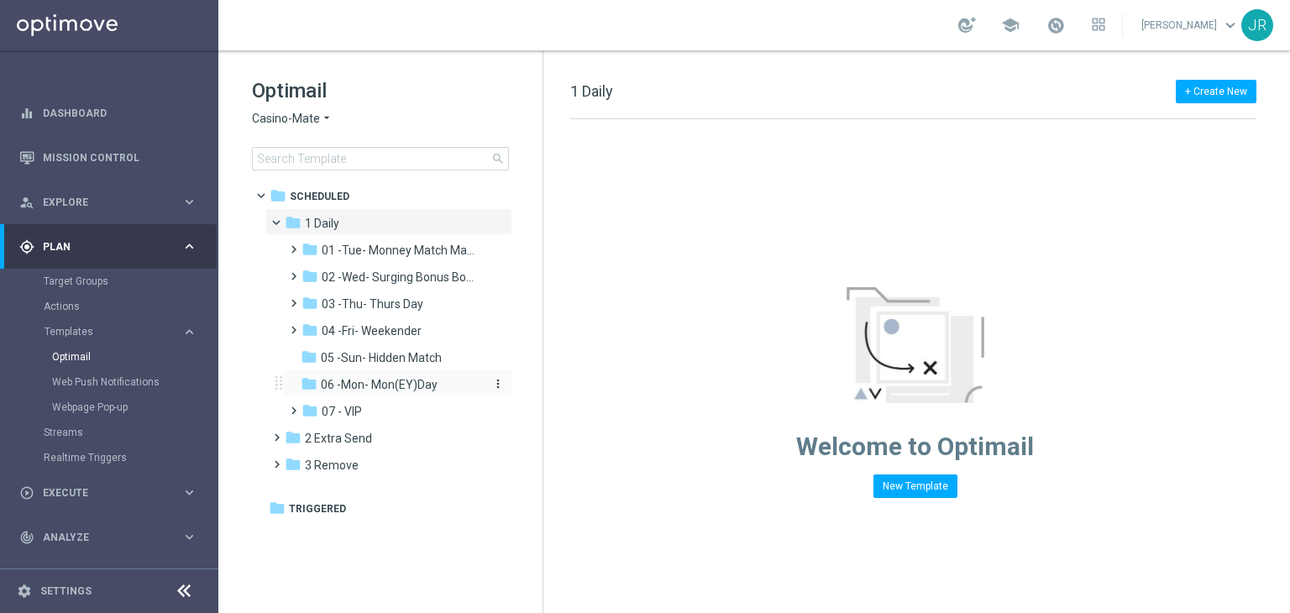
click at [375, 389] on span "06 -Mon- Mon(EY)Day" at bounding box center [379, 384] width 117 height 15
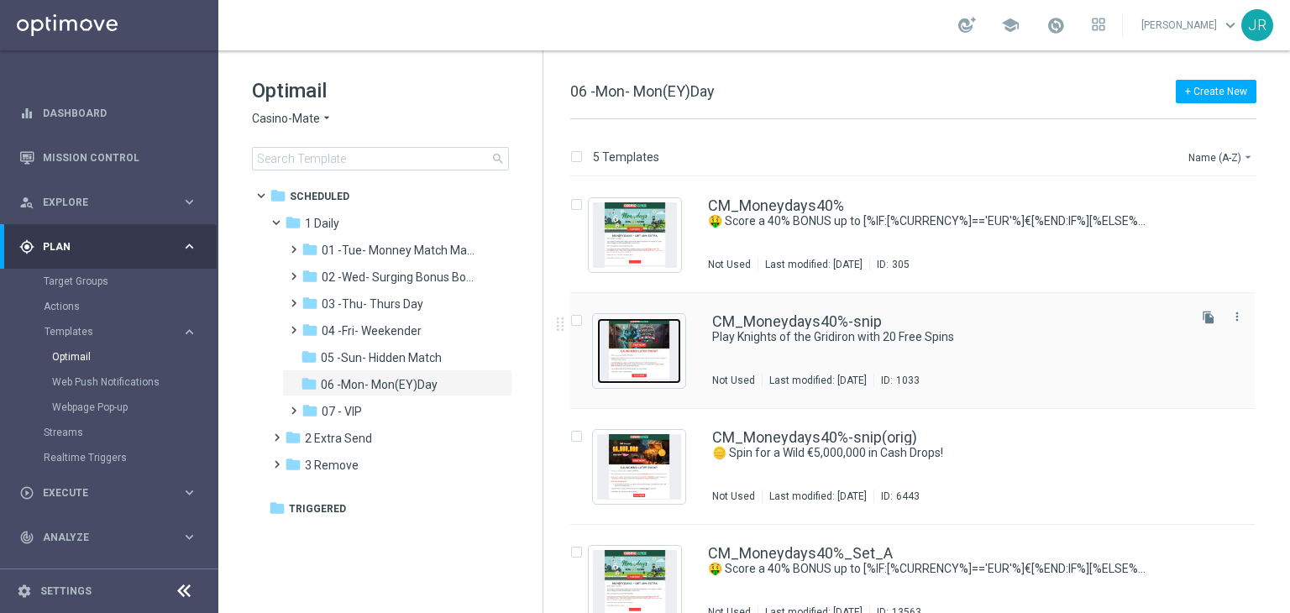
click at [658, 373] on img "Press SPACE to select this row." at bounding box center [639, 351] width 84 height 66
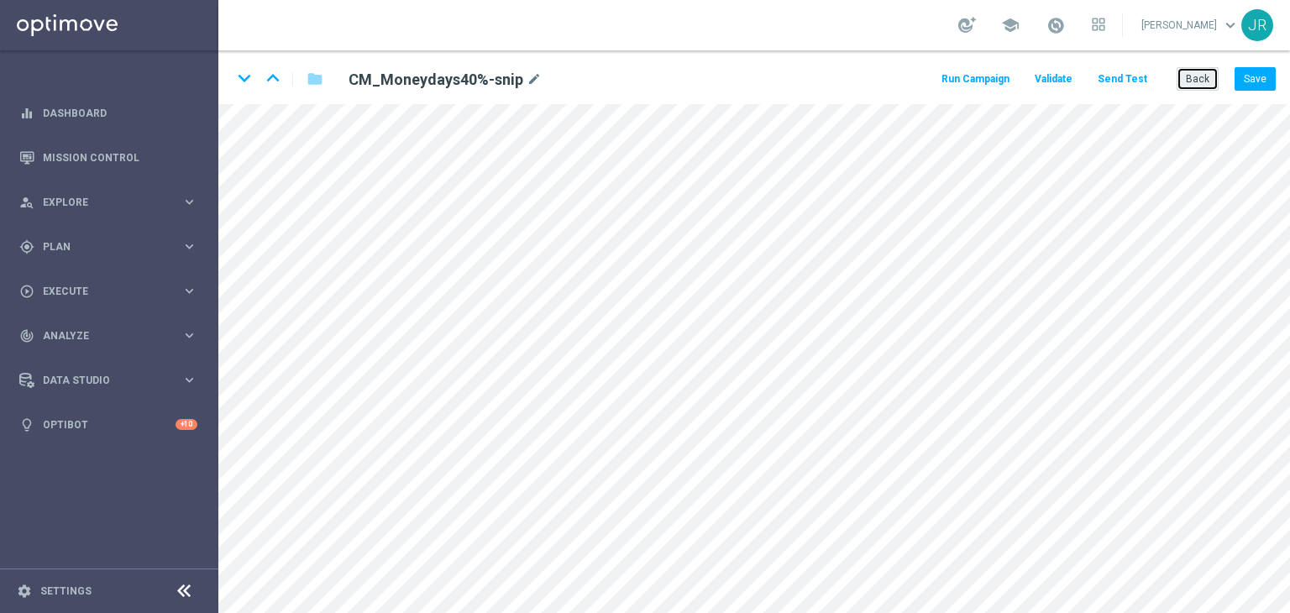
click at [1209, 81] on button "Back" at bounding box center [1198, 79] width 42 height 24
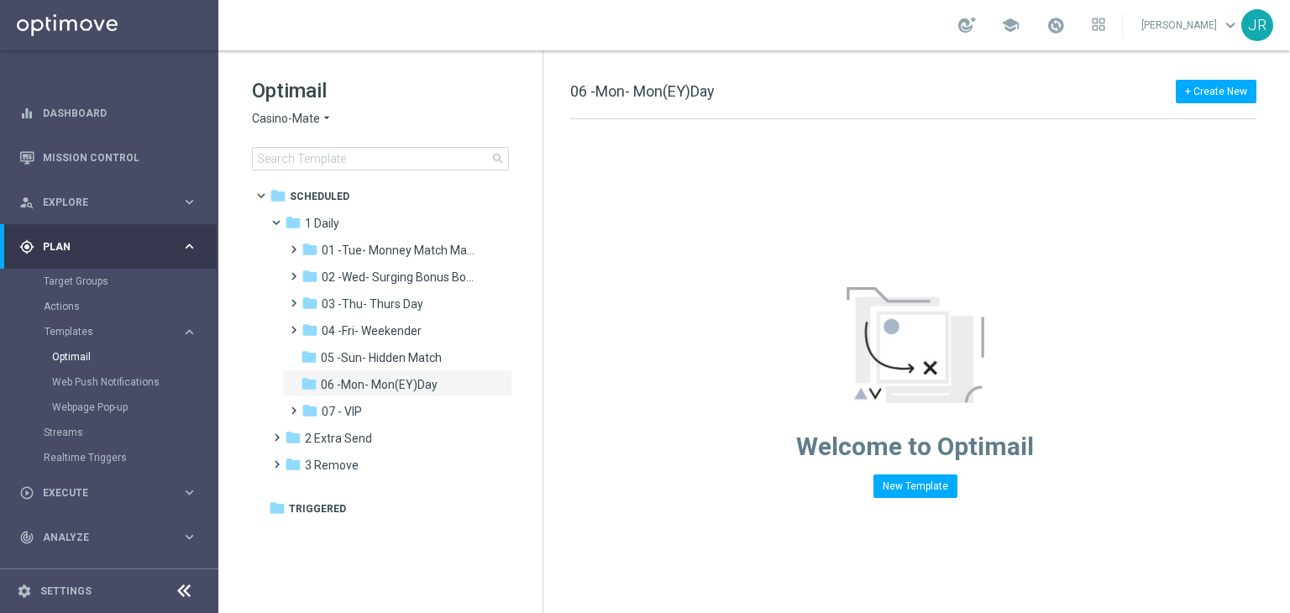
click at [262, 122] on span "Casino-Mate" at bounding box center [286, 119] width 68 height 16
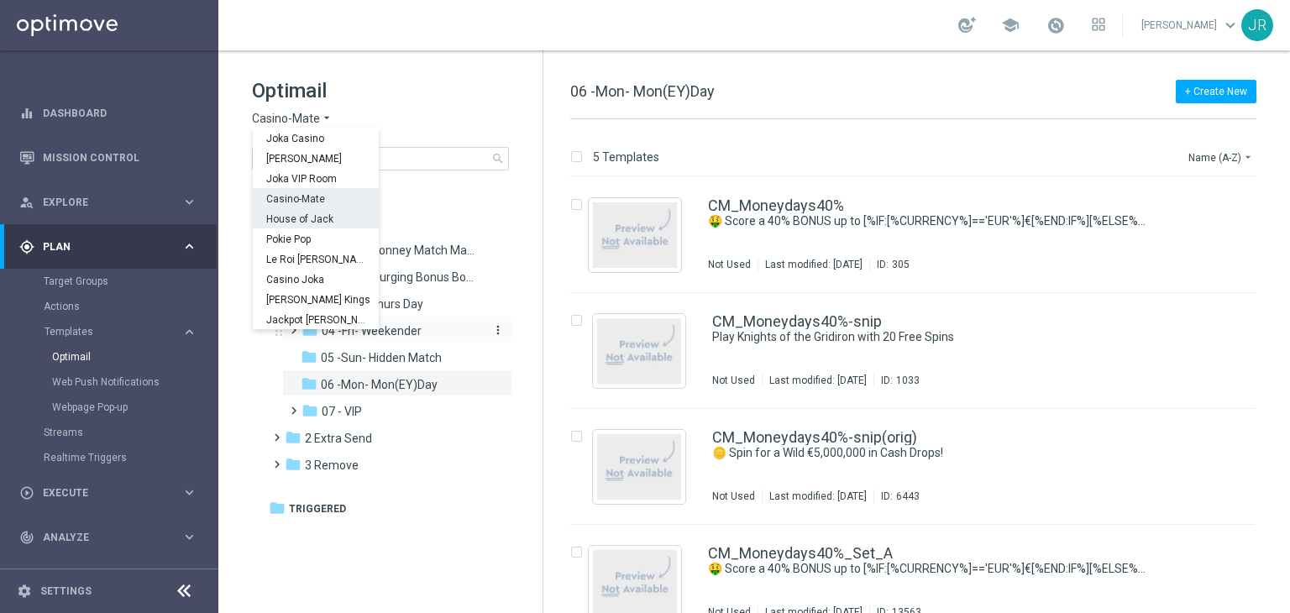
drag, startPoint x: 306, startPoint y: 218, endPoint x: 483, endPoint y: 327, distance: 208.1
click at [0, 0] on span "House of Jack" at bounding box center [0, 0] width 0 height 0
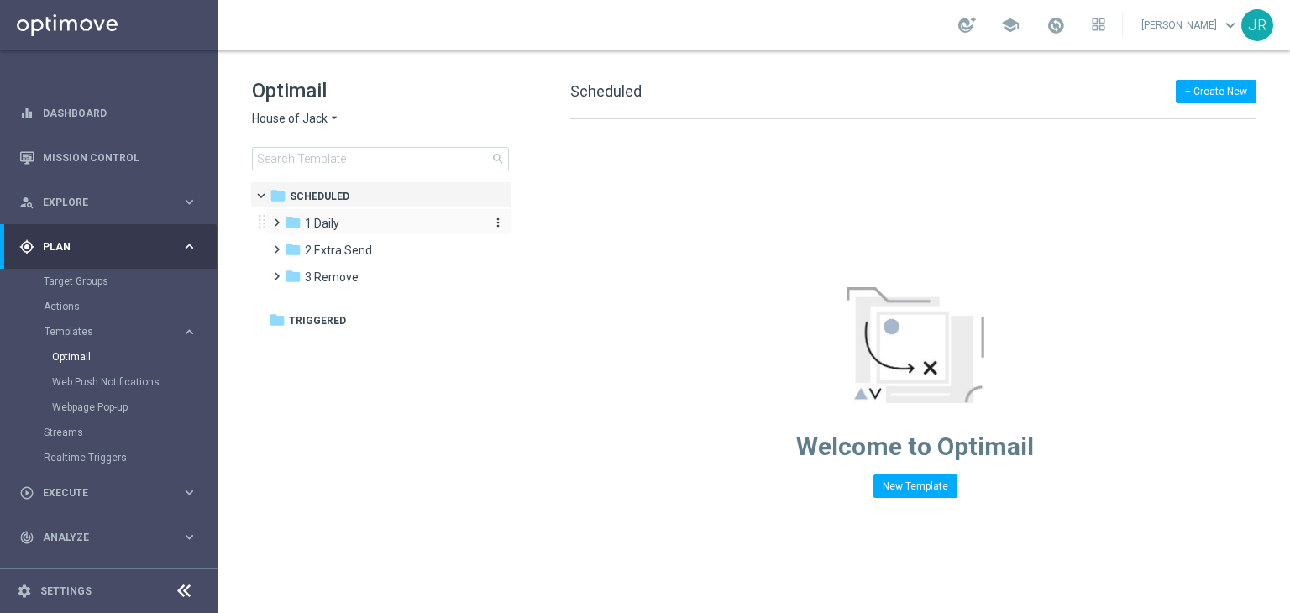
click at [349, 216] on div "folder 1 Daily" at bounding box center [381, 223] width 193 height 19
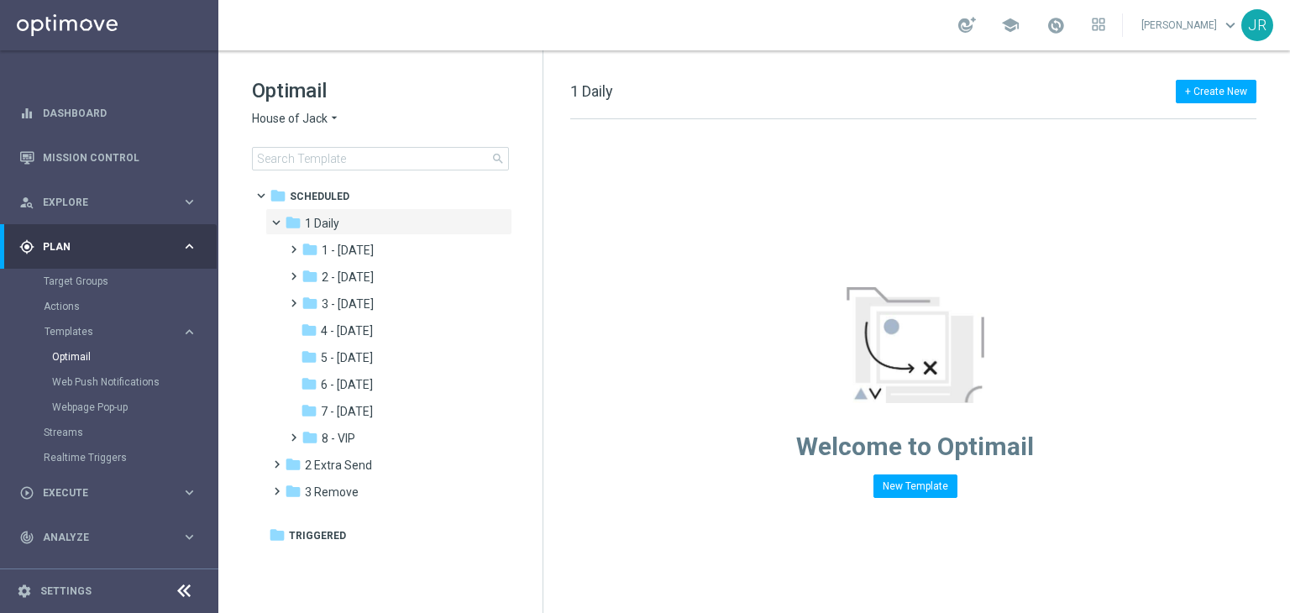
drag, startPoint x: 360, startPoint y: 406, endPoint x: 683, endPoint y: 362, distance: 325.4
click at [363, 405] on span "7 - Monday" at bounding box center [347, 411] width 52 height 15
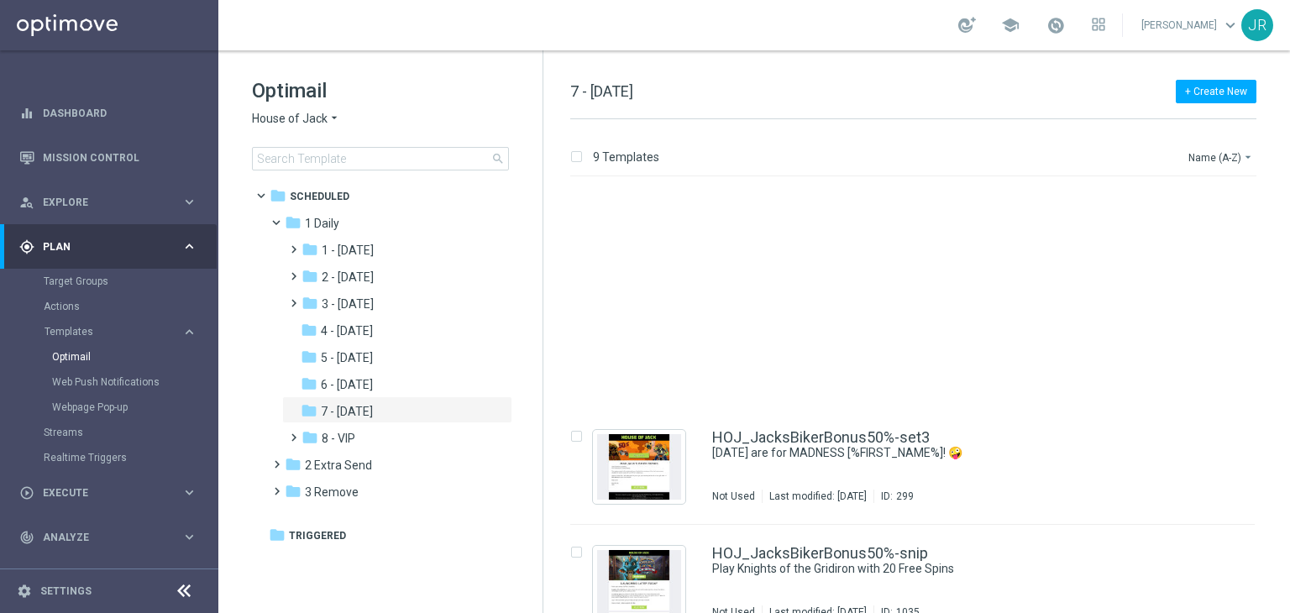
scroll to position [252, 0]
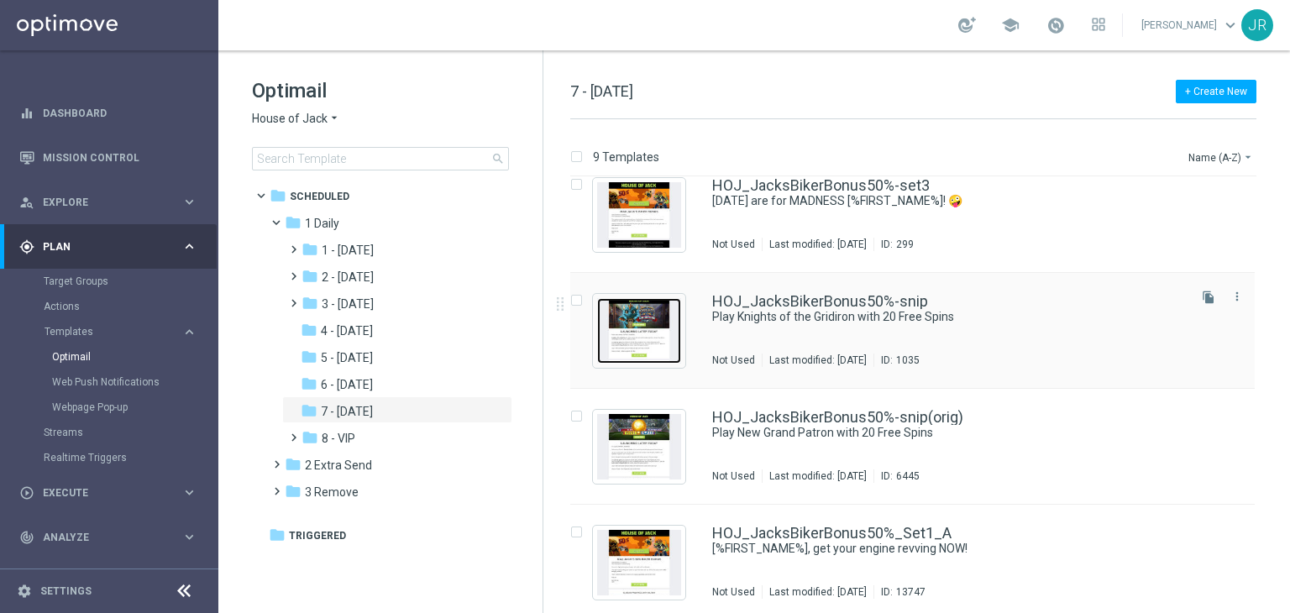
click at [657, 356] on img "Press SPACE to select this row." at bounding box center [639, 331] width 84 height 66
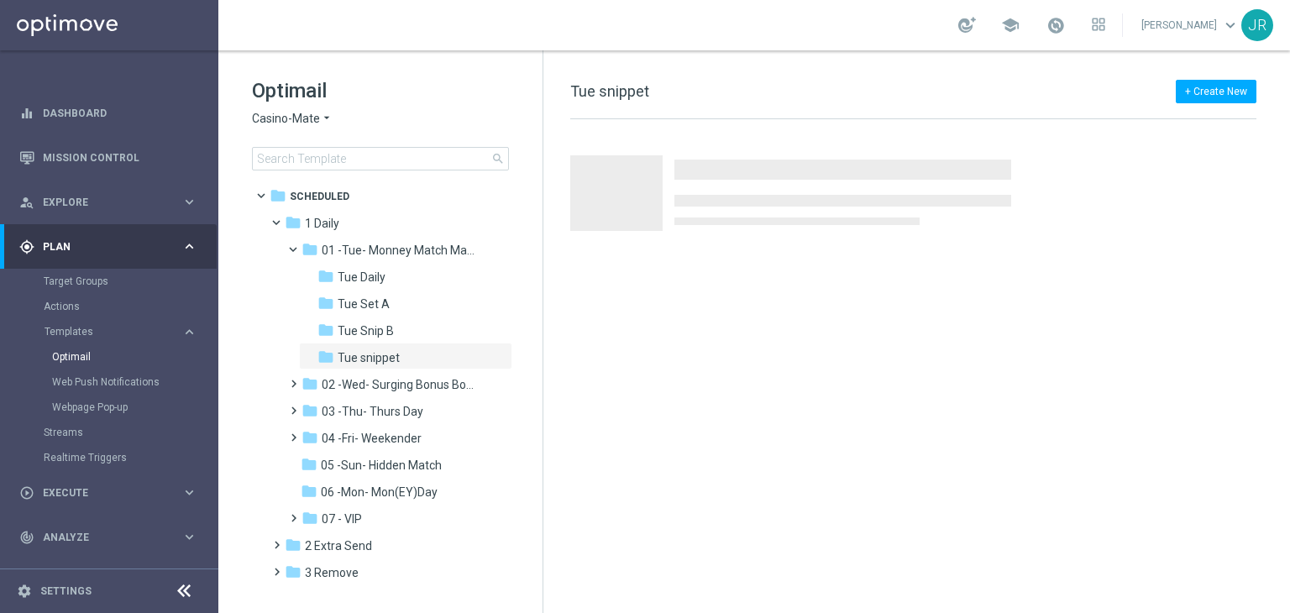
click at [309, 113] on span "Casino-Mate" at bounding box center [286, 119] width 68 height 16
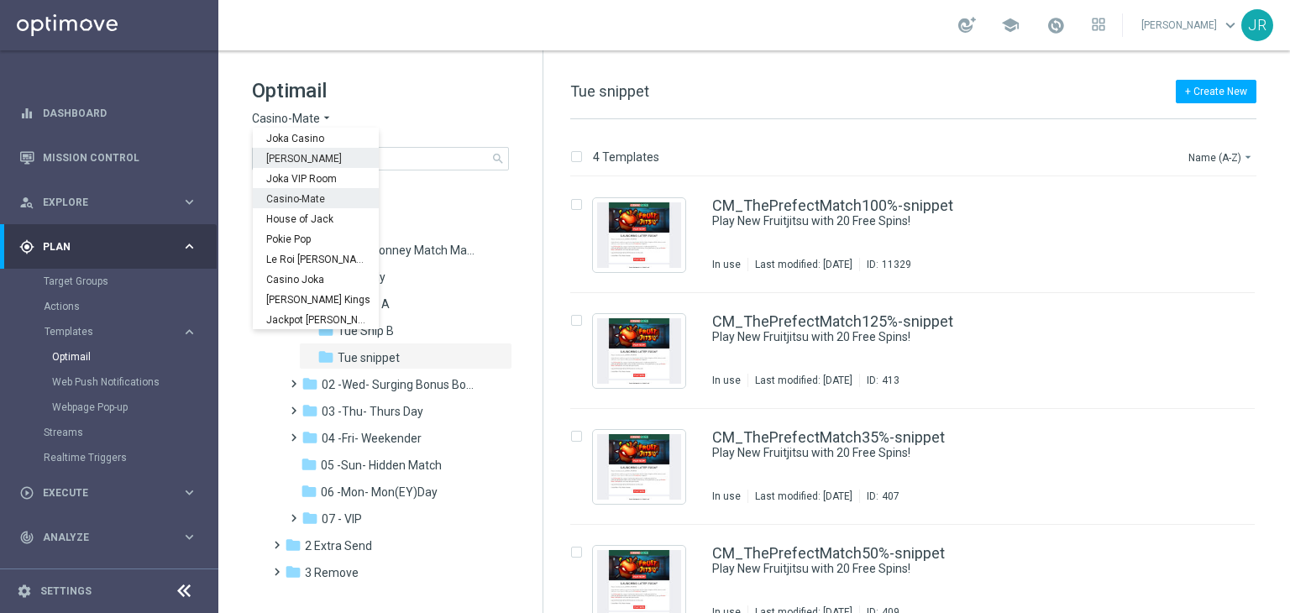
click at [0, 0] on span "[PERSON_NAME]" at bounding box center [0, 0] width 0 height 0
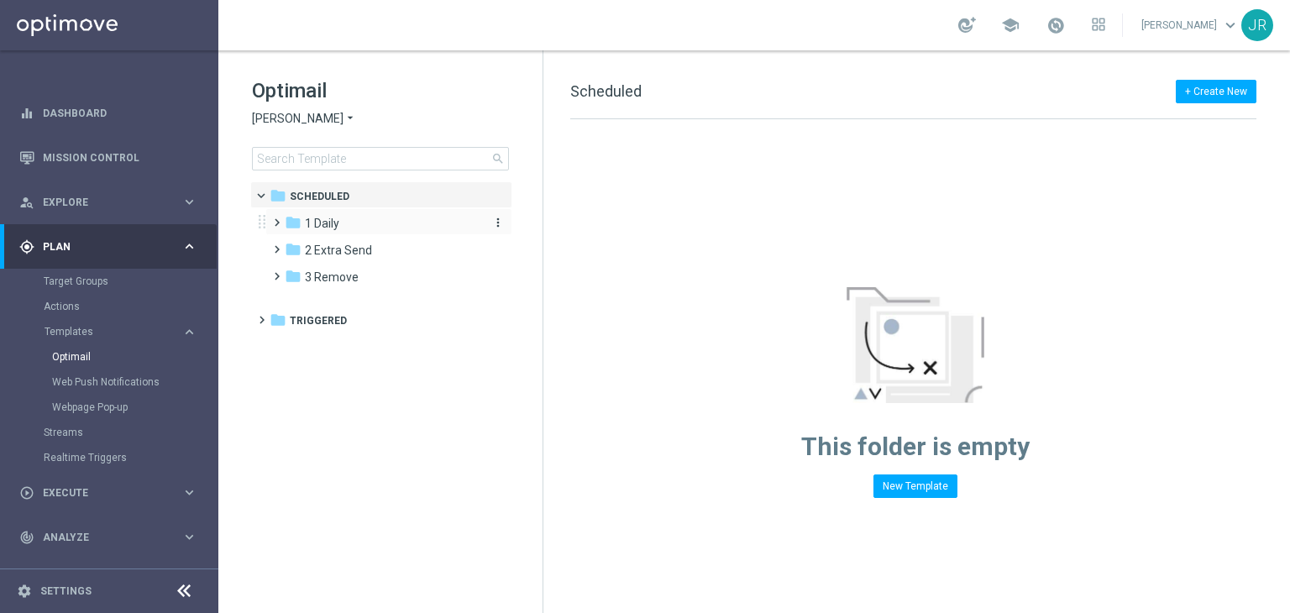
click at [354, 226] on div "folder 1 Daily" at bounding box center [381, 223] width 193 height 19
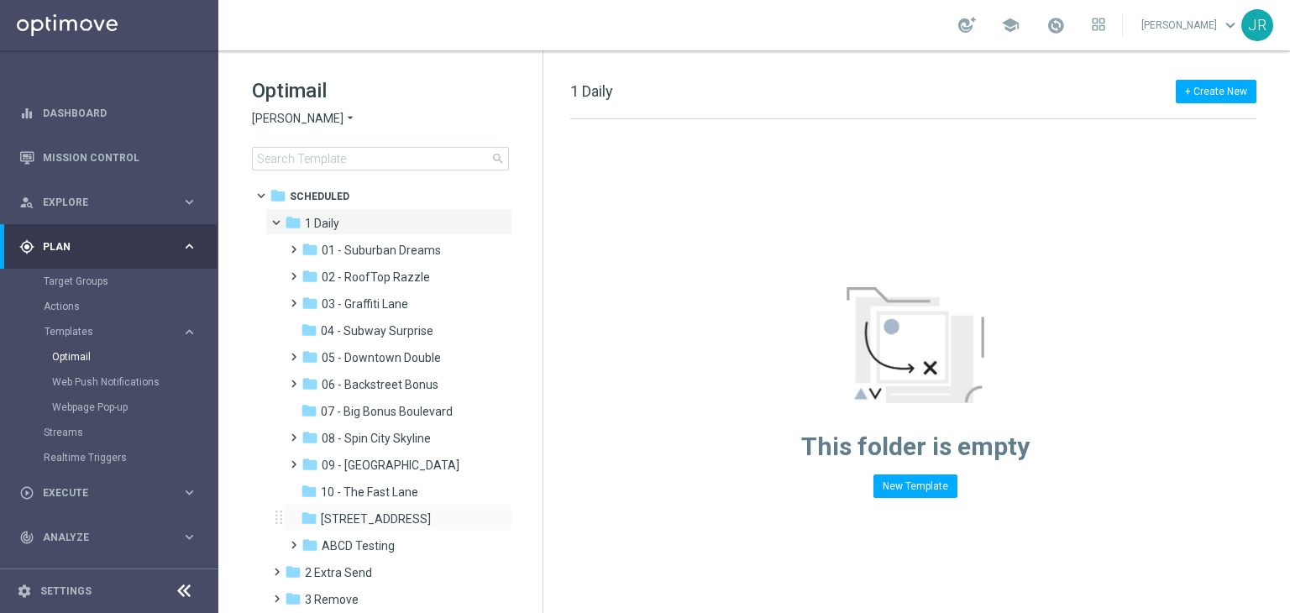
click at [420, 504] on div "folder [STREET_ADDRESS] more_vert" at bounding box center [397, 517] width 230 height 27
click at [409, 516] on div "folder 11 - 31st Ave" at bounding box center [390, 519] width 179 height 19
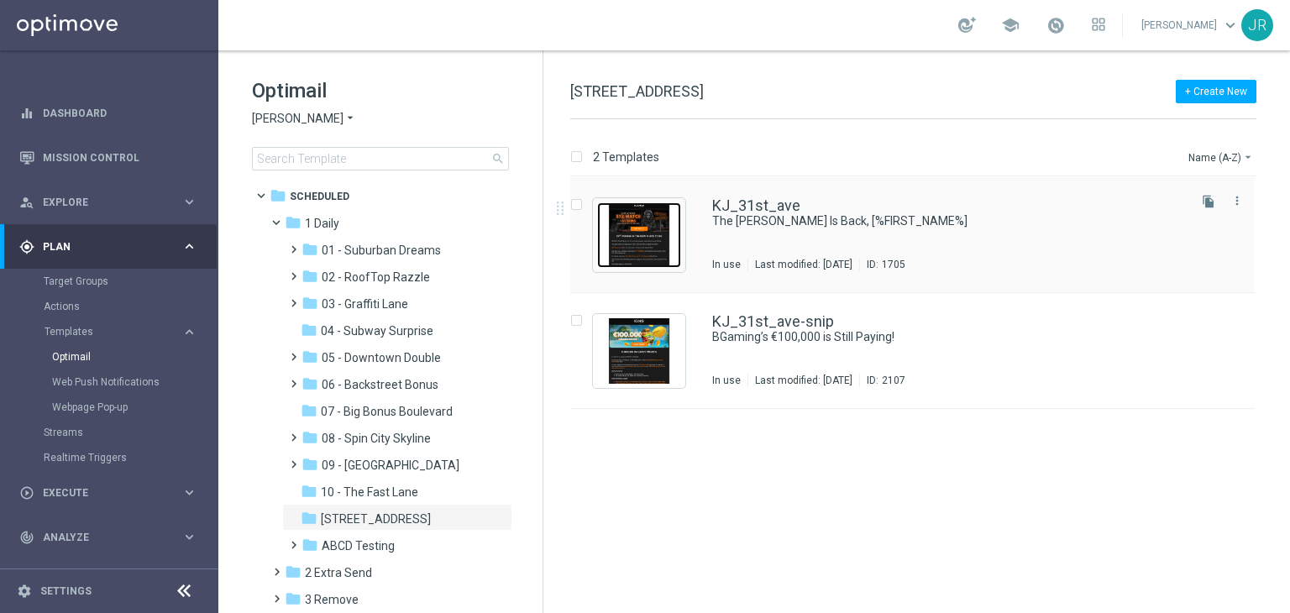
click at [630, 249] on img "Press SPACE to select this row." at bounding box center [639, 235] width 84 height 66
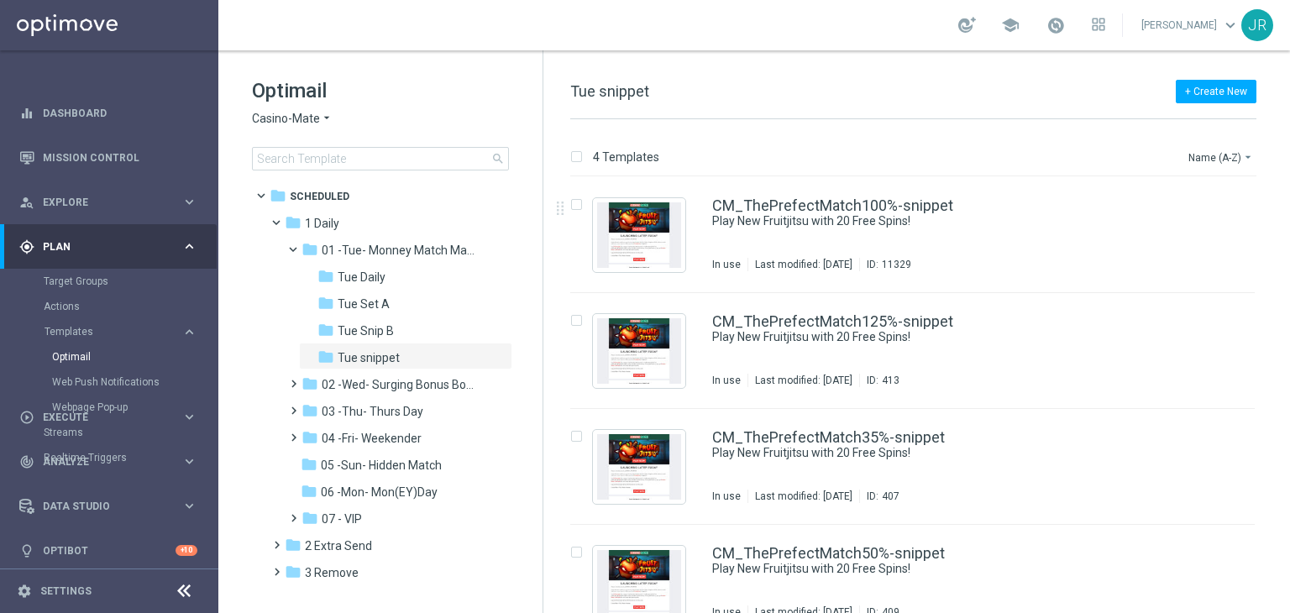
click at [264, 117] on span "Casino-Mate" at bounding box center [286, 119] width 68 height 16
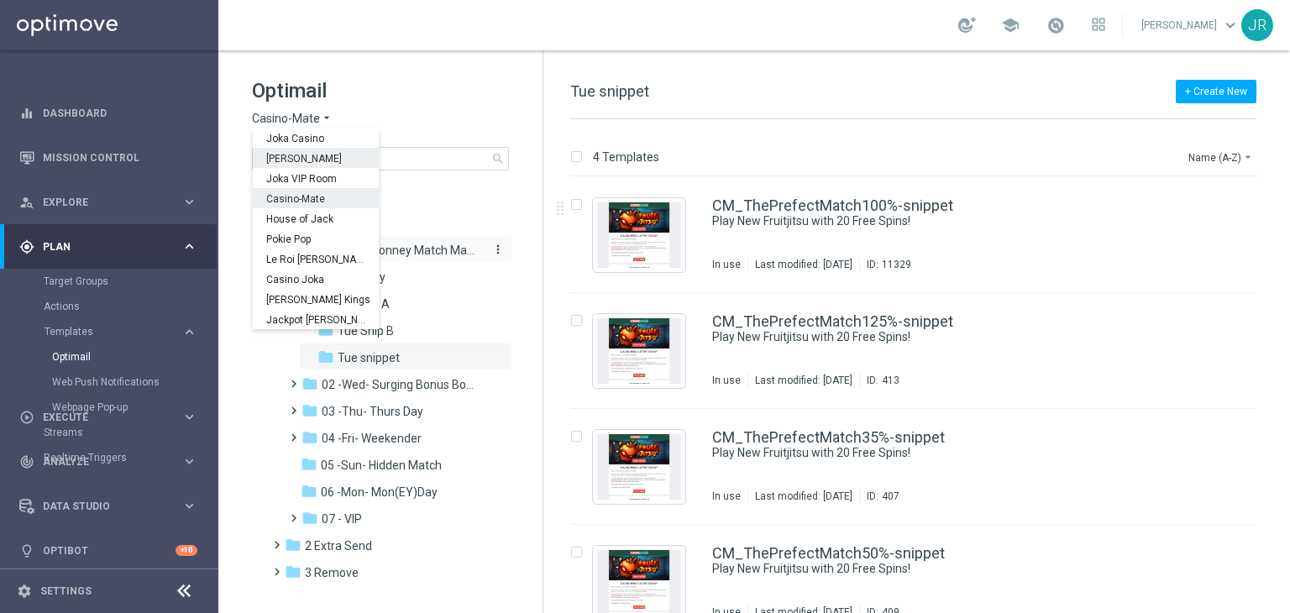
drag, startPoint x: 288, startPoint y: 153, endPoint x: 359, endPoint y: 252, distance: 122.1
click at [0, 0] on span "[PERSON_NAME]" at bounding box center [0, 0] width 0 height 0
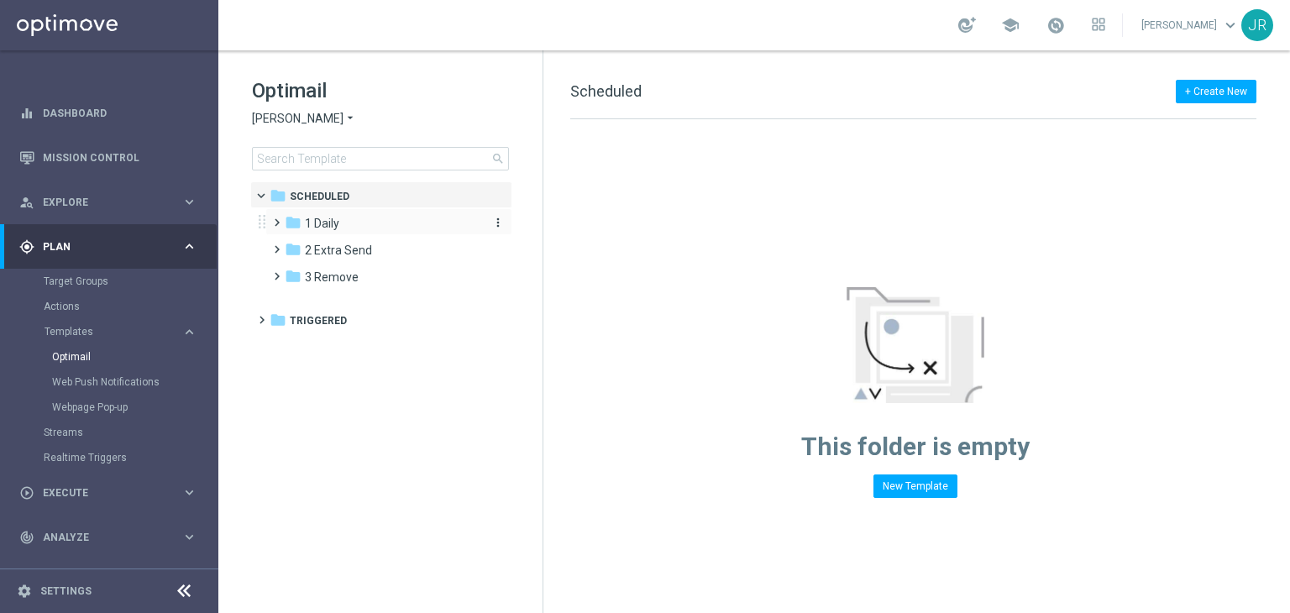
click at [311, 226] on span "1 Daily" at bounding box center [322, 223] width 34 height 15
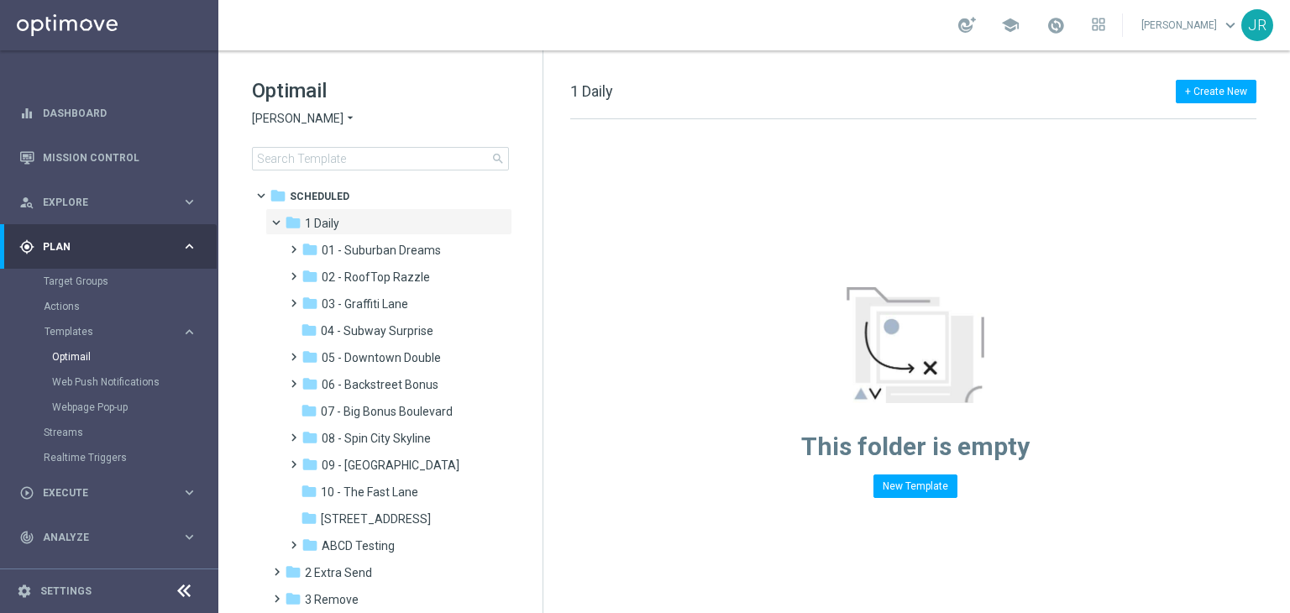
drag, startPoint x: 383, startPoint y: 485, endPoint x: 719, endPoint y: 382, distance: 351.4
click at [387, 489] on span "10 - The Fast Lane" at bounding box center [369, 492] width 97 height 15
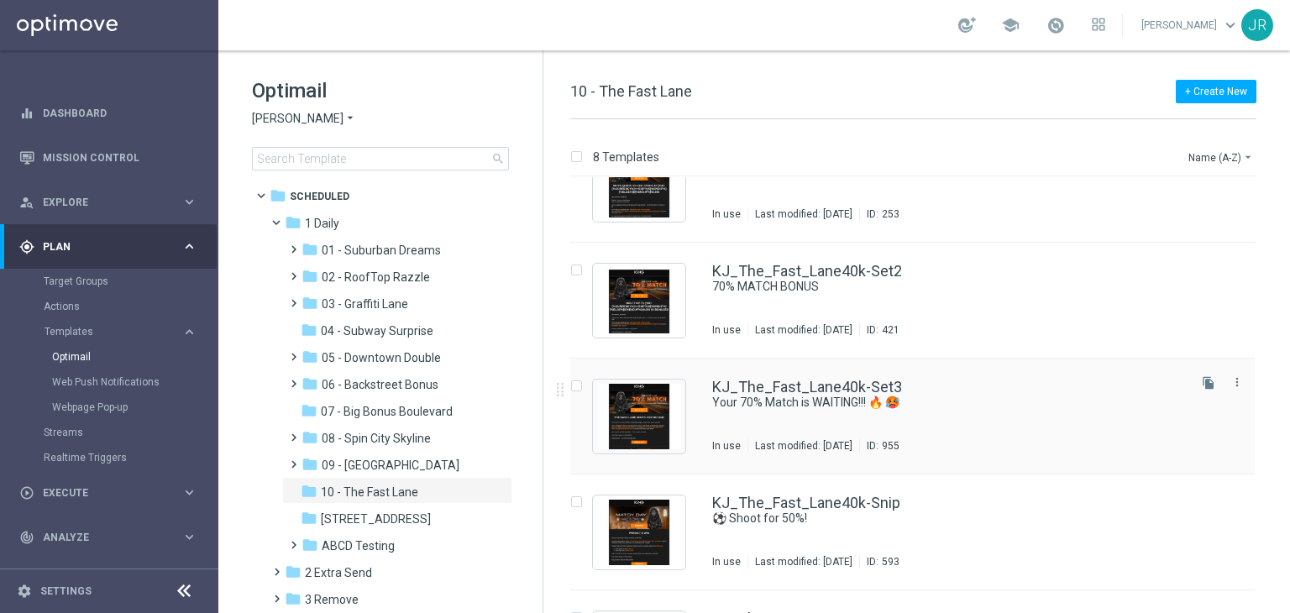
scroll to position [84, 0]
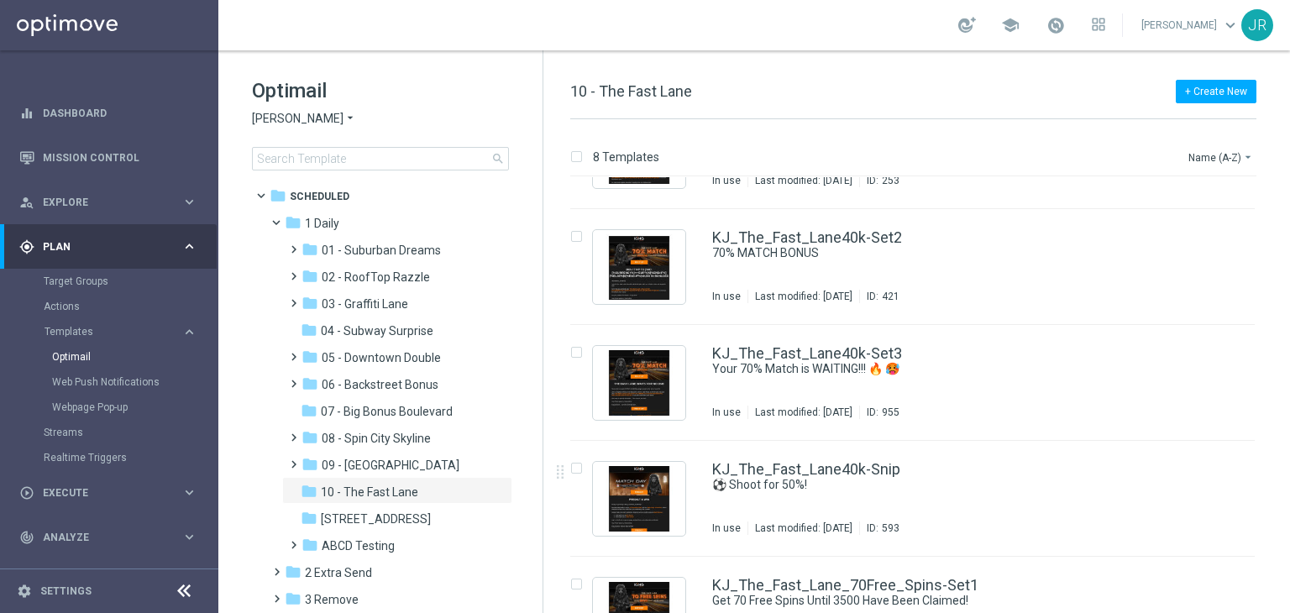
click at [275, 107] on div "Optimail [PERSON_NAME] × [PERSON_NAME] search" at bounding box center [397, 123] width 291 height 93
click at [286, 115] on span "[PERSON_NAME]" at bounding box center [298, 119] width 92 height 16
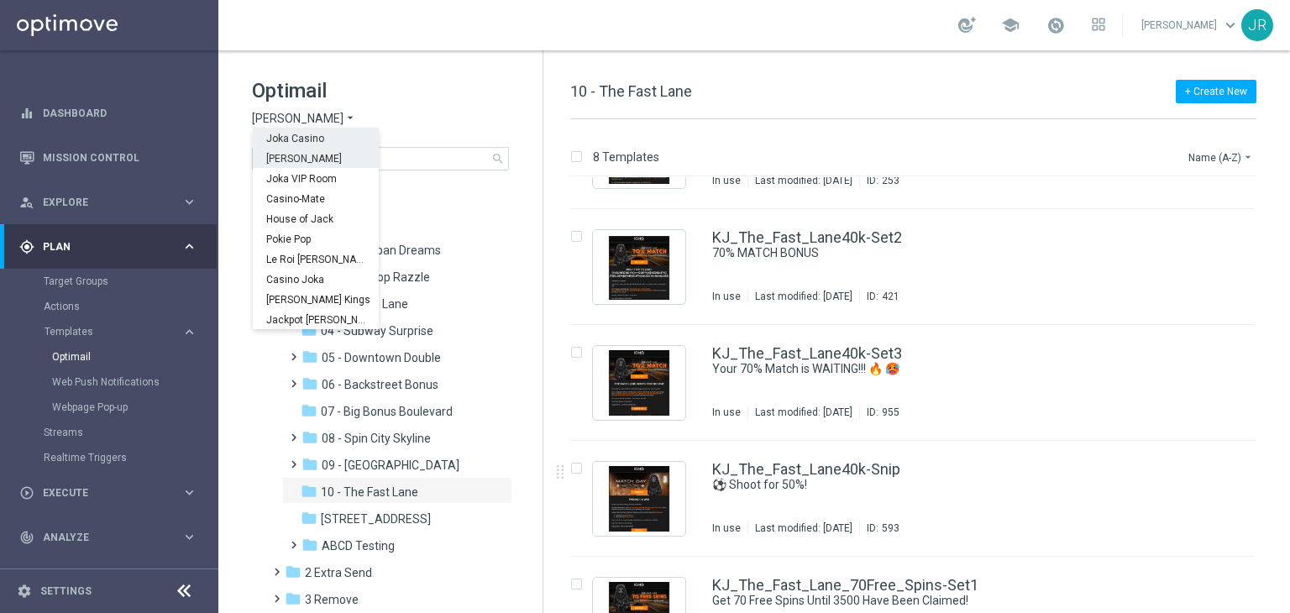
click at [0, 0] on span "Joka Casino" at bounding box center [0, 0] width 0 height 0
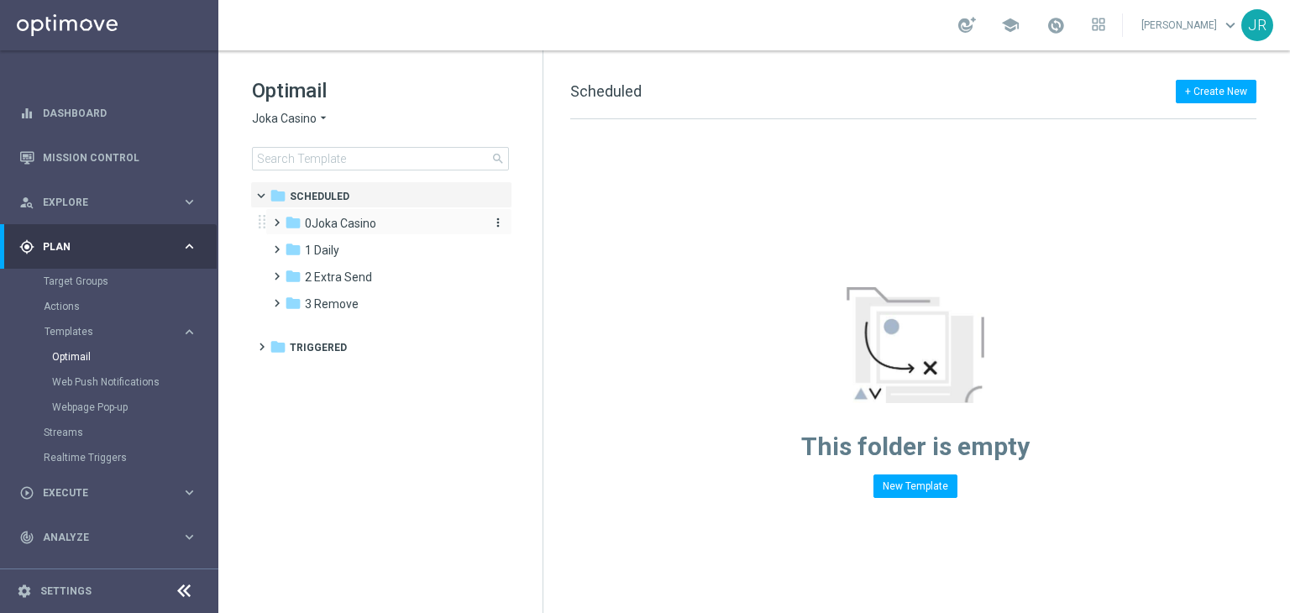
click at [343, 225] on span "0Joka Casino" at bounding box center [340, 223] width 71 height 15
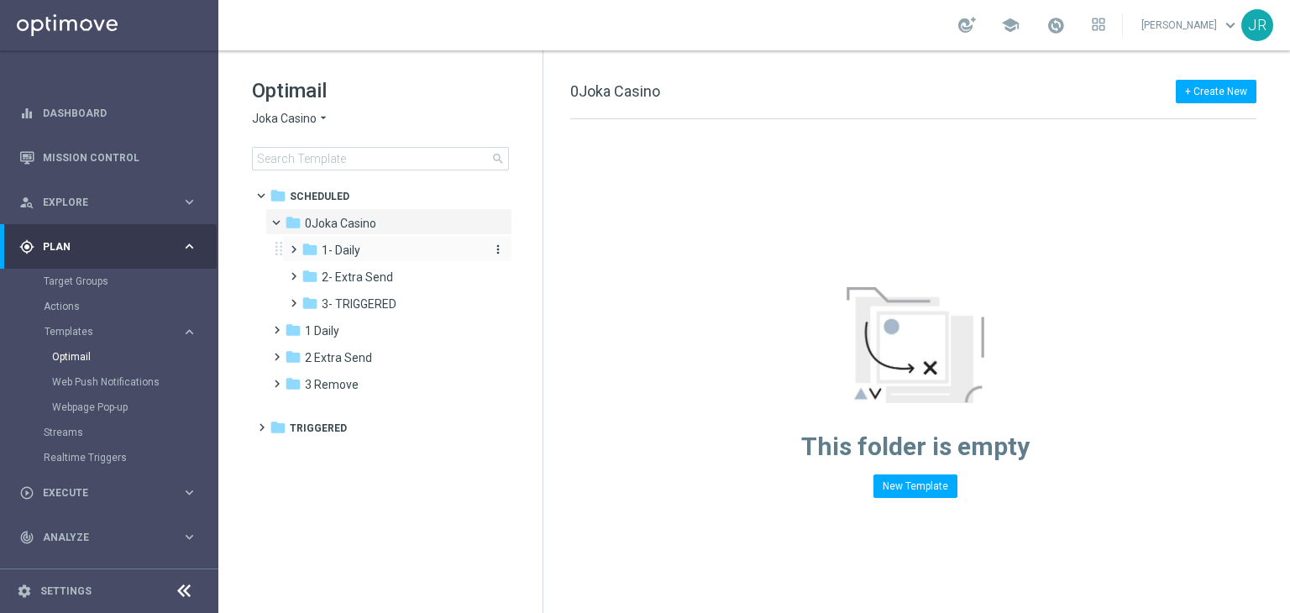
click at [346, 253] on span "1- Daily" at bounding box center [341, 250] width 39 height 15
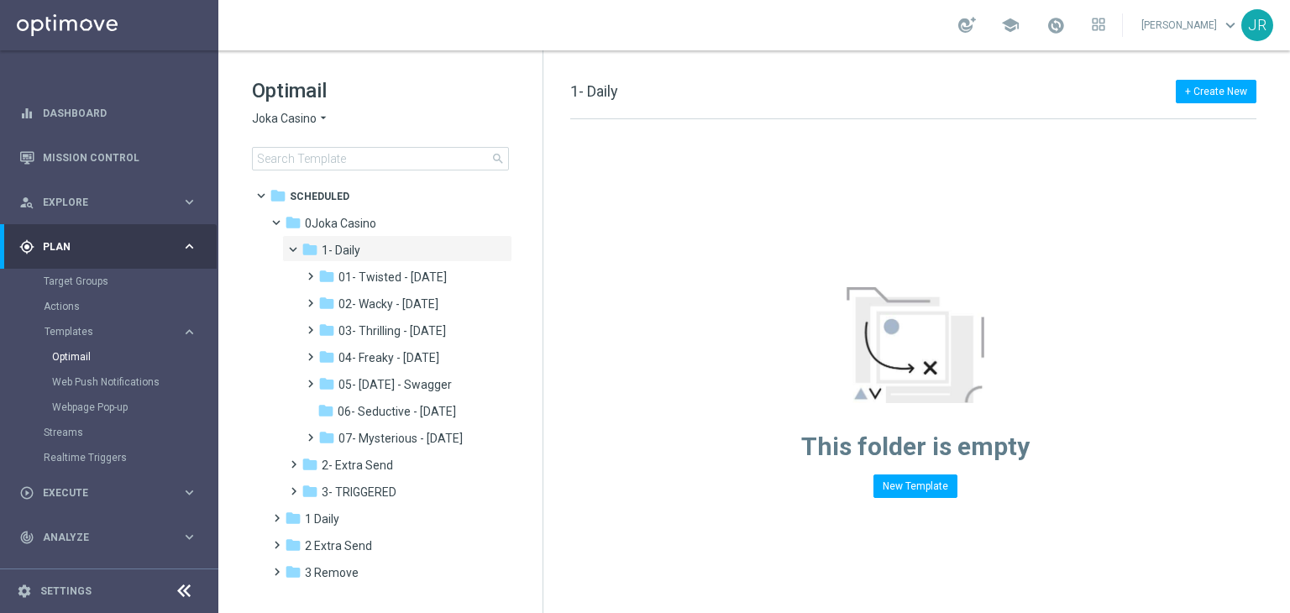
drag, startPoint x: 383, startPoint y: 383, endPoint x: 947, endPoint y: 362, distance: 564.7
click at [384, 386] on span "05- [DATE] - Swagger" at bounding box center [394, 384] width 113 height 15
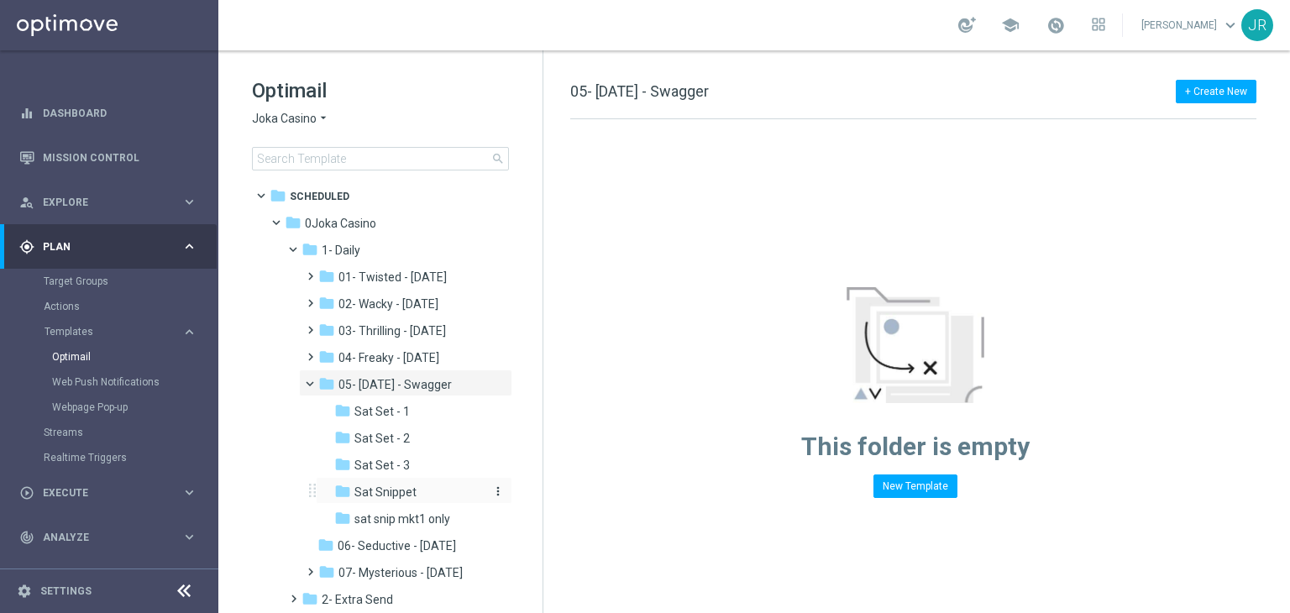
click at [433, 501] on div "folder Sat Set - 1 more_vert folder Sat Set - 2 more_vert" at bounding box center [409, 463] width 207 height 134
click at [433, 500] on div "folder Sat Snippet" at bounding box center [409, 492] width 151 height 19
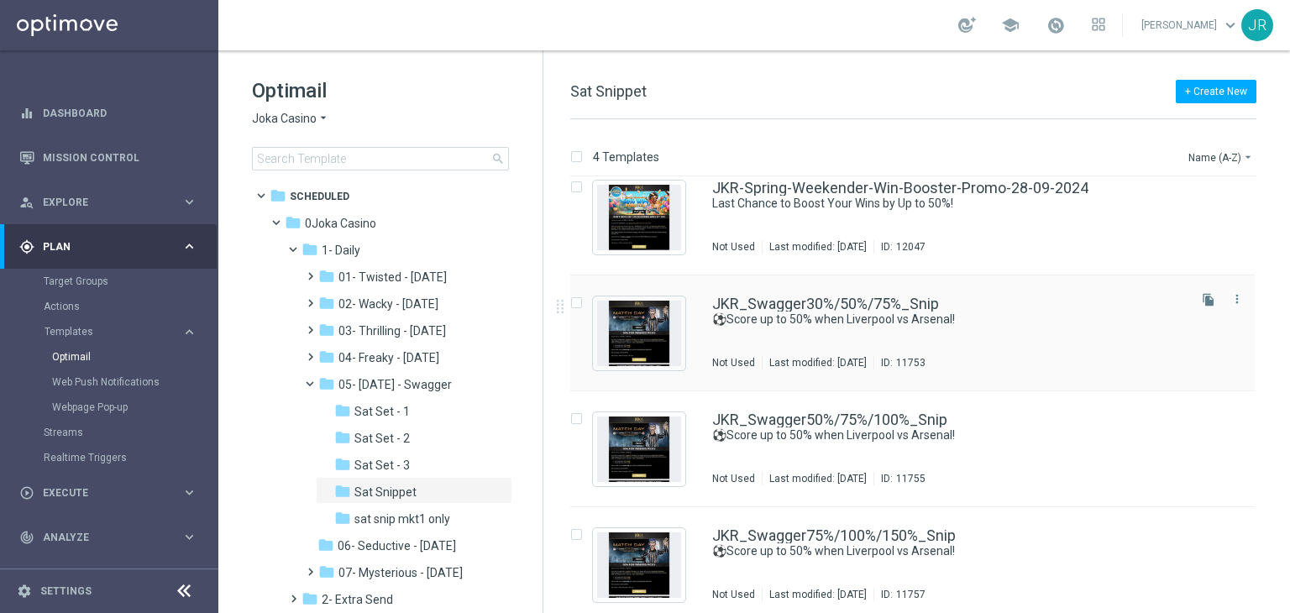
scroll to position [27, 0]
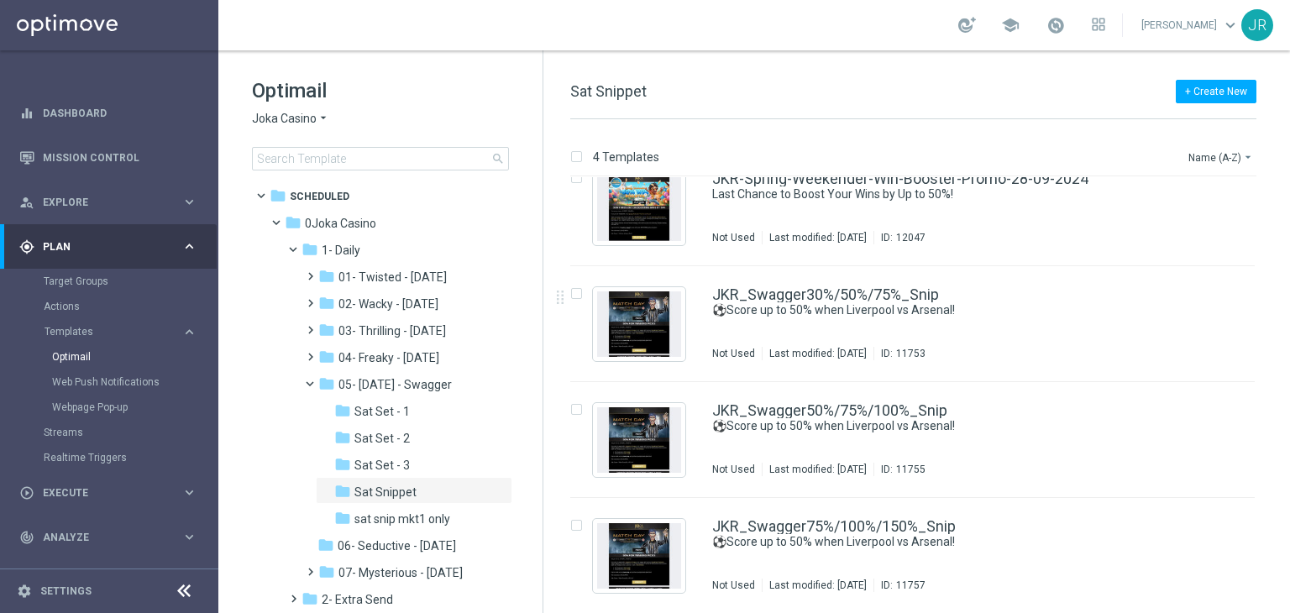
click at [262, 122] on span "Joka Casino" at bounding box center [284, 119] width 65 height 16
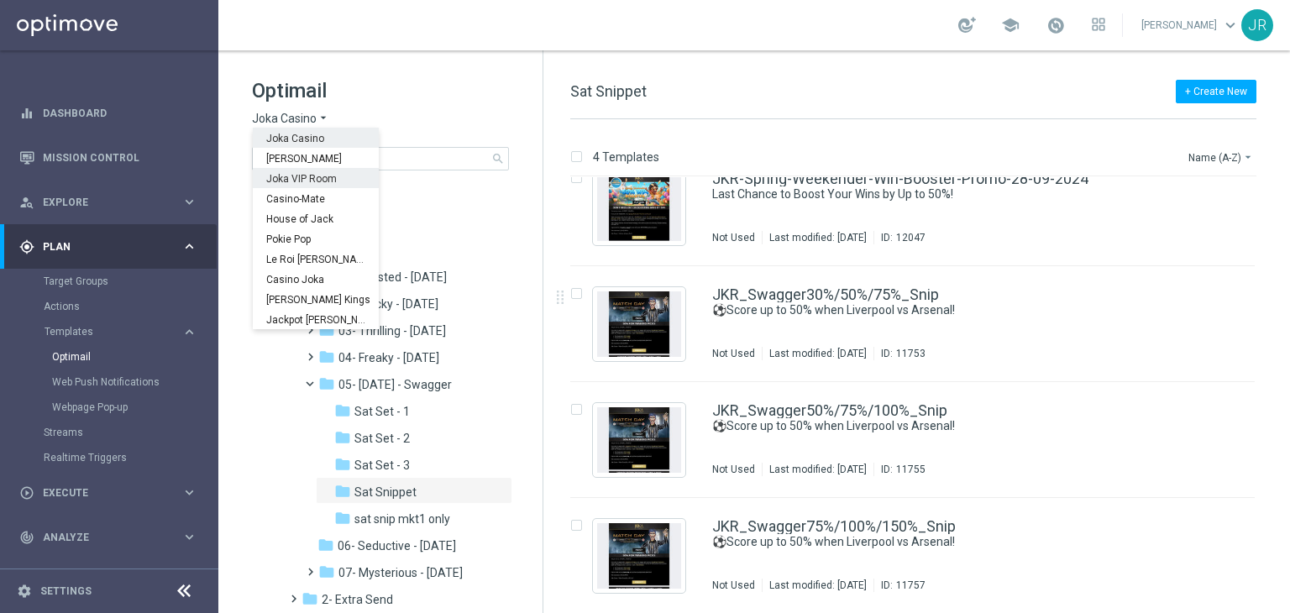
click at [0, 0] on span "Joka VIP Room" at bounding box center [0, 0] width 0 height 0
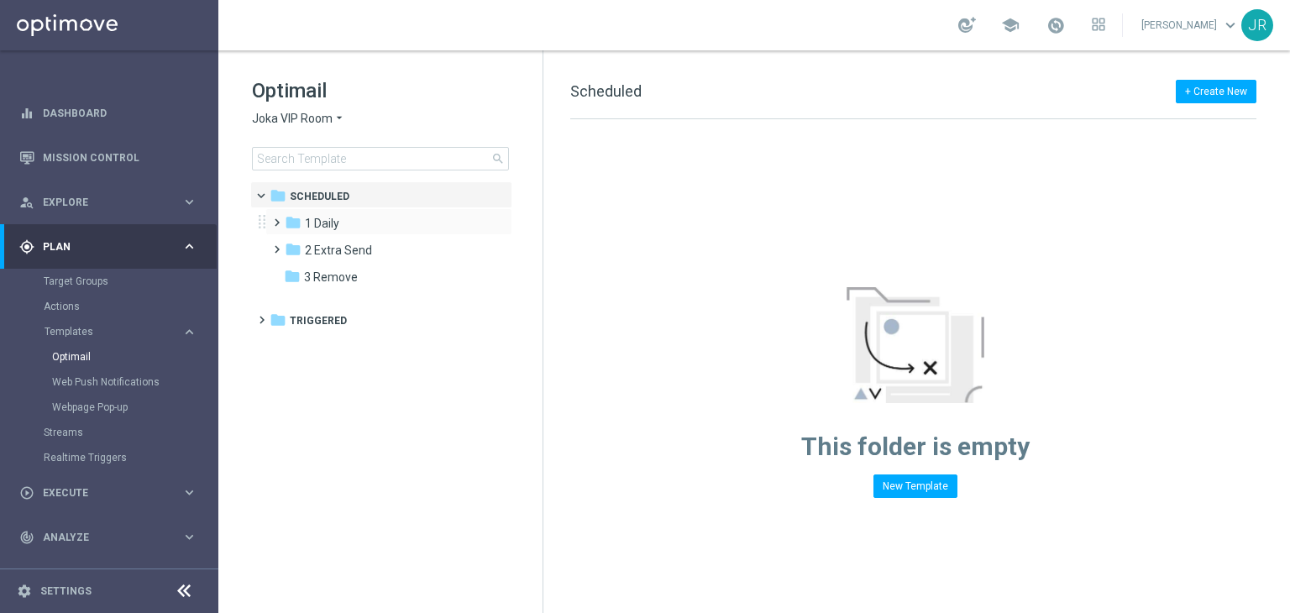
click at [343, 212] on div "folder 1 Daily more_vert" at bounding box center [388, 221] width 247 height 27
click at [369, 227] on div "folder 1 Daily" at bounding box center [381, 223] width 193 height 19
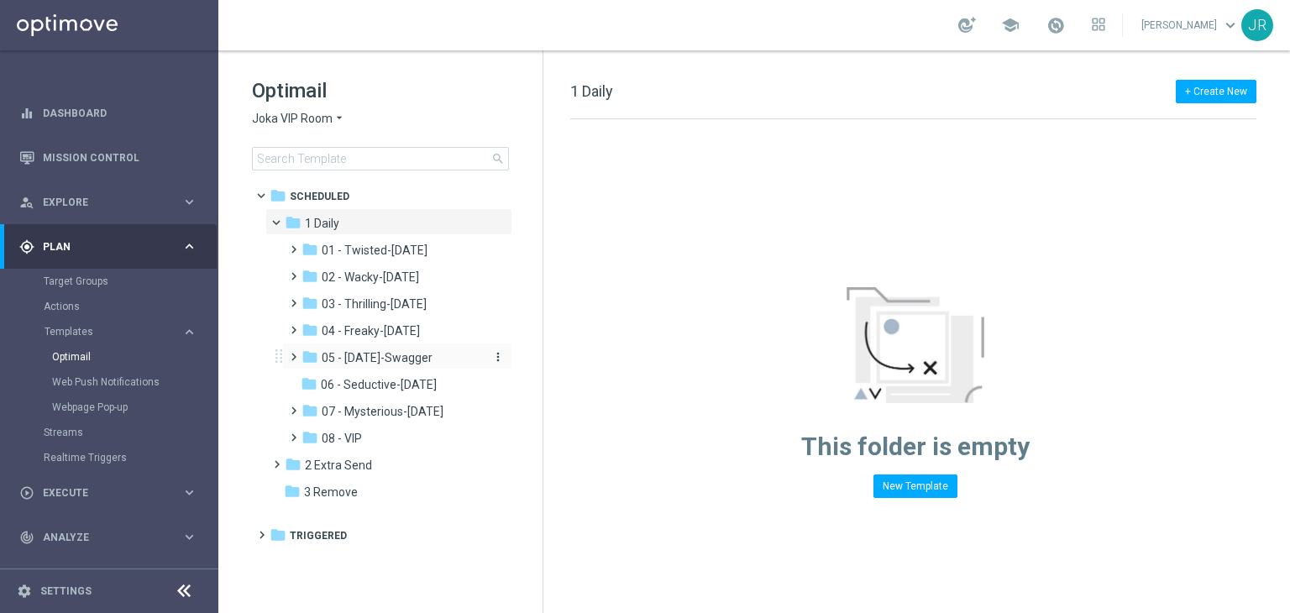
click at [401, 360] on span "05 - [DATE]-Swagger" at bounding box center [377, 357] width 111 height 15
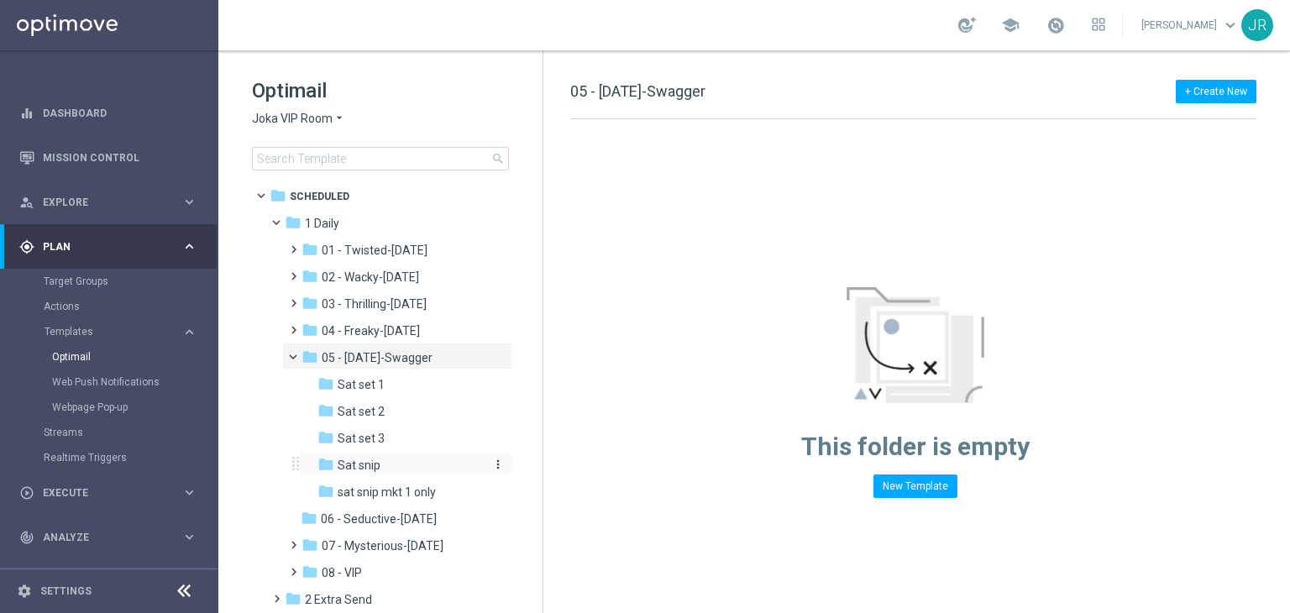
click at [366, 467] on span "Sat snip" at bounding box center [359, 465] width 43 height 15
